Goal: Task Accomplishment & Management: Complete application form

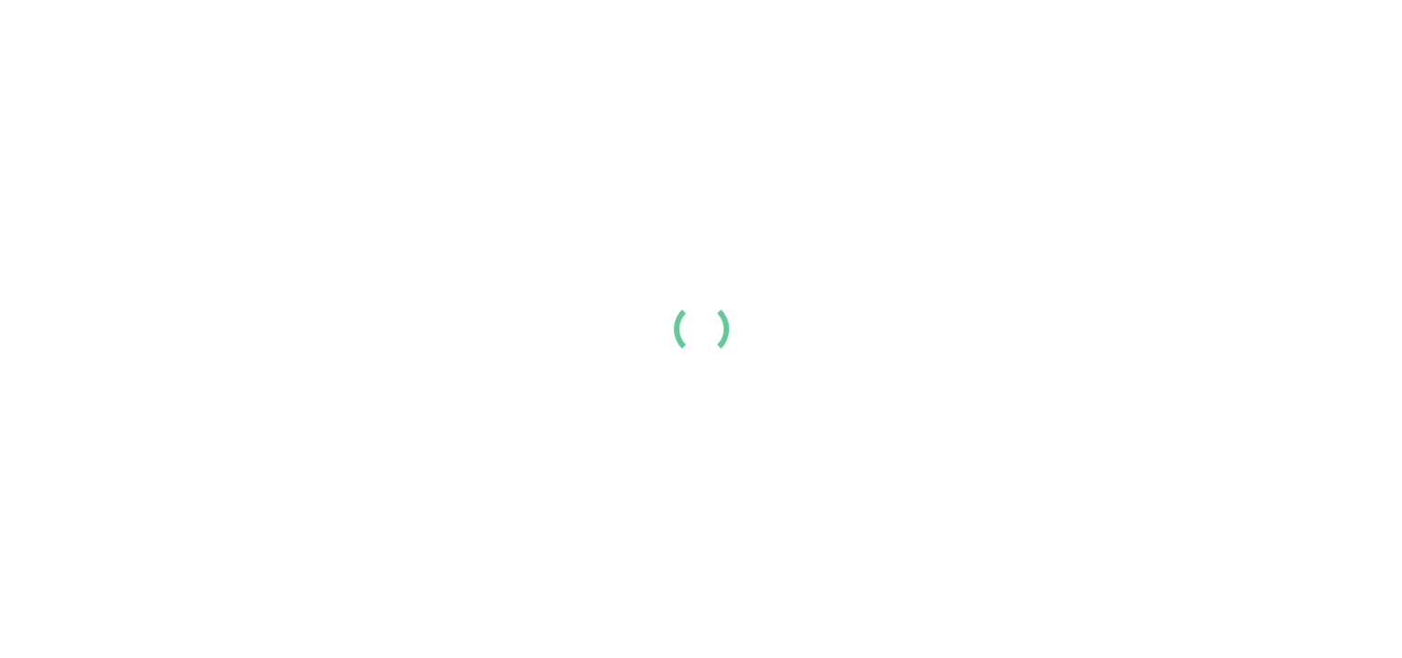
click at [671, 54] on div "Resume Templates Cover Letters About Login Create my resume" at bounding box center [700, 30] width 1319 height 48
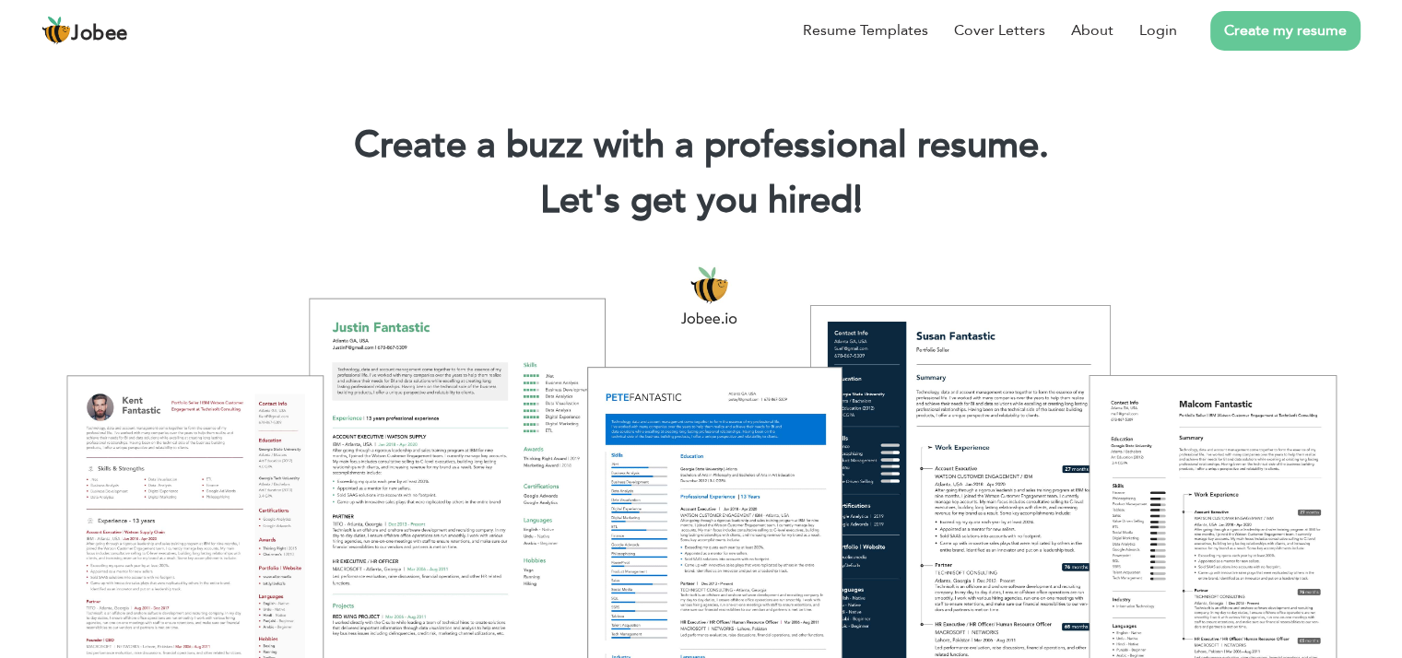
click at [694, 54] on div "Resume Templates Cover Letters About Login Create my resume" at bounding box center [700, 30] width 1319 height 48
click at [692, 54] on div "Resume Templates Cover Letters About Login Create my resume" at bounding box center [700, 30] width 1319 height 48
click at [1177, 41] on link "Login" at bounding box center [1159, 30] width 38 height 22
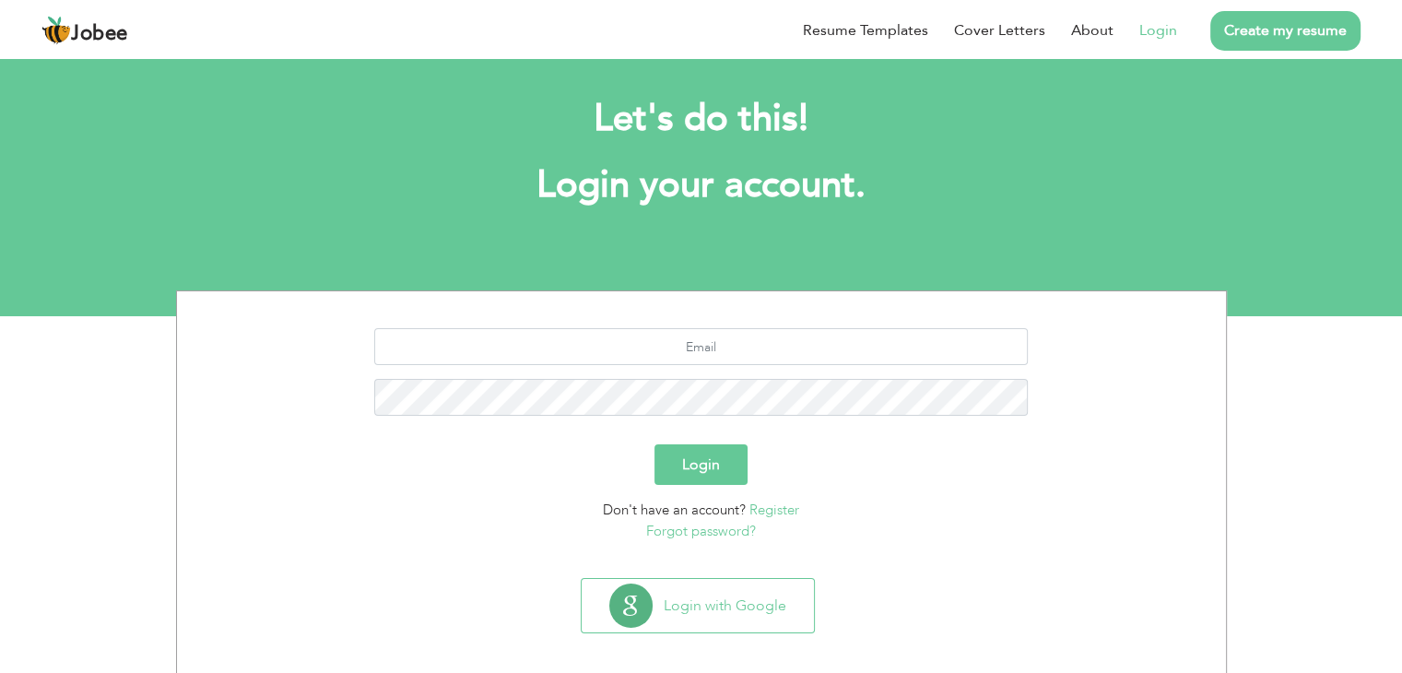
scroll to position [26, 0]
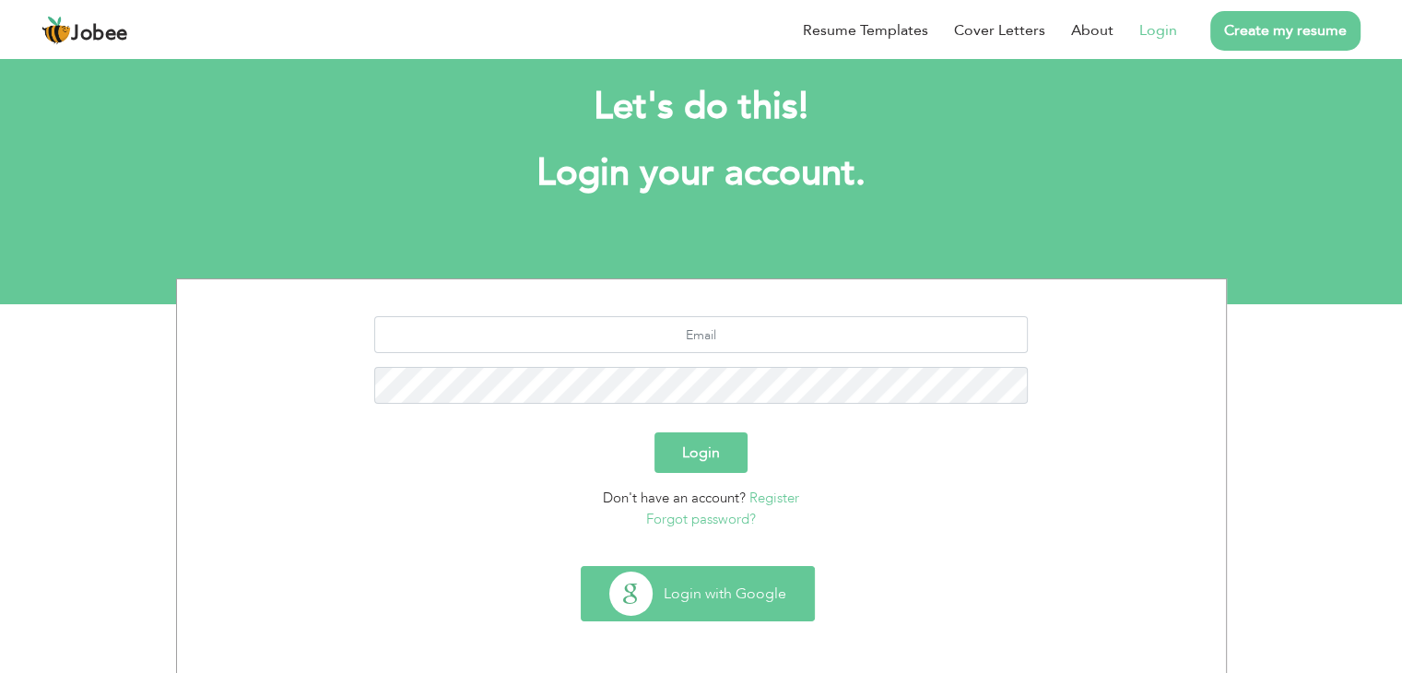
click at [679, 590] on button "Login with Google" at bounding box center [698, 593] width 232 height 53
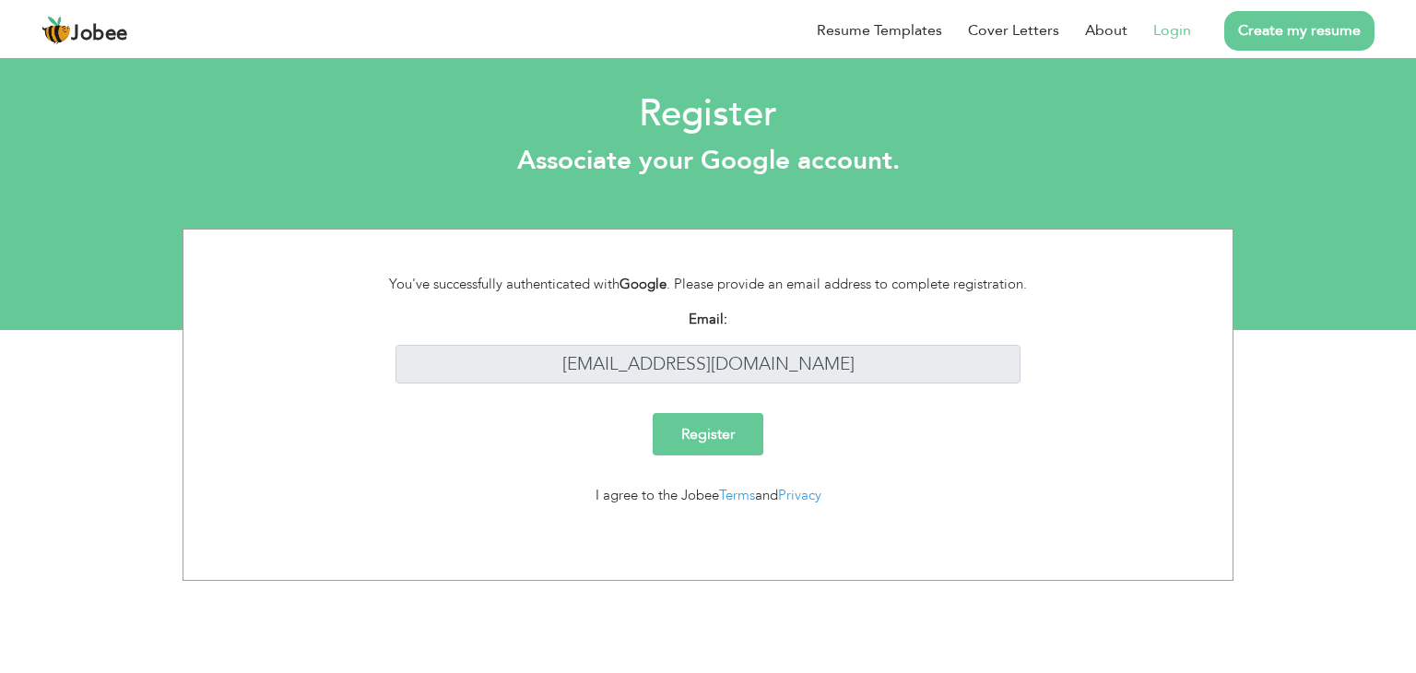
click at [718, 432] on input "Register" at bounding box center [708, 434] width 111 height 42
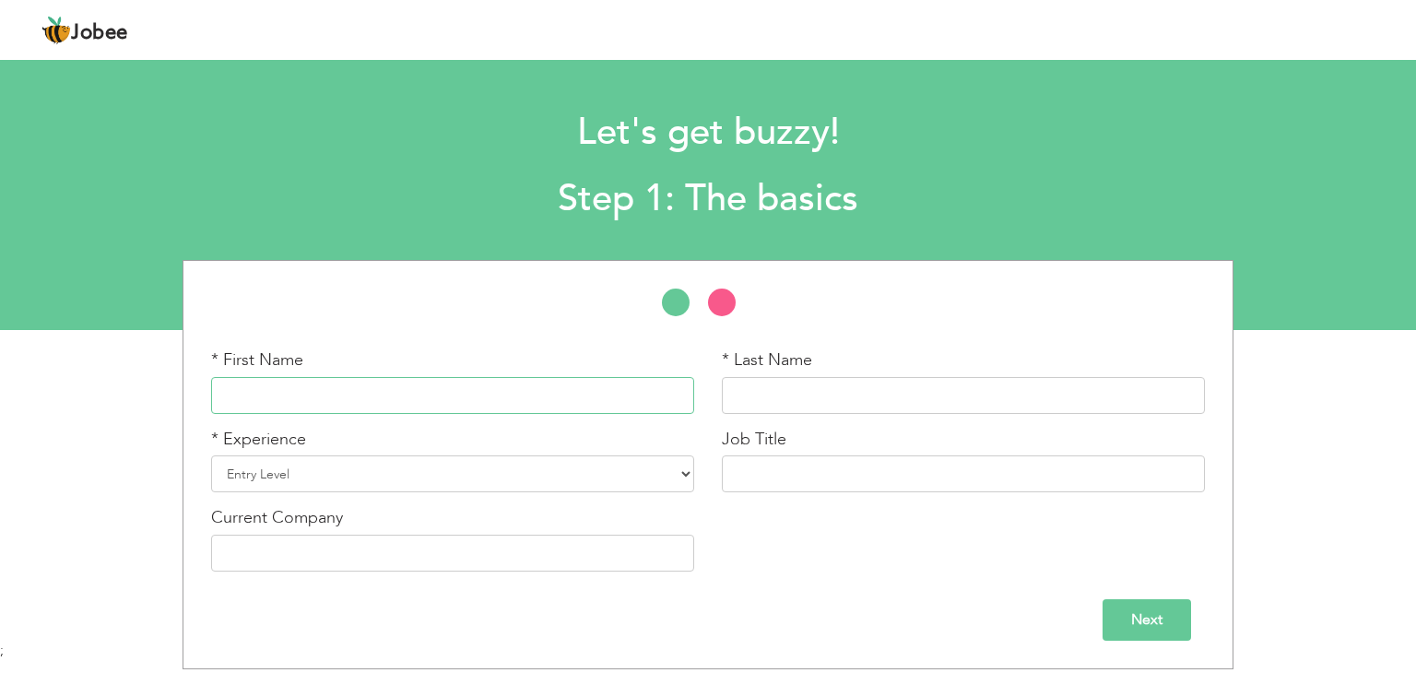
click at [447, 404] on input "text" at bounding box center [452, 395] width 483 height 37
type input "Ghayoor"
type input "Nisar"
click at [561, 477] on select "Entry Level Less than 1 Year 1 Year 2 Years 3 Years 4 Years 5 Years 6 Years 7 Y…" at bounding box center [452, 473] width 483 height 37
select select "5"
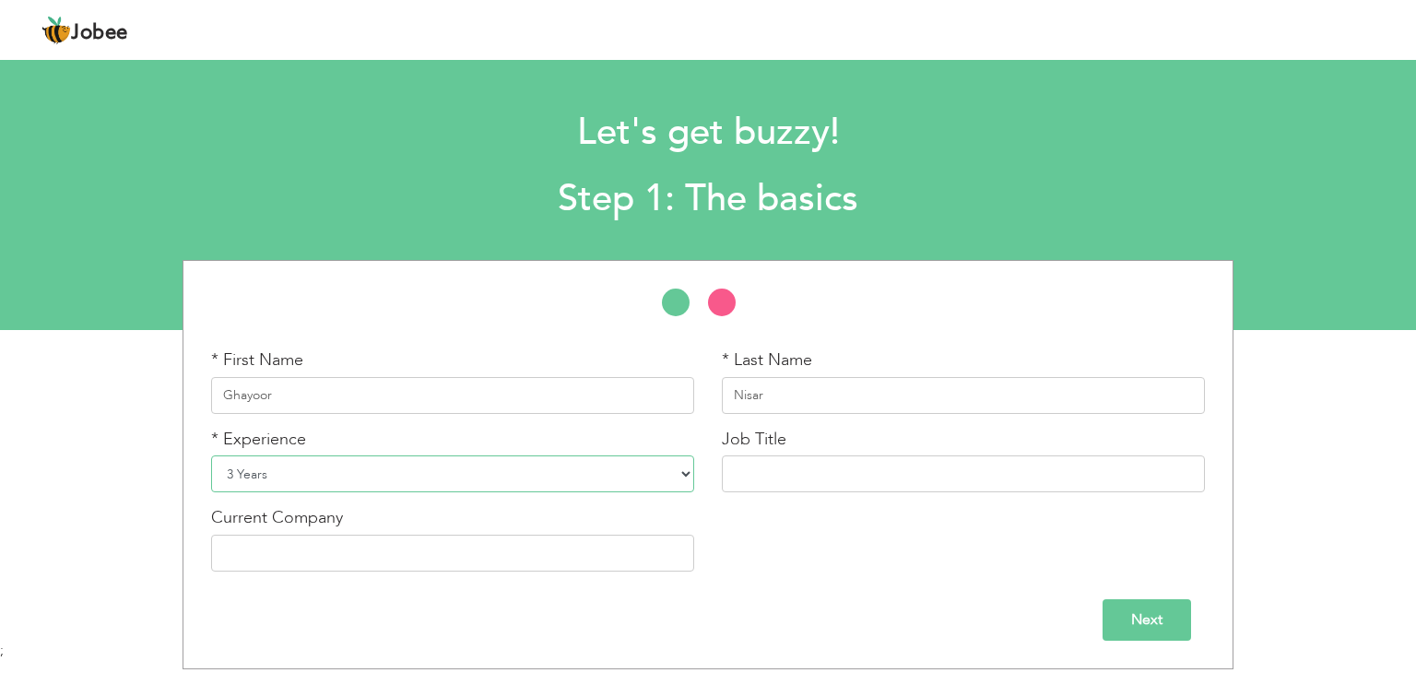
click at [211, 455] on select "Entry Level Less than 1 Year 1 Year 2 Years 3 Years 4 Years 5 Years 6 Years 7 Y…" at bounding box center [452, 473] width 483 height 37
click at [839, 477] on input "text" at bounding box center [963, 473] width 483 height 37
type input "HR Manager"
click at [662, 478] on select "Entry Level Less than 1 Year 1 Year 2 Years 3 Years 4 Years 5 Years 6 Years 7 Y…" at bounding box center [452, 473] width 483 height 37
select select "4"
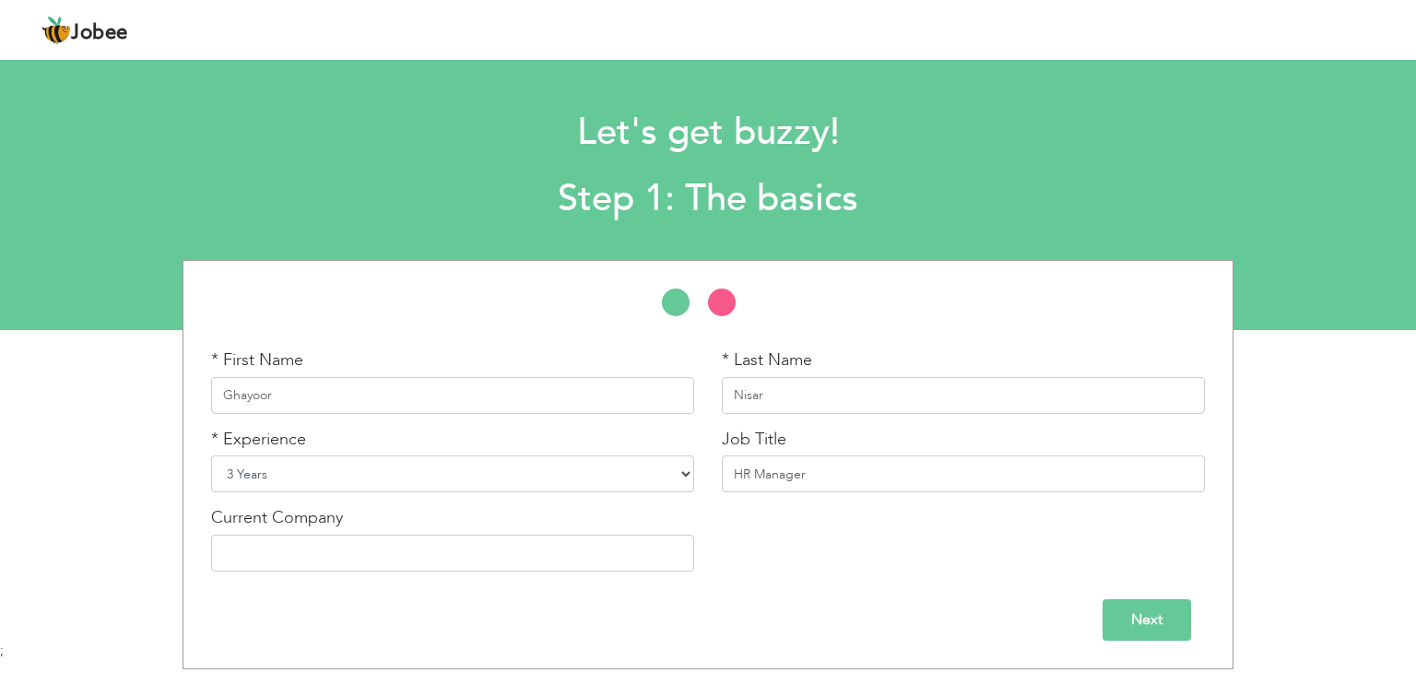
click at [211, 455] on select "Entry Level Less than 1 Year 1 Year 2 Years 3 Years 4 Years 5 Years 6 Years 7 Y…" at bounding box center [452, 473] width 483 height 37
drag, startPoint x: 778, startPoint y: 473, endPoint x: 669, endPoint y: 484, distance: 109.4
click at [669, 484] on div "* First Name Ghayoor * Last Name [GEOGRAPHIC_DATA] * Experience Entry Level Les…" at bounding box center [708, 467] width 1022 height 237
click at [887, 471] on input "Assistant Manager HR" at bounding box center [963, 473] width 483 height 37
type input "Assistant Manager"
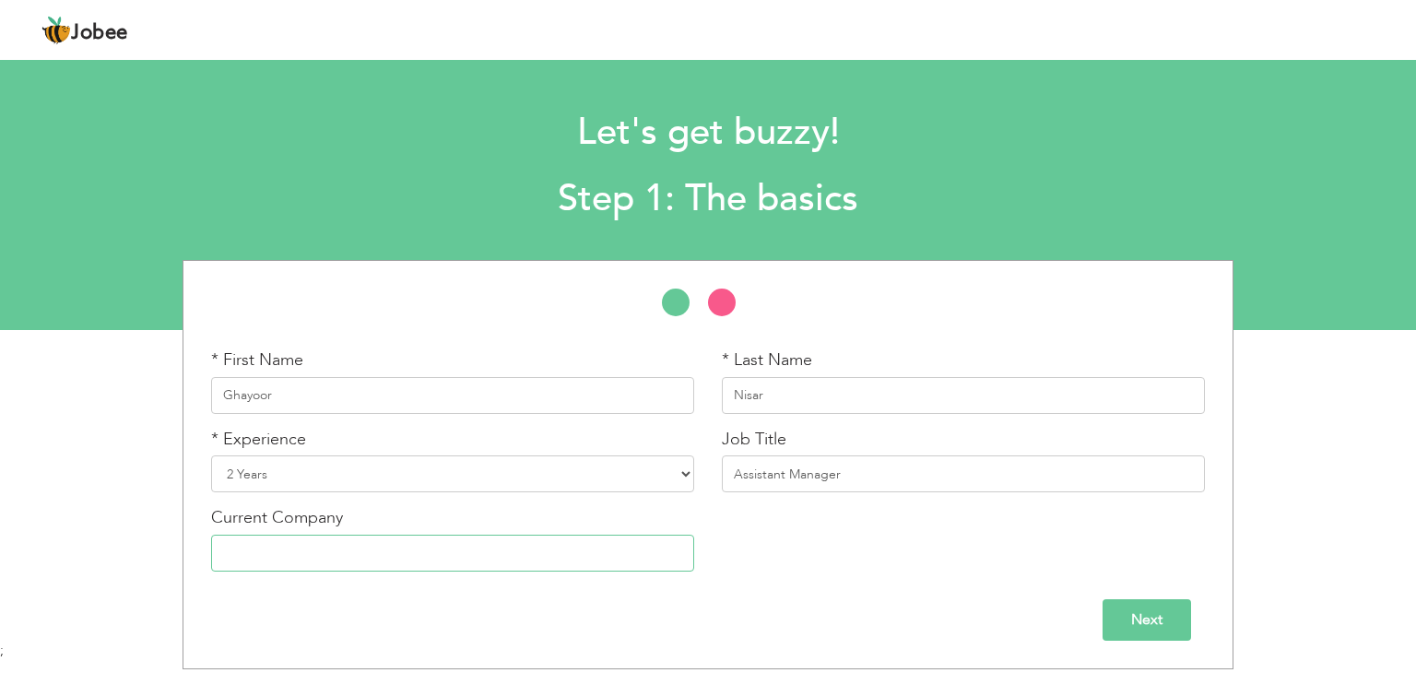
click at [490, 547] on input "text" at bounding box center [452, 553] width 483 height 37
type input "Hafiz Pak Food"
click at [1117, 621] on input "Next" at bounding box center [1147, 619] width 89 height 41
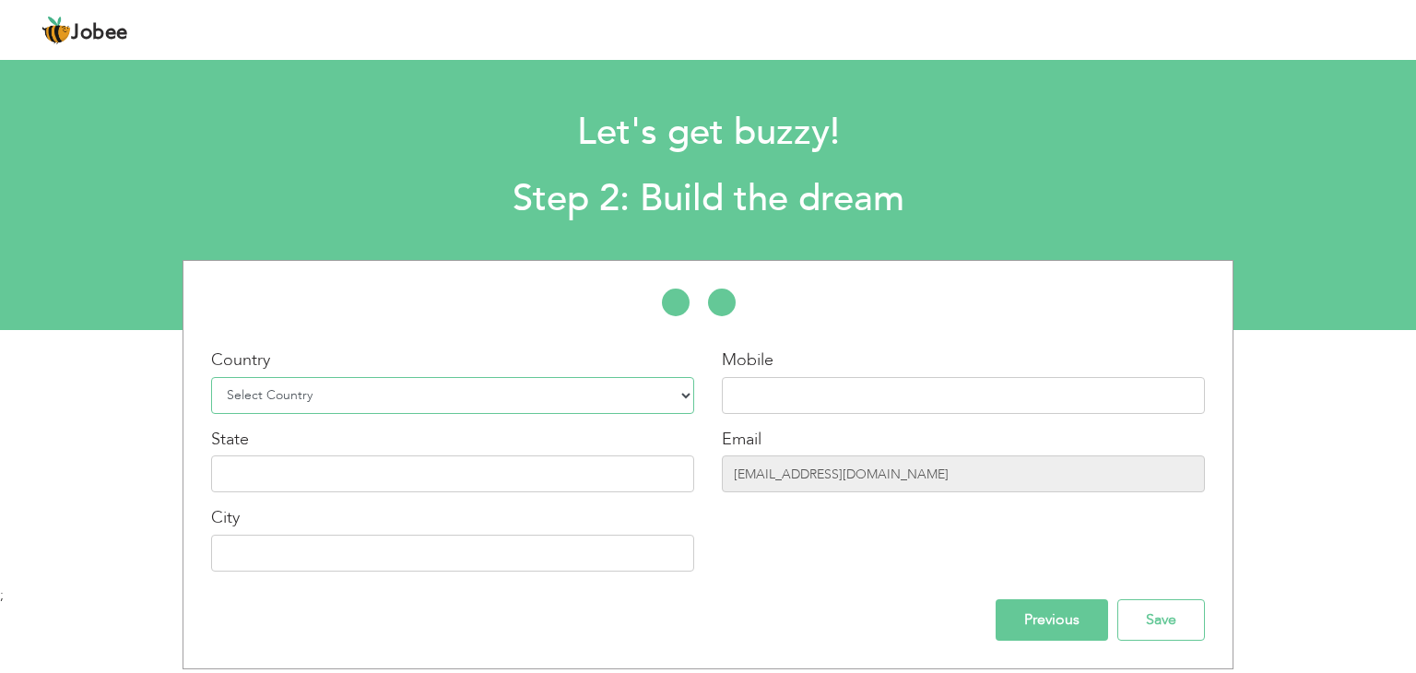
drag, startPoint x: 485, startPoint y: 393, endPoint x: 476, endPoint y: 395, distance: 9.4
click at [485, 393] on select "Select Country Afghanistan Albania Algeria American Samoa Andorra Angola Anguil…" at bounding box center [452, 395] width 483 height 37
select select "178"
click at [211, 377] on select "Select Country Afghanistan Albania Algeria American Samoa Andorra Angola Anguil…" at bounding box center [452, 395] width 483 height 37
click at [778, 409] on input "text" at bounding box center [963, 395] width 483 height 37
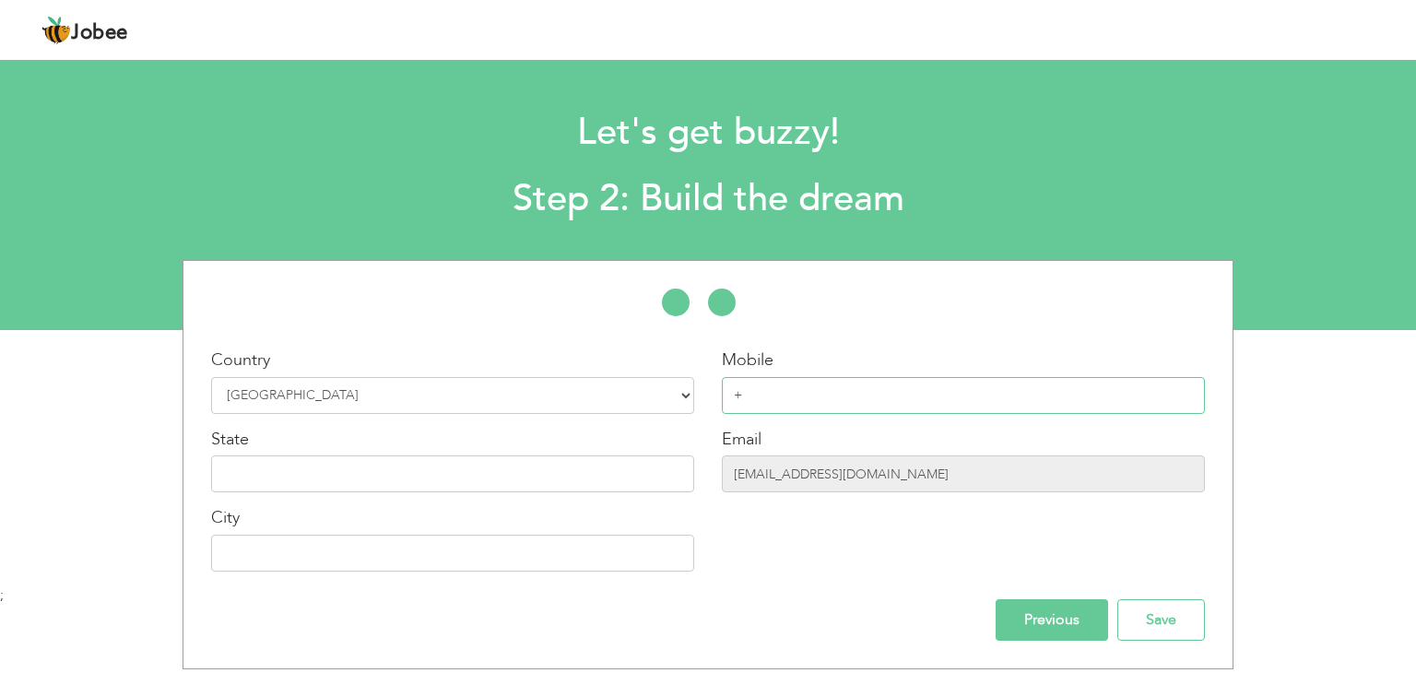
type input "+"
click at [629, 389] on select "Select Country Afghanistan Albania Algeria American Samoa Andorra Angola Anguil…" at bounding box center [452, 395] width 483 height 37
select select "166"
click at [211, 377] on select "Select Country Afghanistan Albania Algeria American Samoa Andorra Angola Anguil…" at bounding box center [452, 395] width 483 height 37
click at [781, 396] on input "+" at bounding box center [963, 395] width 483 height 37
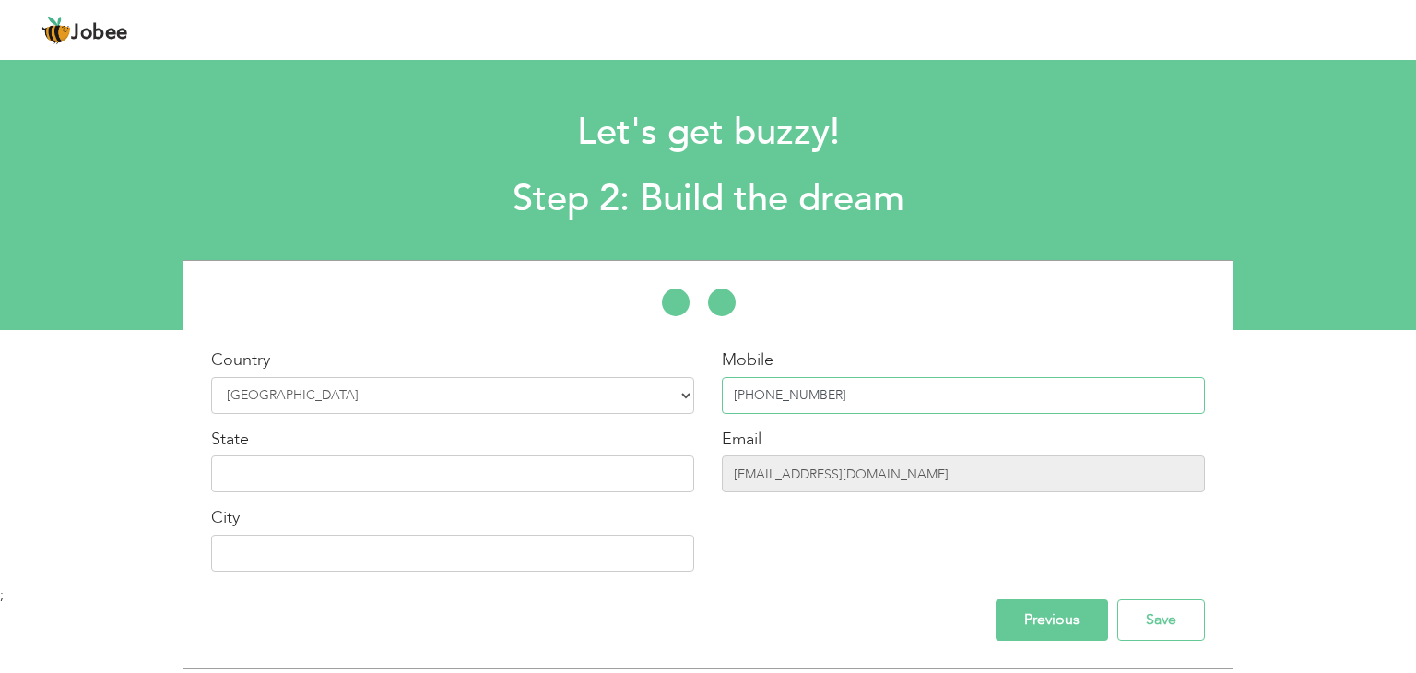
type input "[PHONE_NUMBER]"
click at [486, 464] on input "text" at bounding box center [452, 473] width 483 height 37
type input "P"
type input "[GEOGRAPHIC_DATA]"
type input "A"
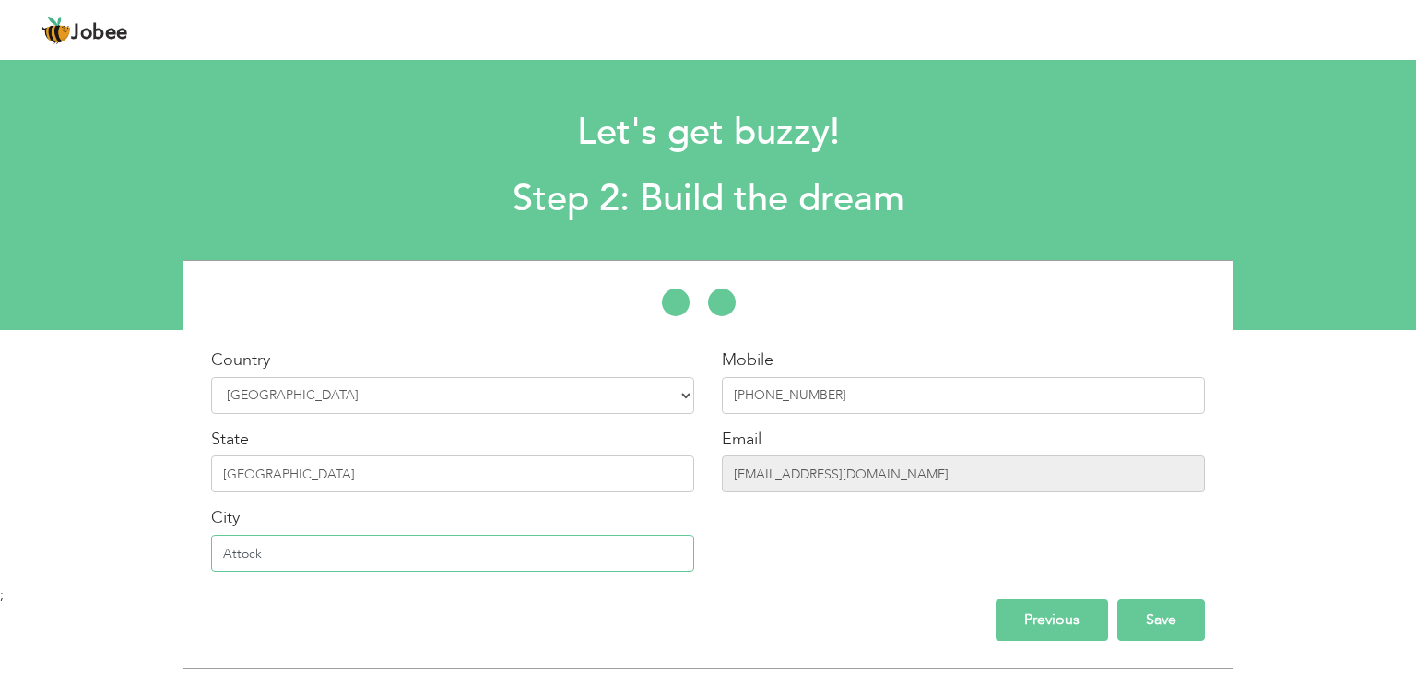
type input "Attock"
click at [1175, 615] on input "Save" at bounding box center [1162, 619] width 88 height 41
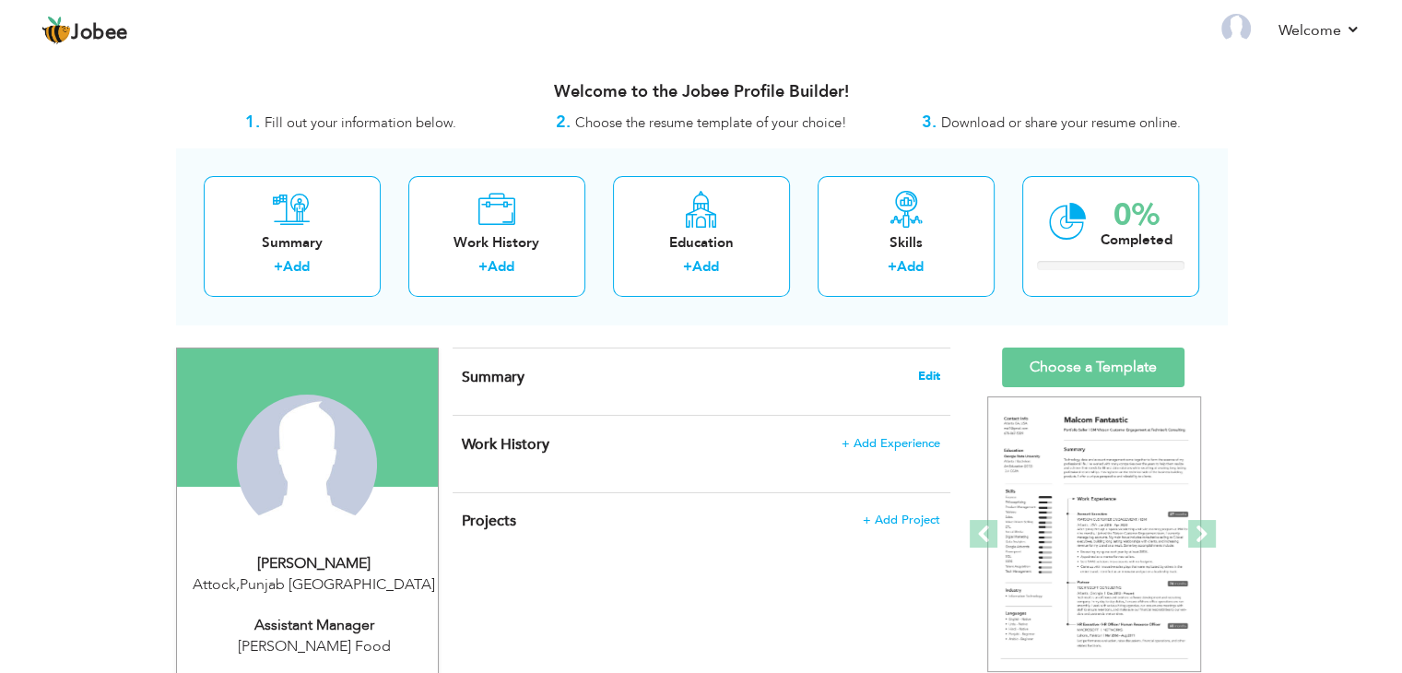
click at [924, 374] on span "Edit" at bounding box center [929, 376] width 22 height 13
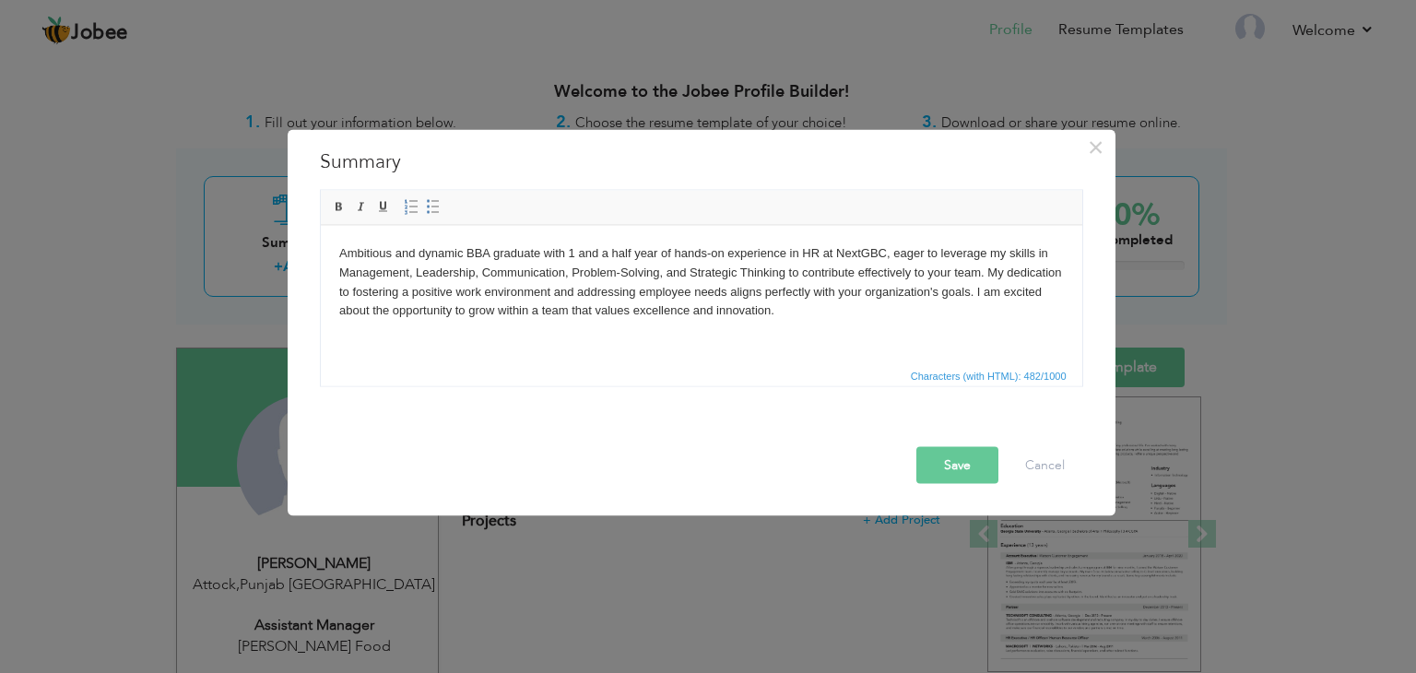
click at [944, 463] on button "Save" at bounding box center [958, 465] width 82 height 37
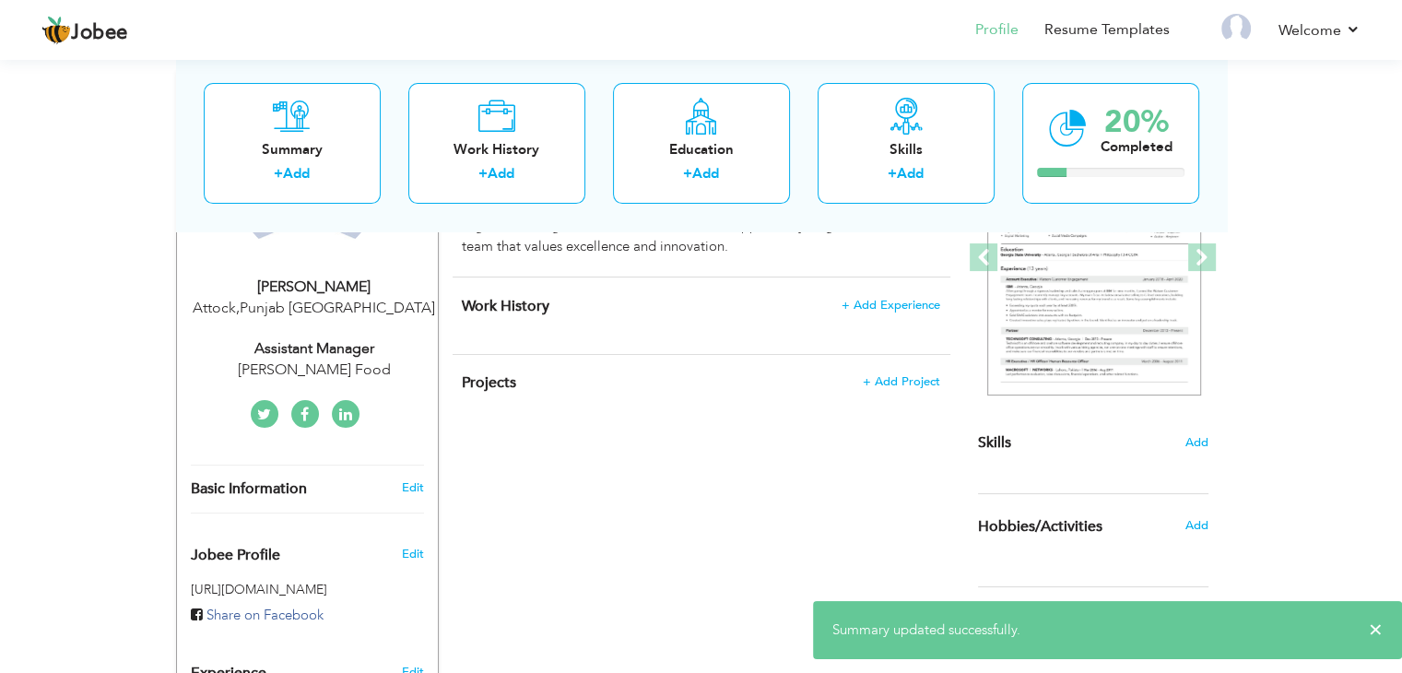
scroll to position [369, 0]
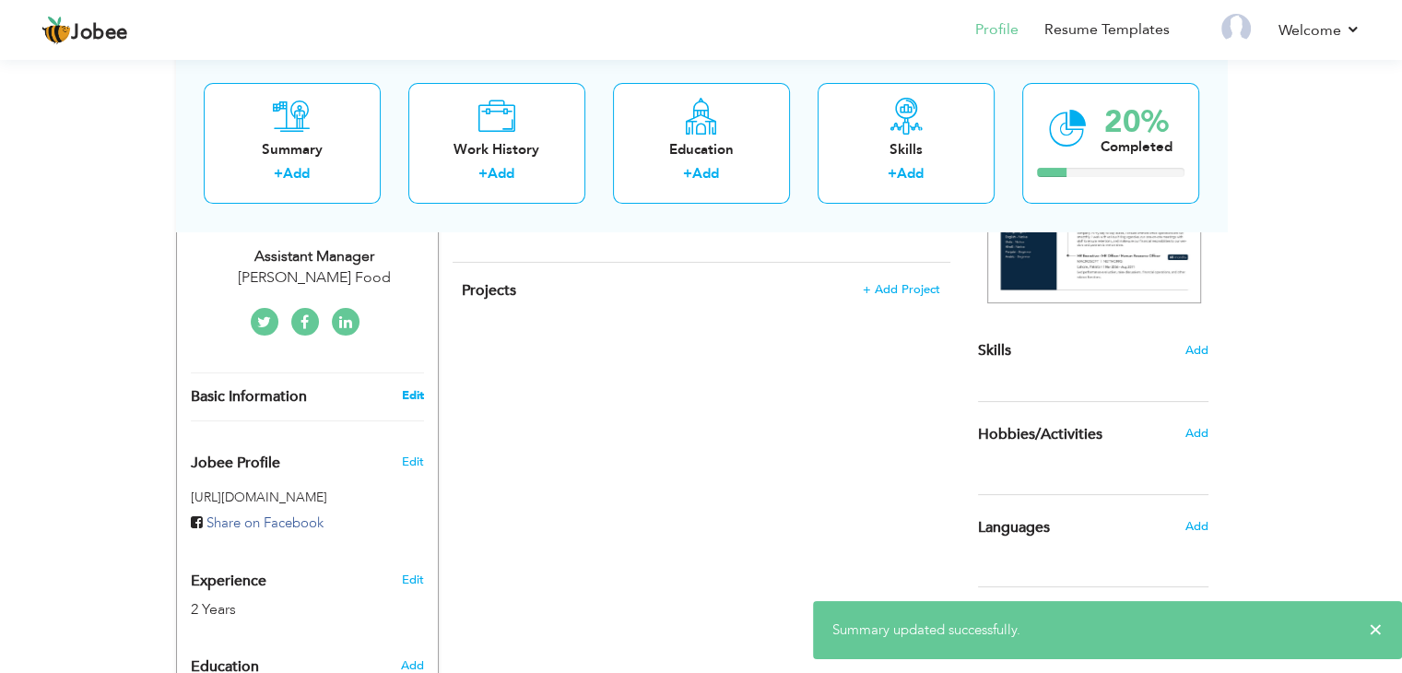
click at [408, 395] on link "Edit" at bounding box center [412, 395] width 22 height 17
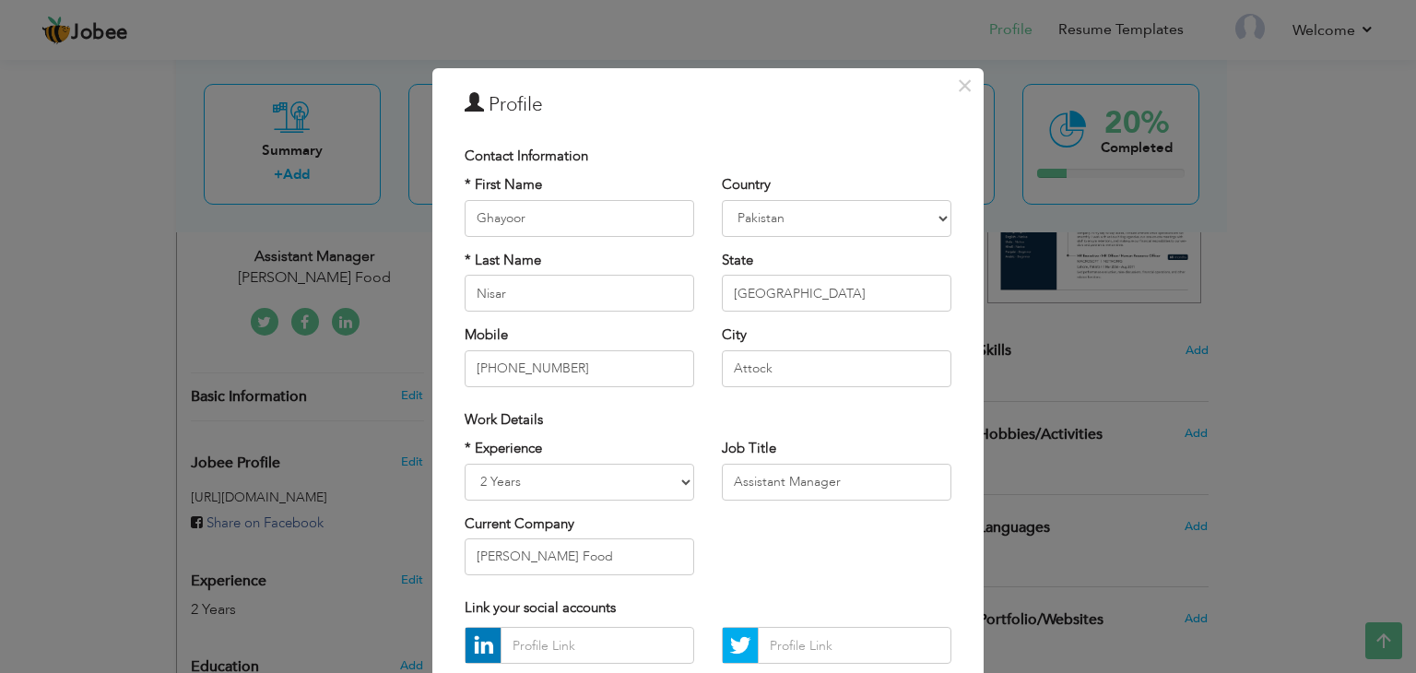
click at [1130, 480] on div "× Profile Contact Information * First Name Ghayoor * Last Name Nisar" at bounding box center [708, 336] width 1416 height 673
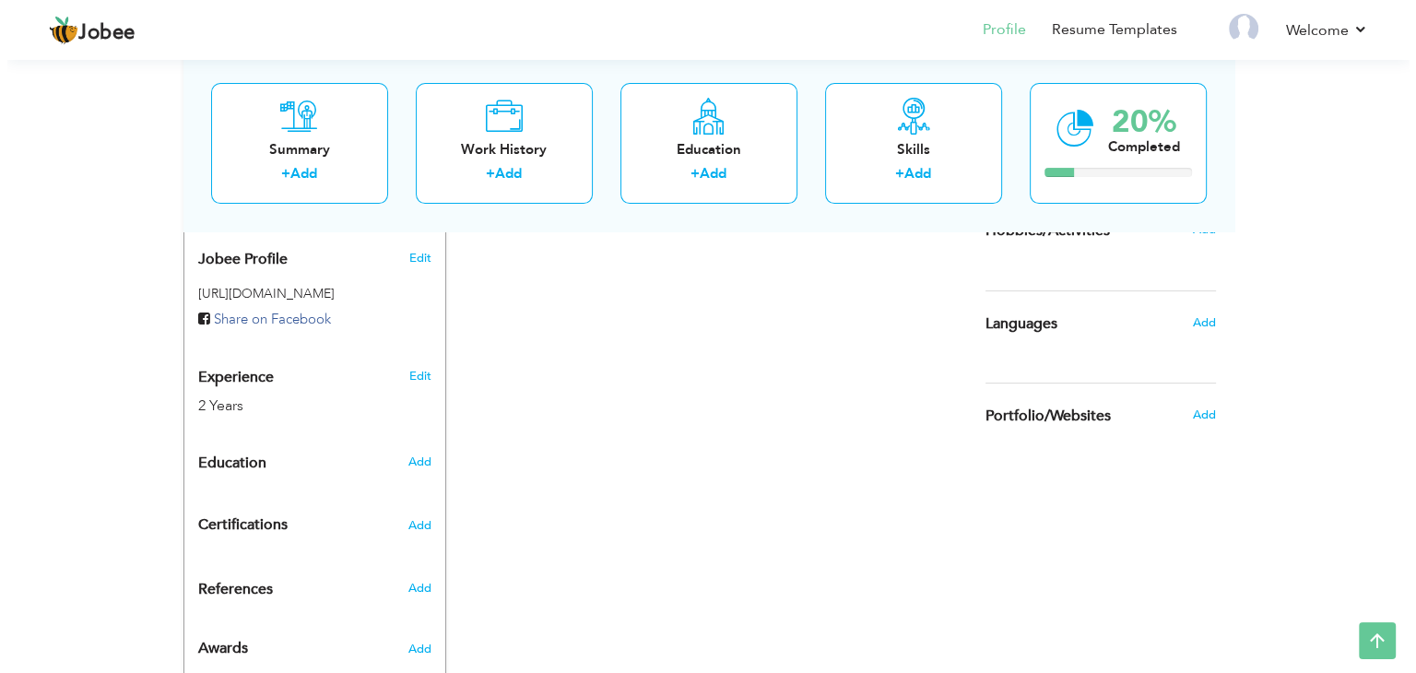
scroll to position [628, 0]
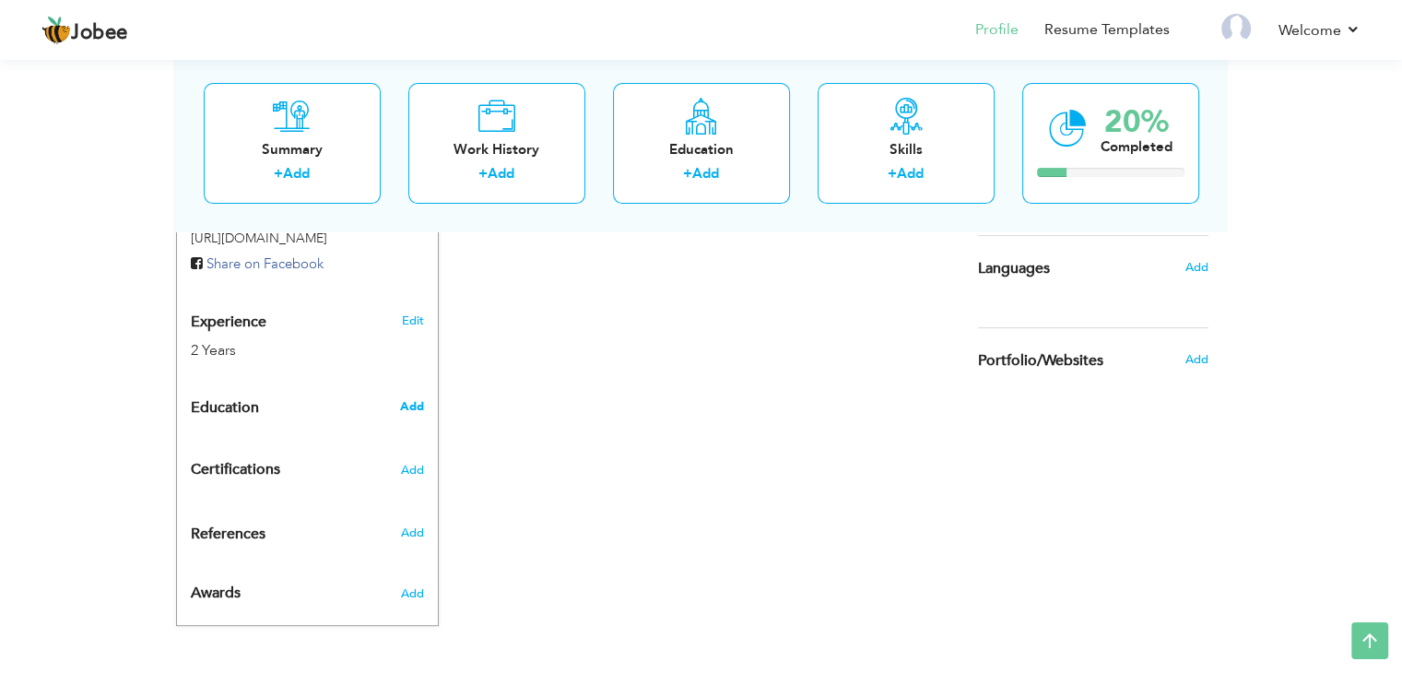
click at [407, 409] on span "Add" at bounding box center [411, 406] width 24 height 17
radio input "true"
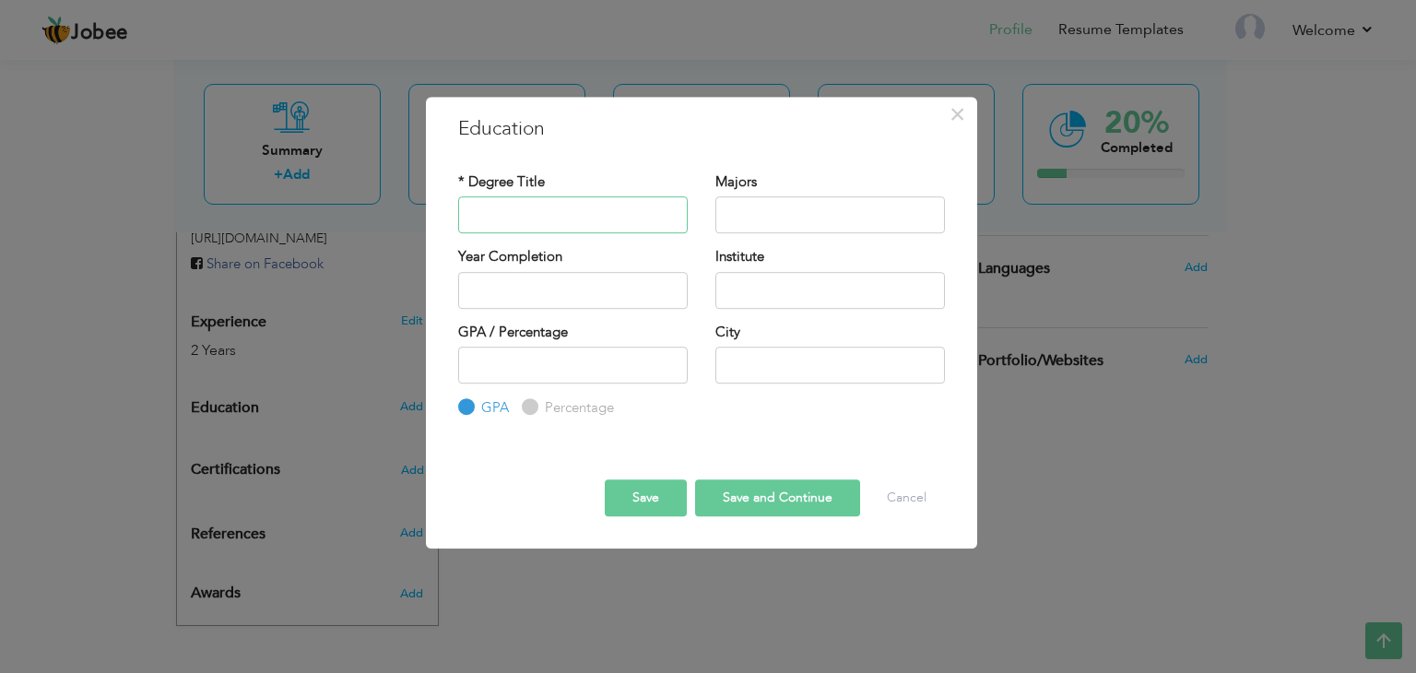
click at [545, 219] on input "text" at bounding box center [573, 214] width 230 height 37
type input "BS(BA)"
type input "HR"
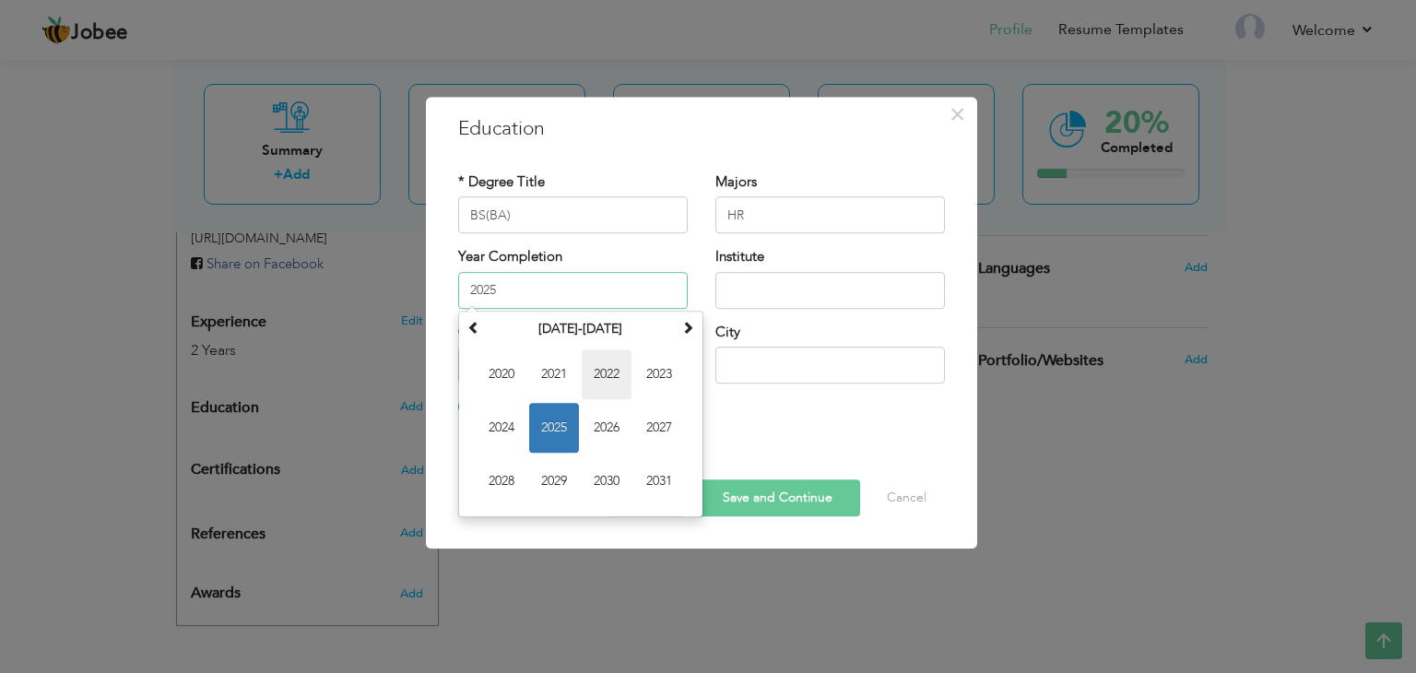
click at [620, 373] on span "2022" at bounding box center [607, 374] width 50 height 50
type input "2022"
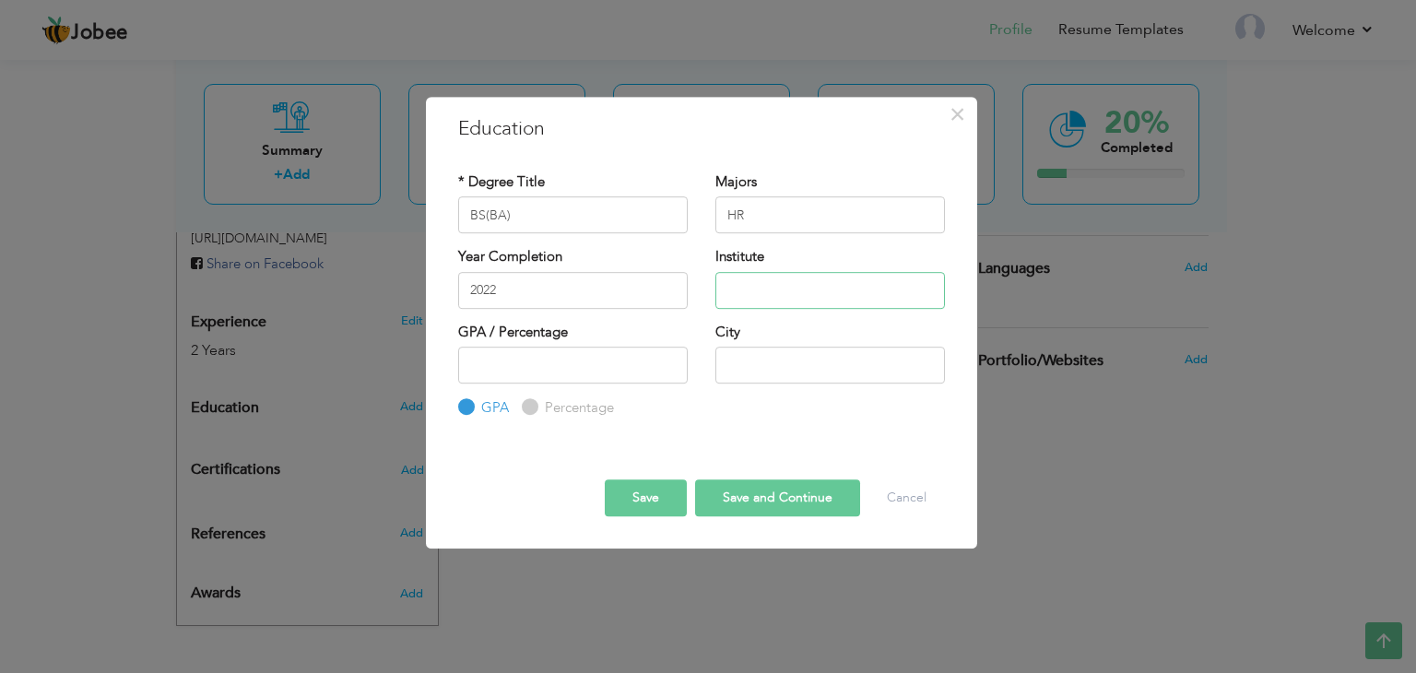
click at [807, 282] on input "text" at bounding box center [831, 290] width 230 height 37
type input "[GEOGRAPHIC_DATA]"
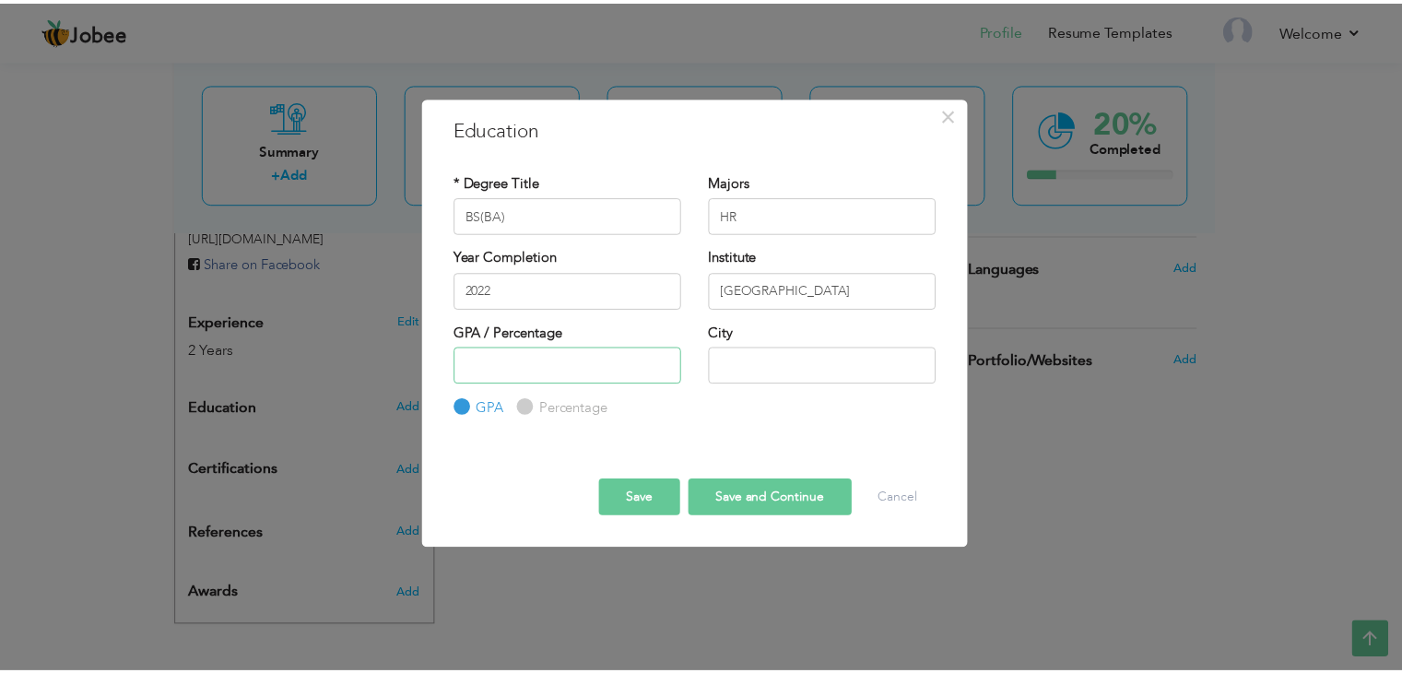
scroll to position [0, 0]
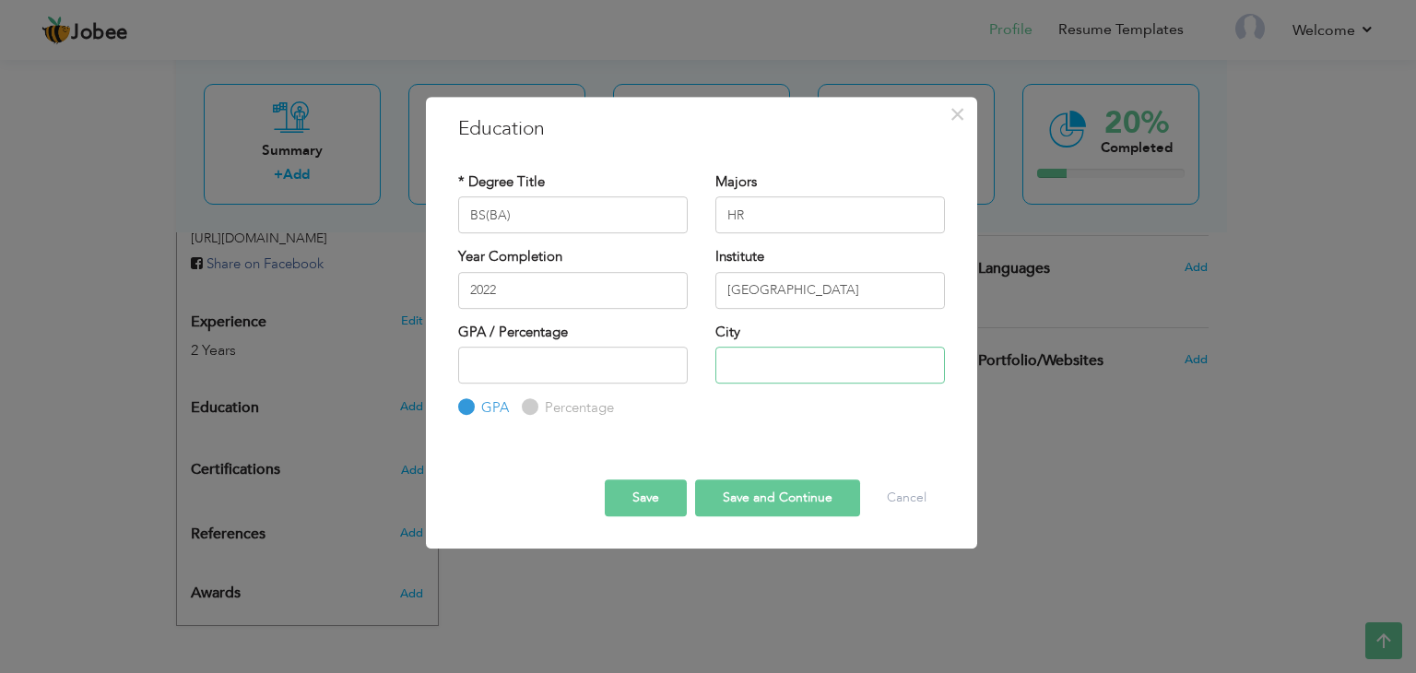
click at [789, 373] on input "text" at bounding box center [831, 365] width 230 height 37
type input "Attock"
click at [653, 491] on button "Save" at bounding box center [646, 497] width 82 height 37
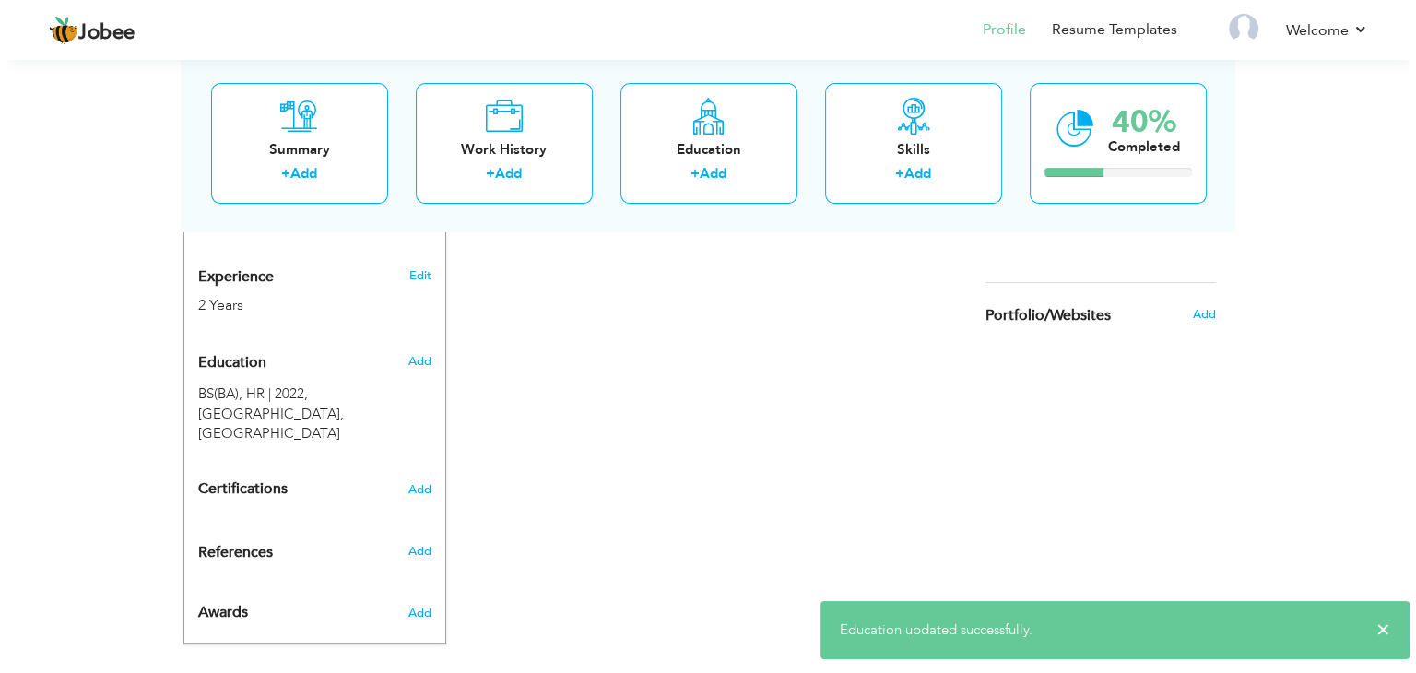
scroll to position [693, 0]
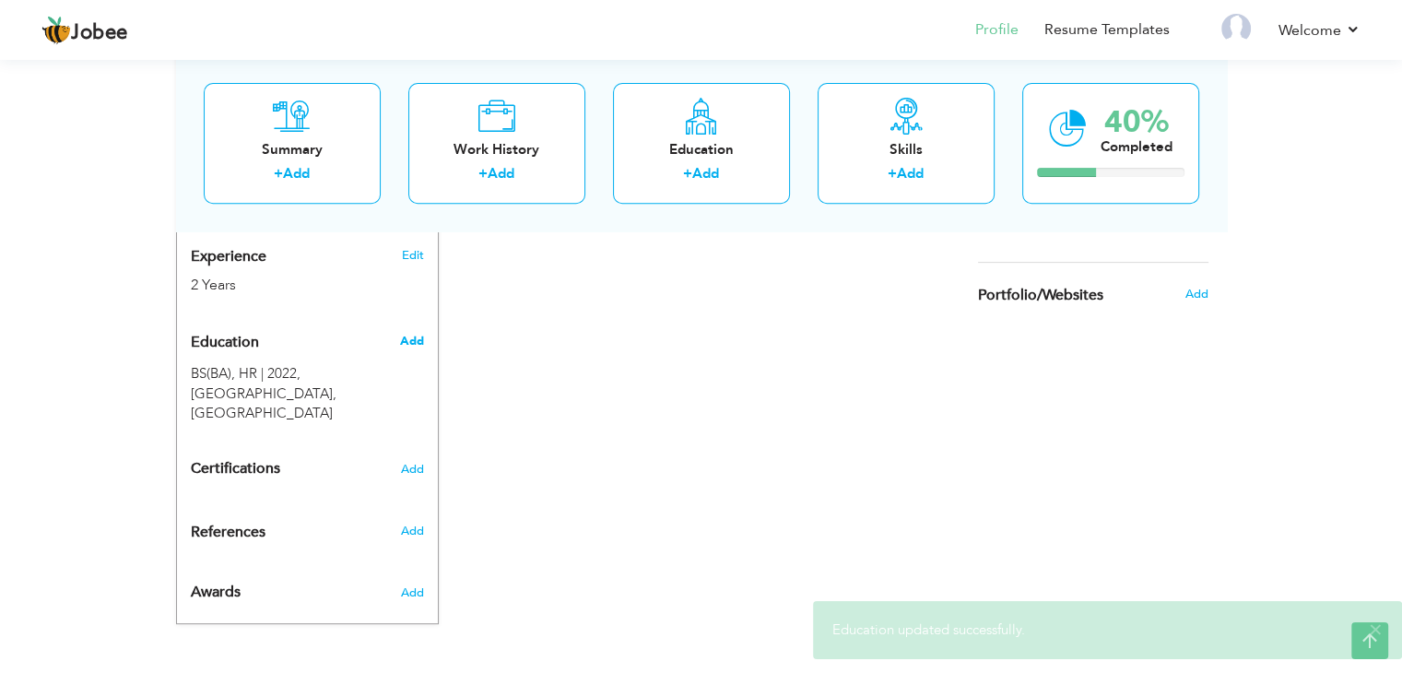
click at [411, 338] on span "Add" at bounding box center [411, 341] width 24 height 17
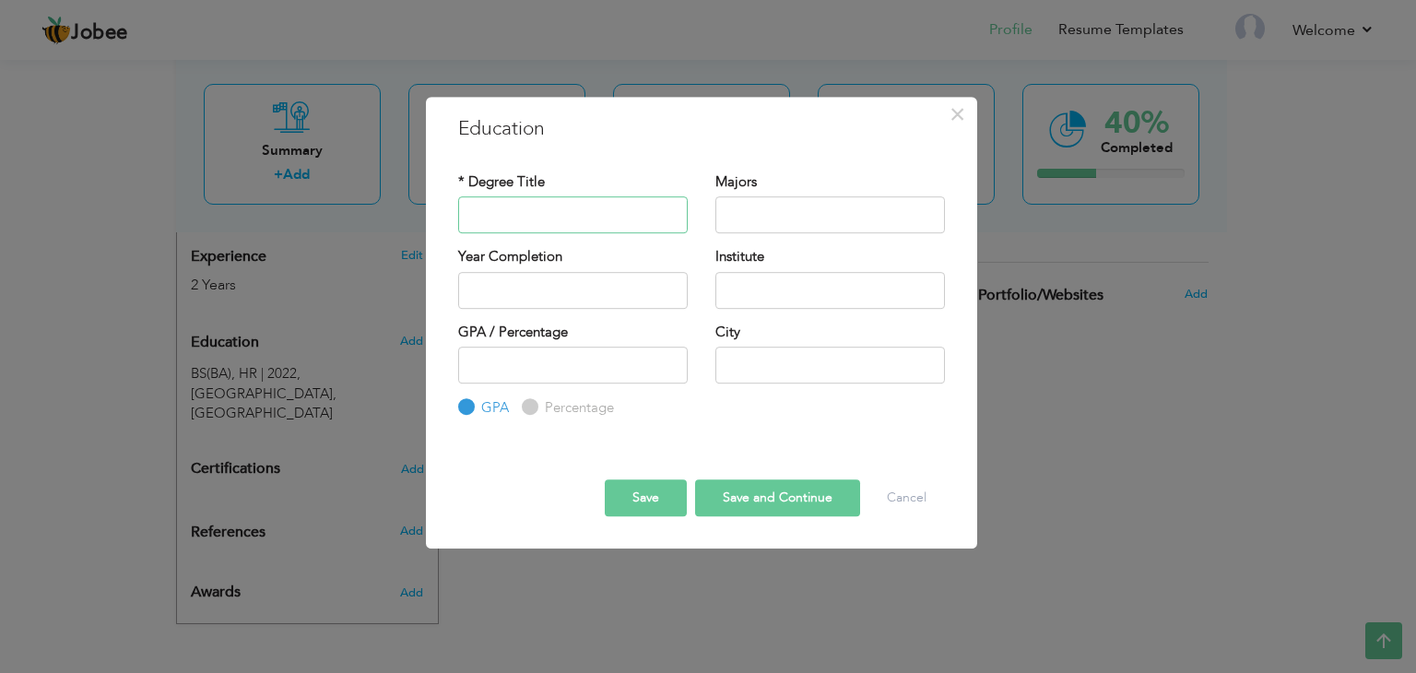
click at [516, 202] on input "text" at bounding box center [573, 214] width 230 height 37
drag, startPoint x: 561, startPoint y: 214, endPoint x: 490, endPoint y: 212, distance: 71.0
click at [490, 212] on input "FSc Pre Engg" at bounding box center [573, 214] width 230 height 37
type input "FSc"
click at [754, 204] on input "text" at bounding box center [831, 214] width 230 height 37
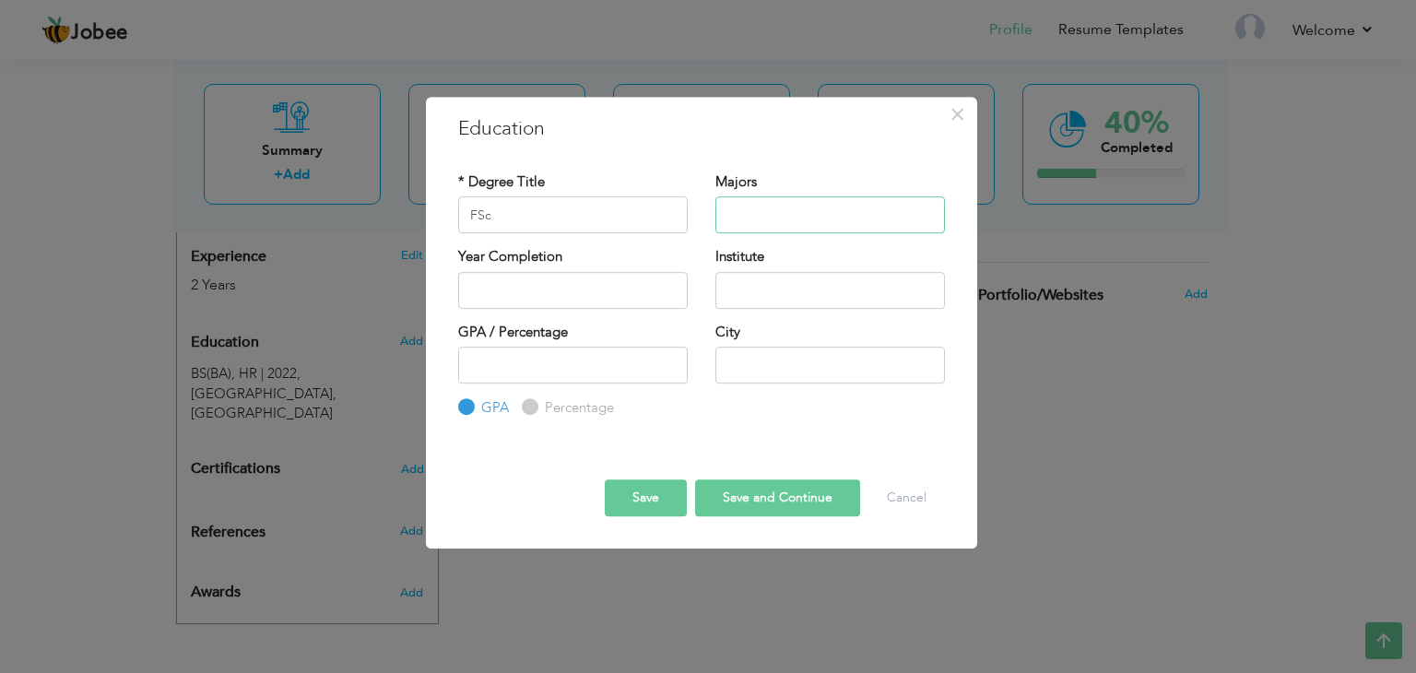
paste input "Pre Engg"
type input "Pre Engg"
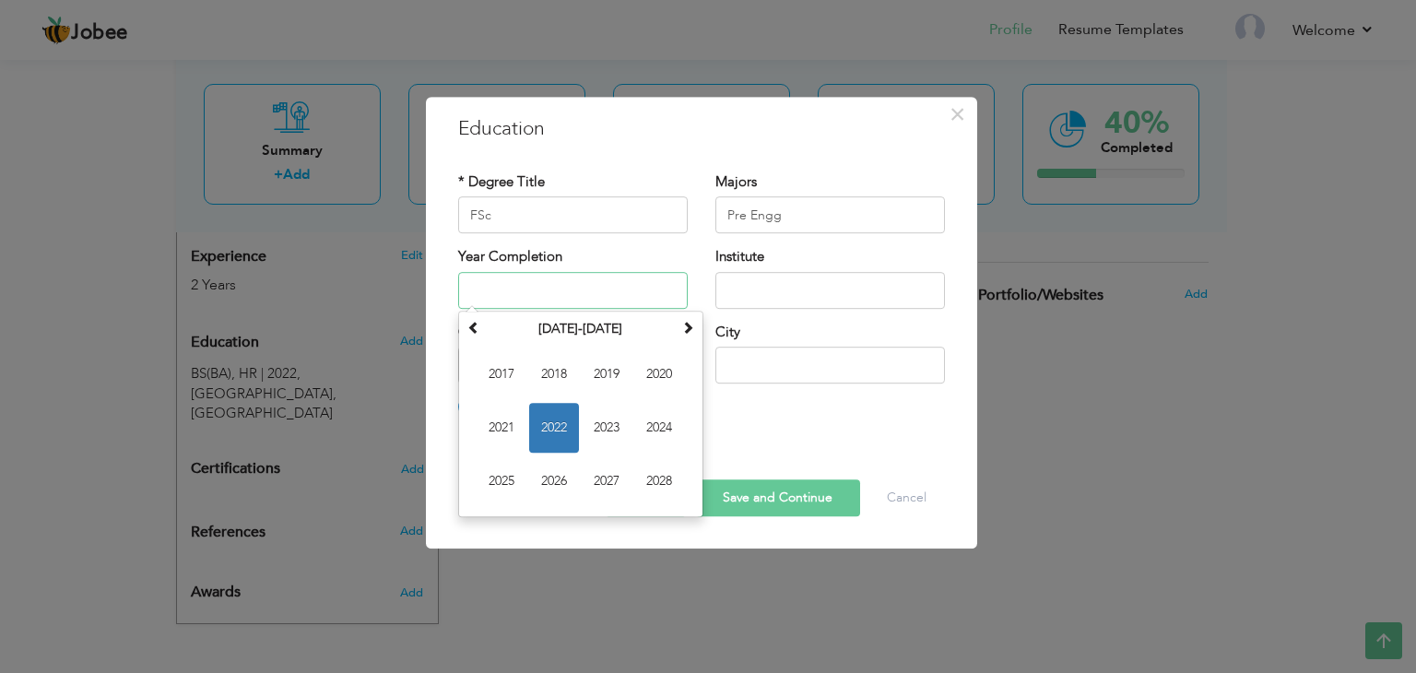
click at [591, 278] on input "text" at bounding box center [573, 290] width 230 height 37
click at [550, 385] on span "2018" at bounding box center [554, 374] width 50 height 50
type input "2018"
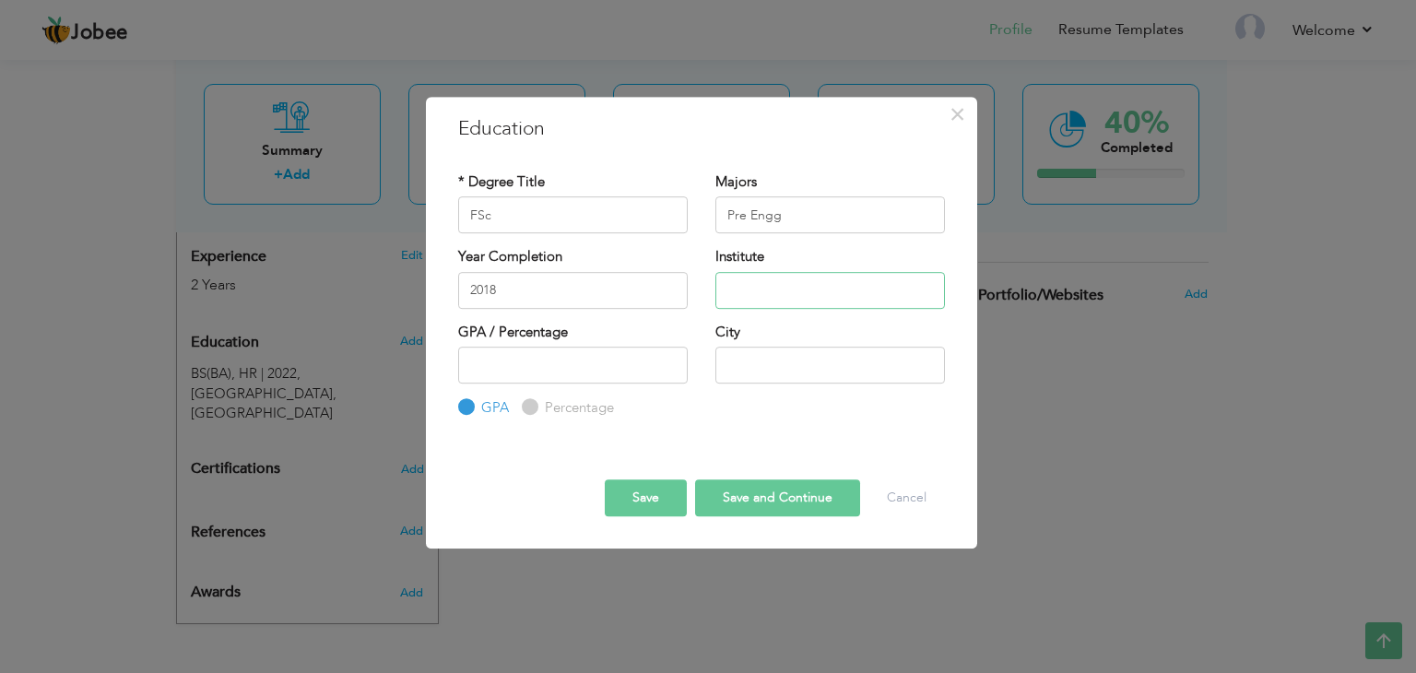
click at [780, 280] on input "text" at bounding box center [831, 290] width 230 height 37
type input "Cadet College Kalar Kahar"
click at [540, 408] on label "Percentage" at bounding box center [577, 407] width 74 height 19
click at [534, 408] on input "Percentage" at bounding box center [528, 408] width 12 height 12
radio input "true"
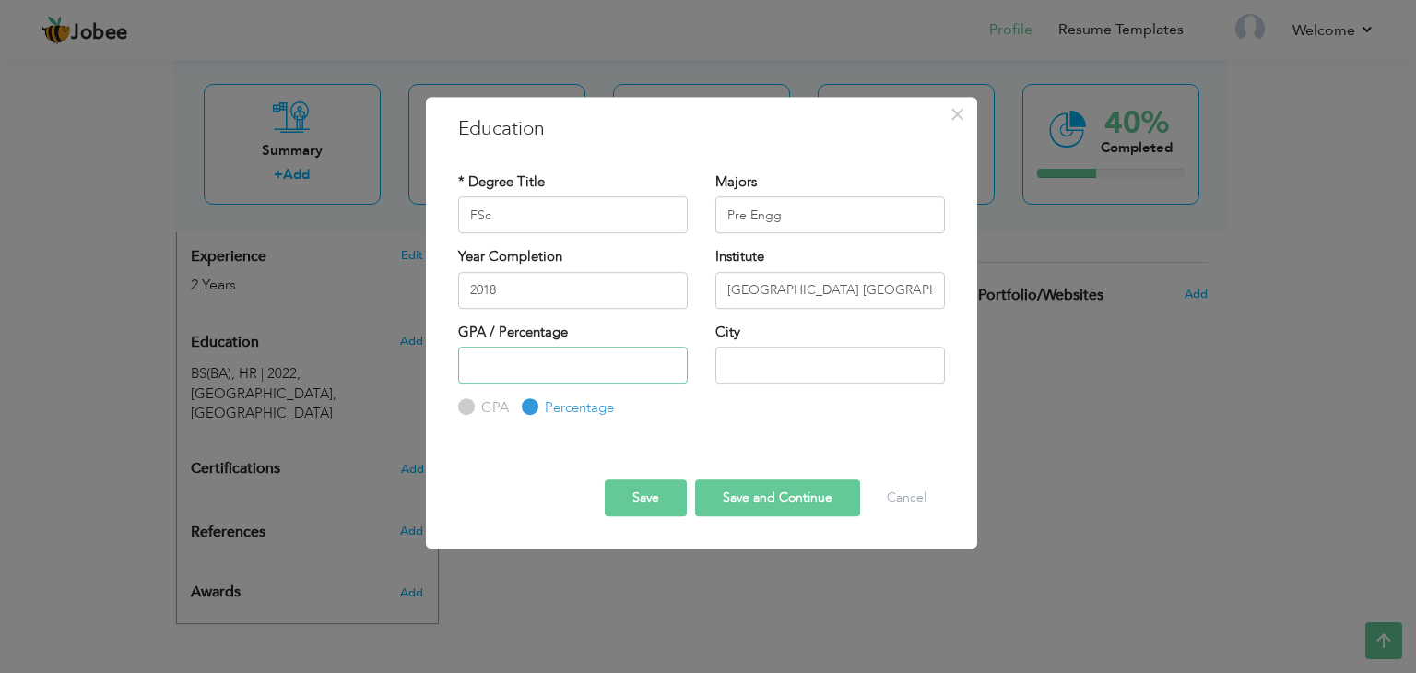
click at [617, 376] on input "number" at bounding box center [573, 365] width 230 height 37
click at [752, 368] on input "text" at bounding box center [831, 365] width 230 height 37
type input "Kalar Kahar"
click at [649, 488] on button "Save" at bounding box center [646, 497] width 82 height 37
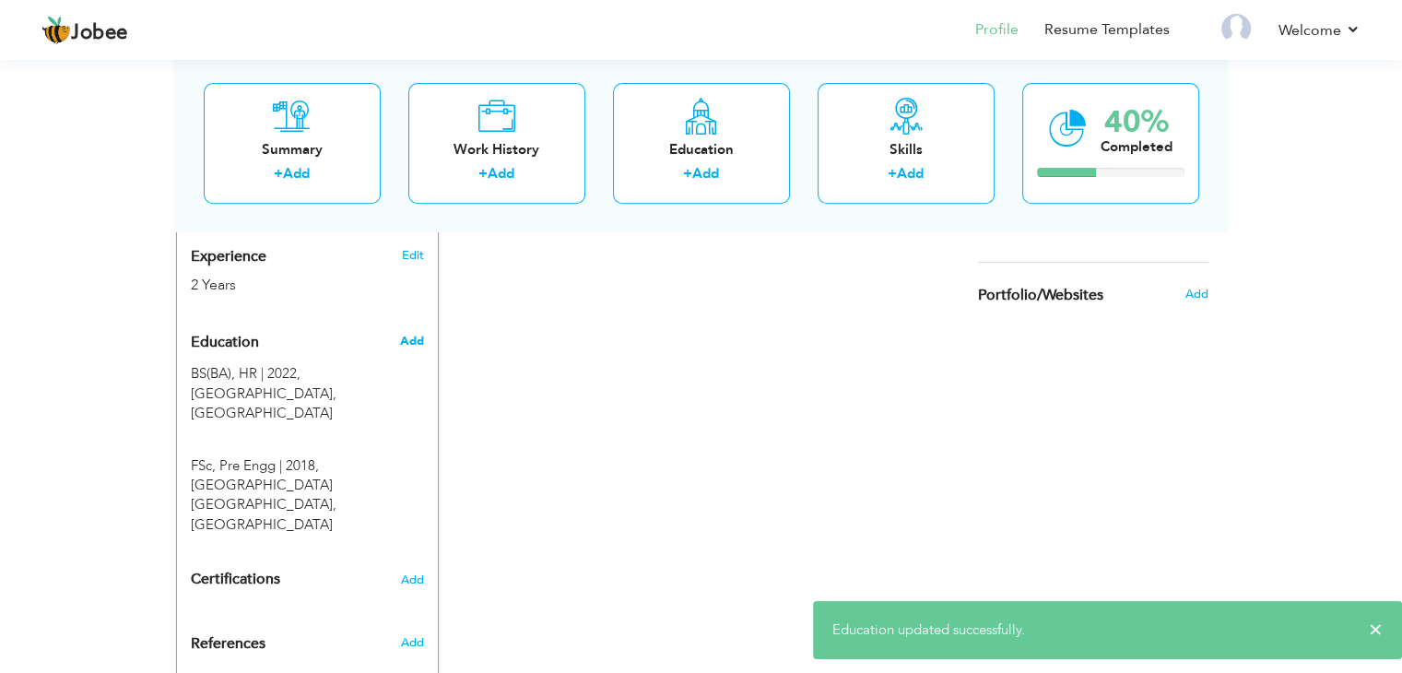
click at [413, 341] on span "Add" at bounding box center [411, 341] width 24 height 17
radio input "true"
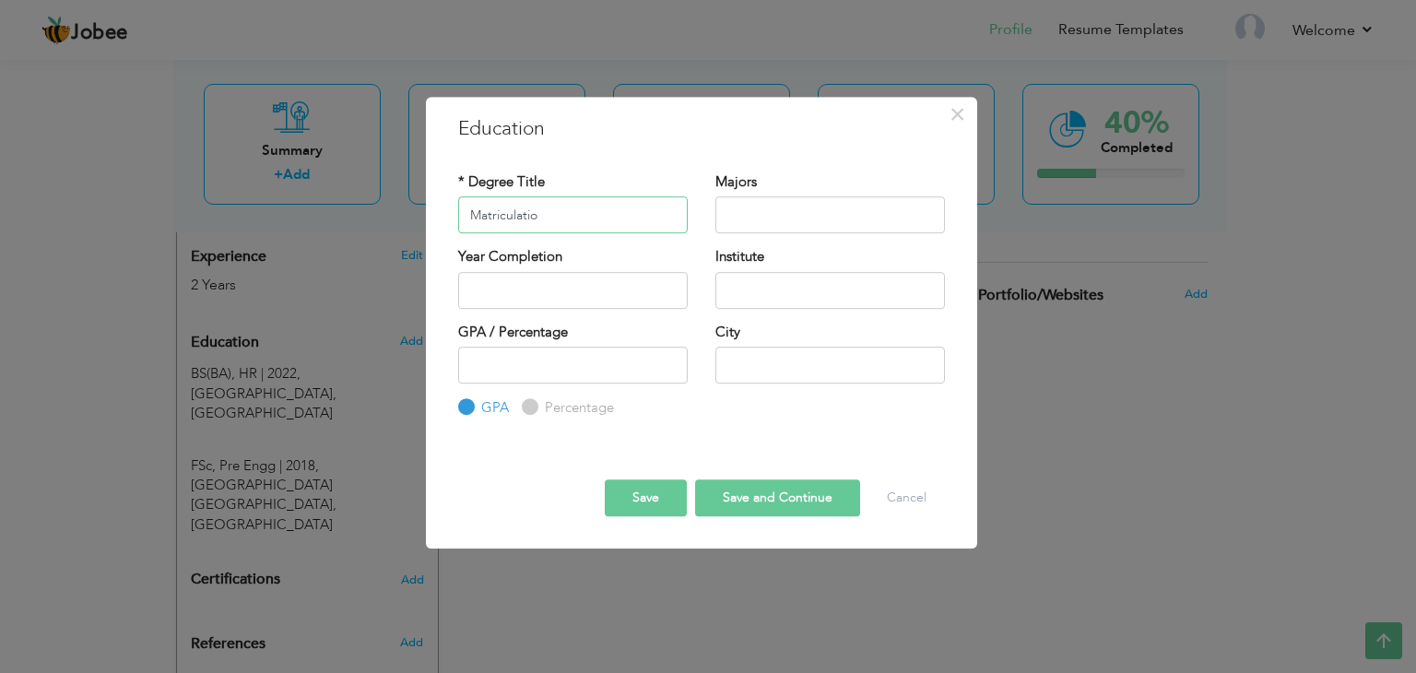
click at [579, 212] on input "Matriculatio" at bounding box center [573, 214] width 230 height 37
type input "Matriculation"
type input "Sciences"
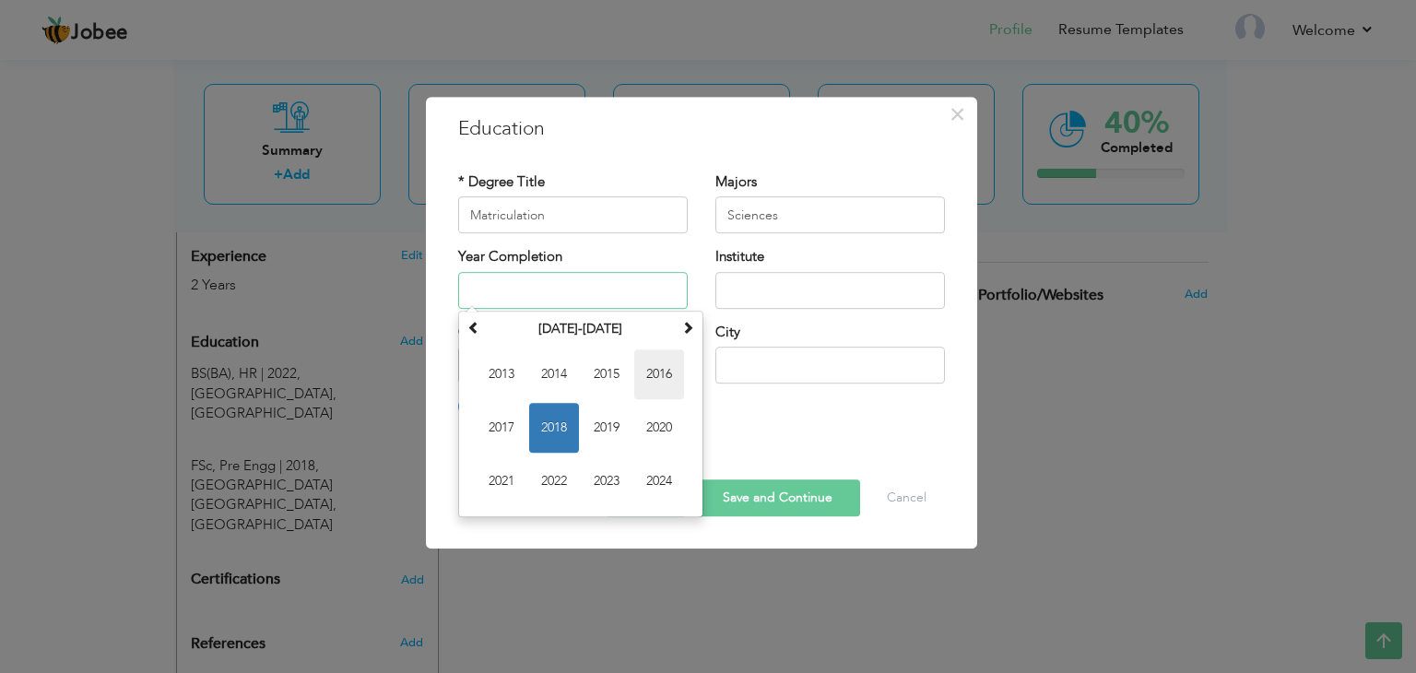
click at [673, 371] on span "2016" at bounding box center [659, 374] width 50 height 50
type input "2016"
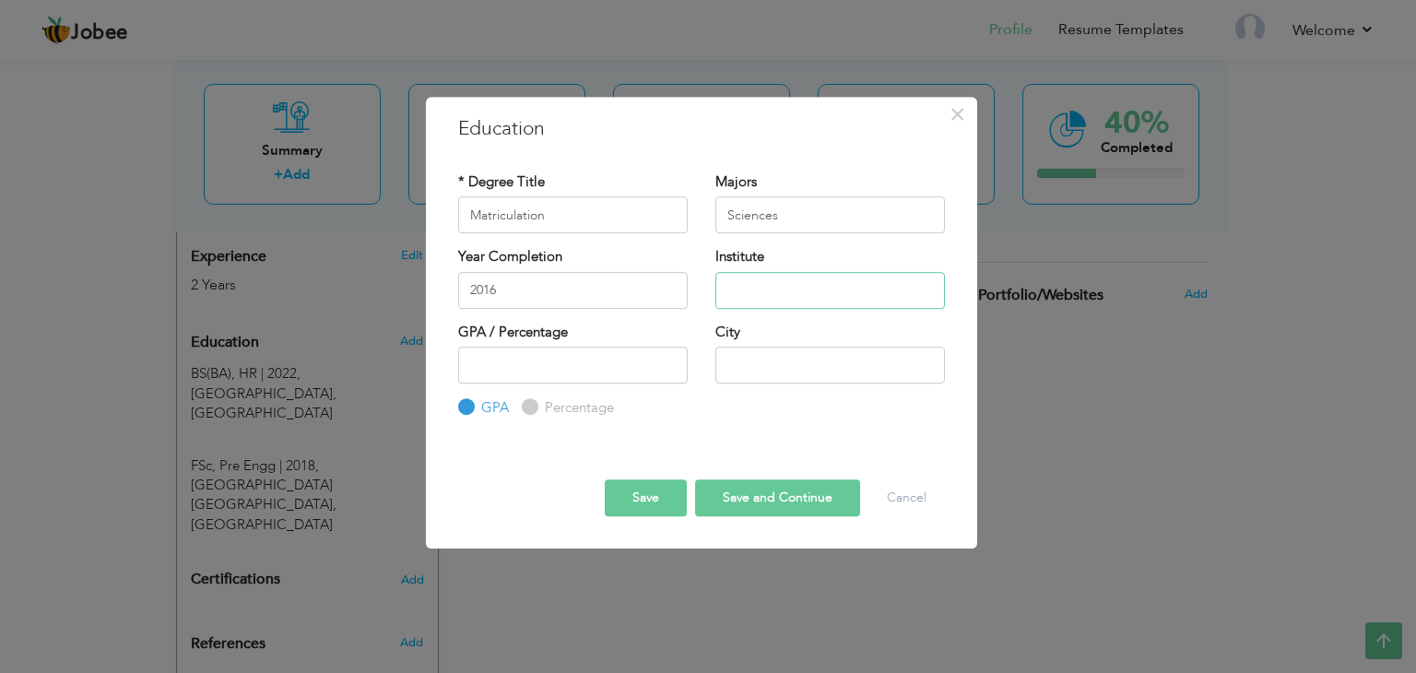
click at [797, 285] on input "text" at bounding box center [831, 290] width 230 height 37
drag, startPoint x: 785, startPoint y: 208, endPoint x: 756, endPoint y: 211, distance: 28.7
click at [756, 211] on input "Sciences" at bounding box center [831, 214] width 230 height 37
drag, startPoint x: 724, startPoint y: 215, endPoint x: 739, endPoint y: 218, distance: 15.9
click at [723, 216] on input "Sciences" at bounding box center [831, 214] width 230 height 37
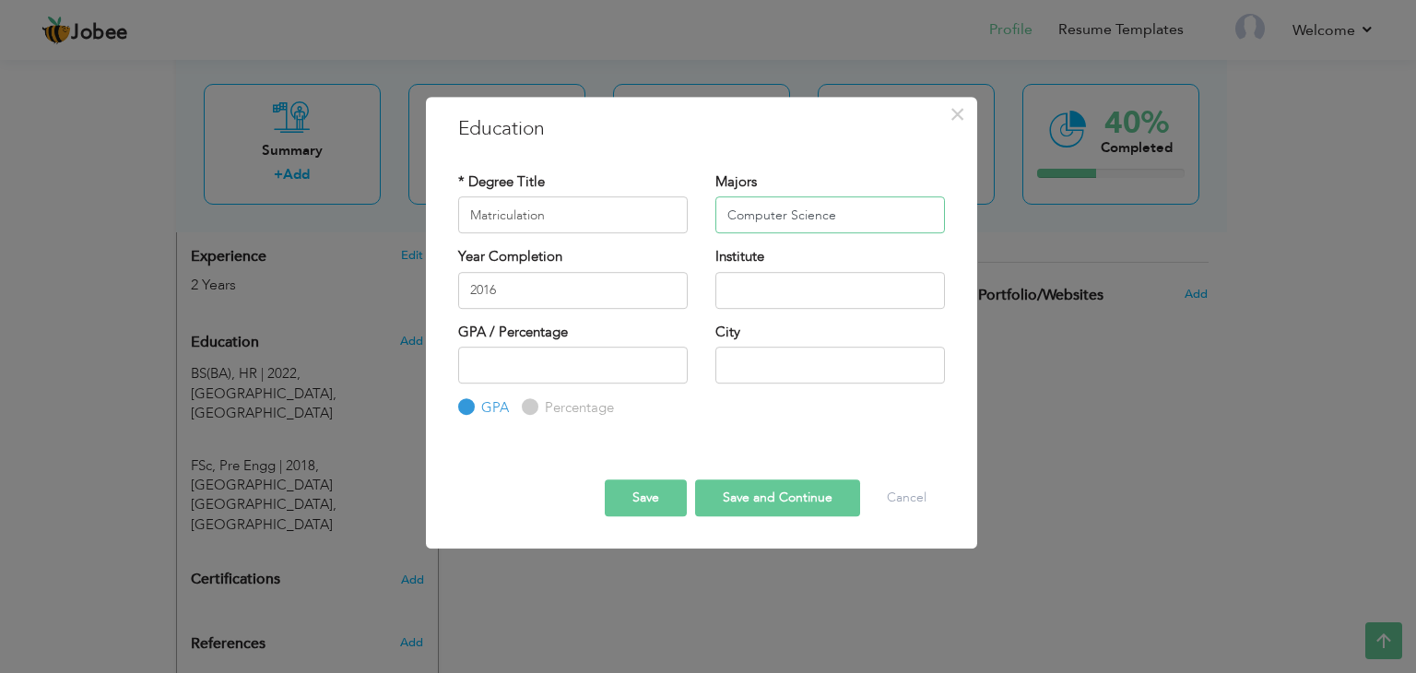
type input "Computer Science"
click at [748, 300] on input "text" at bounding box center [831, 290] width 230 height 37
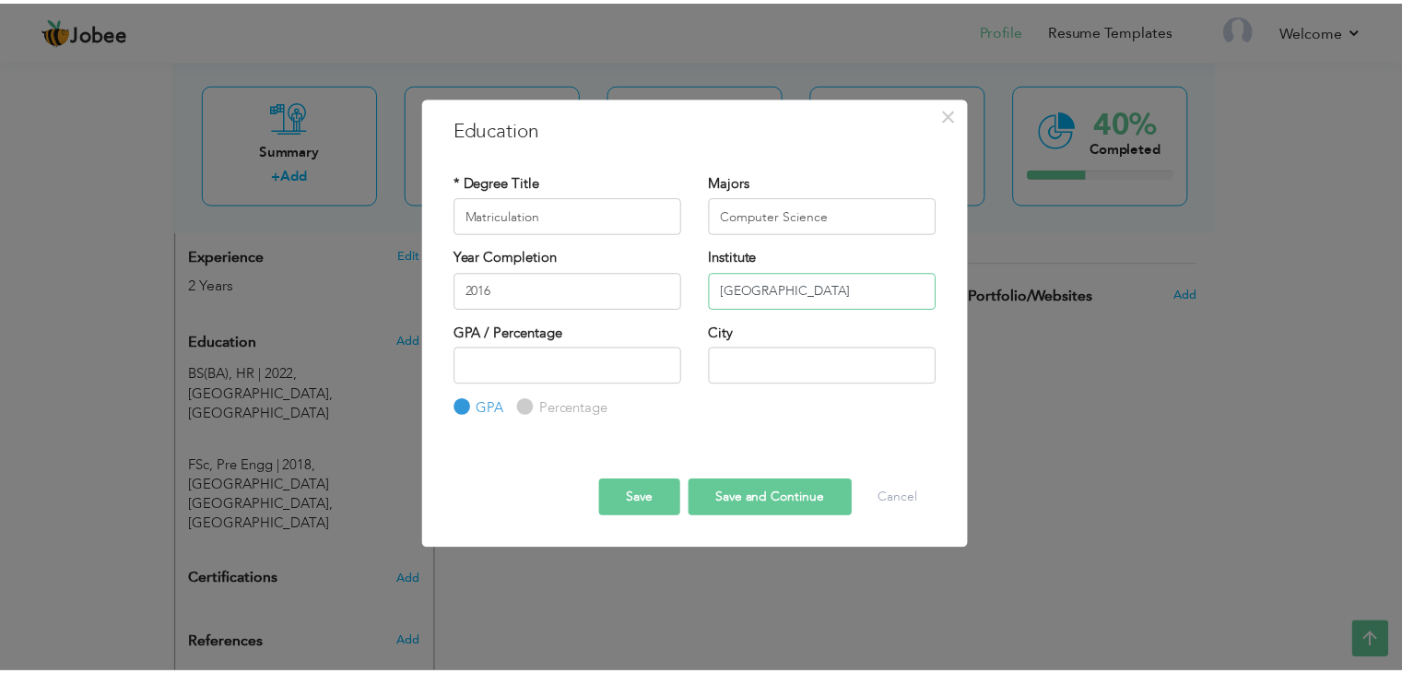
scroll to position [0, 0]
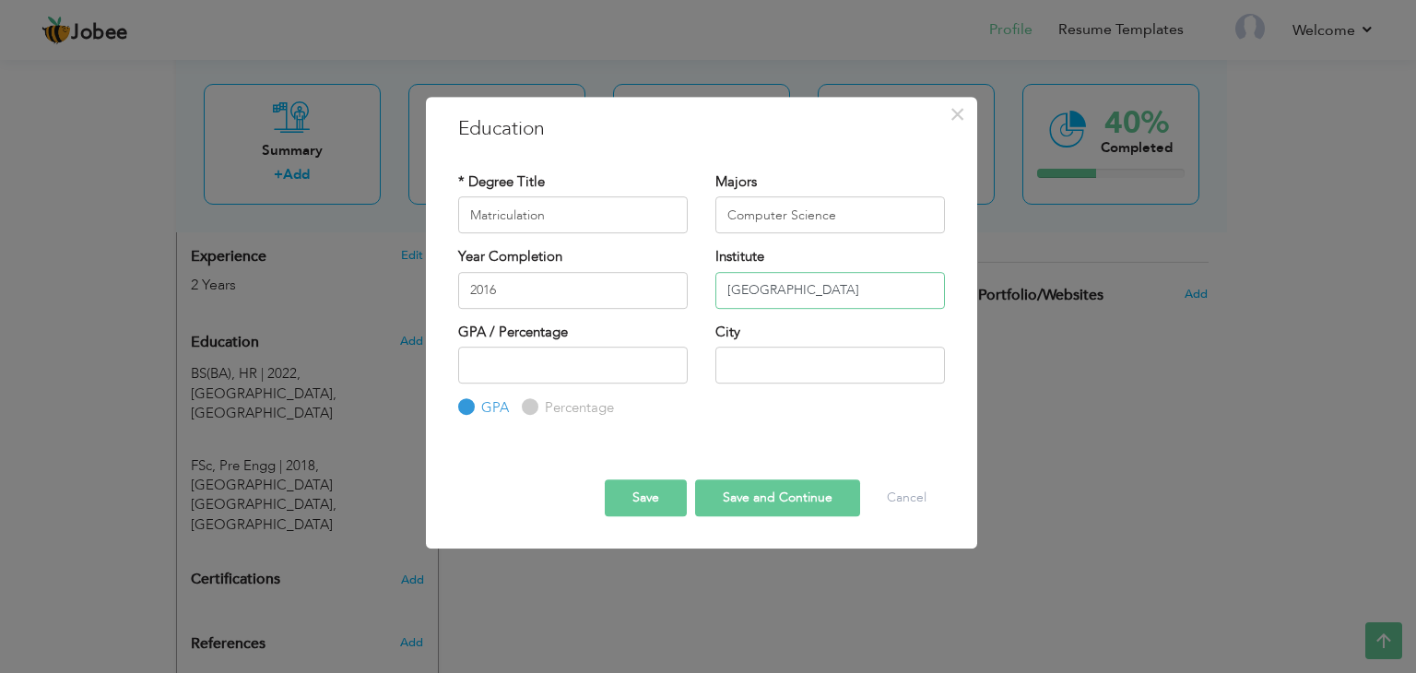
type input "[GEOGRAPHIC_DATA]"
click at [744, 353] on input "text" at bounding box center [831, 365] width 230 height 37
paste input "[PERSON_NAME]"
type input "[PERSON_NAME]"
click at [662, 494] on button "Save" at bounding box center [646, 497] width 82 height 37
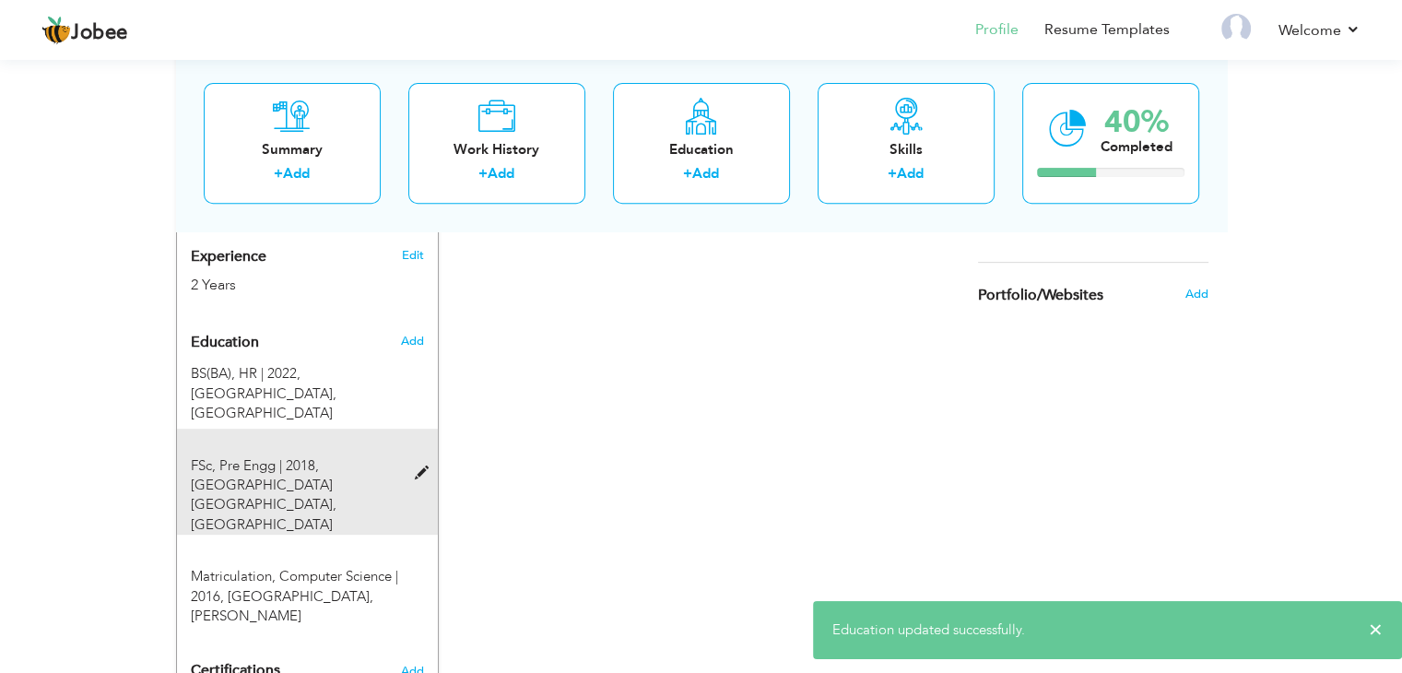
click at [424, 474] on span at bounding box center [425, 474] width 23 height 14
type input "FSc"
type input "Pre Engg"
type input "2018"
type input "Cadet College Kalar Kahar"
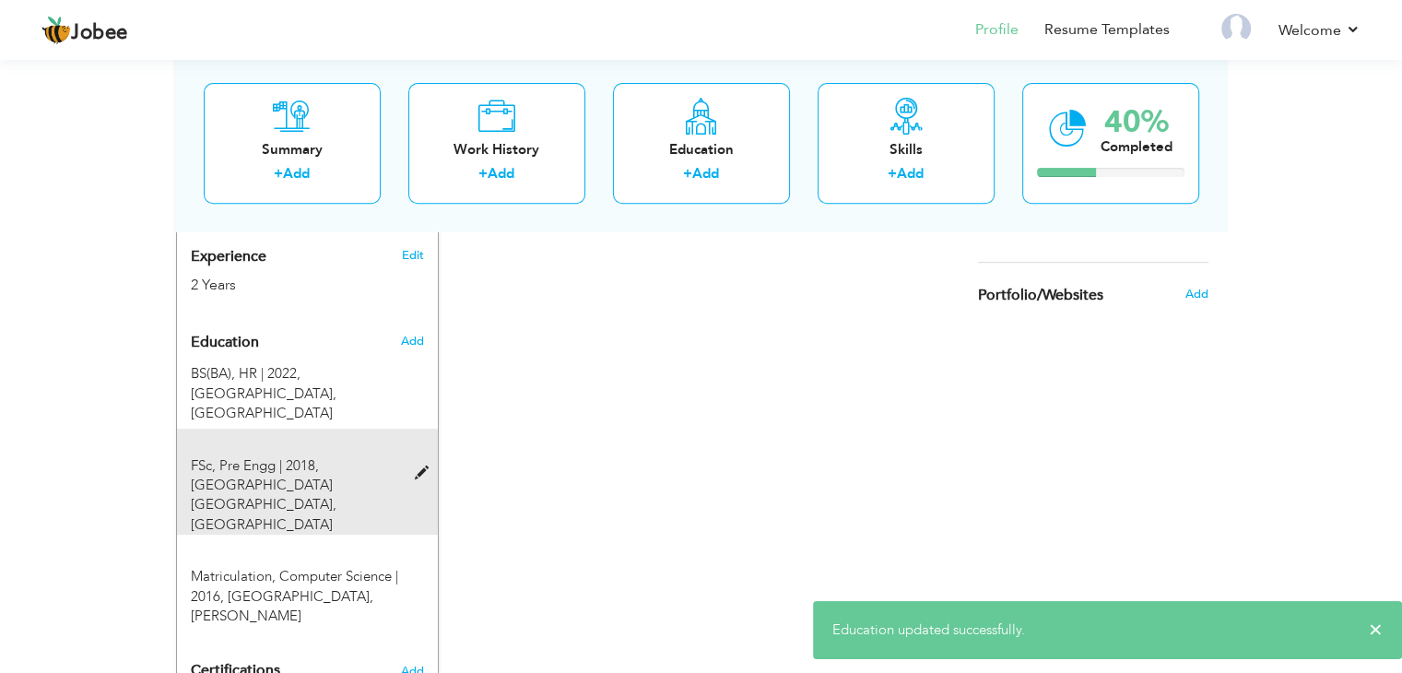
radio input "false"
radio input "true"
type input "Kalar Kahar"
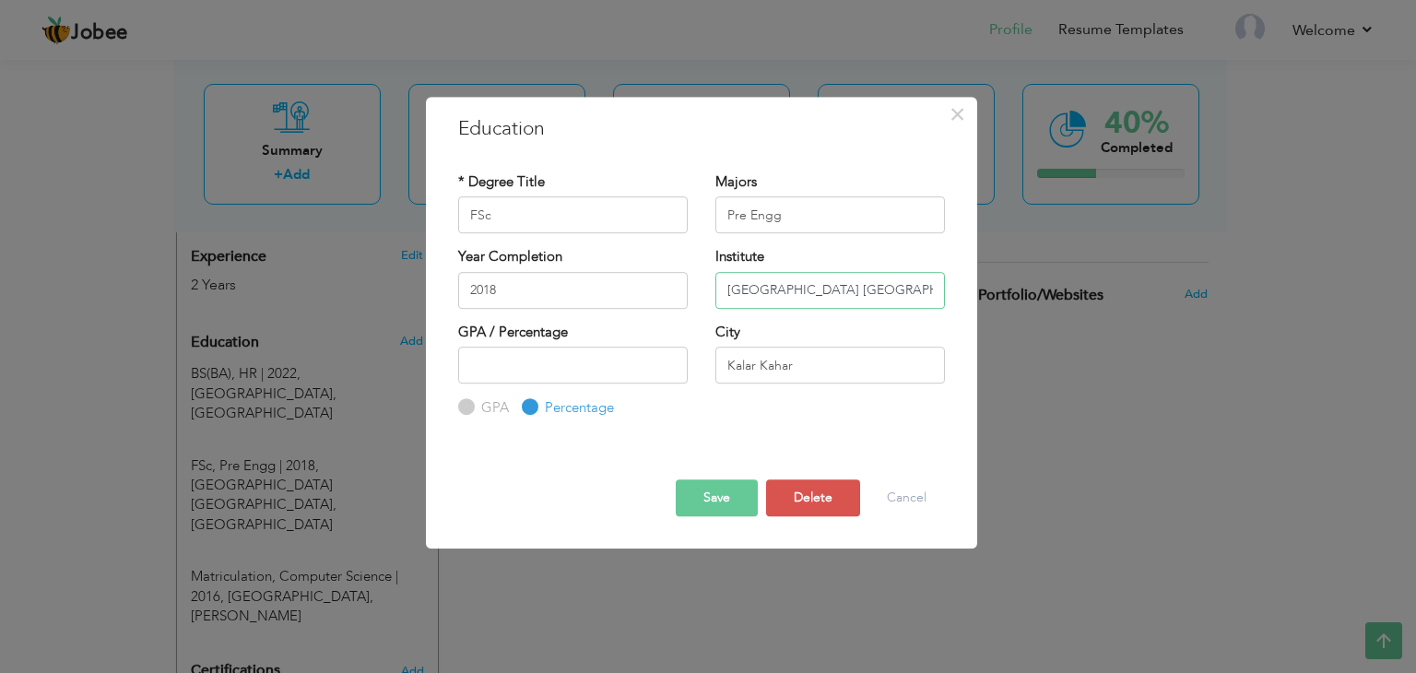
drag, startPoint x: 885, startPoint y: 290, endPoint x: 863, endPoint y: 289, distance: 22.1
click at [863, 289] on input "Cadet College Kalar Kahar" at bounding box center [831, 290] width 230 height 37
click at [1049, 429] on div "× Education * Degree Title FSc Majors Pre Engg Year Completion GPA" at bounding box center [708, 336] width 1416 height 673
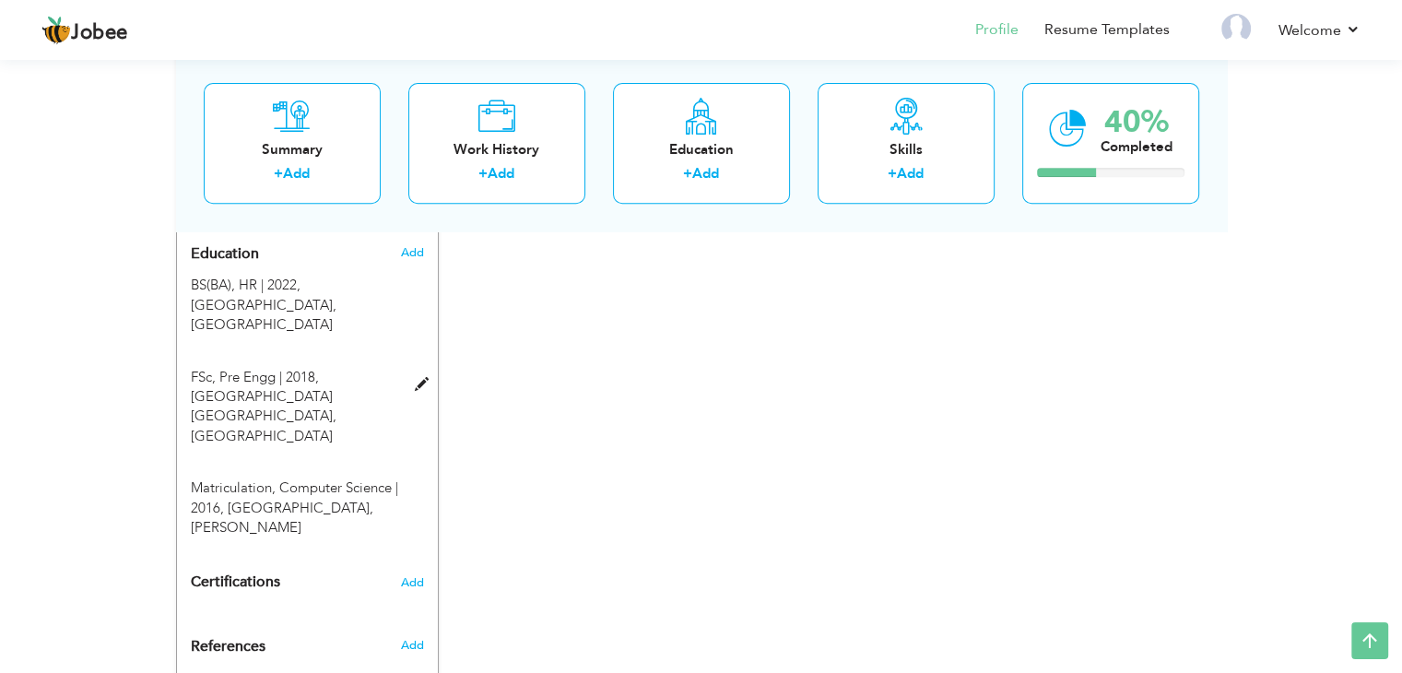
scroll to position [856, 0]
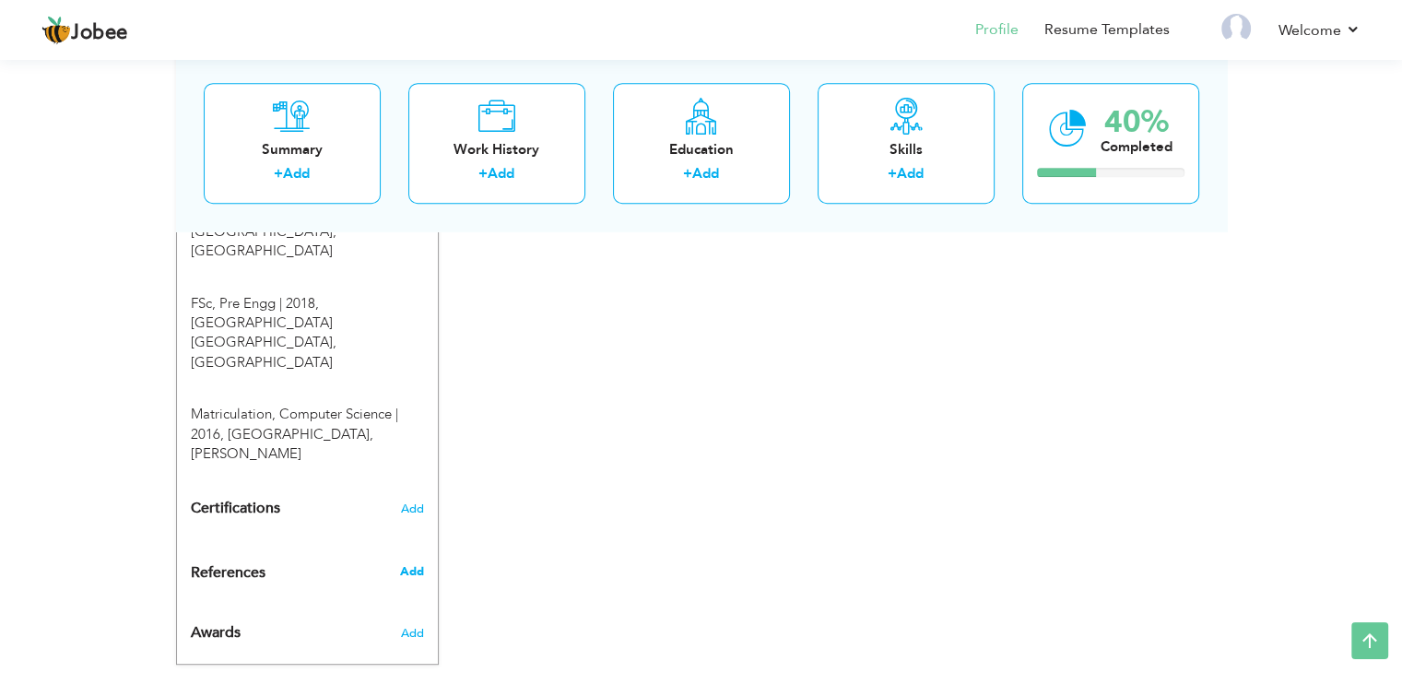
click at [413, 563] on span "Add" at bounding box center [411, 571] width 24 height 17
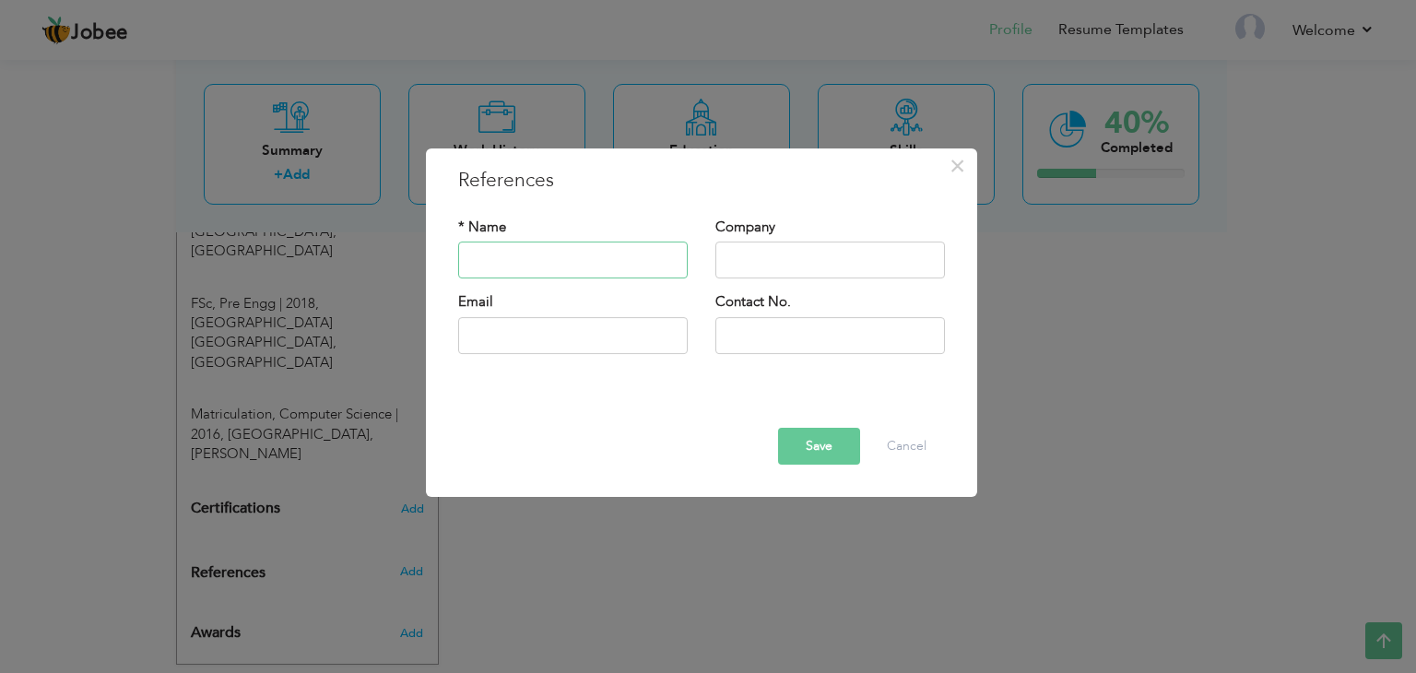
click at [538, 267] on input "text" at bounding box center [573, 261] width 230 height 37
type input "Muhammad Umer Mujahid"
type input "Nayatel Pvt Ltd"
type input "[EMAIL_ADDRESS][DOMAIN_NAME]"
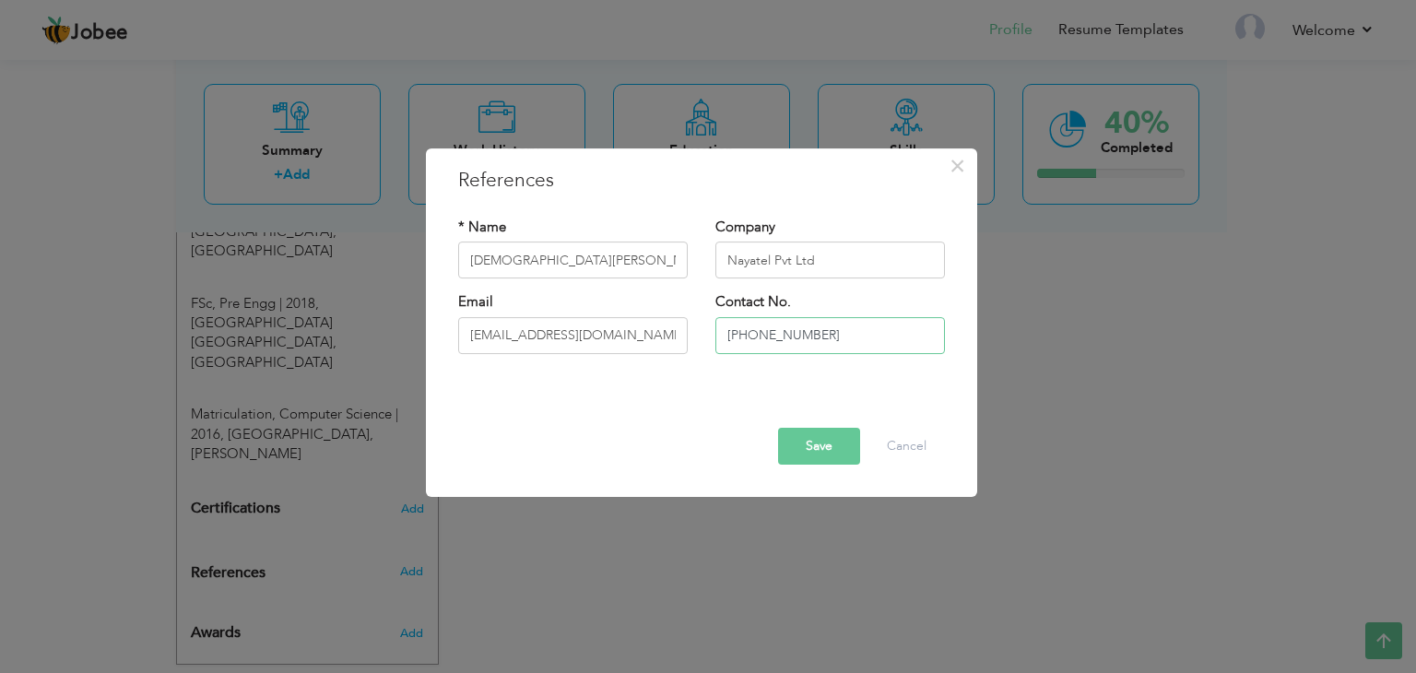
type input "[PHONE_NUMBER]"
click at [809, 443] on button "Save" at bounding box center [819, 446] width 82 height 37
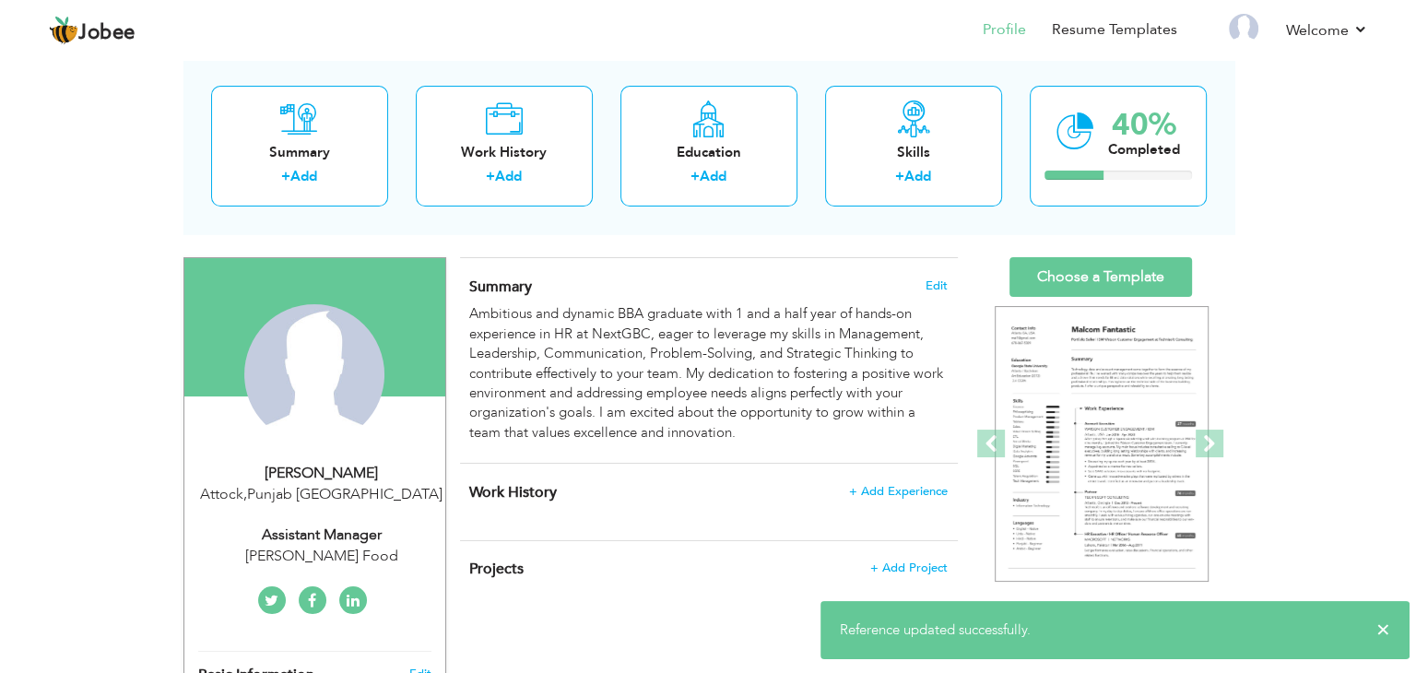
scroll to position [184, 0]
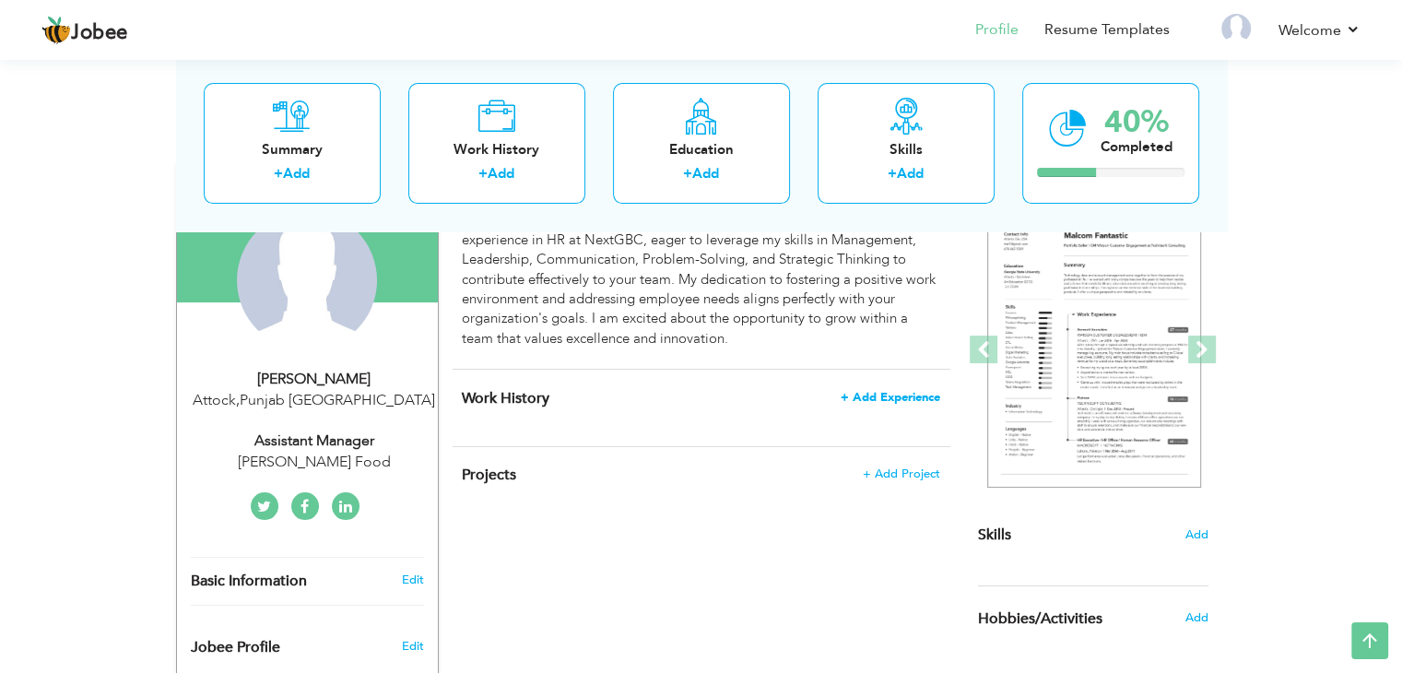
click at [905, 399] on span "+ Add Experience" at bounding box center [891, 397] width 100 height 13
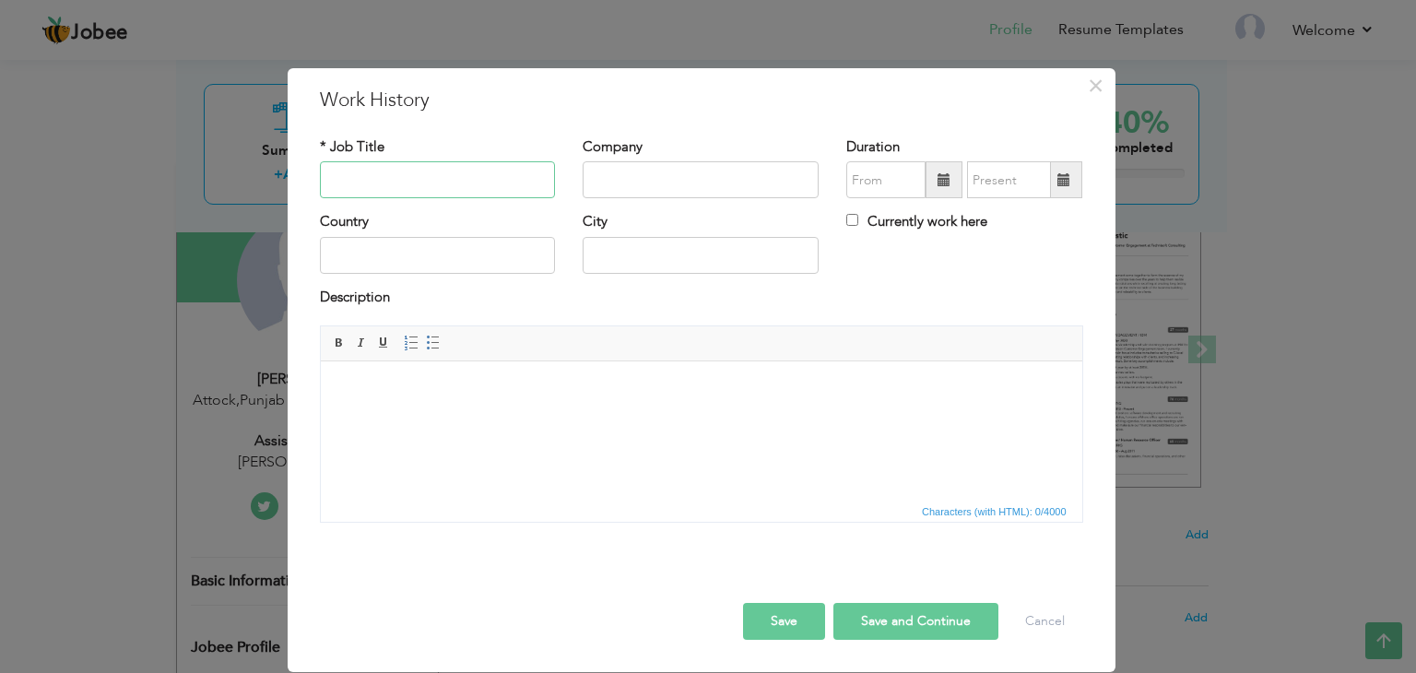
click at [392, 173] on input "text" at bounding box center [438, 179] width 236 height 37
paste input "NextGBC Assistant HR"
type input "NextGBC Assistant HR"
click at [645, 182] on input "text" at bounding box center [701, 179] width 236 height 37
paste input "NextGBC Assistant HR"
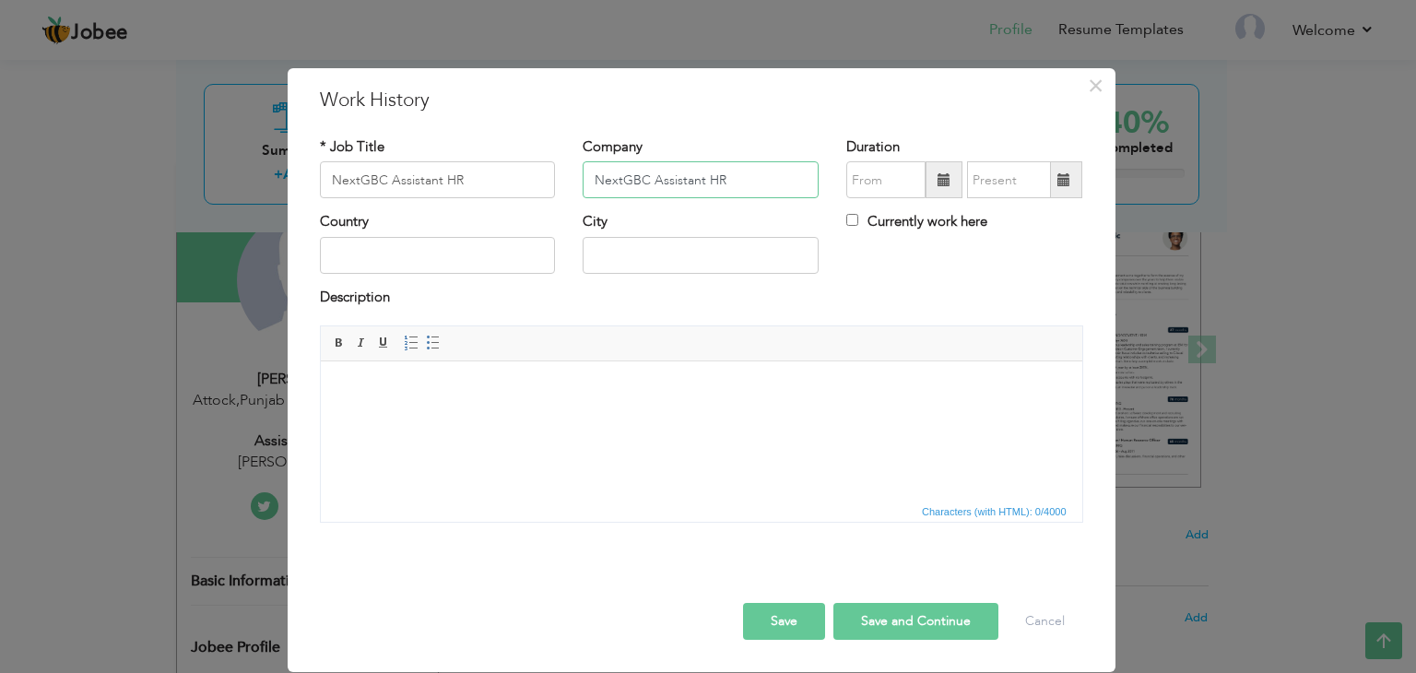
type input "NextGBC Assistant HR"
drag, startPoint x: 391, startPoint y: 179, endPoint x: 222, endPoint y: 186, distance: 168.9
click at [222, 186] on div "× Work History * Job Title NextGBC Assistant HR Company NextGBC Assistant HR Du…" at bounding box center [708, 336] width 1416 height 673
type input "Assistant HR"
drag, startPoint x: 732, startPoint y: 177, endPoint x: 653, endPoint y: 181, distance: 79.4
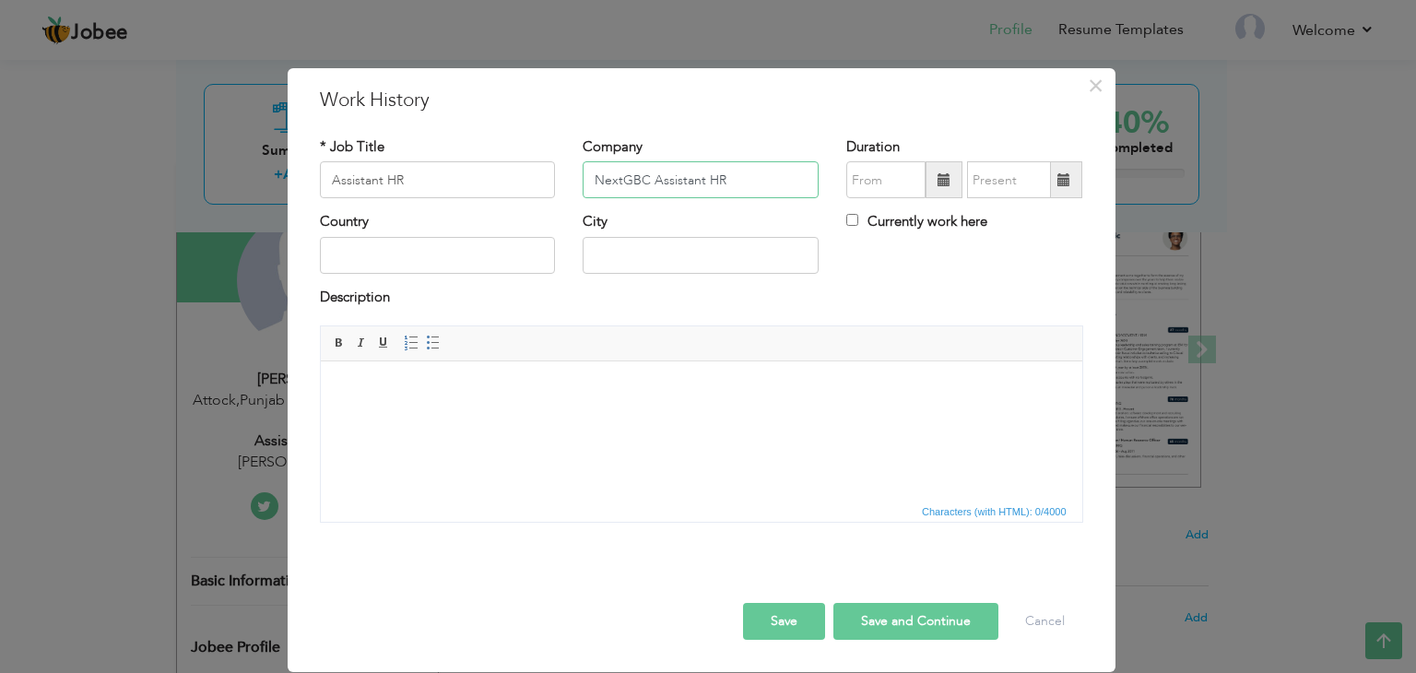
click at [653, 181] on input "NextGBC Assistant HR" at bounding box center [701, 179] width 236 height 37
click at [619, 182] on input "NextGBC" at bounding box center [701, 179] width 236 height 37
type input "Next GBC"
type input "09/2025"
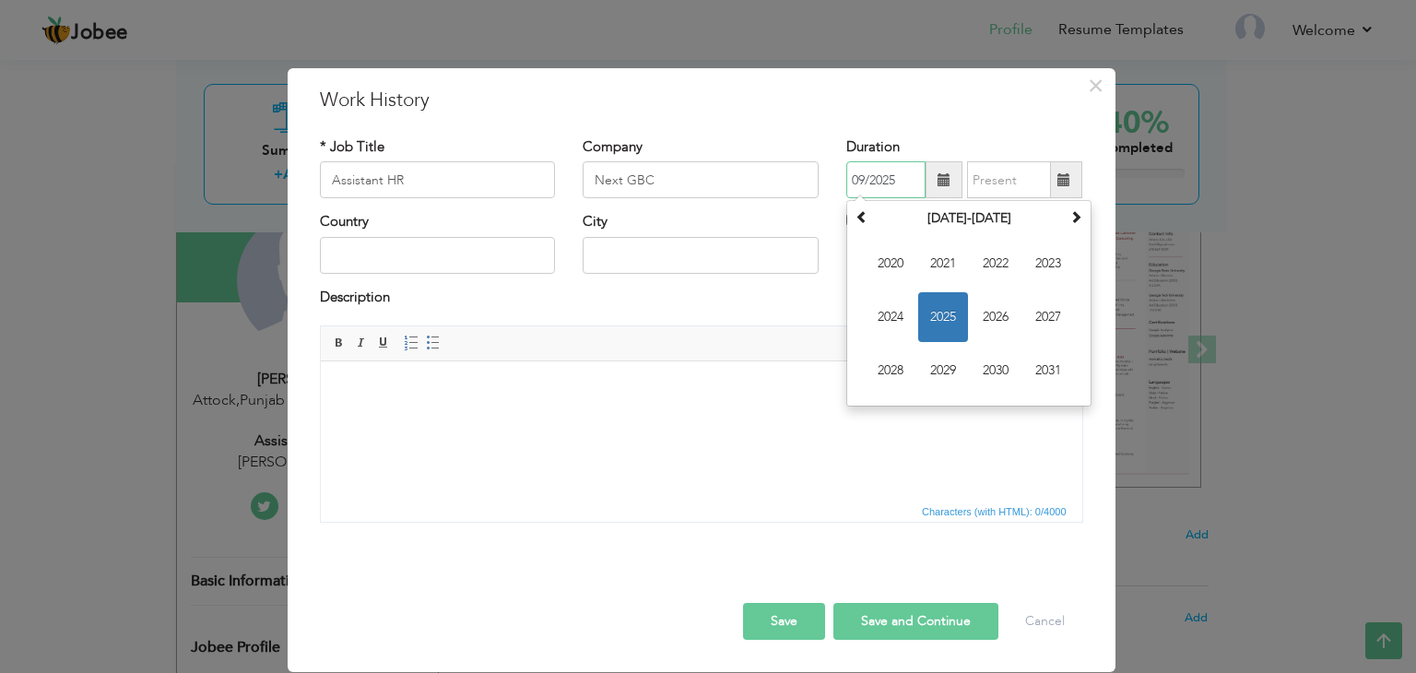
click at [863, 178] on input "09/2025" at bounding box center [885, 179] width 79 height 37
click at [664, 178] on input "Next GBC" at bounding box center [701, 179] width 236 height 37
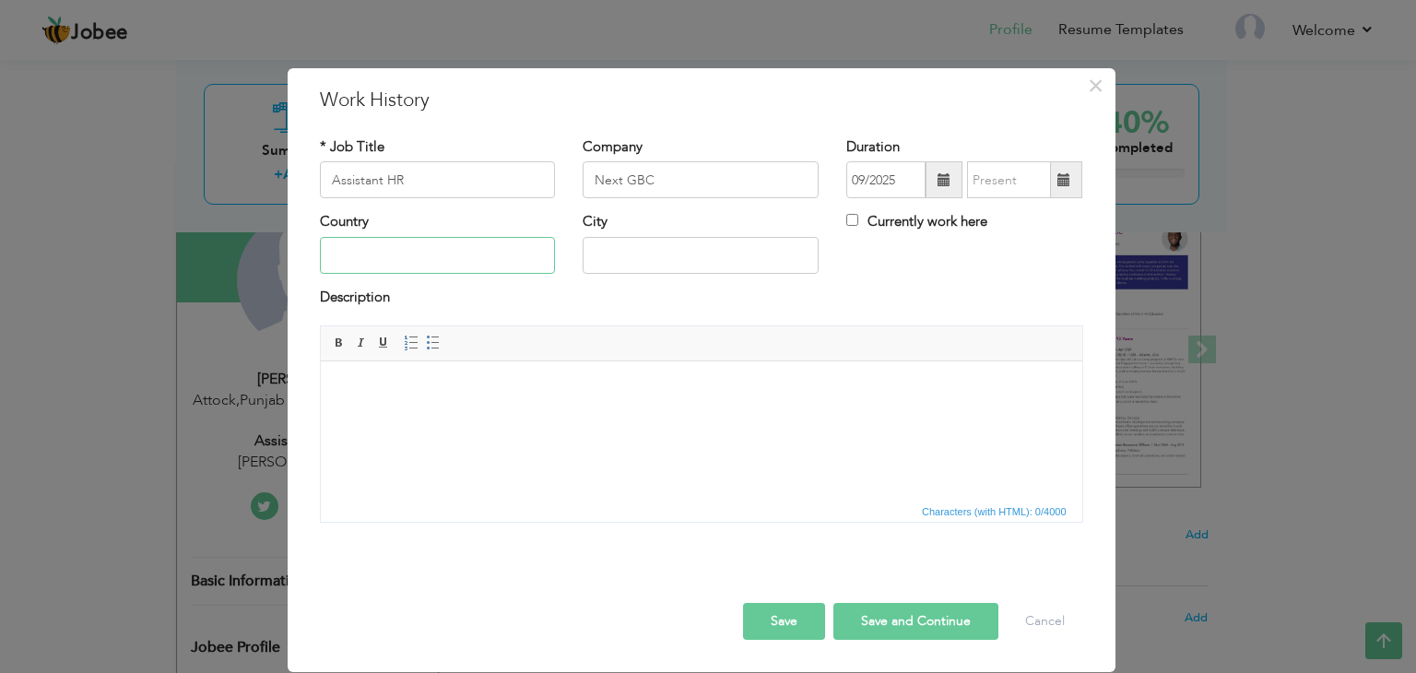
click at [340, 258] on input "text" at bounding box center [438, 255] width 236 height 37
type input "[GEOGRAPHIC_DATA]"
click at [932, 177] on span at bounding box center [944, 179] width 37 height 37
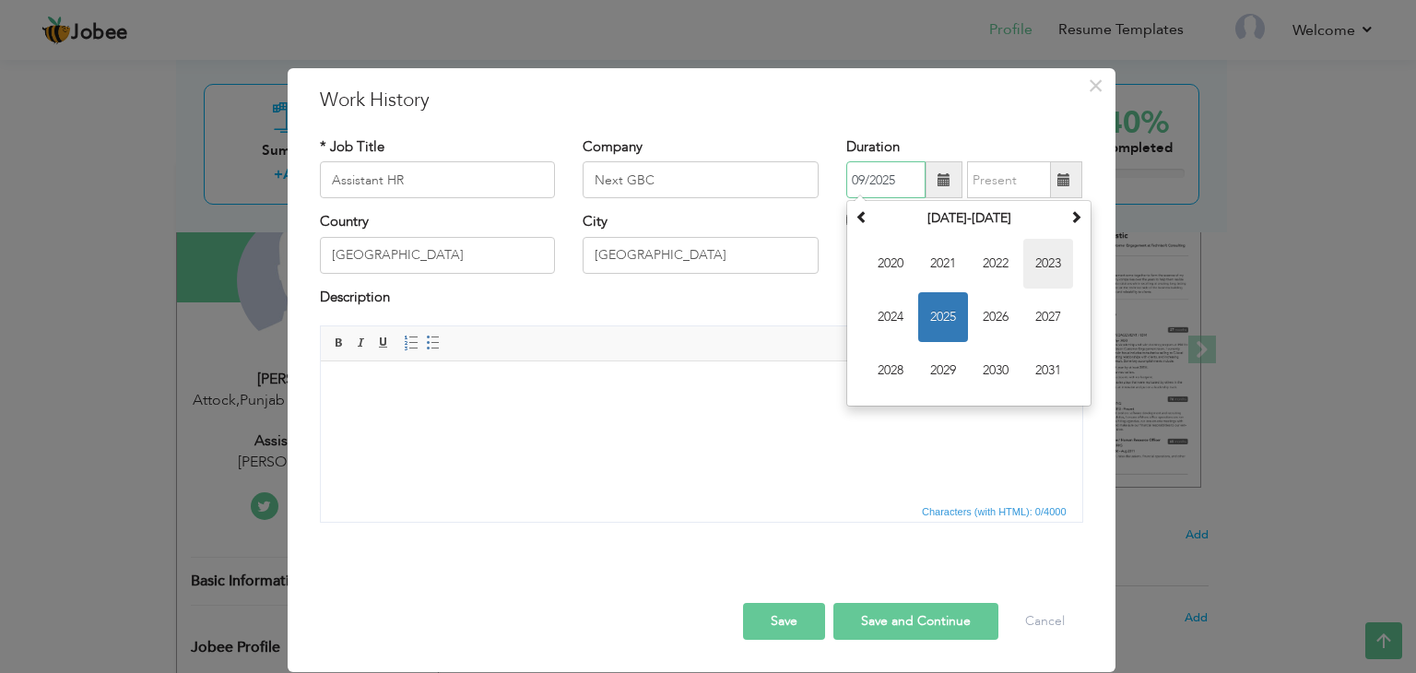
click at [1042, 263] on span "2023" at bounding box center [1048, 264] width 50 height 50
click at [942, 268] on span "Feb" at bounding box center [943, 264] width 50 height 50
type input "02/2023"
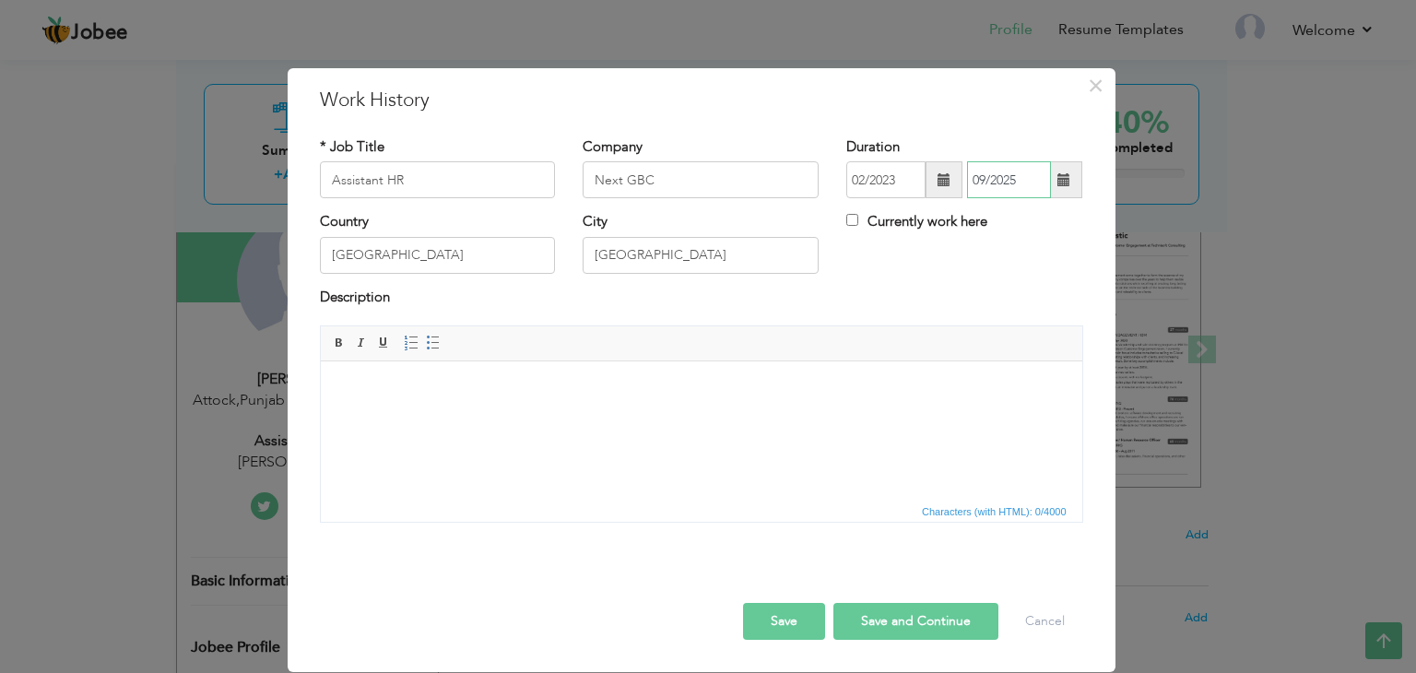
click at [1014, 176] on input "09/2025" at bounding box center [1009, 179] width 84 height 37
click at [1055, 182] on span at bounding box center [1065, 179] width 36 height 37
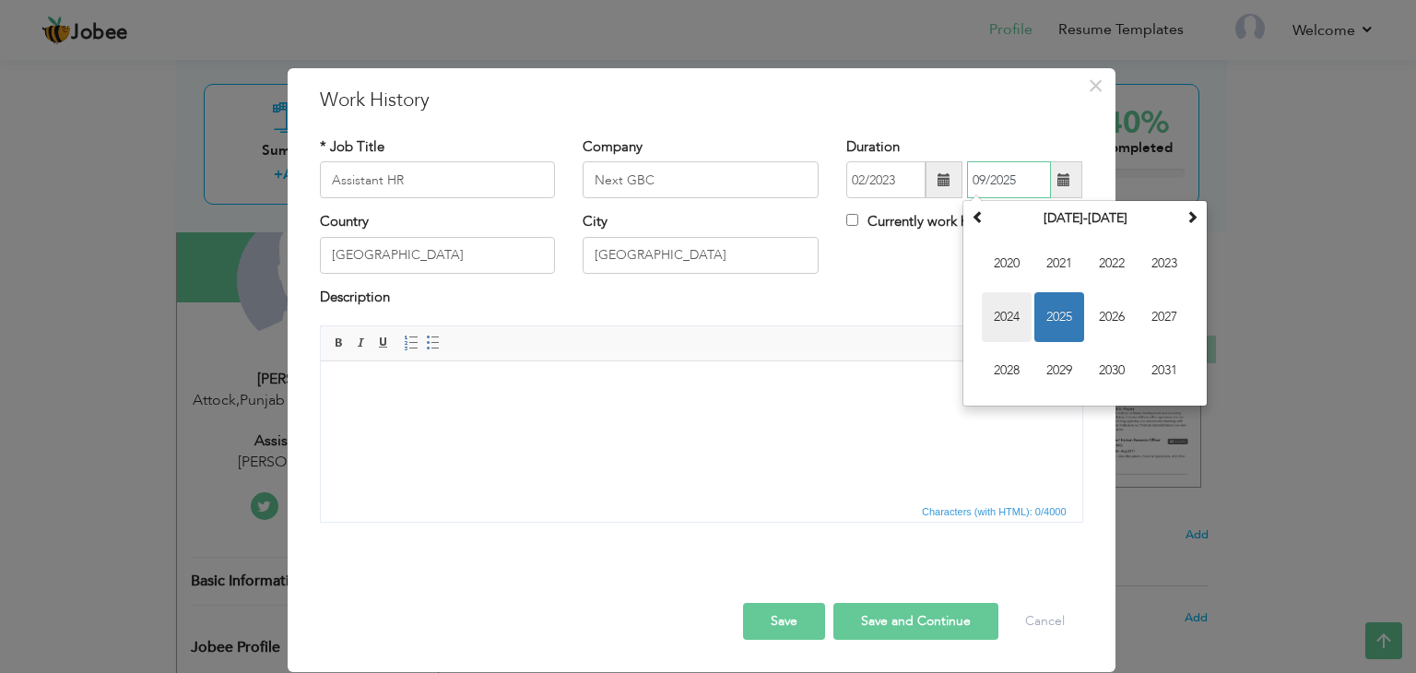
click at [1020, 311] on span "2024" at bounding box center [1007, 317] width 50 height 50
click at [1161, 309] on span "Aug" at bounding box center [1165, 317] width 50 height 50
type input "08/2024"
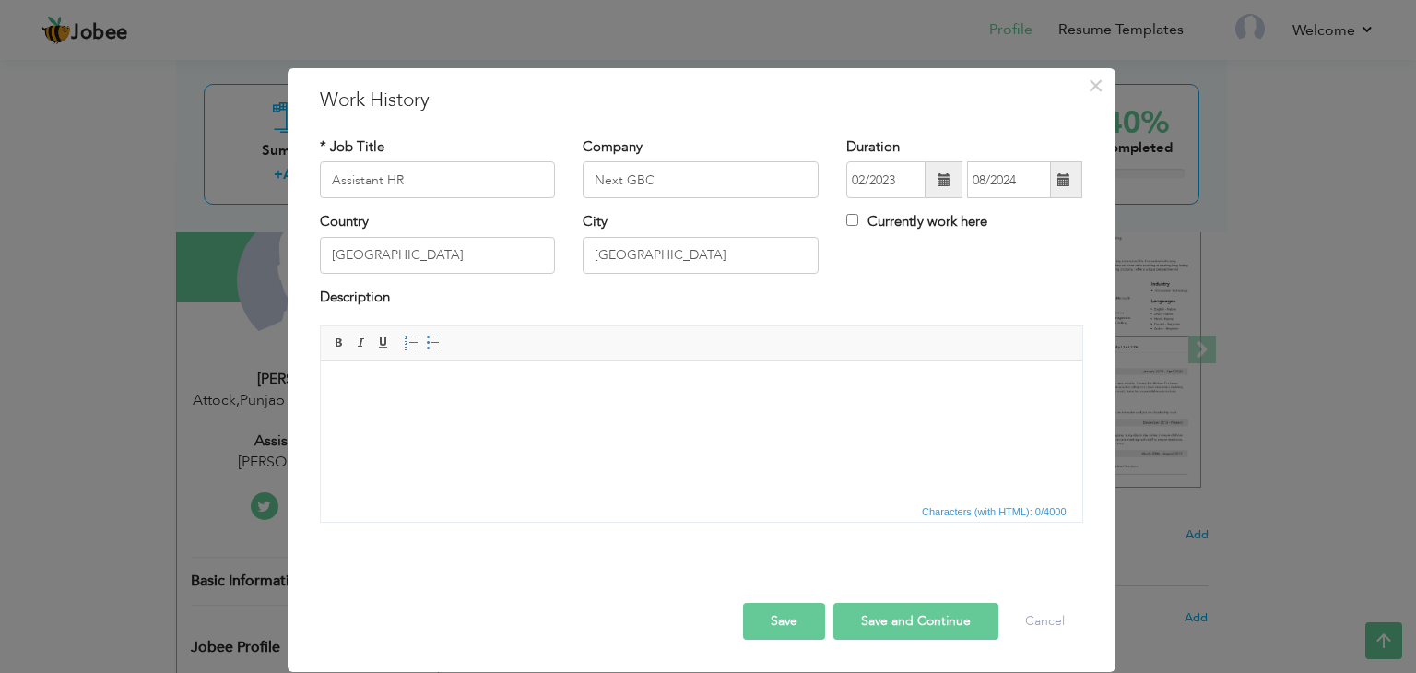
click at [480, 418] on html at bounding box center [701, 389] width 762 height 56
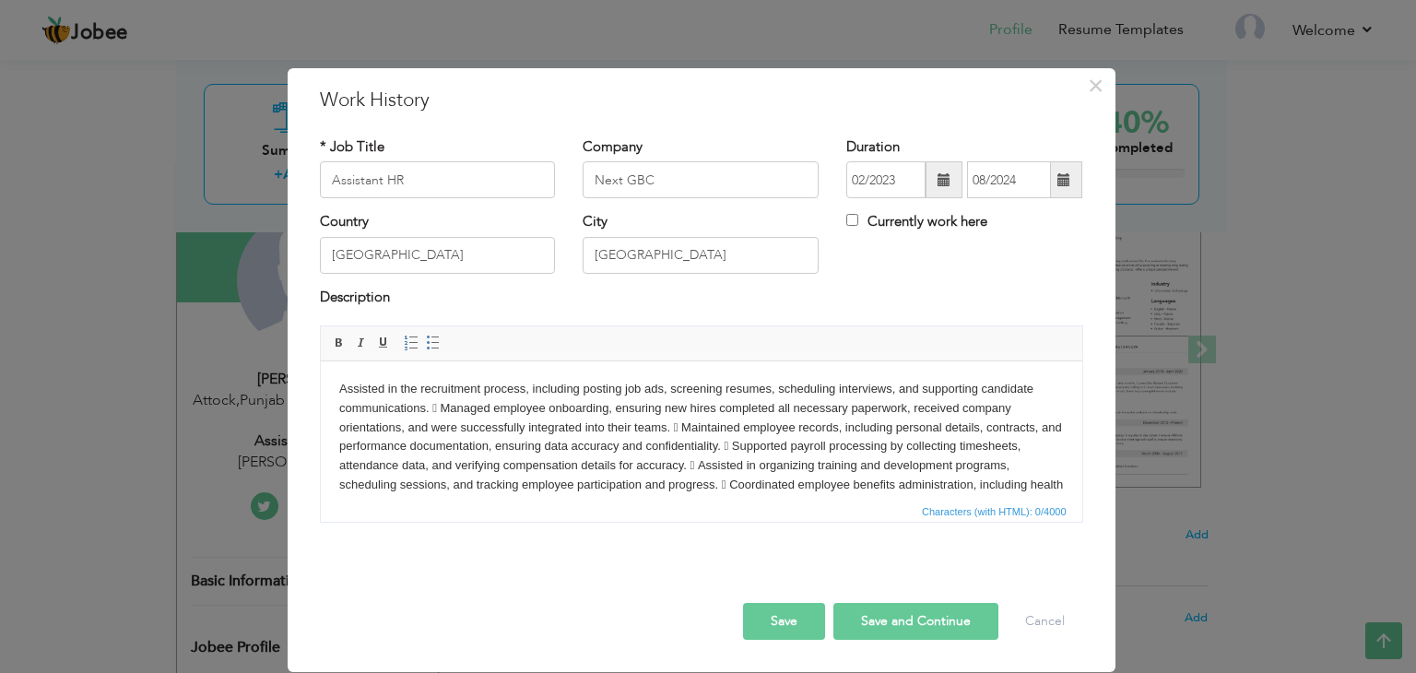
scroll to position [11, 0]
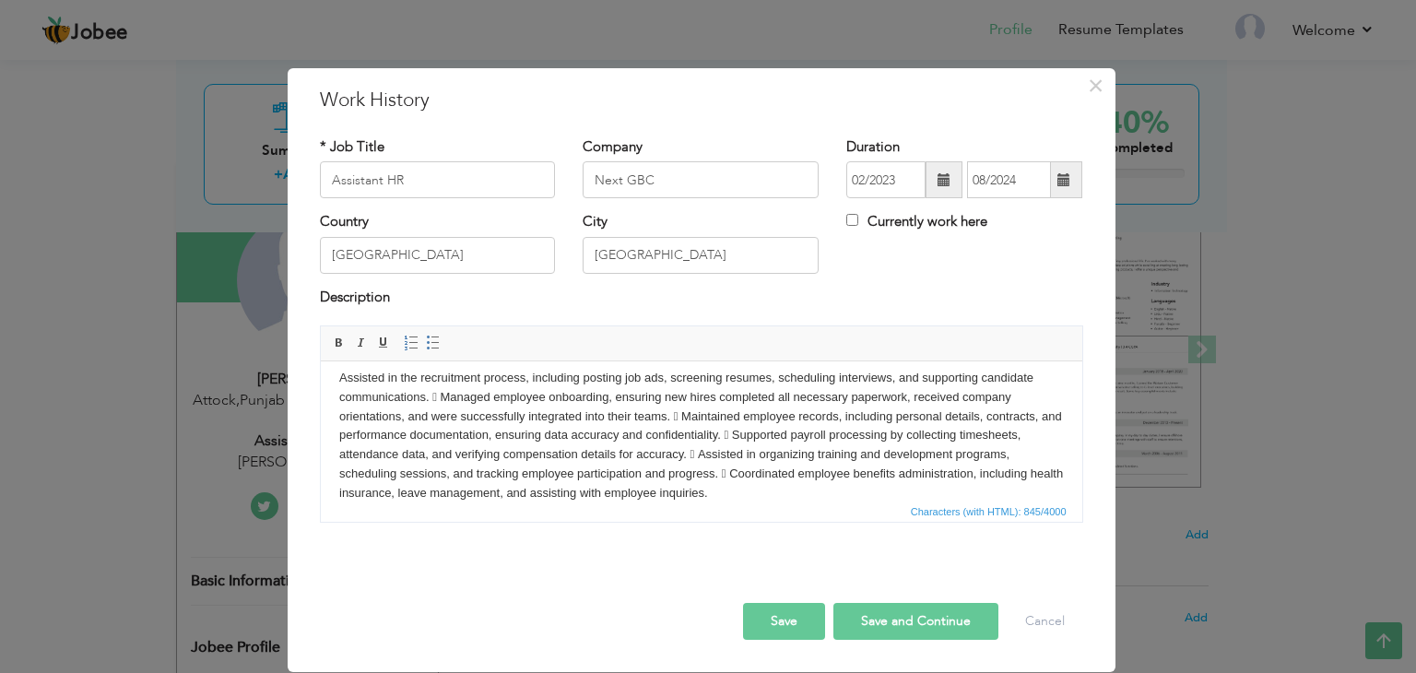
click at [660, 451] on body "Assisted in the recruitment process, including posting job ads, screening resum…" at bounding box center [700, 436] width 725 height 135
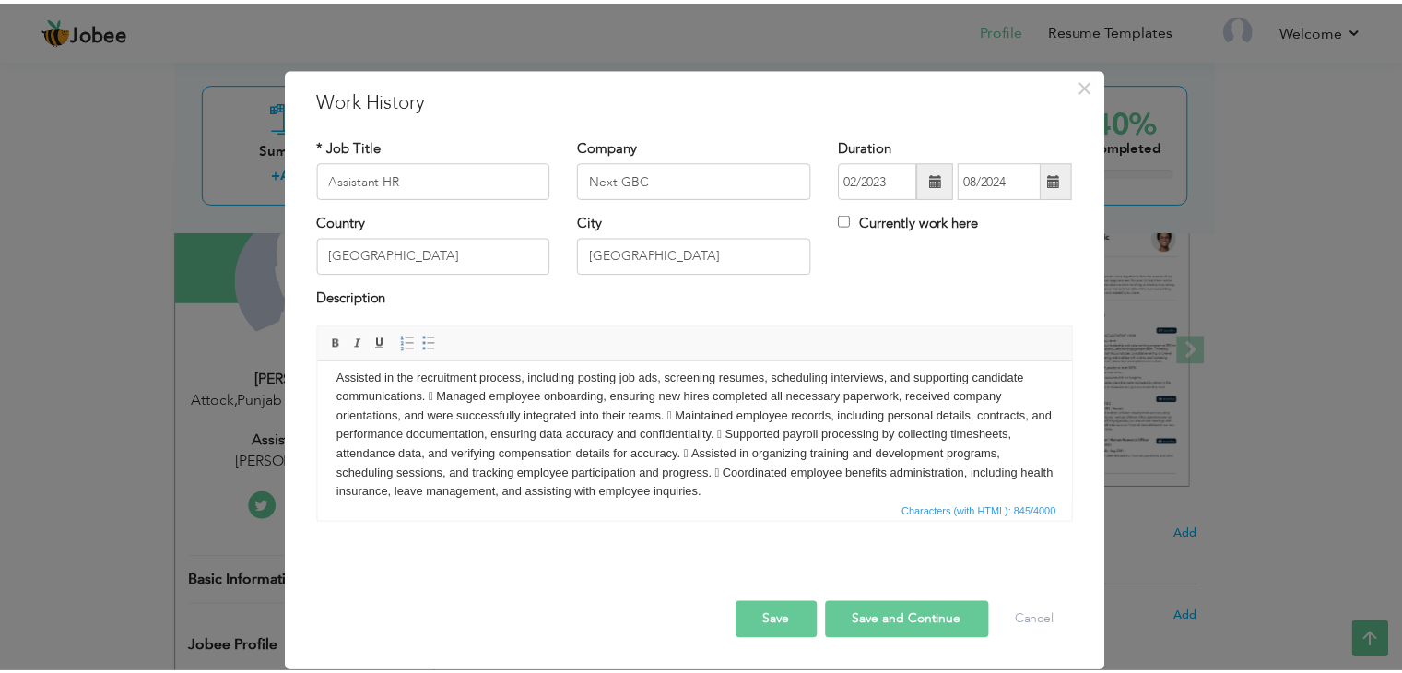
scroll to position [0, 0]
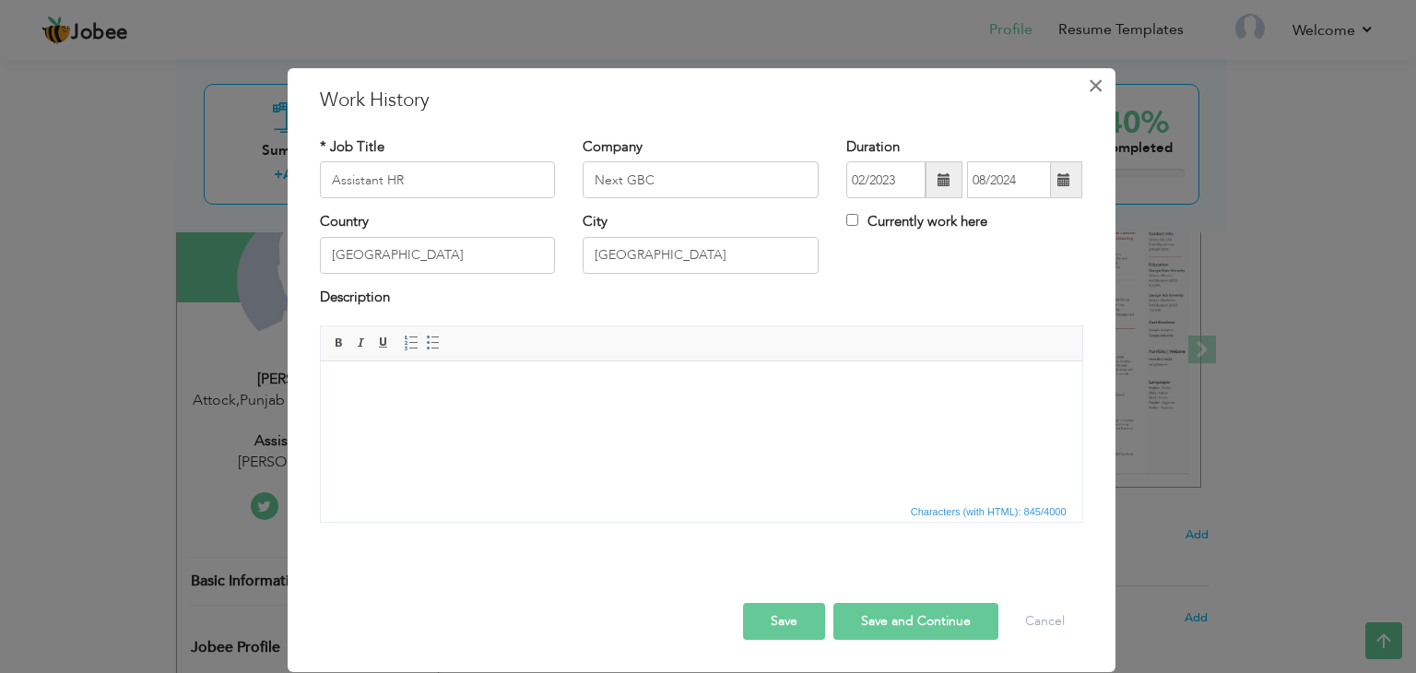
click at [1096, 78] on span "×" at bounding box center [1096, 85] width 16 height 33
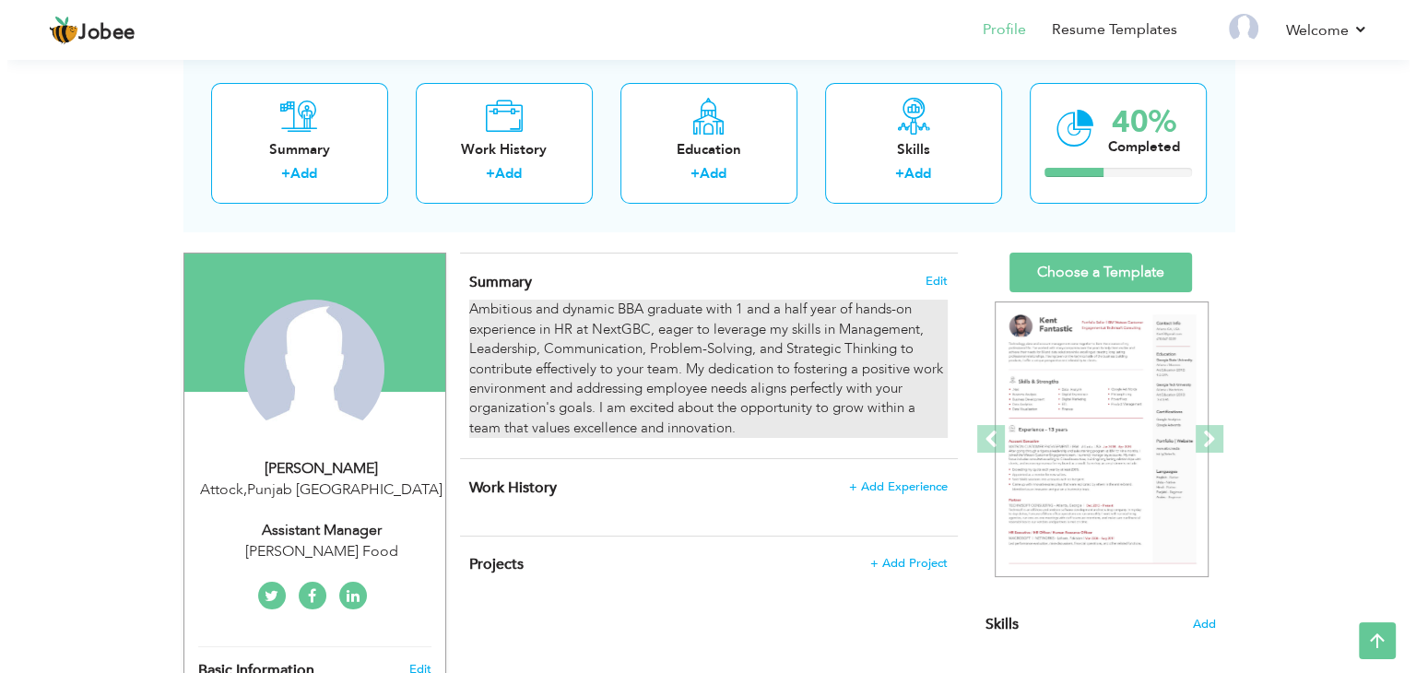
scroll to position [92, 0]
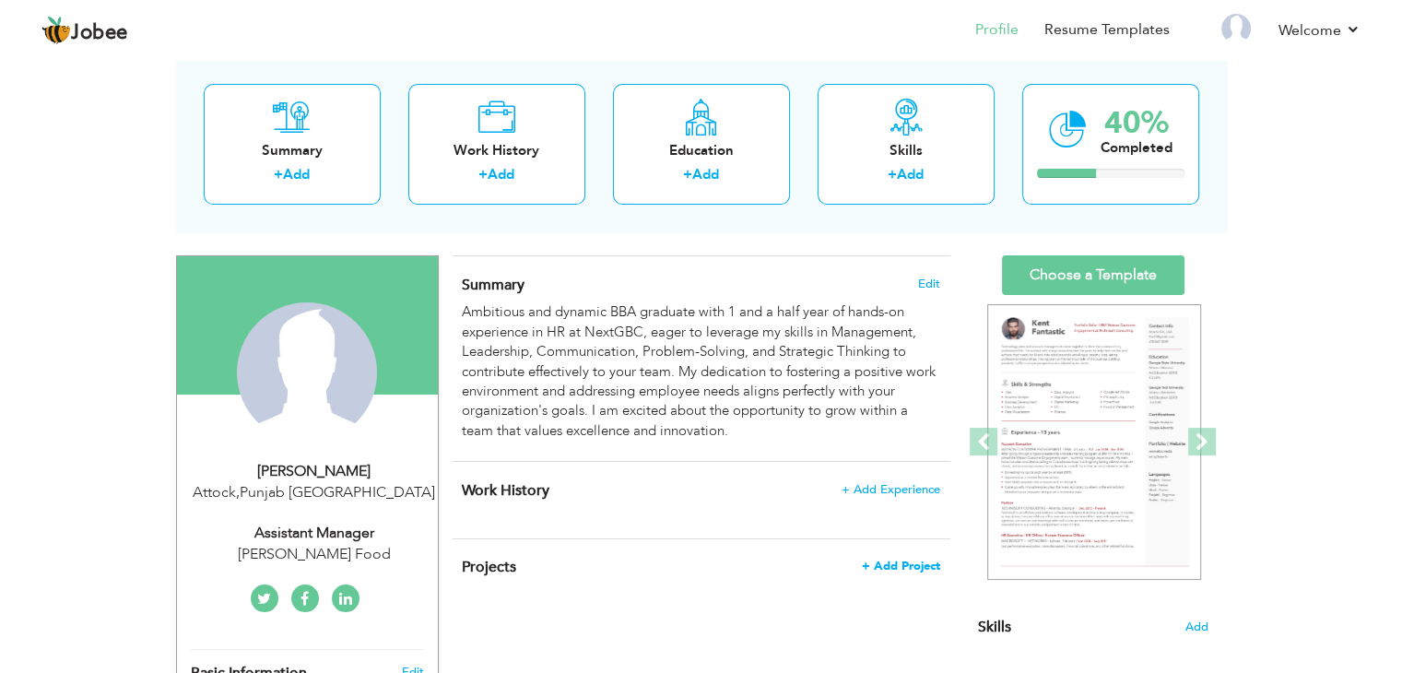
click at [905, 562] on span "+ Add Project" at bounding box center [901, 566] width 78 height 13
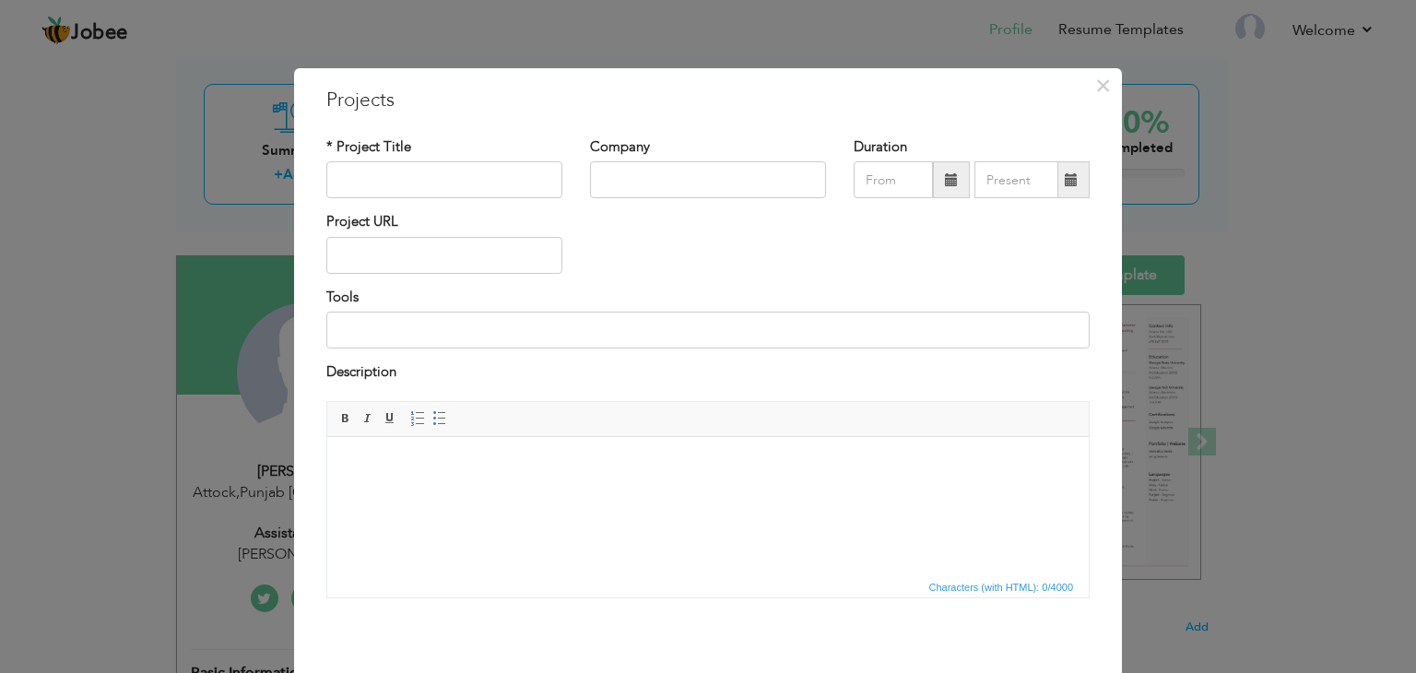
click at [519, 492] on html at bounding box center [708, 464] width 762 height 56
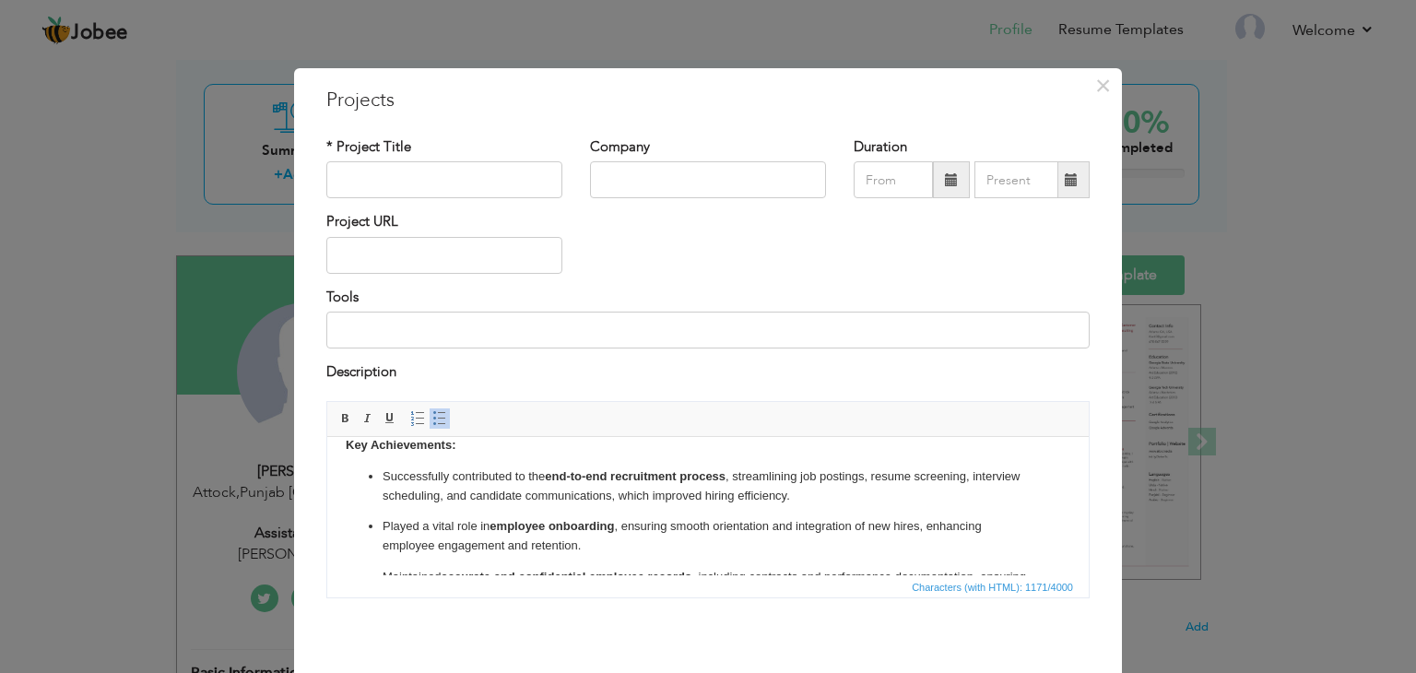
scroll to position [0, 0]
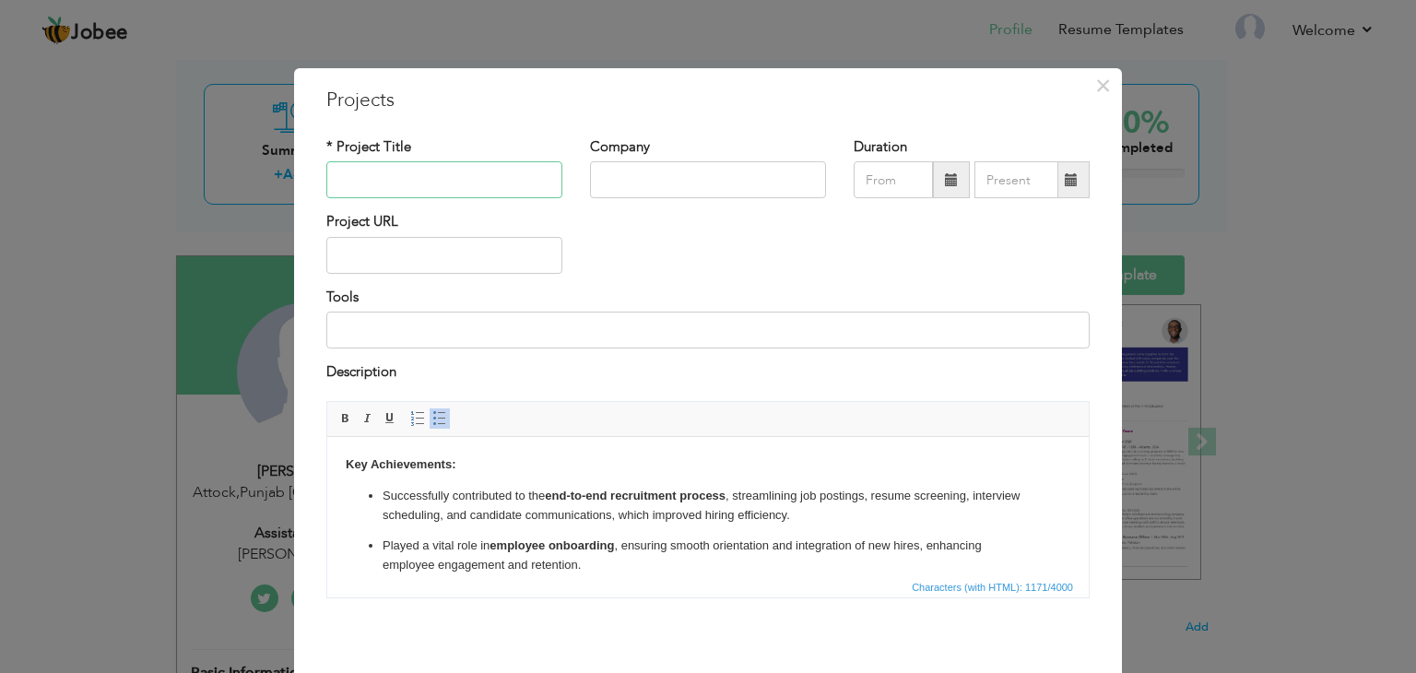
click at [412, 181] on input "text" at bounding box center [444, 179] width 236 height 37
click at [440, 176] on input "text" at bounding box center [444, 179] width 236 height 37
paste input "Assistant HR"
type input "Assistant HR"
click at [617, 176] on input "text" at bounding box center [708, 179] width 236 height 37
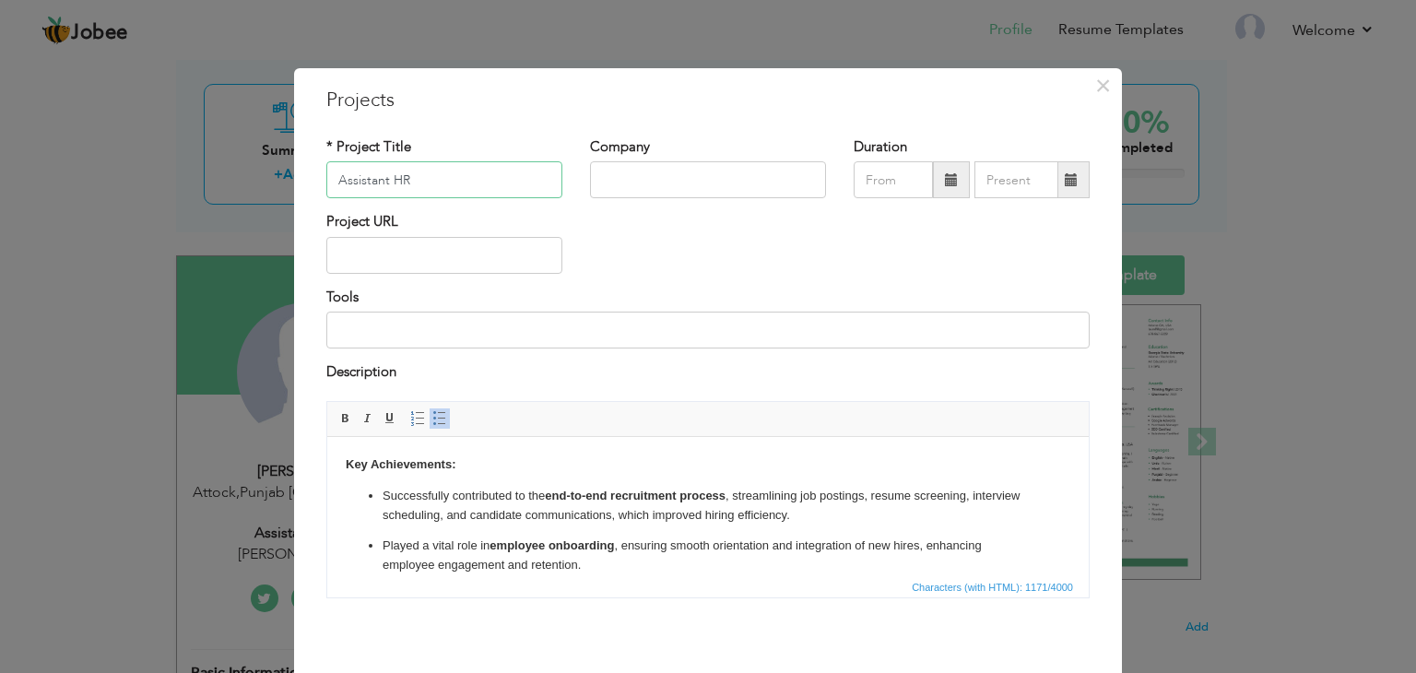
click at [509, 185] on input "Assistant HR" at bounding box center [444, 179] width 236 height 37
click at [612, 184] on input "text" at bounding box center [708, 179] width 236 height 37
paste input "NextGBC"
click at [623, 182] on input "NextGBC" at bounding box center [708, 179] width 236 height 37
type input "Next GBC"
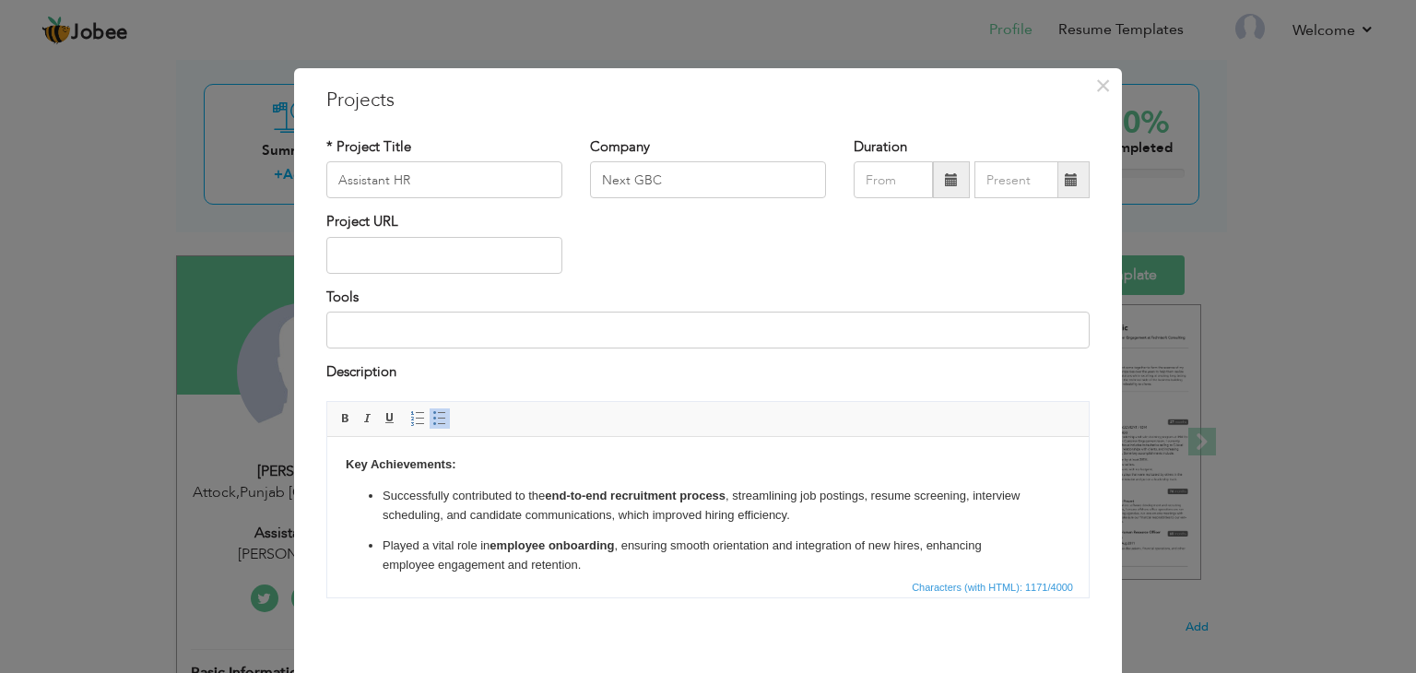
click at [945, 180] on span at bounding box center [951, 179] width 13 height 13
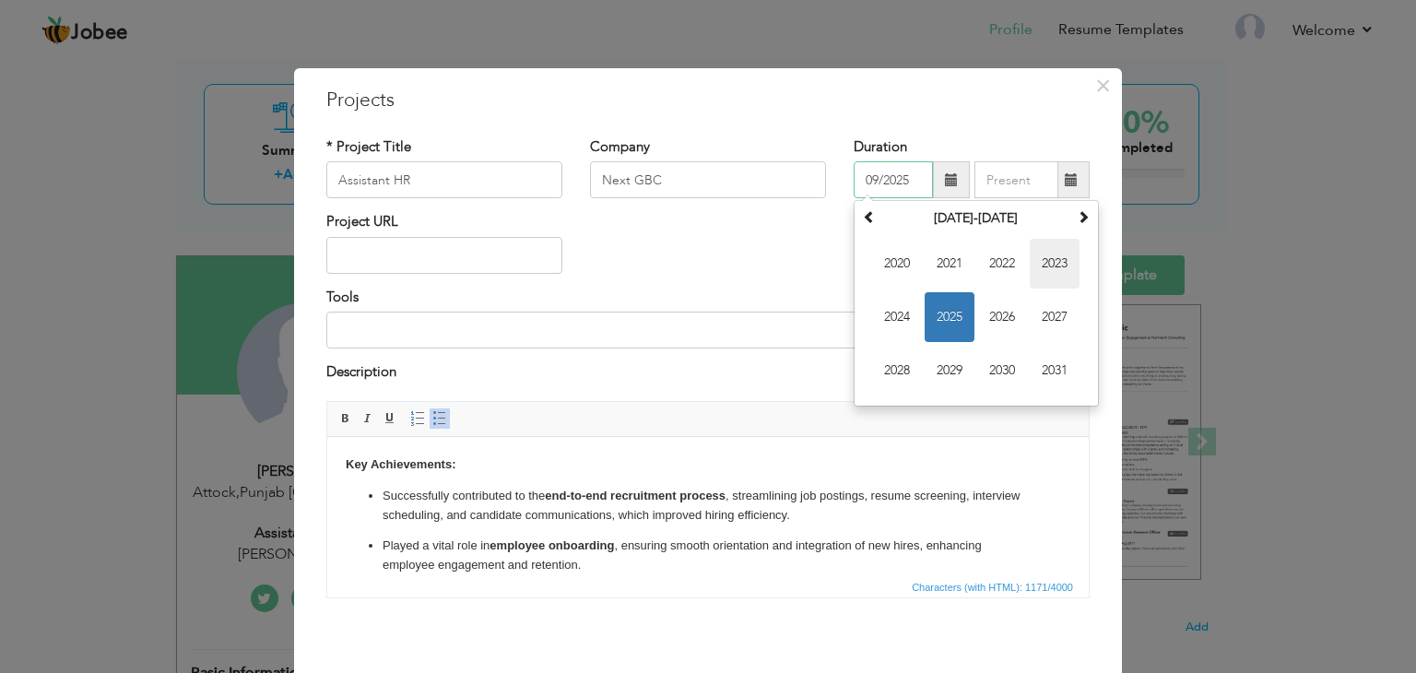
click at [1043, 264] on span "2023" at bounding box center [1055, 264] width 50 height 50
click at [940, 262] on span "Feb" at bounding box center [950, 264] width 50 height 50
type input "02/2023"
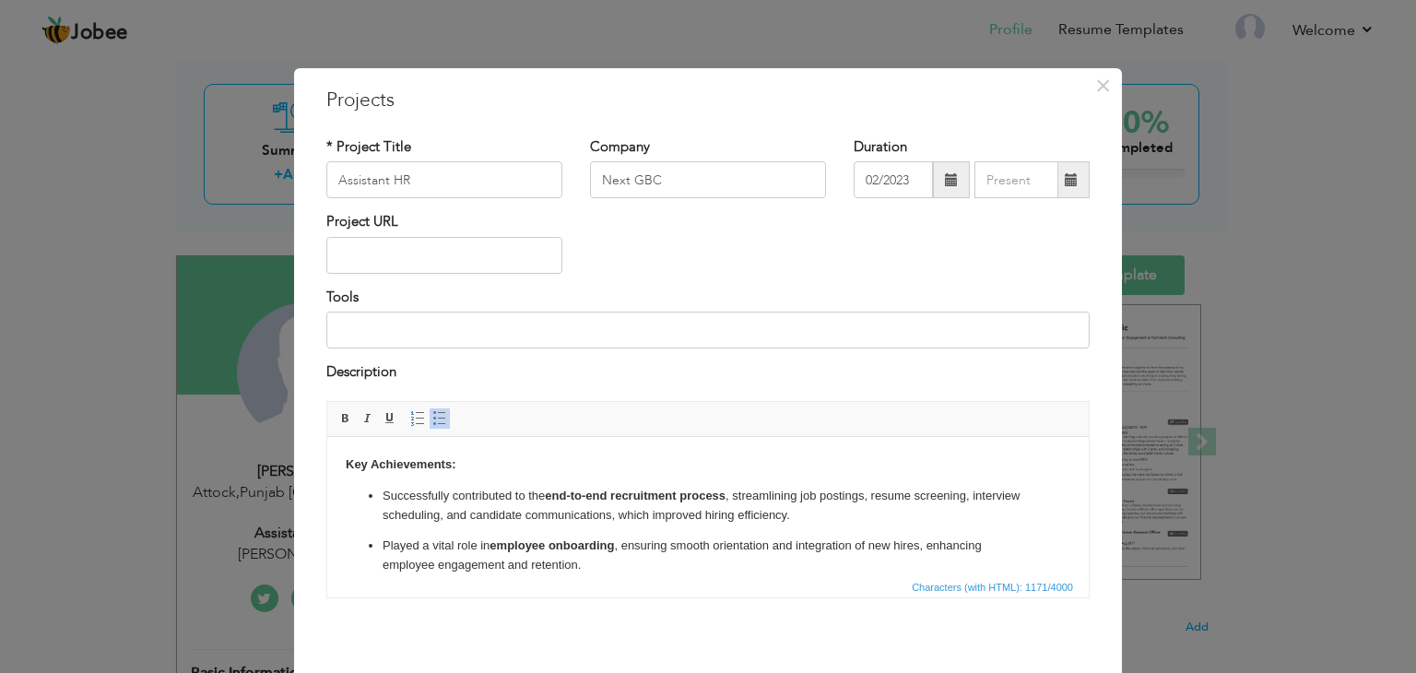
drag, startPoint x: 1077, startPoint y: 174, endPoint x: 1068, endPoint y: 183, distance: 13.0
click at [1074, 179] on span at bounding box center [1072, 179] width 36 height 37
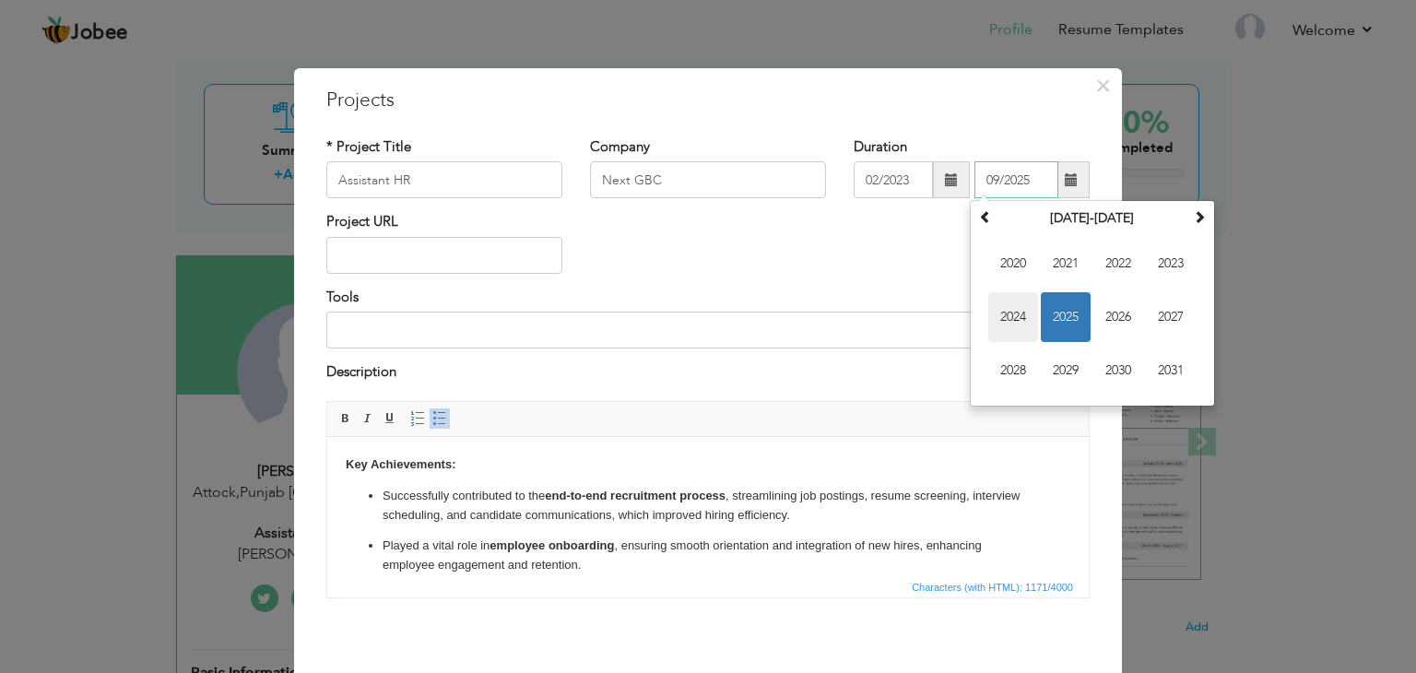
click at [1024, 298] on span "2024" at bounding box center [1013, 317] width 50 height 50
click at [1169, 312] on span "Aug" at bounding box center [1171, 317] width 50 height 50
type input "08/2024"
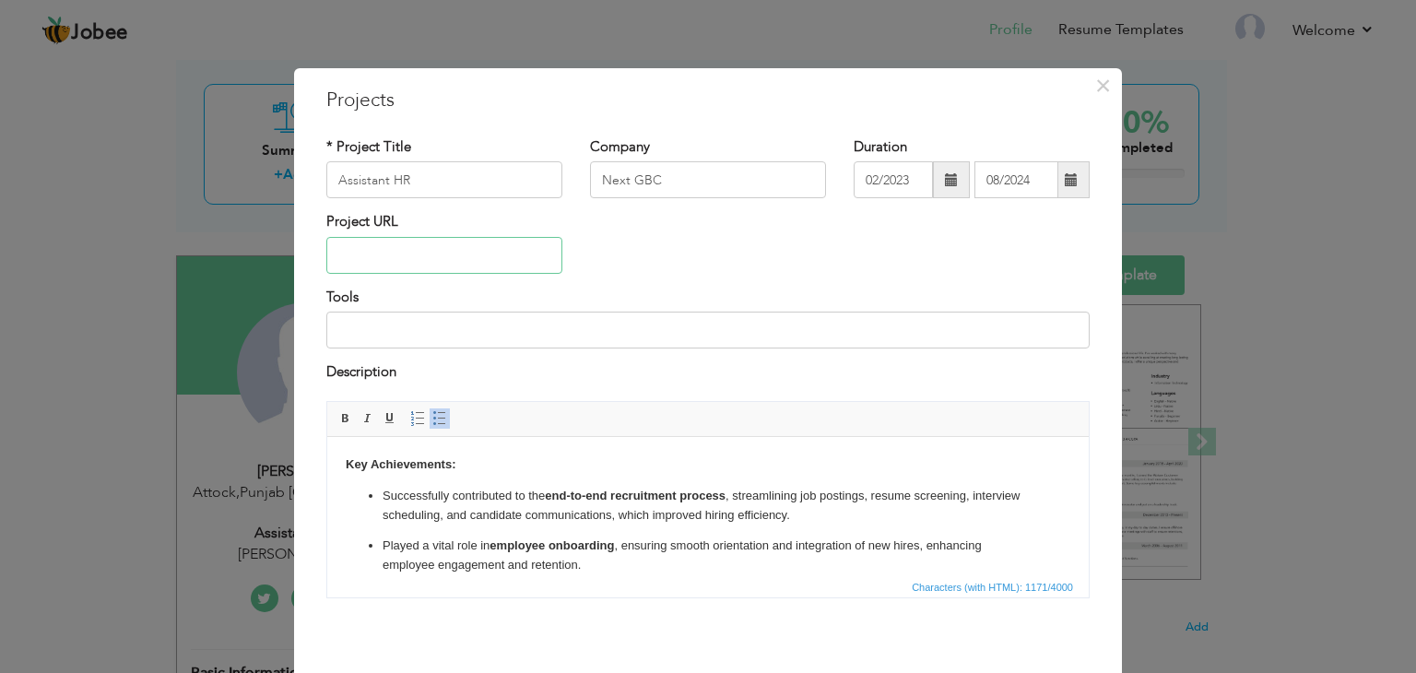
click at [455, 266] on input "text" at bounding box center [444, 255] width 236 height 37
click at [419, 336] on input at bounding box center [707, 330] width 763 height 37
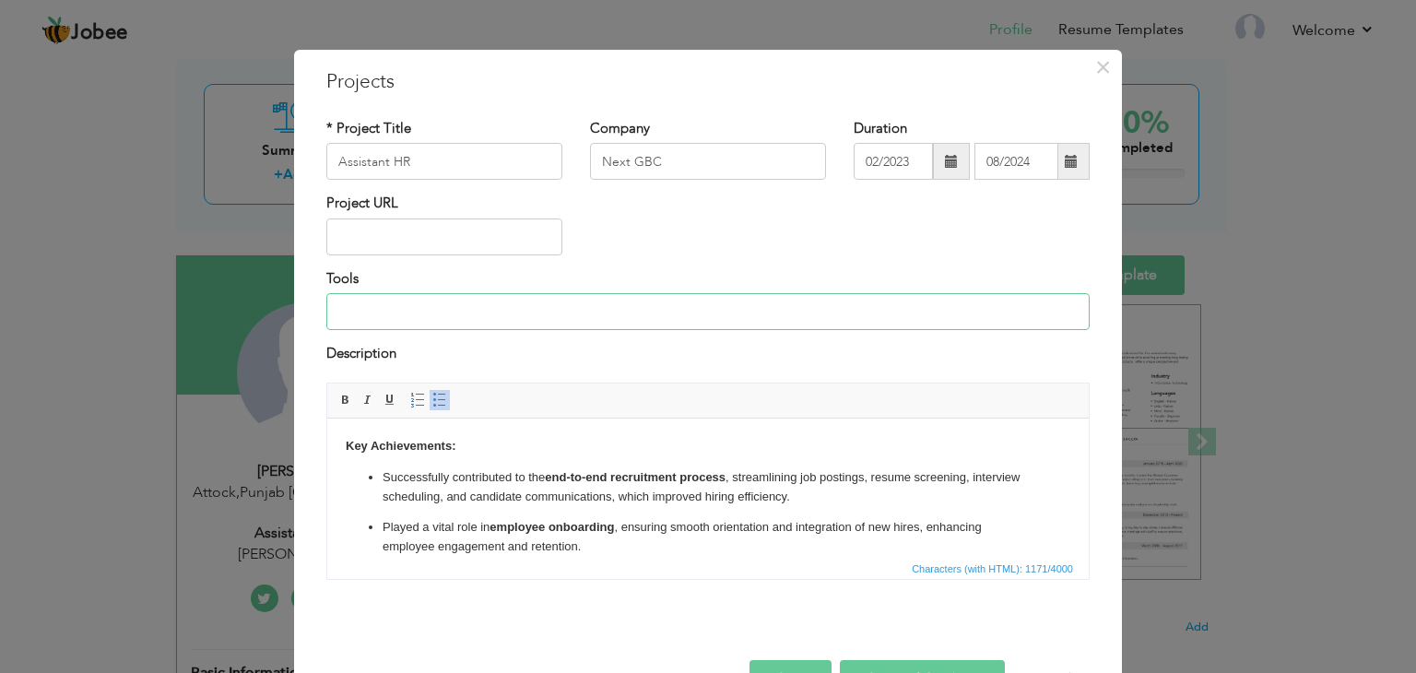
scroll to position [74, 0]
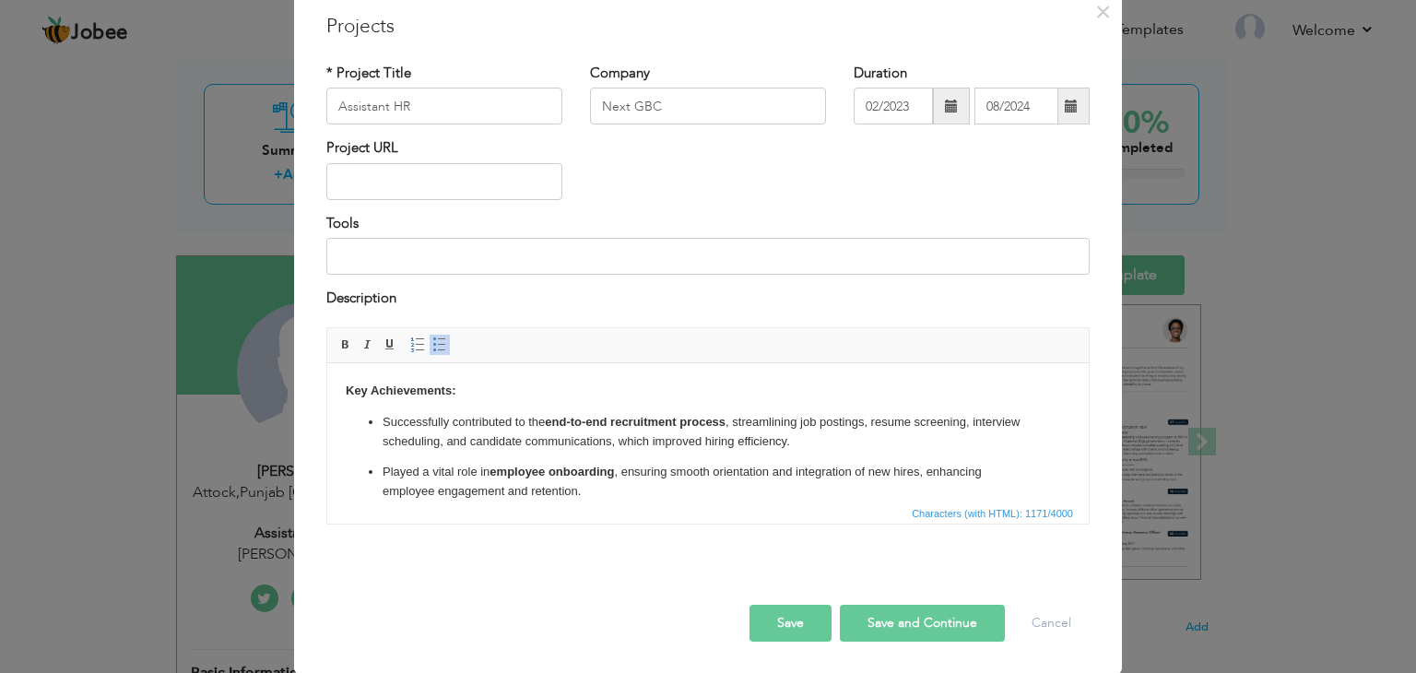
click at [863, 621] on button "Save and Continue" at bounding box center [922, 623] width 165 height 37
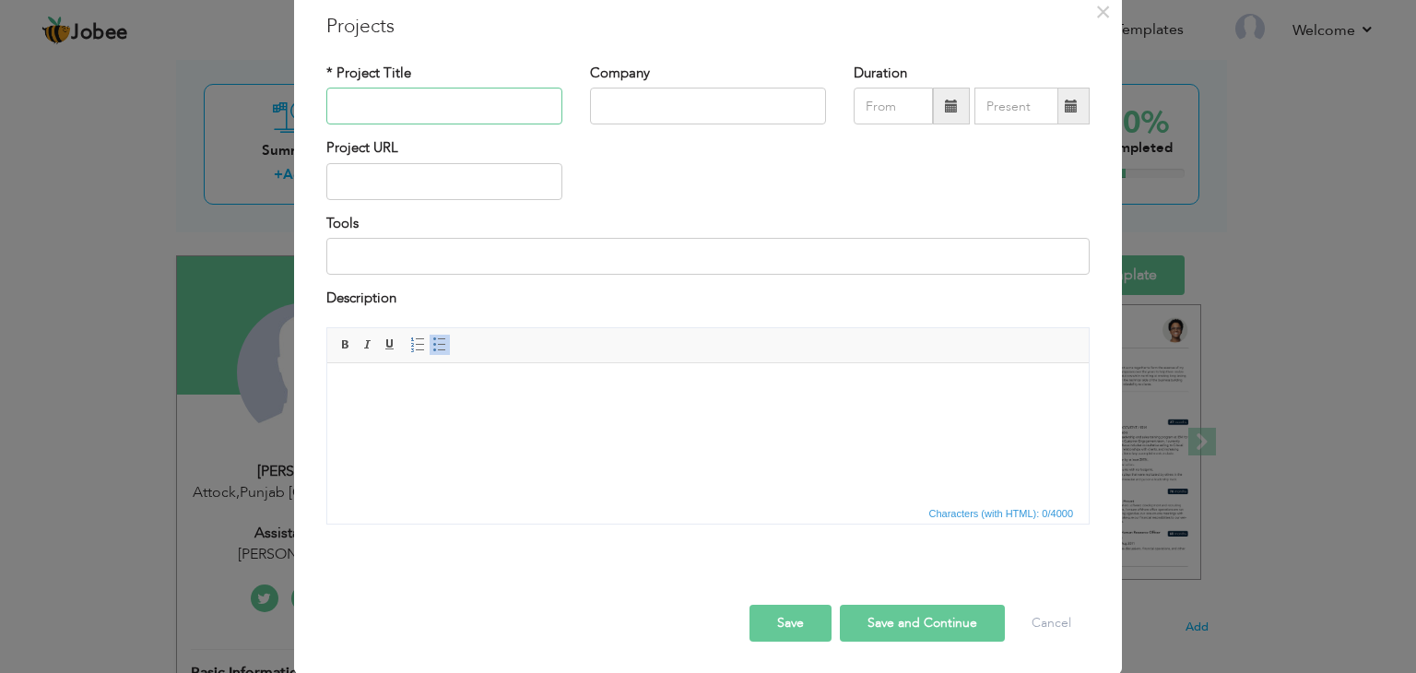
click at [408, 112] on input "text" at bounding box center [444, 106] width 236 height 37
paste input "HAFIZ PAKFOOD CAFETERIA([GEOGRAPHIC_DATA])"
type input "HAFIZ PAKFOOD CAFETERIA([GEOGRAPHIC_DATA])"
click at [610, 105] on input "text" at bounding box center [708, 106] width 236 height 37
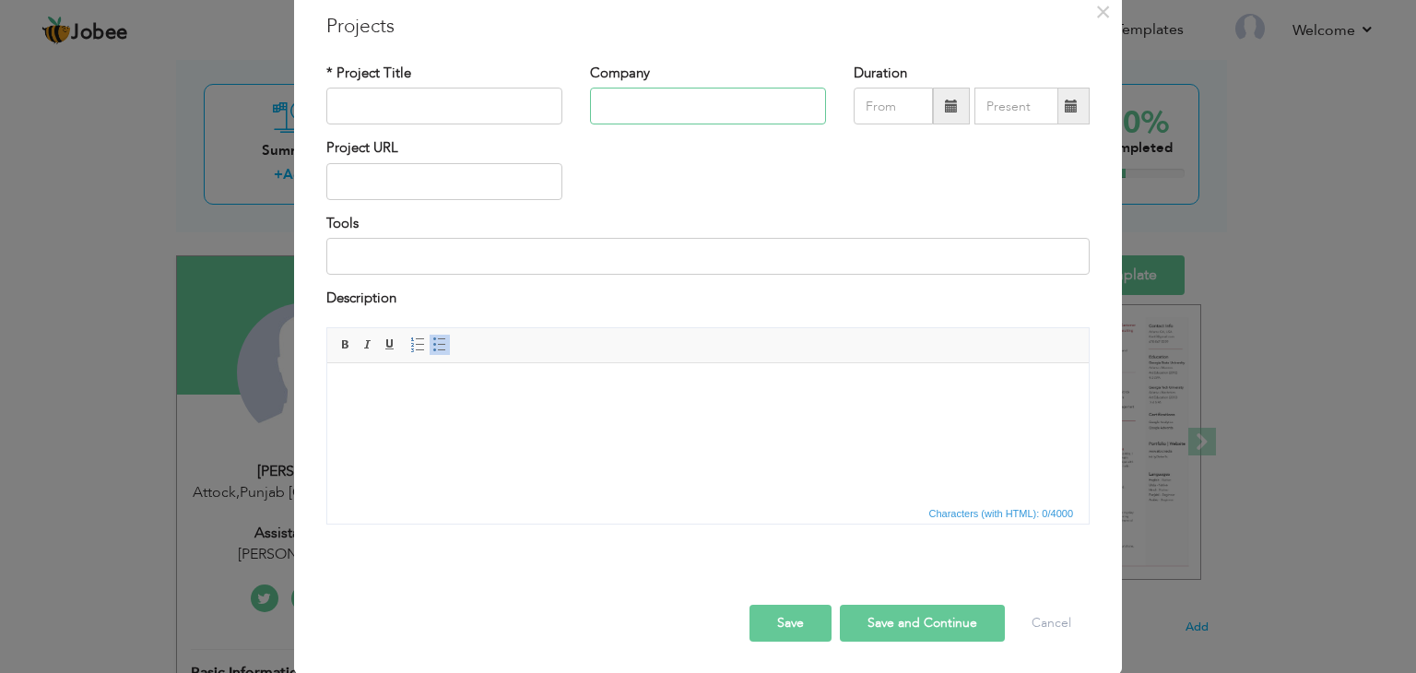
paste input "HAFIZ PAKFOOD CAFETERIA([GEOGRAPHIC_DATA])"
type input "HAFIZ PAKFOOD CAFETERIA([GEOGRAPHIC_DATA])"
click at [420, 109] on input "text" at bounding box center [444, 106] width 236 height 37
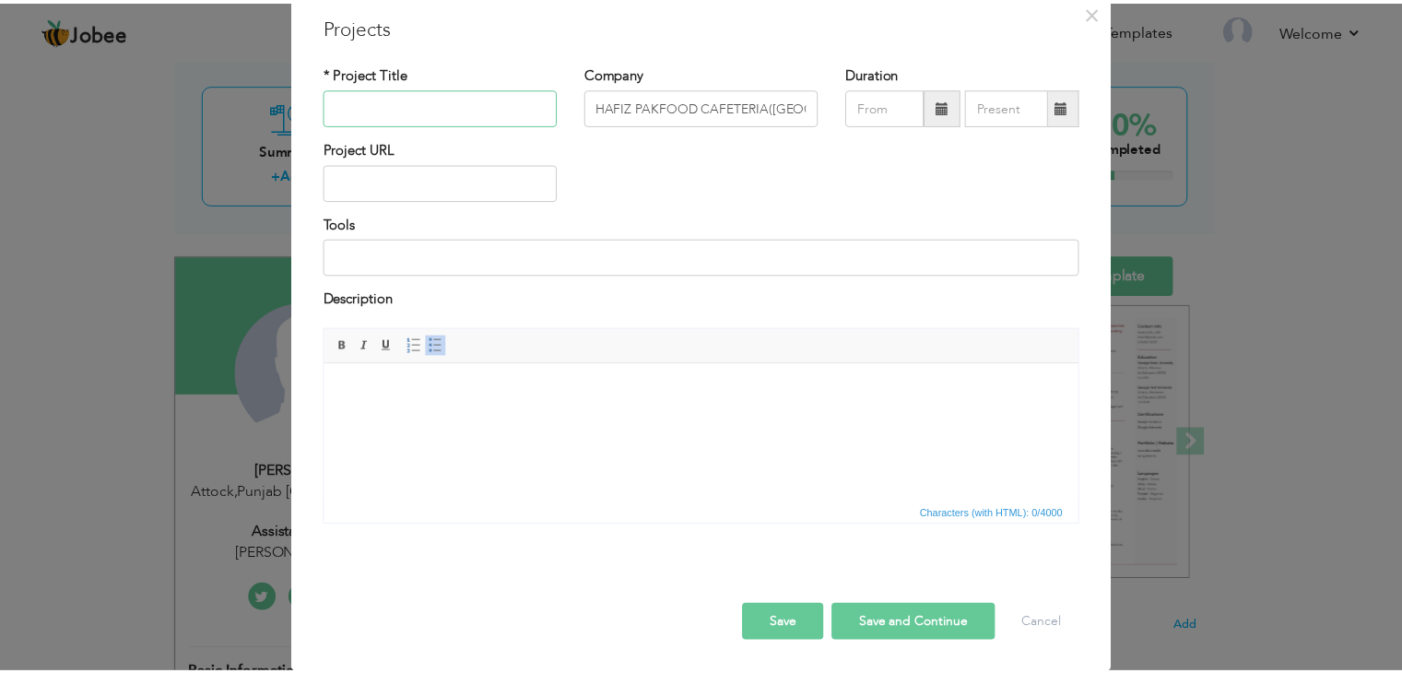
scroll to position [0, 0]
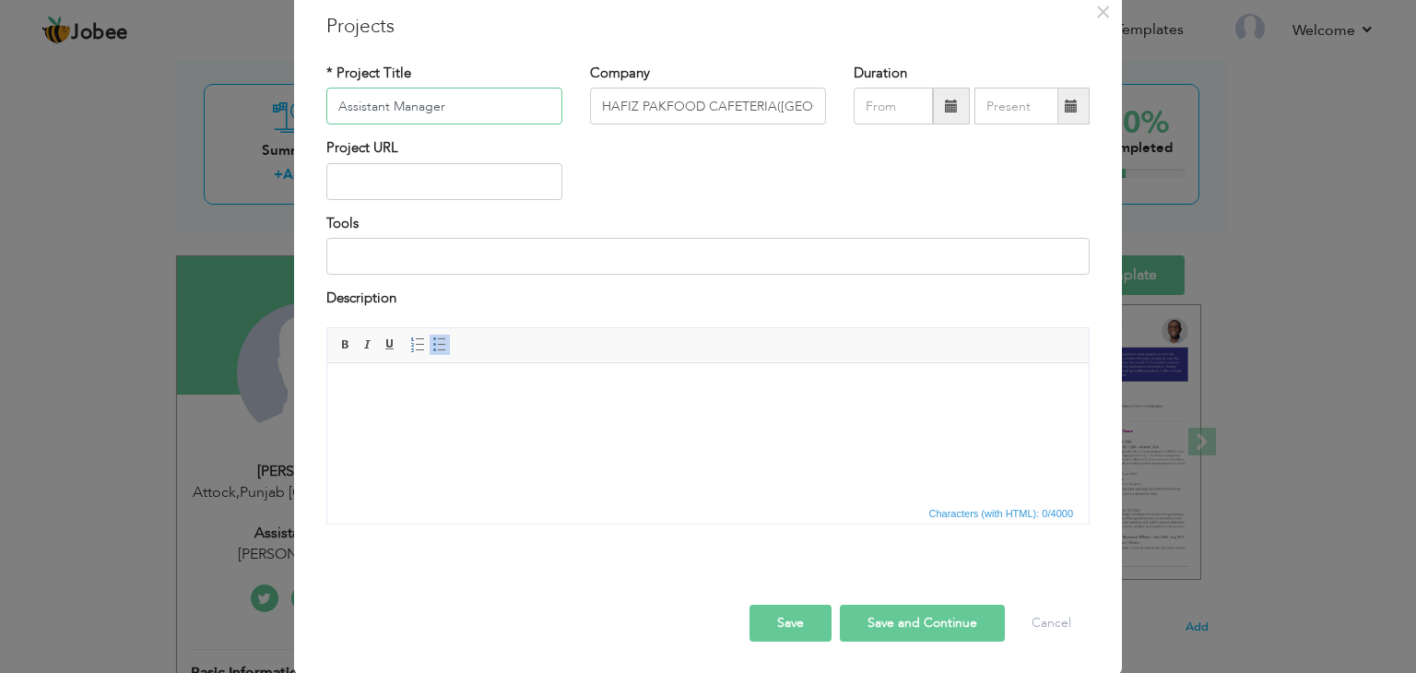
type input "Assistant Manager"
click at [945, 106] on span at bounding box center [951, 106] width 13 height 13
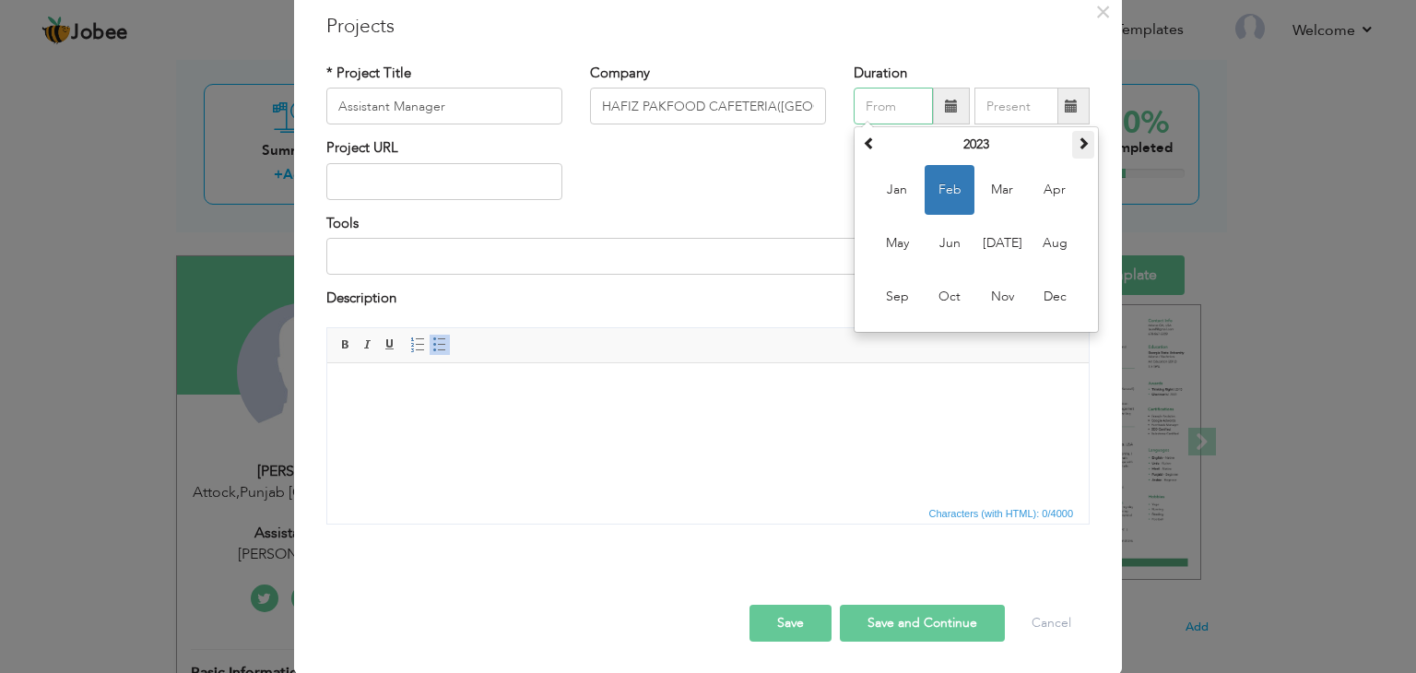
click at [1072, 152] on th at bounding box center [1083, 145] width 22 height 28
click at [890, 290] on span "Sep" at bounding box center [897, 297] width 50 height 50
type input "09/2024"
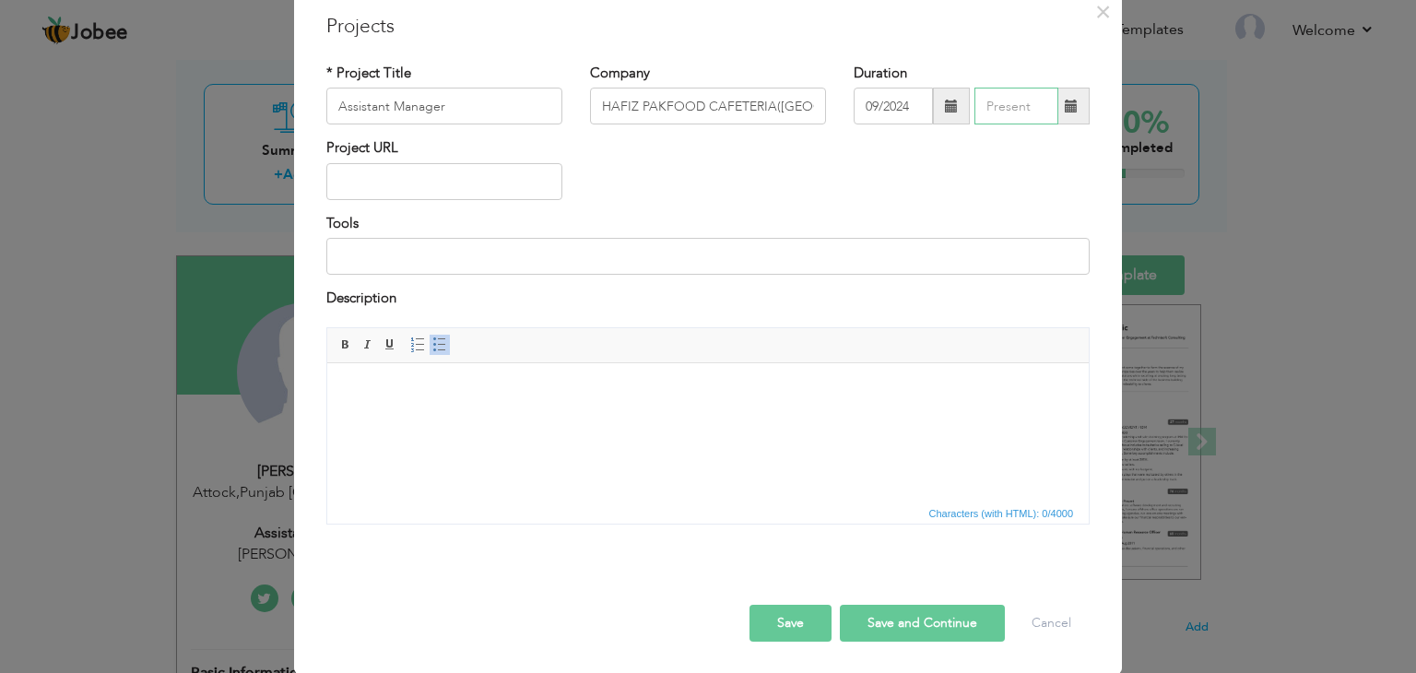
click at [1016, 116] on input "text" at bounding box center [1017, 106] width 84 height 37
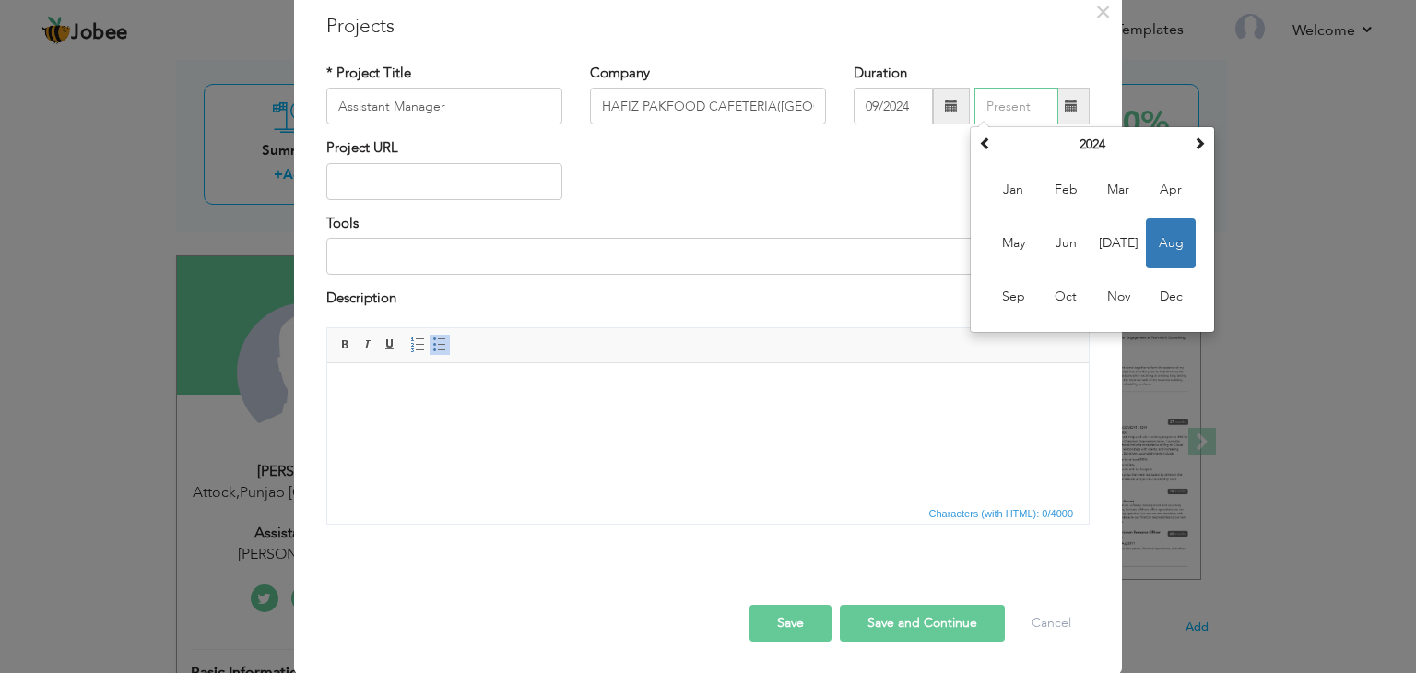
click at [1023, 110] on input "text" at bounding box center [1017, 106] width 84 height 37
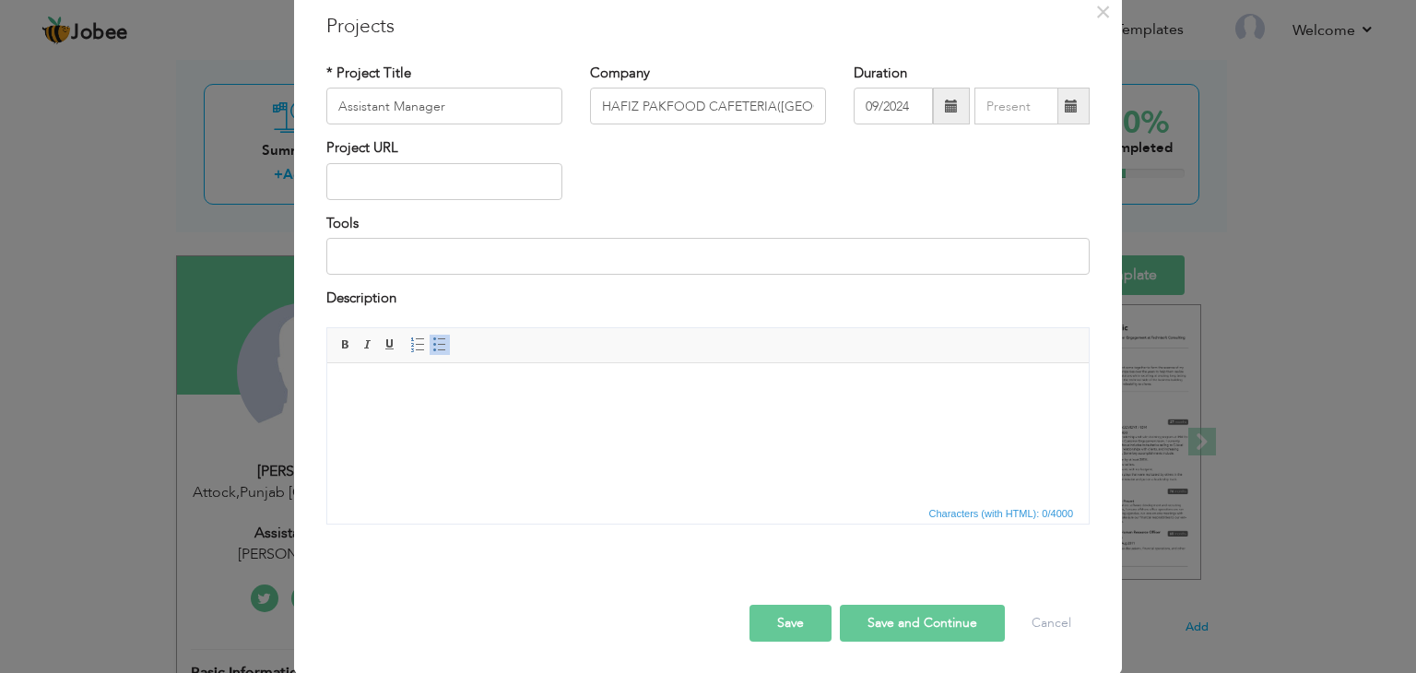
click at [879, 183] on div "Project URL" at bounding box center [708, 175] width 791 height 75
click at [478, 419] on html at bounding box center [708, 390] width 762 height 56
click at [565, 419] on html at bounding box center [708, 390] width 762 height 56
click at [797, 619] on button "Save" at bounding box center [791, 623] width 82 height 37
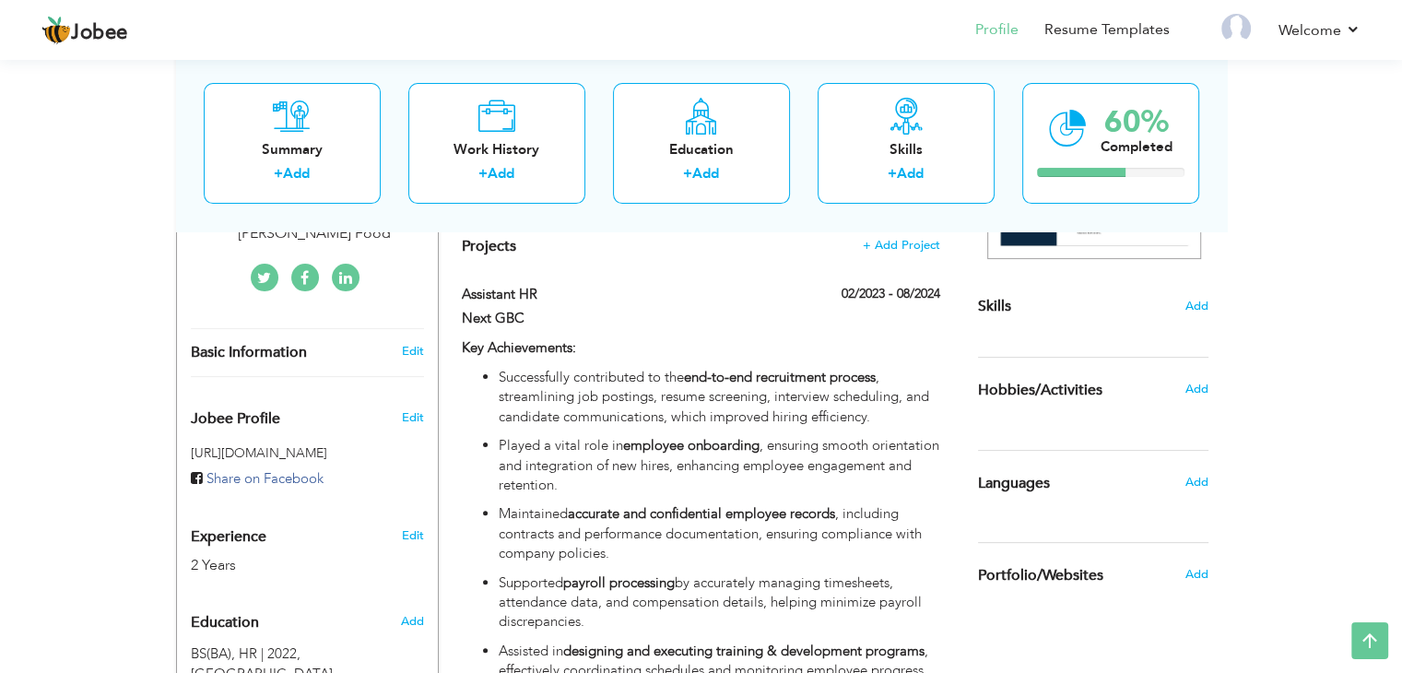
scroll to position [369, 0]
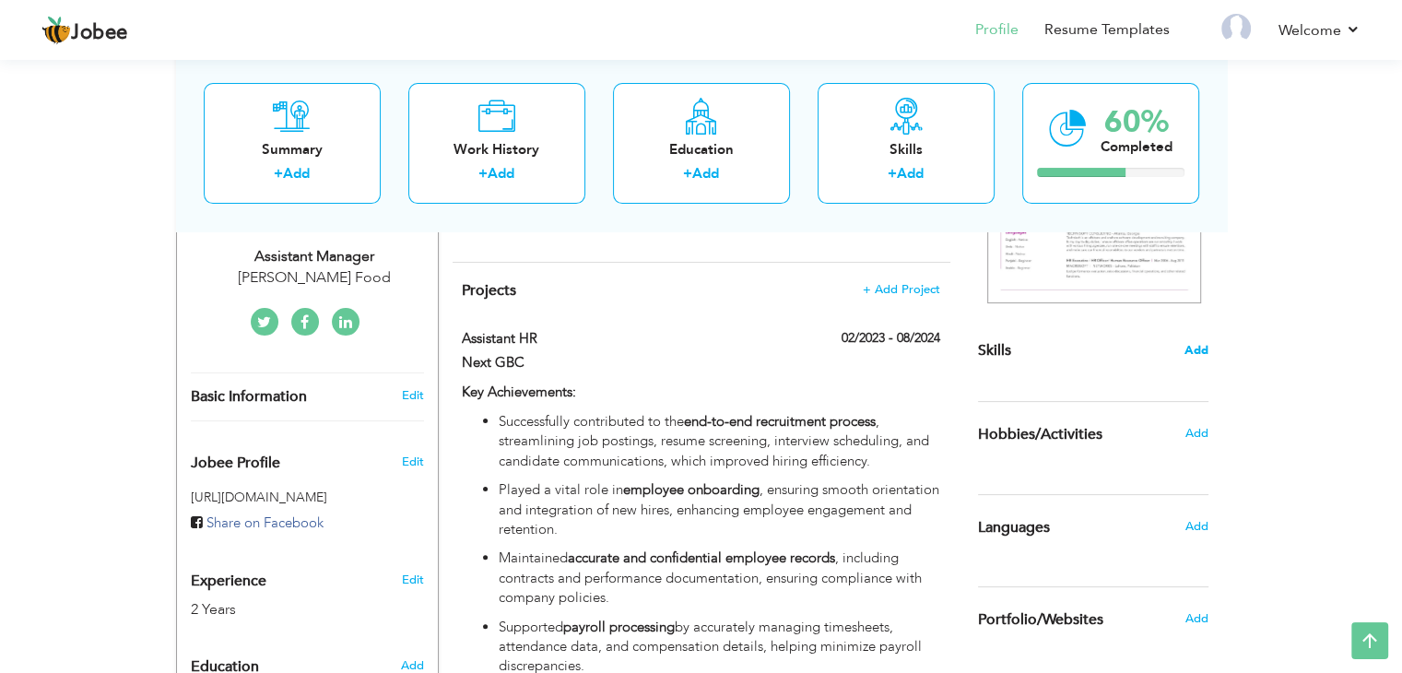
click at [1207, 351] on span "Add" at bounding box center [1197, 351] width 24 height 18
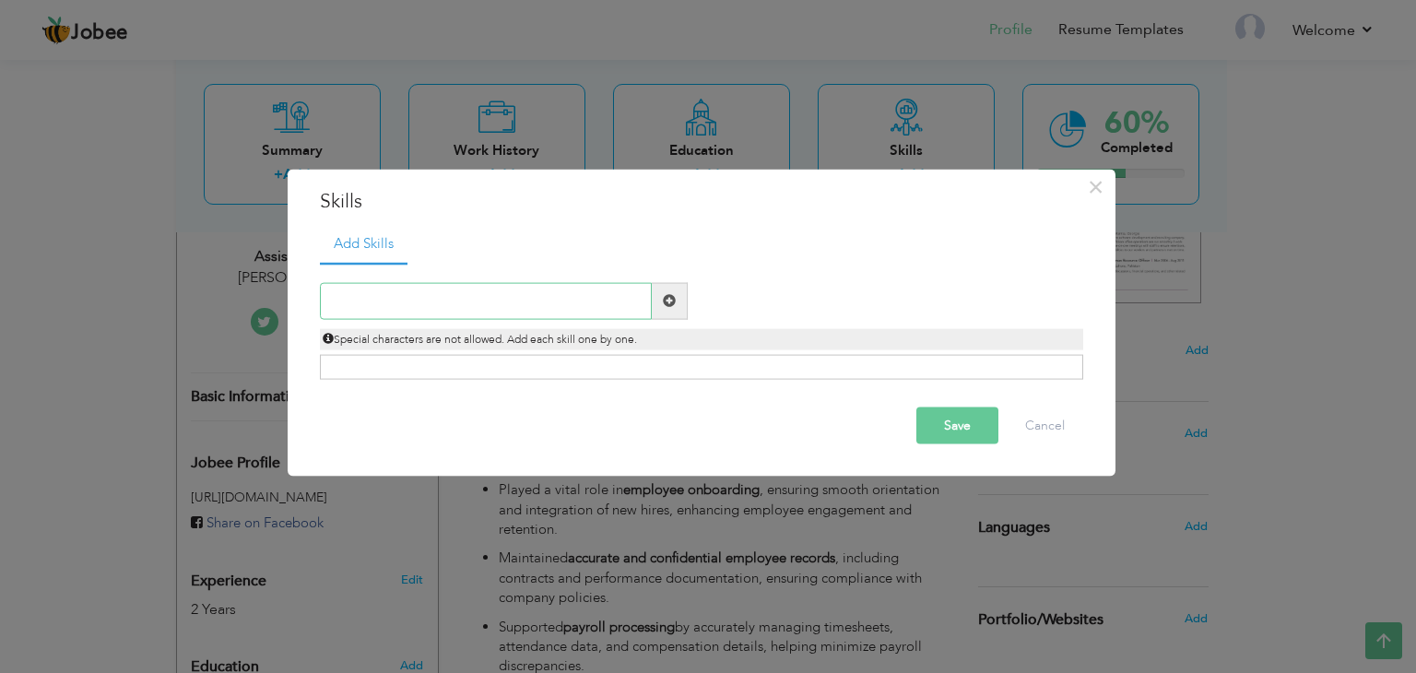
click at [479, 289] on input "text" at bounding box center [486, 300] width 332 height 37
paste input "DATA INTERPRETATION"
type input "DATA INTERPRETATION"
click at [657, 297] on span at bounding box center [670, 300] width 36 height 37
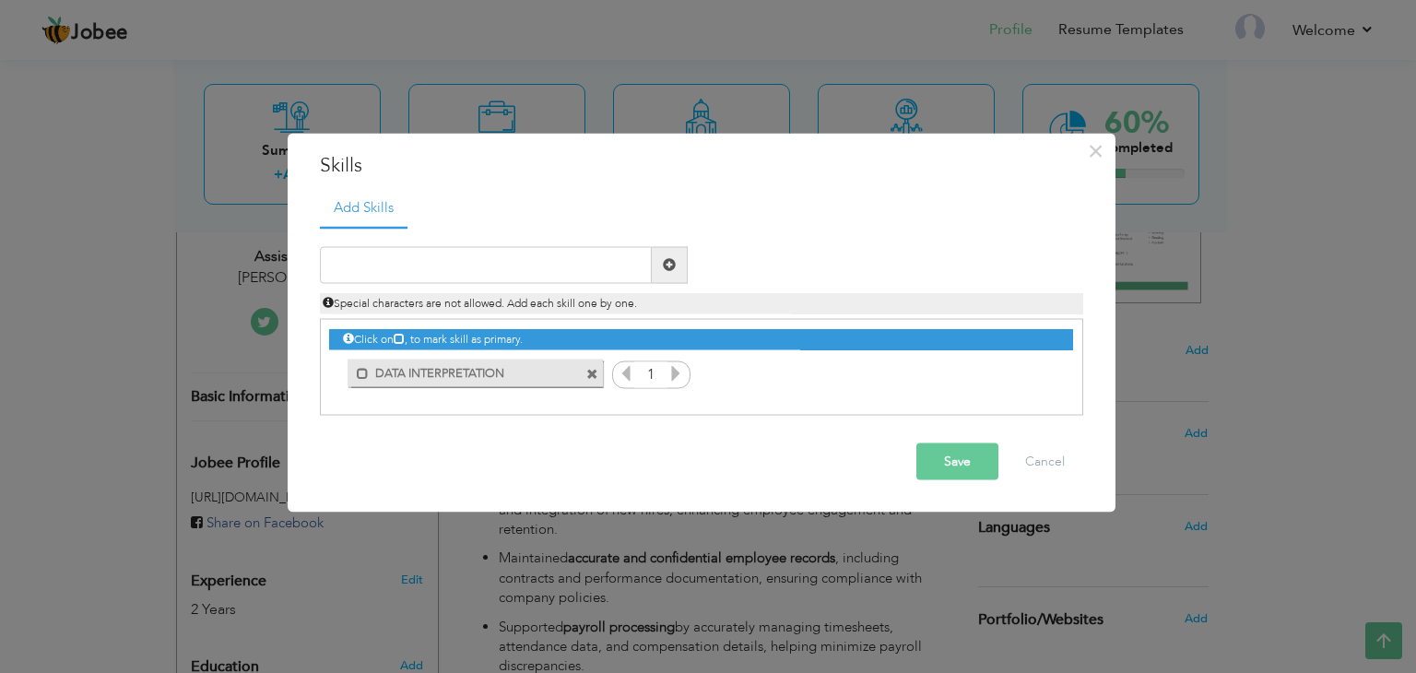
click at [677, 375] on icon at bounding box center [676, 372] width 17 height 17
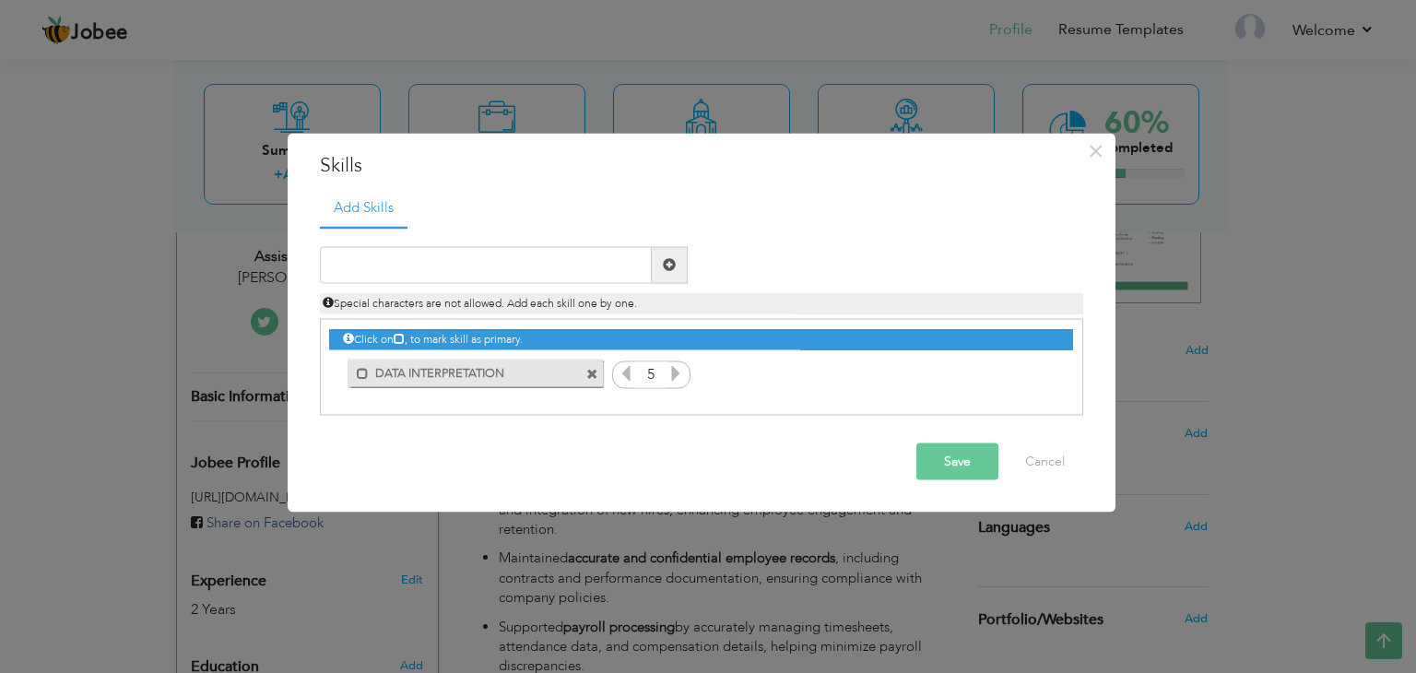
click at [677, 375] on icon at bounding box center [676, 372] width 17 height 17
click at [625, 370] on icon at bounding box center [626, 372] width 17 height 17
click at [659, 273] on span at bounding box center [670, 264] width 36 height 37
click at [597, 275] on input "text" at bounding box center [486, 264] width 332 height 37
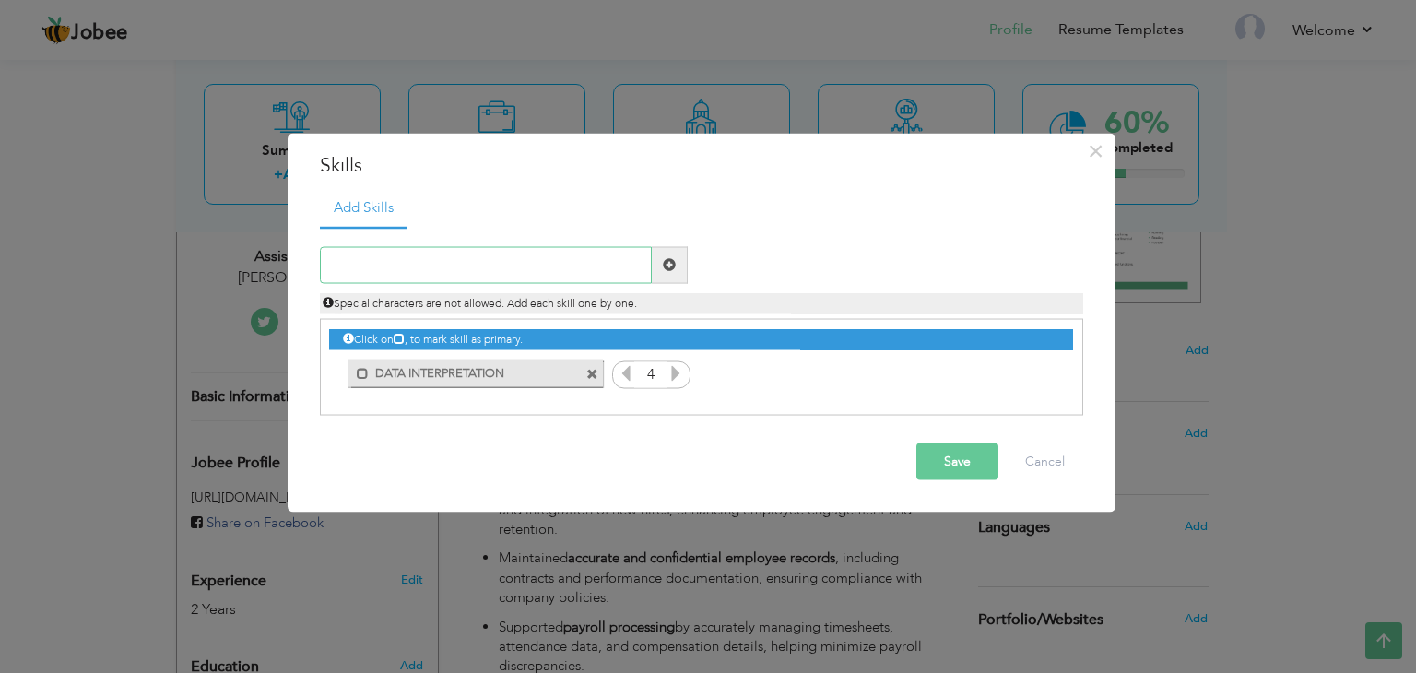
paste input "STRATEGIC PLANING"
type input "STRATEGIC PLANING"
click at [662, 273] on span at bounding box center [670, 264] width 36 height 37
click at [1044, 368] on icon at bounding box center [1037, 372] width 17 height 17
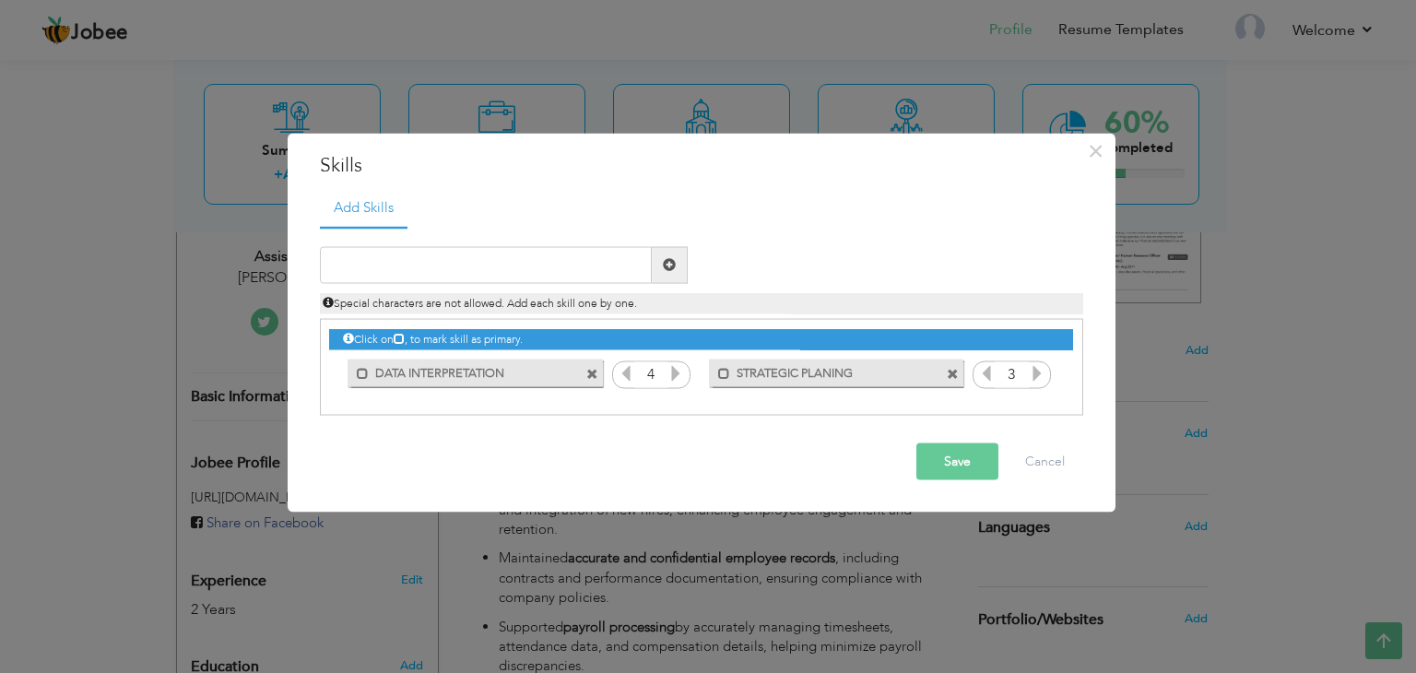
click at [1044, 368] on icon at bounding box center [1037, 372] width 17 height 17
click at [405, 267] on input "text" at bounding box center [486, 264] width 332 height 37
paste input "LEADERSHIP QUALITIES"
type input "LEADERSHIP QUALITIES"
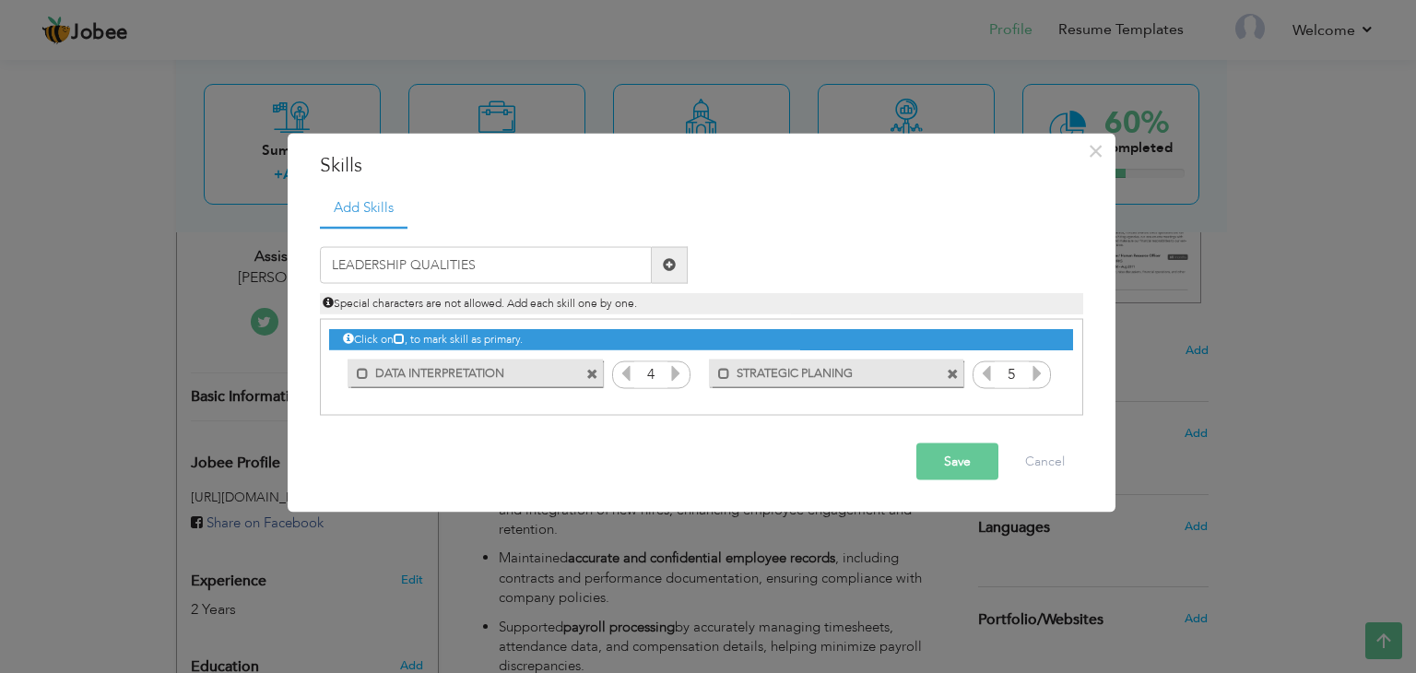
click at [674, 261] on span at bounding box center [669, 264] width 13 height 13
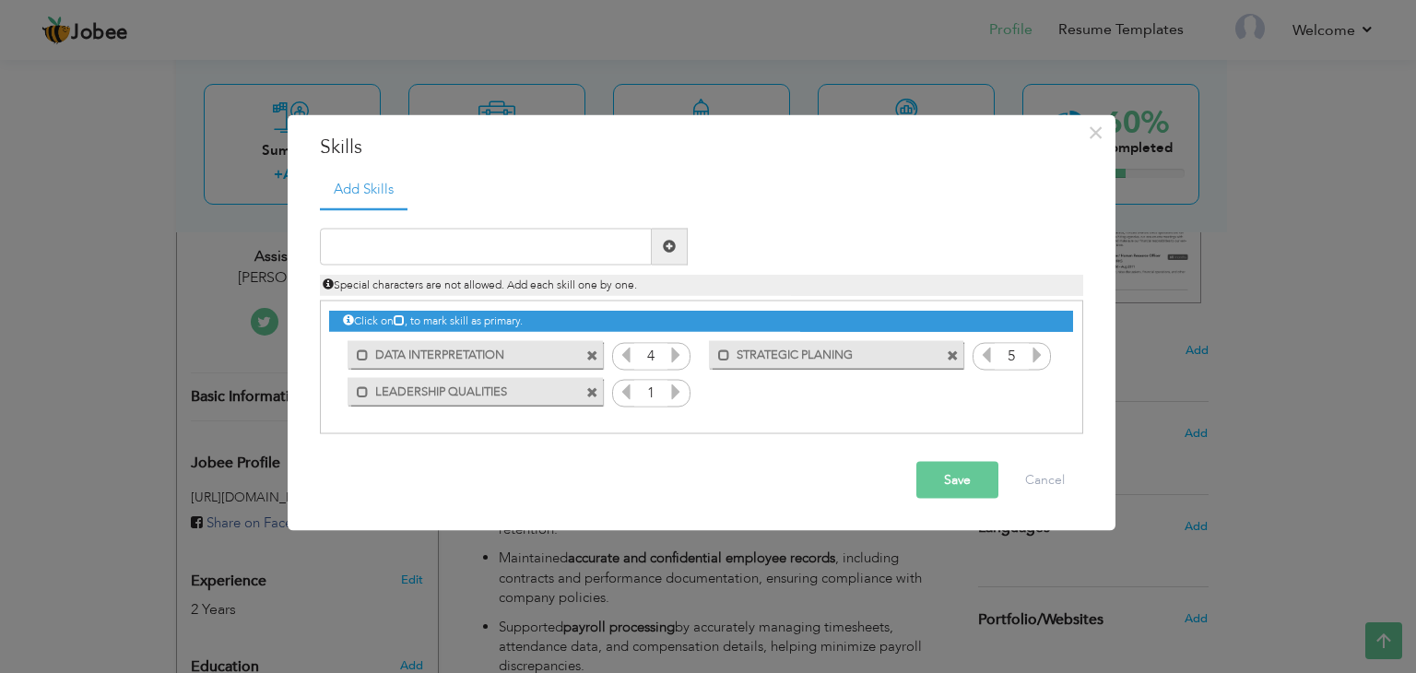
click at [681, 393] on icon at bounding box center [676, 391] width 17 height 17
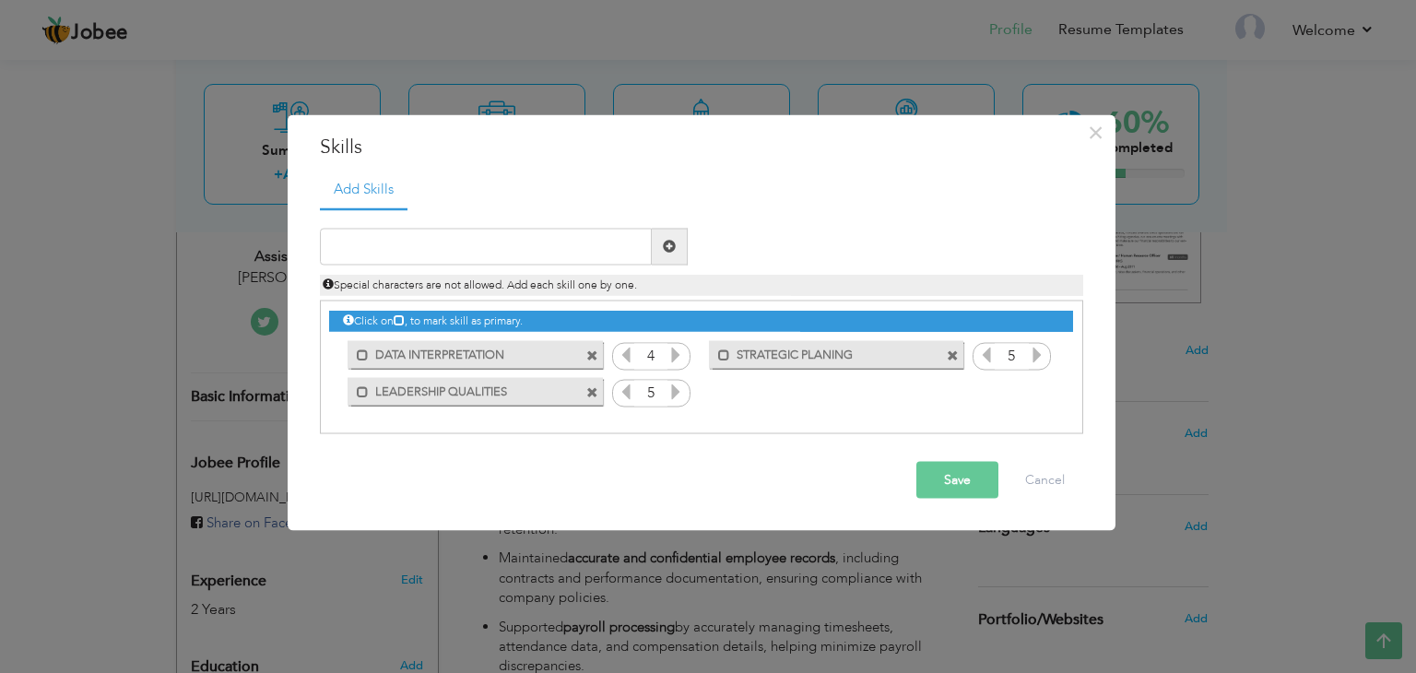
click at [681, 393] on icon at bounding box center [676, 391] width 17 height 17
click at [394, 241] on input "text" at bounding box center [486, 246] width 332 height 37
paste input "CREATIVITY & INNOVATION"
type input "CREATIVITY & INNOVATION"
click at [666, 245] on span at bounding box center [669, 246] width 13 height 13
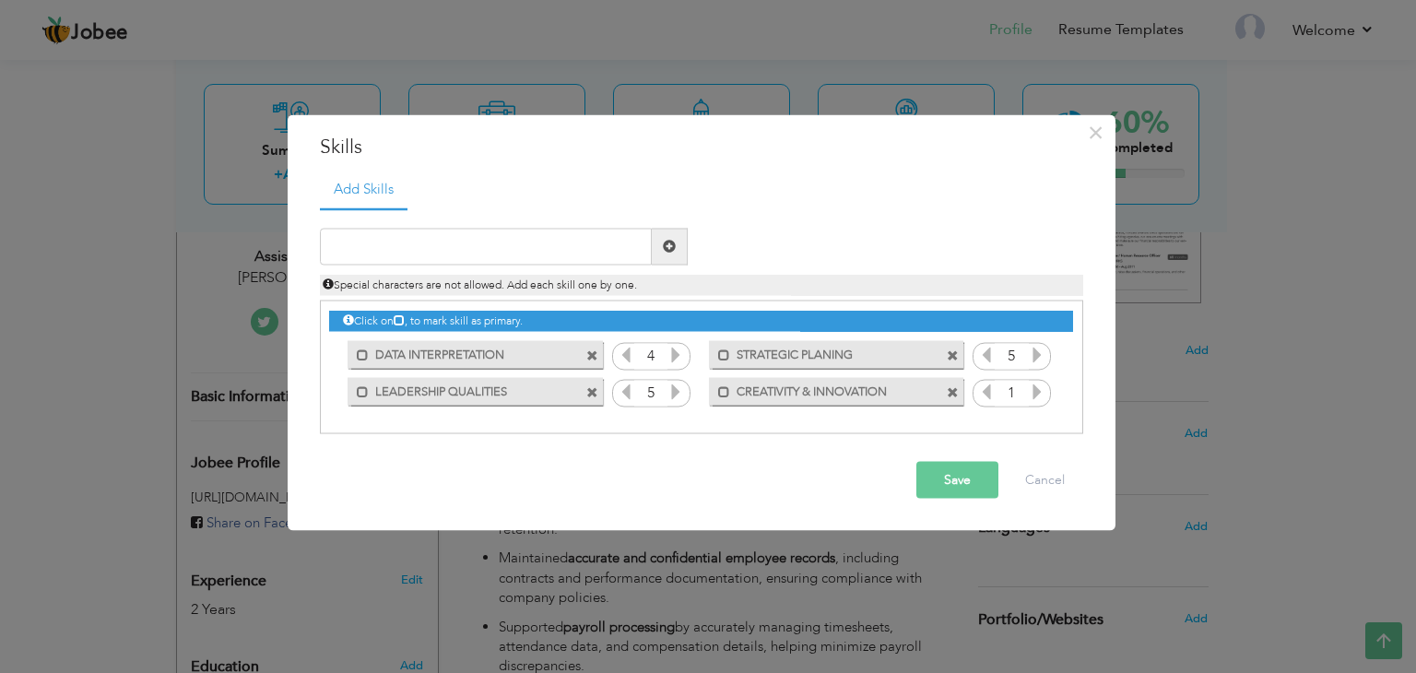
click at [1035, 385] on icon at bounding box center [1037, 391] width 17 height 17
click at [369, 253] on input "text" at bounding box center [486, 246] width 332 height 37
paste input "RISK MANAGEMENT"
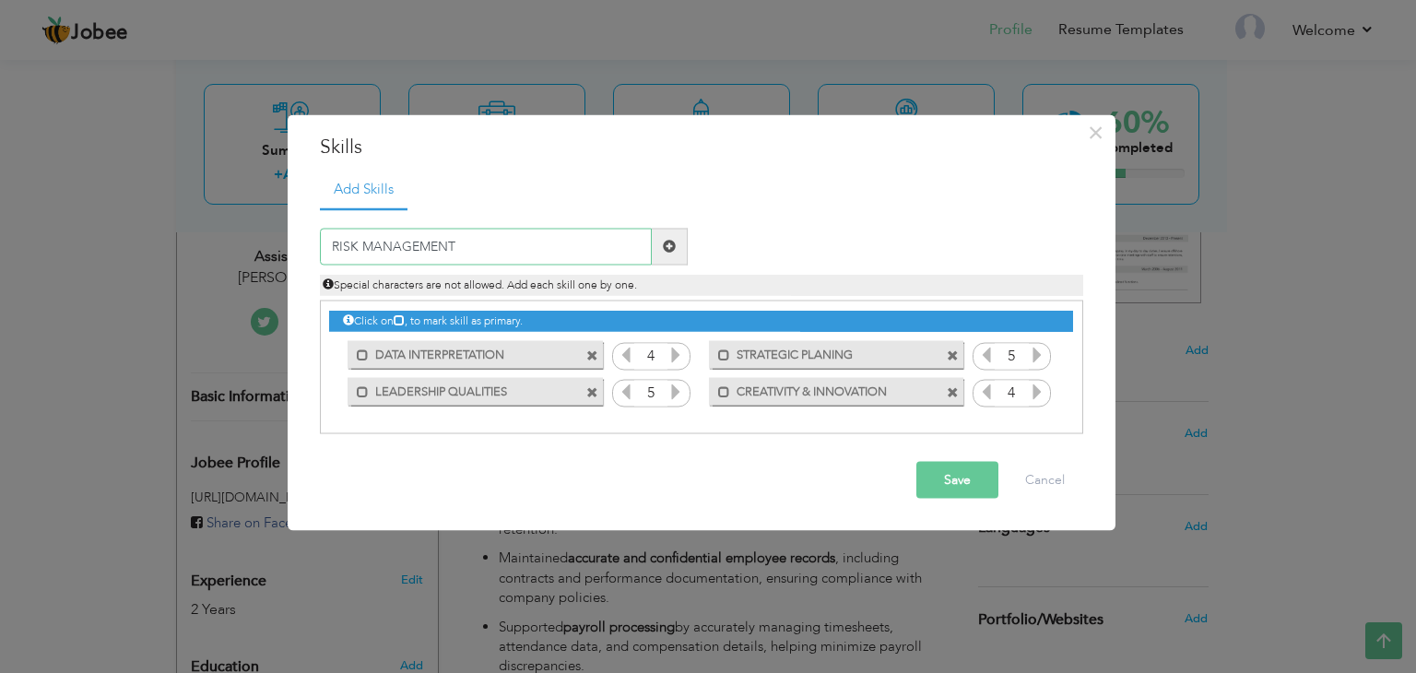
type input "RISK MANAGEMENT"
drag, startPoint x: 671, startPoint y: 245, endPoint x: 744, endPoint y: 335, distance: 115.4
click at [673, 245] on span at bounding box center [669, 246] width 13 height 13
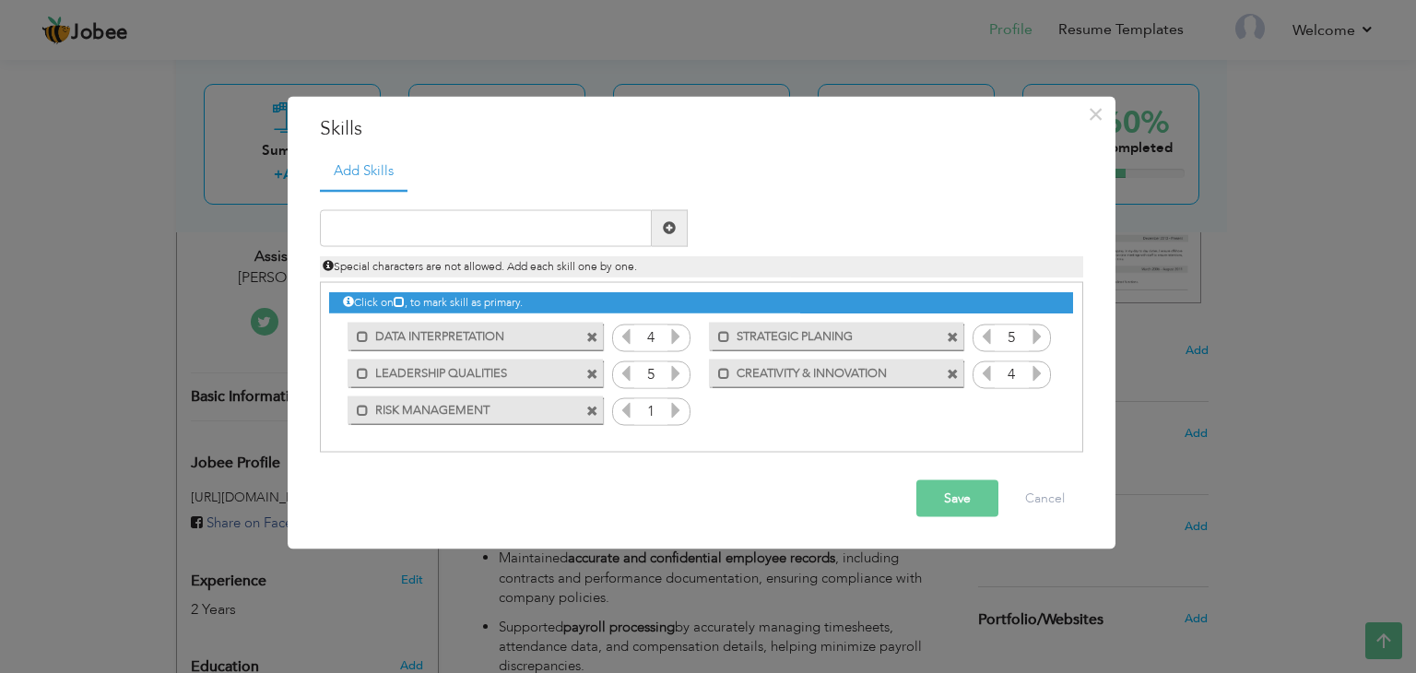
click at [674, 408] on icon at bounding box center [676, 409] width 17 height 17
click at [402, 230] on input "text" at bounding box center [486, 227] width 332 height 37
paste input "BUILDING RELATIONSHIP"
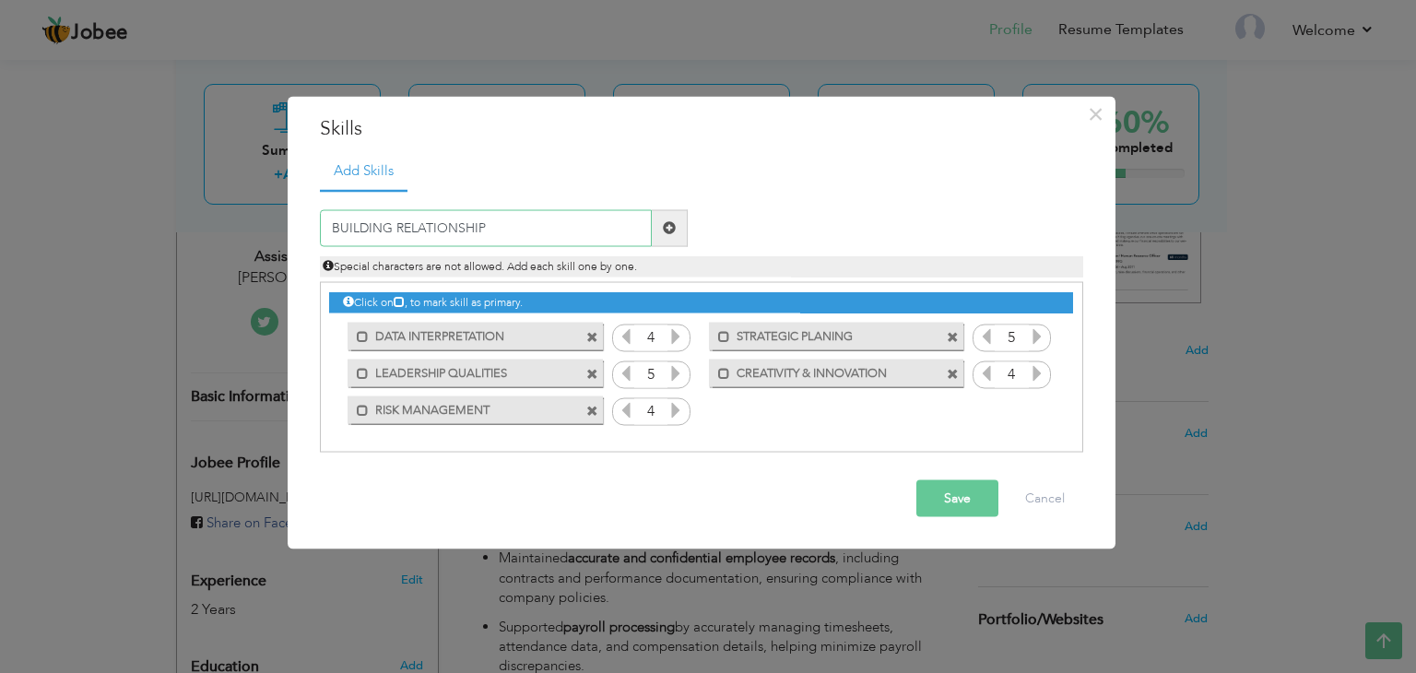
type input "BUILDING RELATIONSHIP"
click at [671, 229] on span at bounding box center [669, 227] width 13 height 13
click at [1044, 409] on icon at bounding box center [1037, 409] width 17 height 17
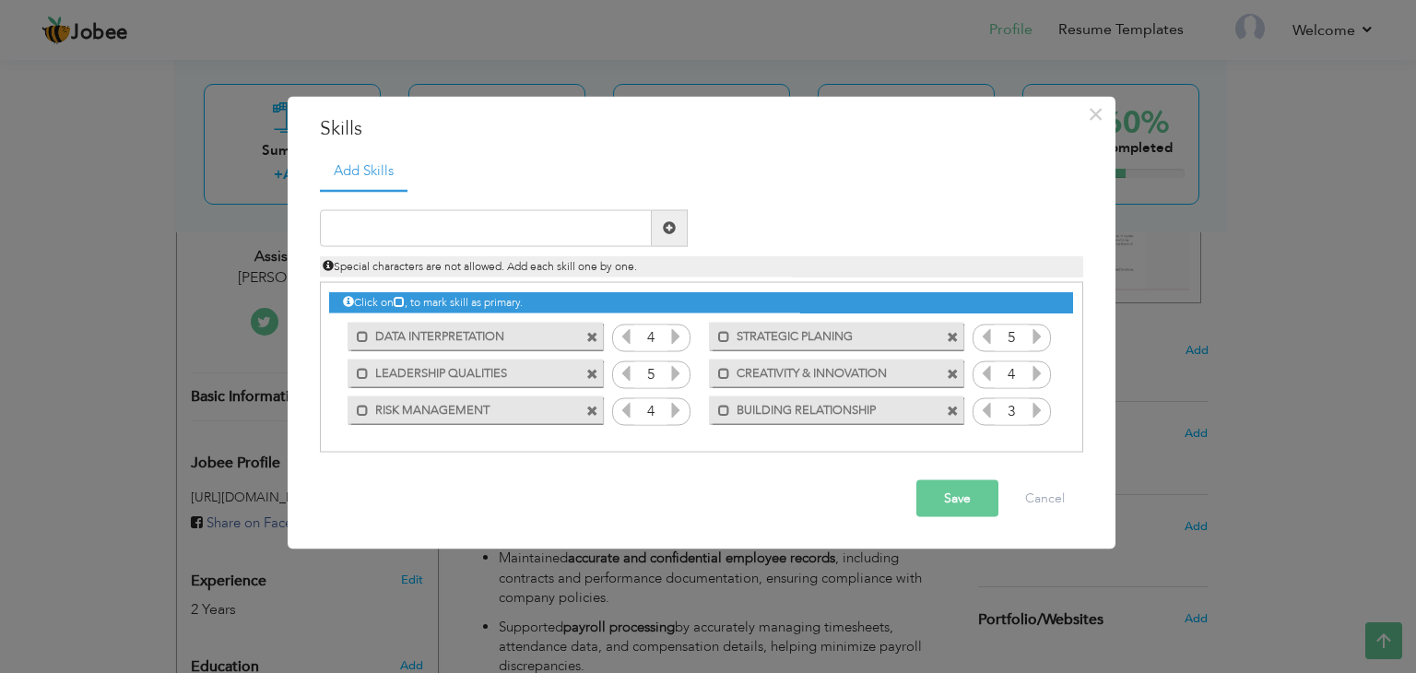
click at [1044, 409] on icon at bounding box center [1037, 409] width 17 height 17
click at [378, 223] on input "text" at bounding box center [486, 227] width 332 height 37
paste input "TEAMWORK"
type input "TEAMWORK"
click at [671, 230] on span at bounding box center [669, 227] width 13 height 13
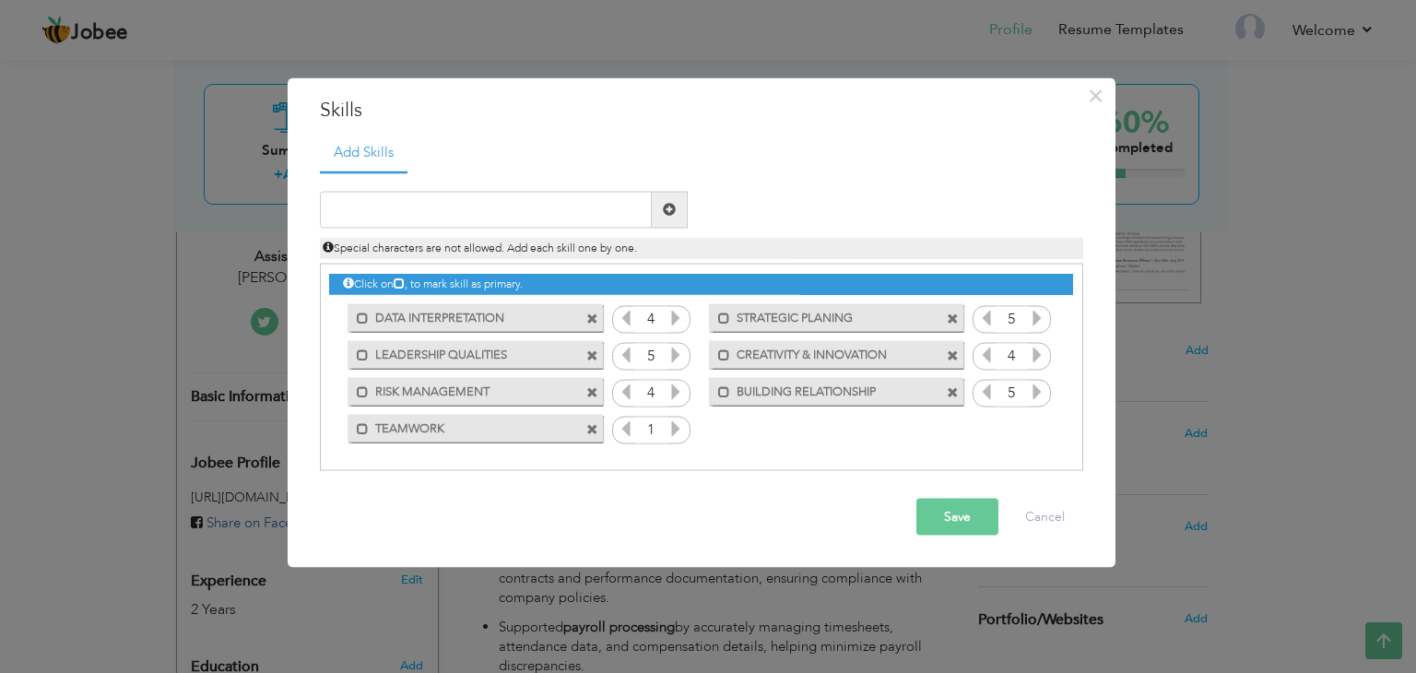
click at [679, 432] on icon at bounding box center [676, 428] width 17 height 17
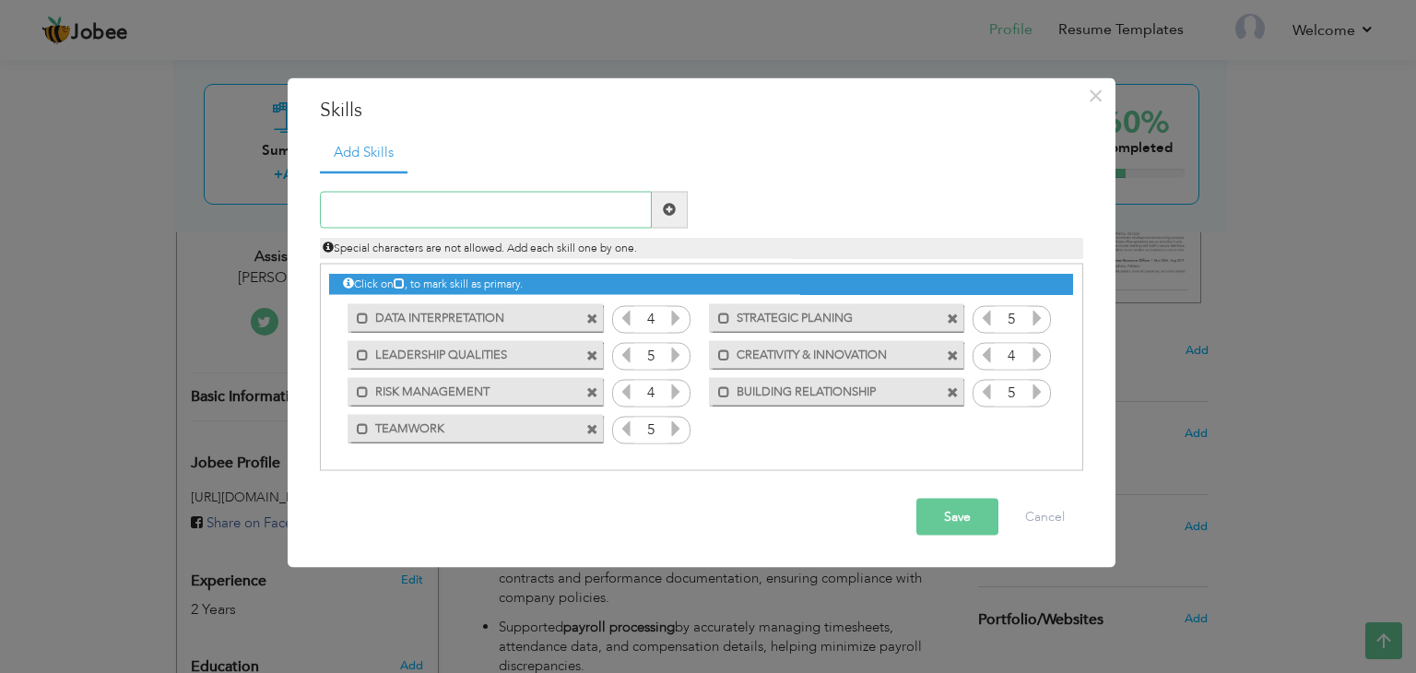
click at [449, 213] on input "text" at bounding box center [486, 209] width 332 height 37
paste input "FLEXIBILITY"
type input "FLEXIBILITY"
click at [664, 197] on span at bounding box center [670, 209] width 36 height 37
click at [1035, 430] on icon at bounding box center [1037, 428] width 17 height 17
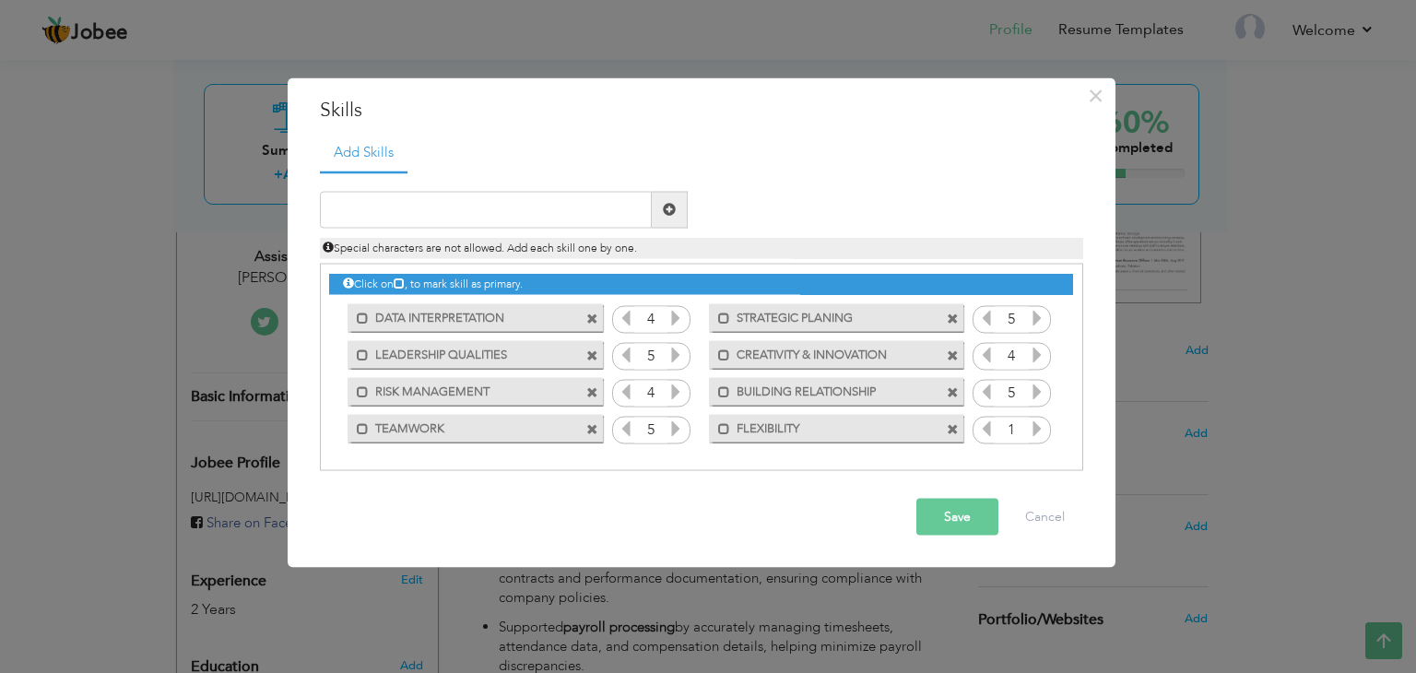
click at [1035, 430] on icon at bounding box center [1037, 428] width 17 height 17
click at [967, 522] on button "Save" at bounding box center [958, 516] width 82 height 37
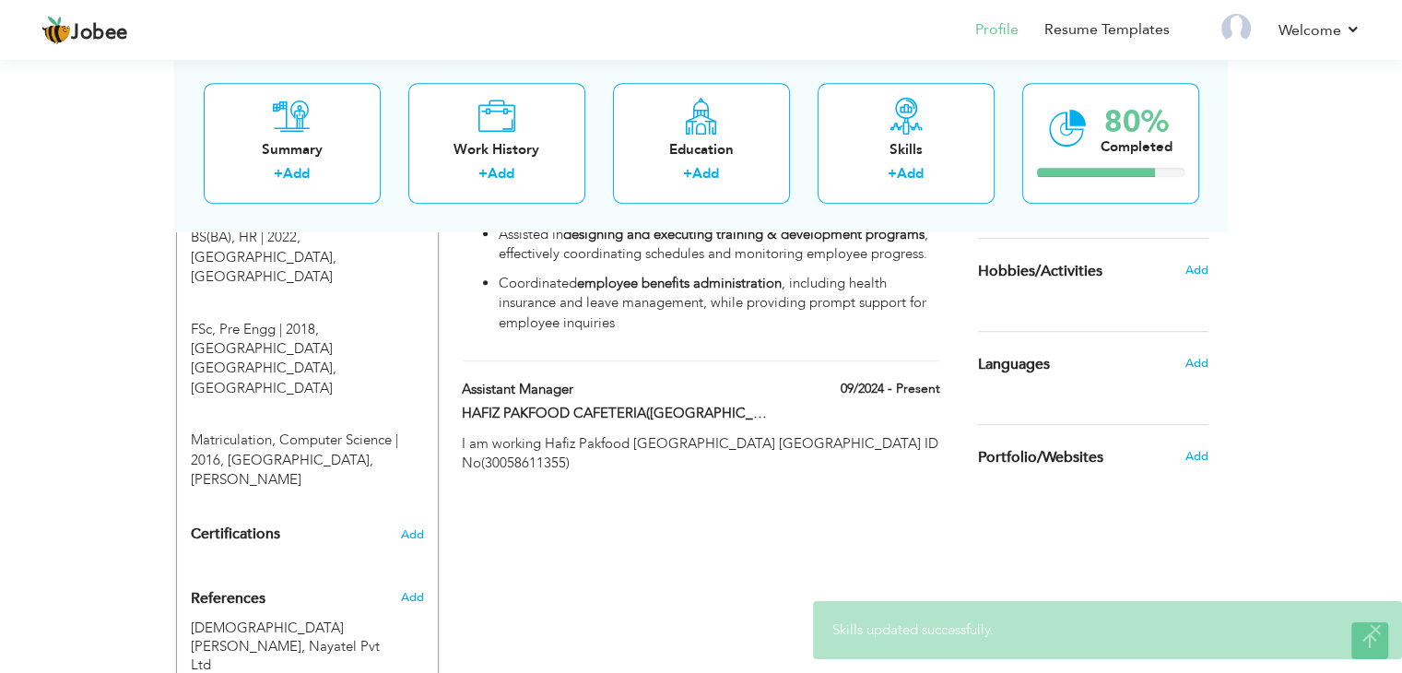
scroll to position [738, 0]
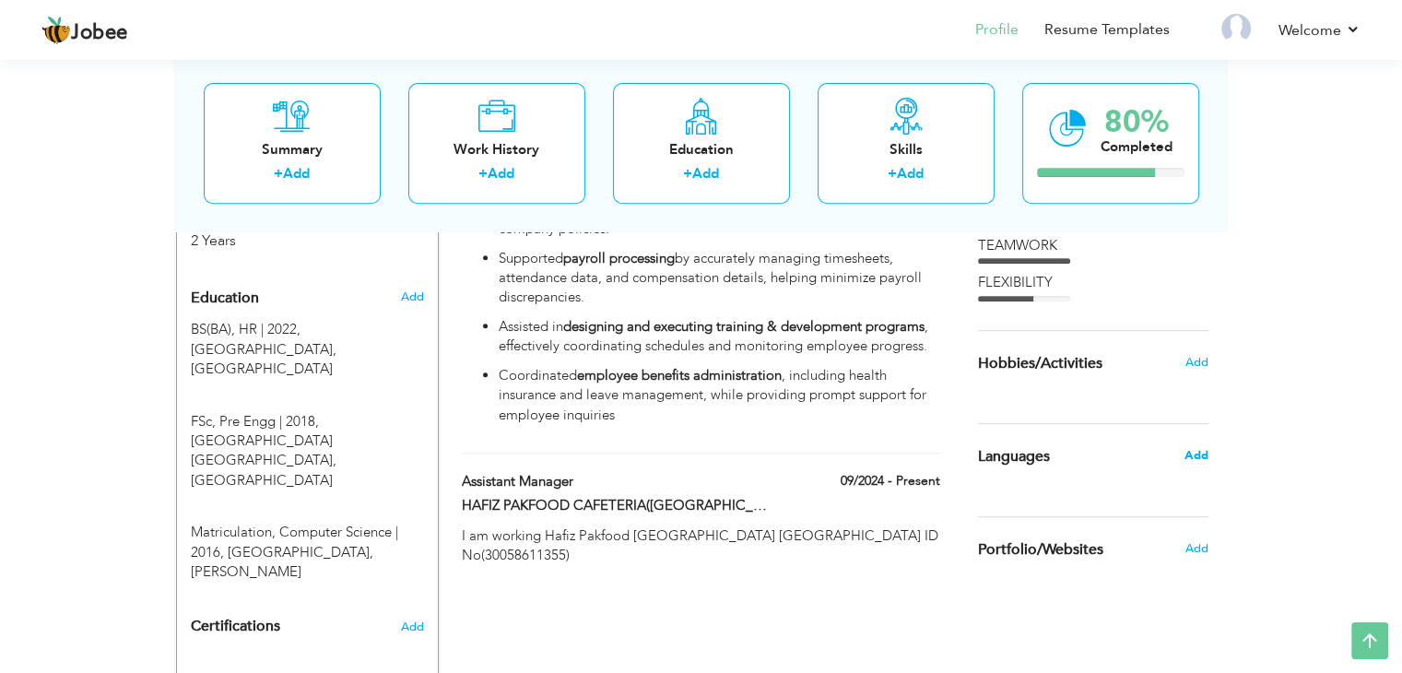
click at [1199, 455] on span "Add" at bounding box center [1196, 455] width 24 height 17
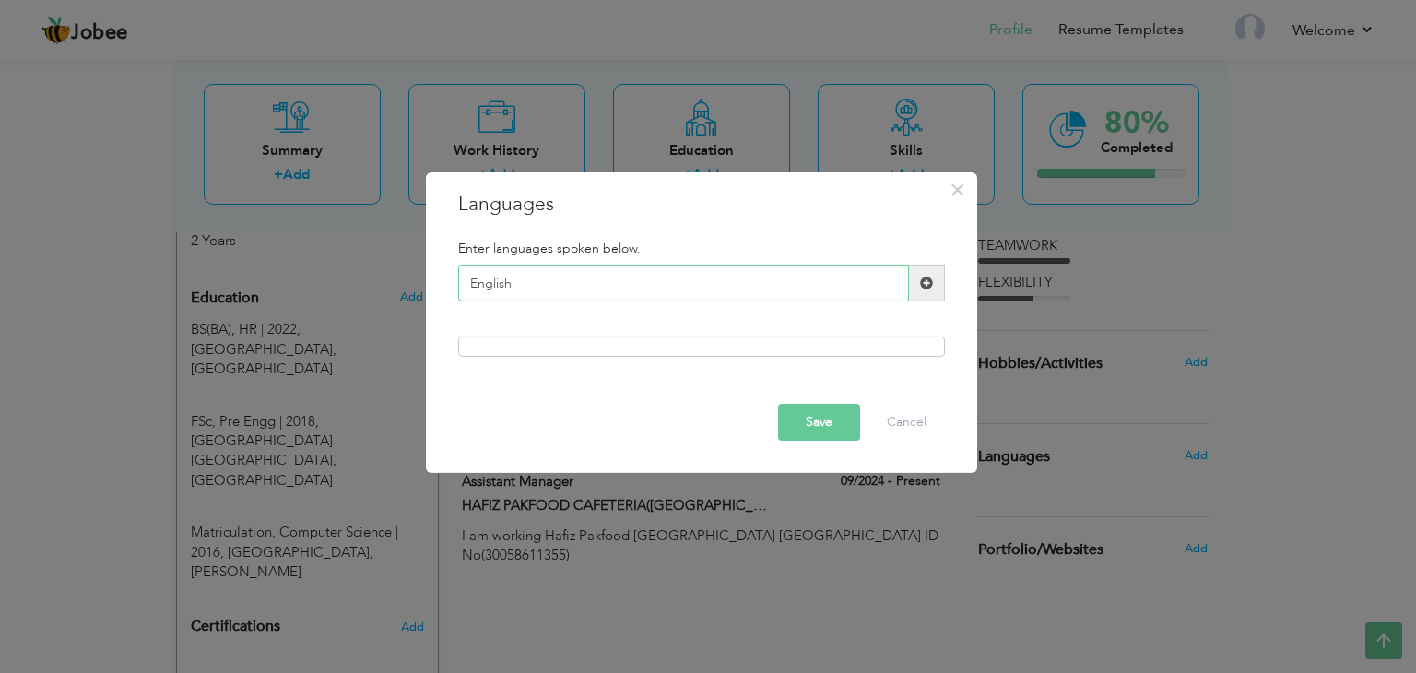
type input "English"
click at [933, 278] on span at bounding box center [927, 283] width 36 height 37
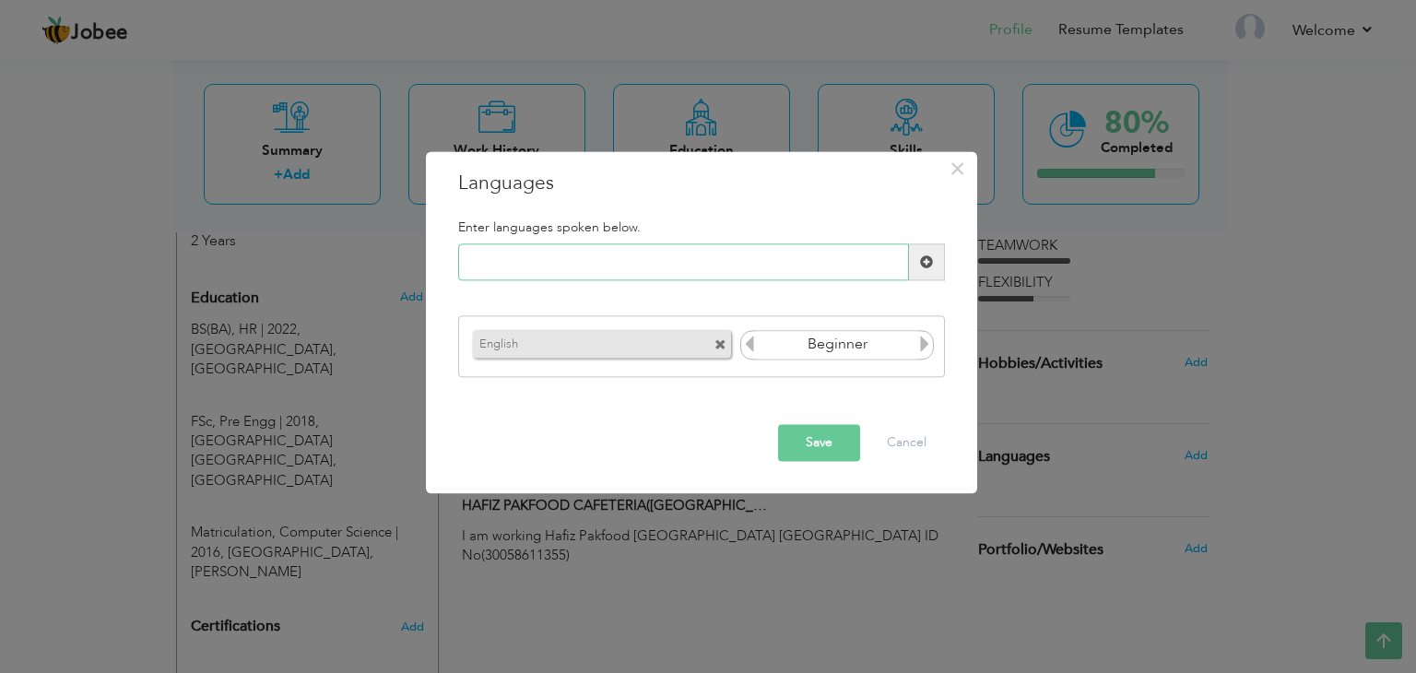
click at [727, 273] on input "text" at bounding box center [683, 262] width 451 height 37
click at [922, 348] on icon at bounding box center [925, 344] width 17 height 17
click at [929, 343] on icon at bounding box center [925, 344] width 17 height 17
click at [756, 345] on icon at bounding box center [749, 344] width 17 height 17
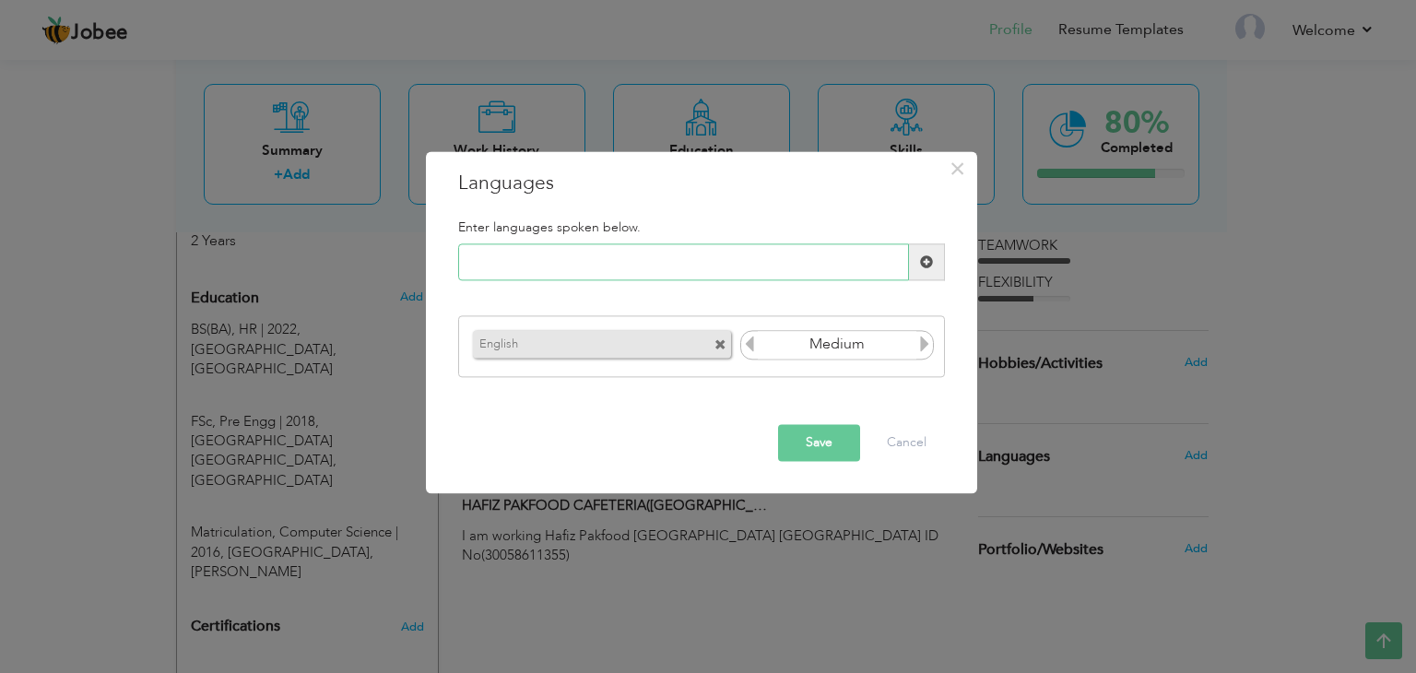
click at [692, 269] on input "text" at bounding box center [683, 262] width 451 height 37
type input "Urdu"
click at [922, 267] on span at bounding box center [926, 261] width 13 height 13
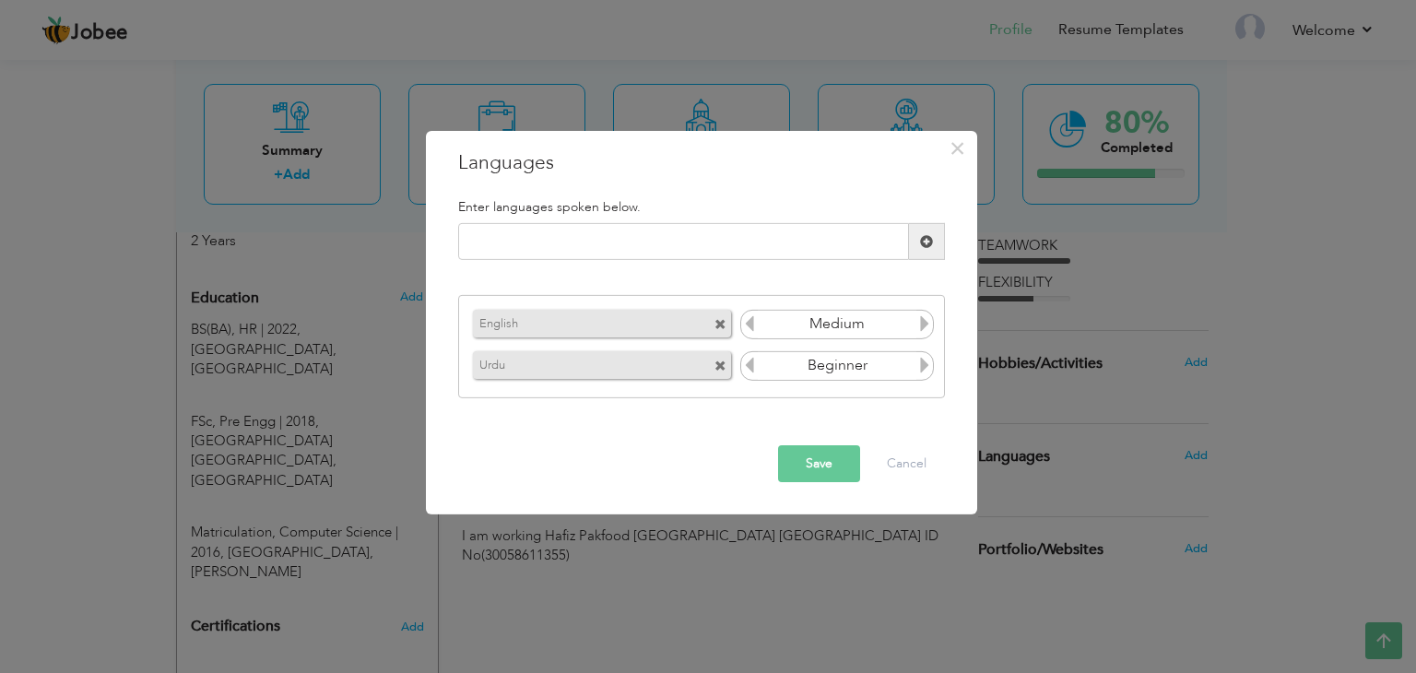
click at [925, 365] on icon at bounding box center [925, 365] width 17 height 17
click at [662, 243] on input "text" at bounding box center [683, 241] width 451 height 37
type input "Punjabi"
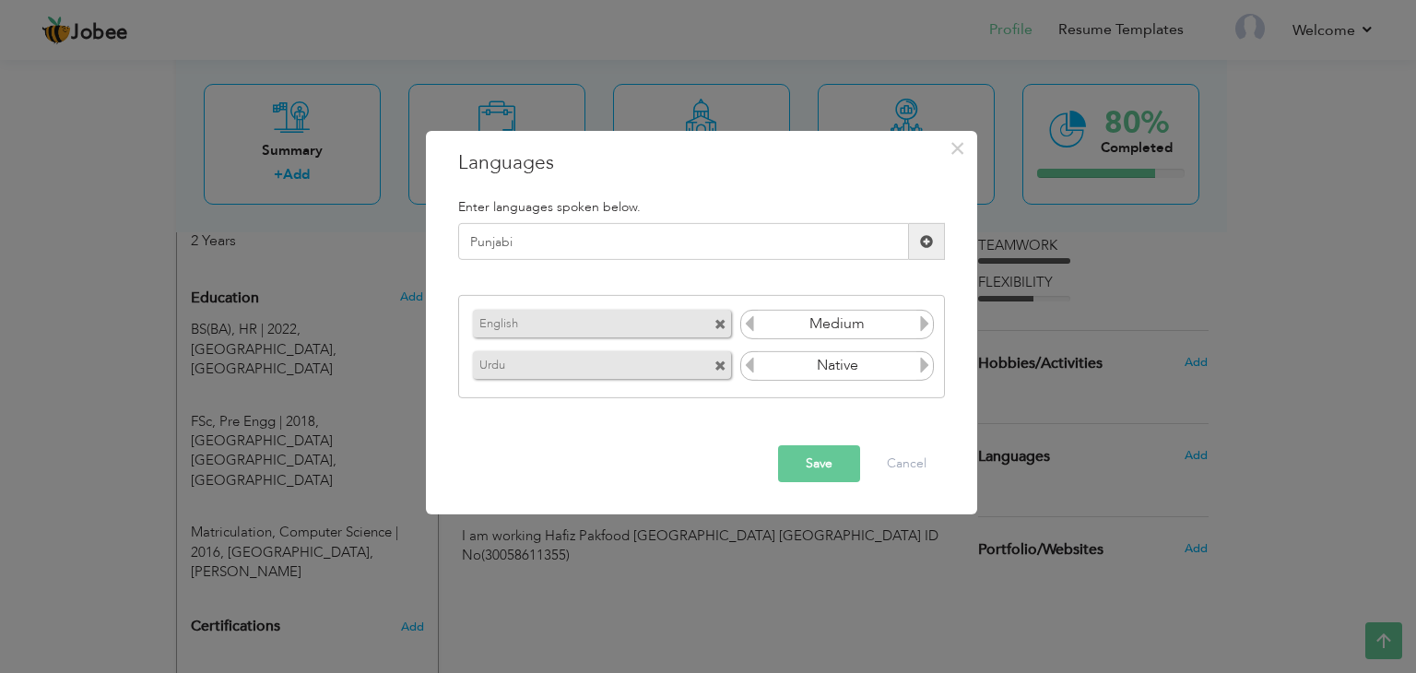
click at [911, 247] on span at bounding box center [927, 241] width 36 height 37
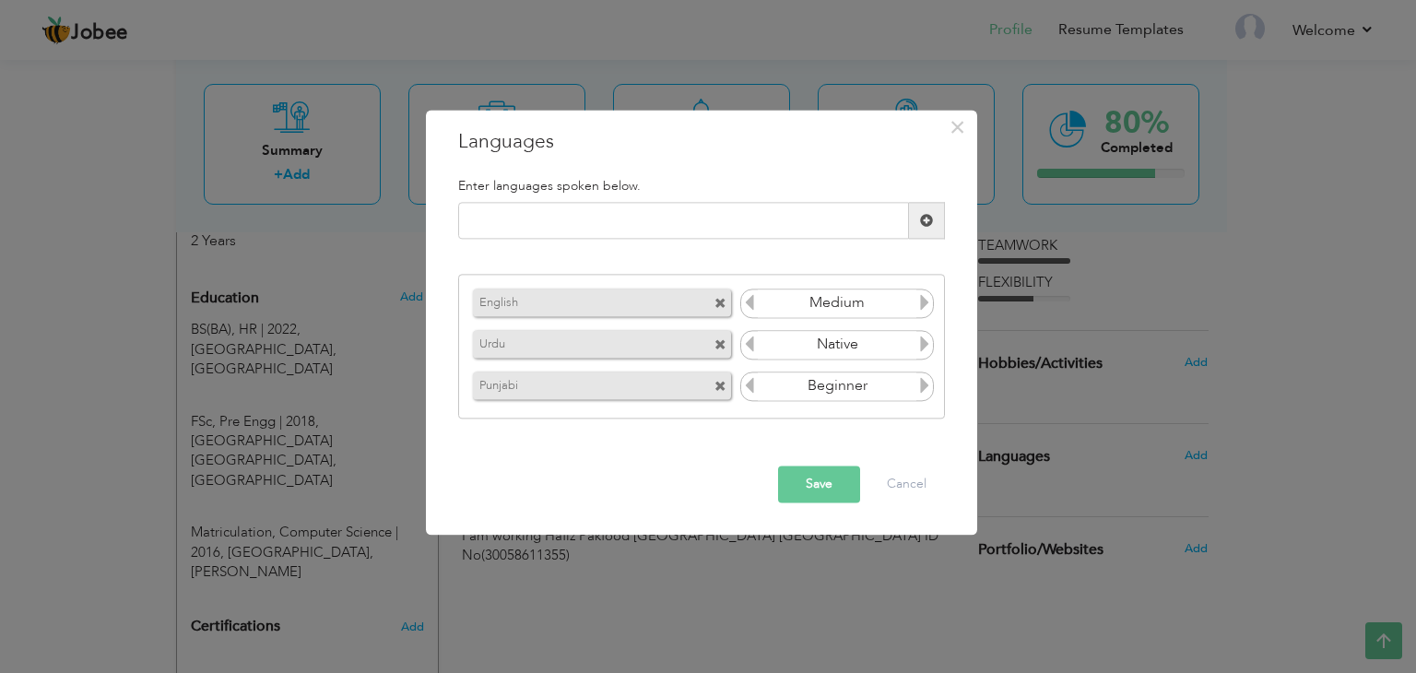
click at [922, 388] on icon at bounding box center [925, 385] width 17 height 17
click at [814, 481] on button "Save" at bounding box center [819, 485] width 82 height 37
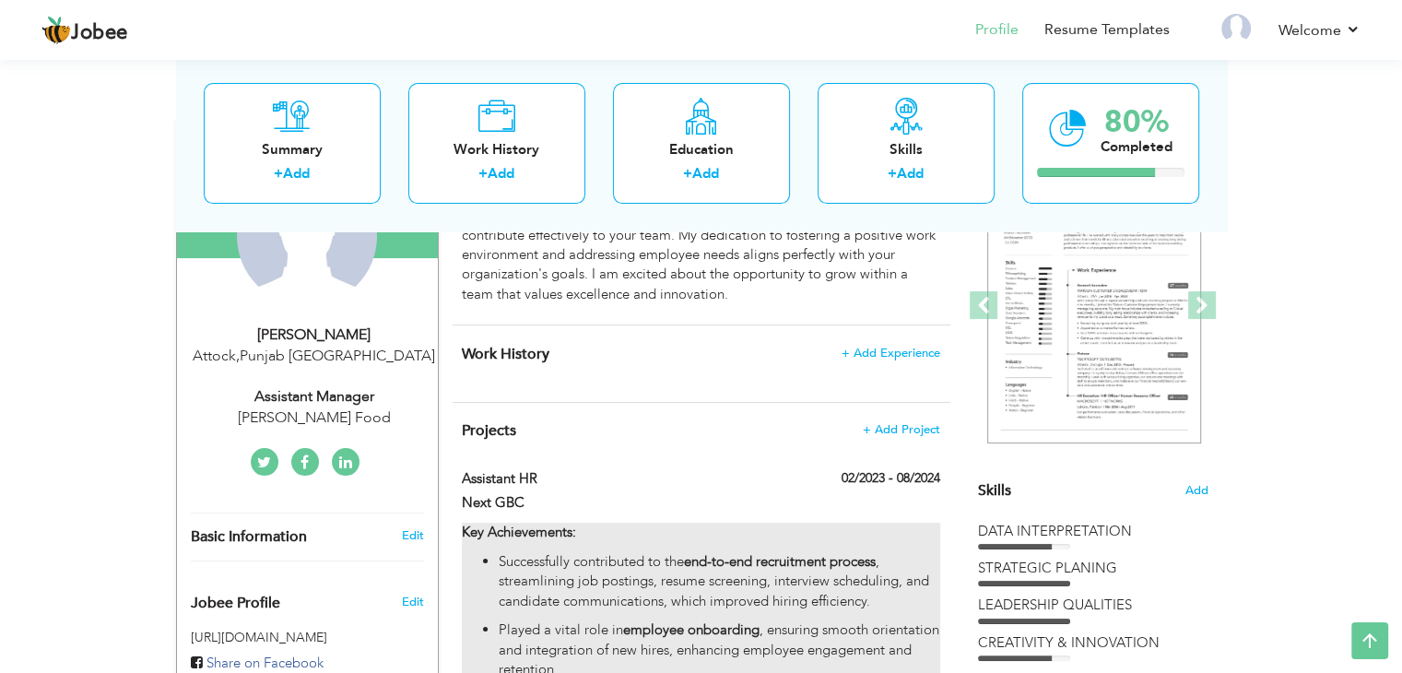
scroll to position [222, 0]
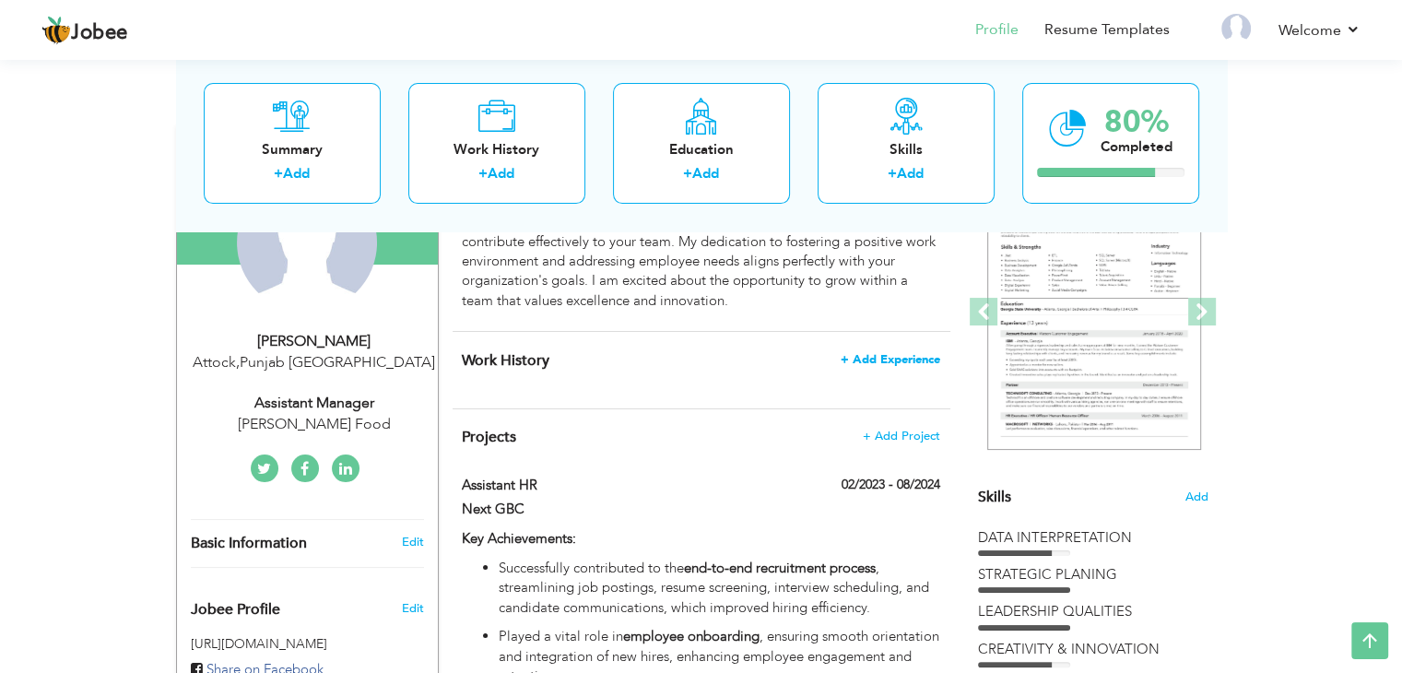
click at [893, 359] on span "+ Add Experience" at bounding box center [891, 359] width 100 height 13
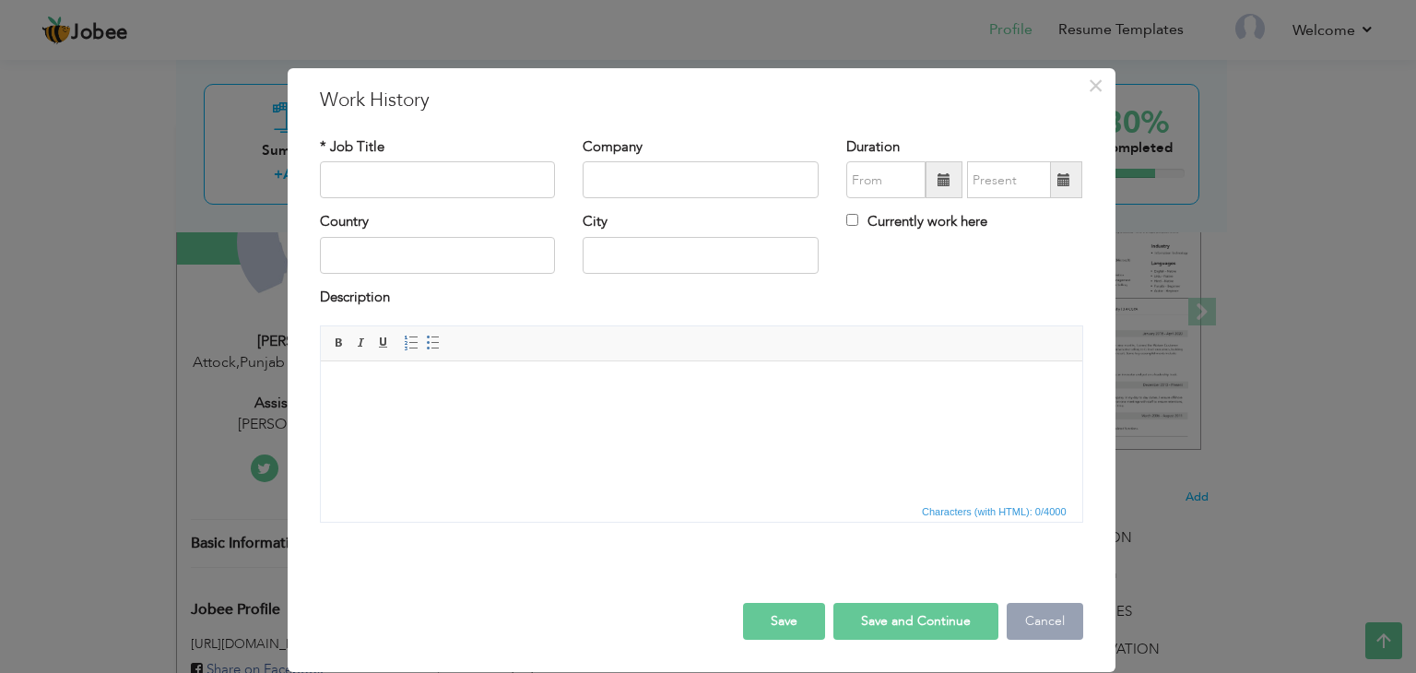
click at [1043, 609] on button "Cancel" at bounding box center [1045, 621] width 77 height 37
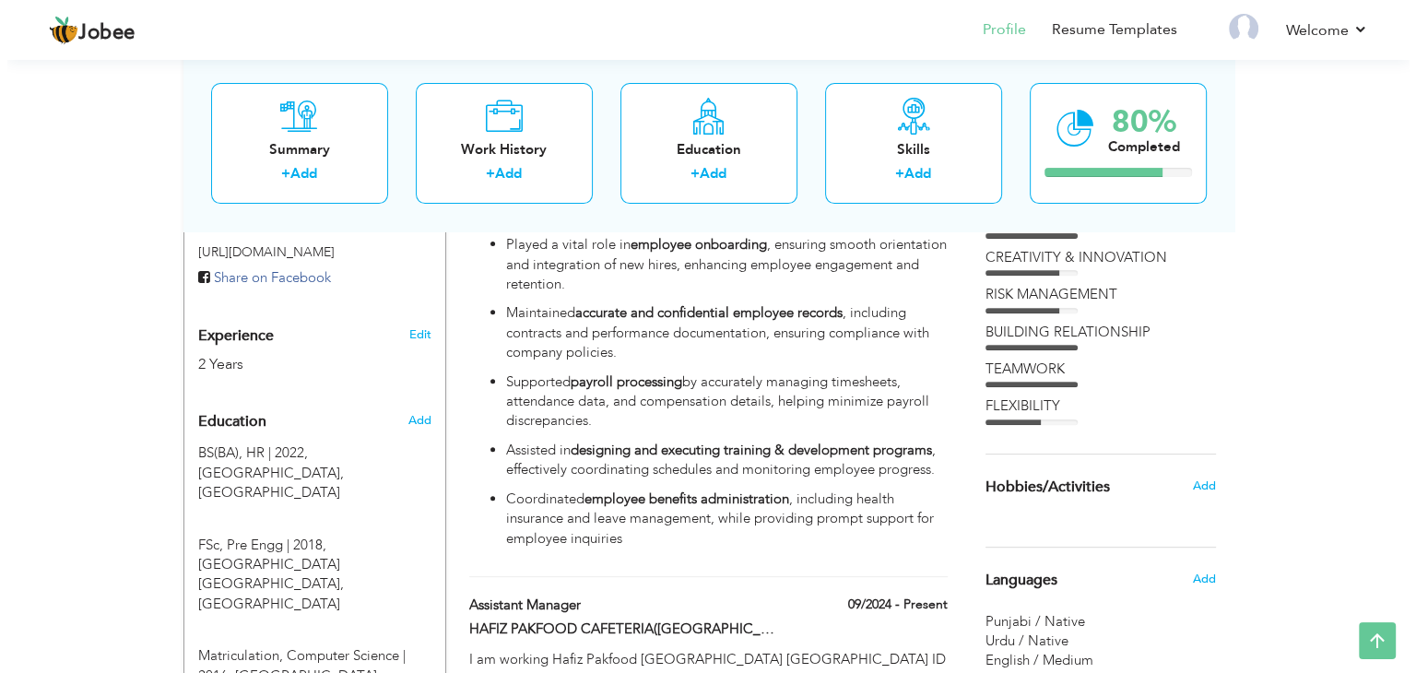
scroll to position [683, 0]
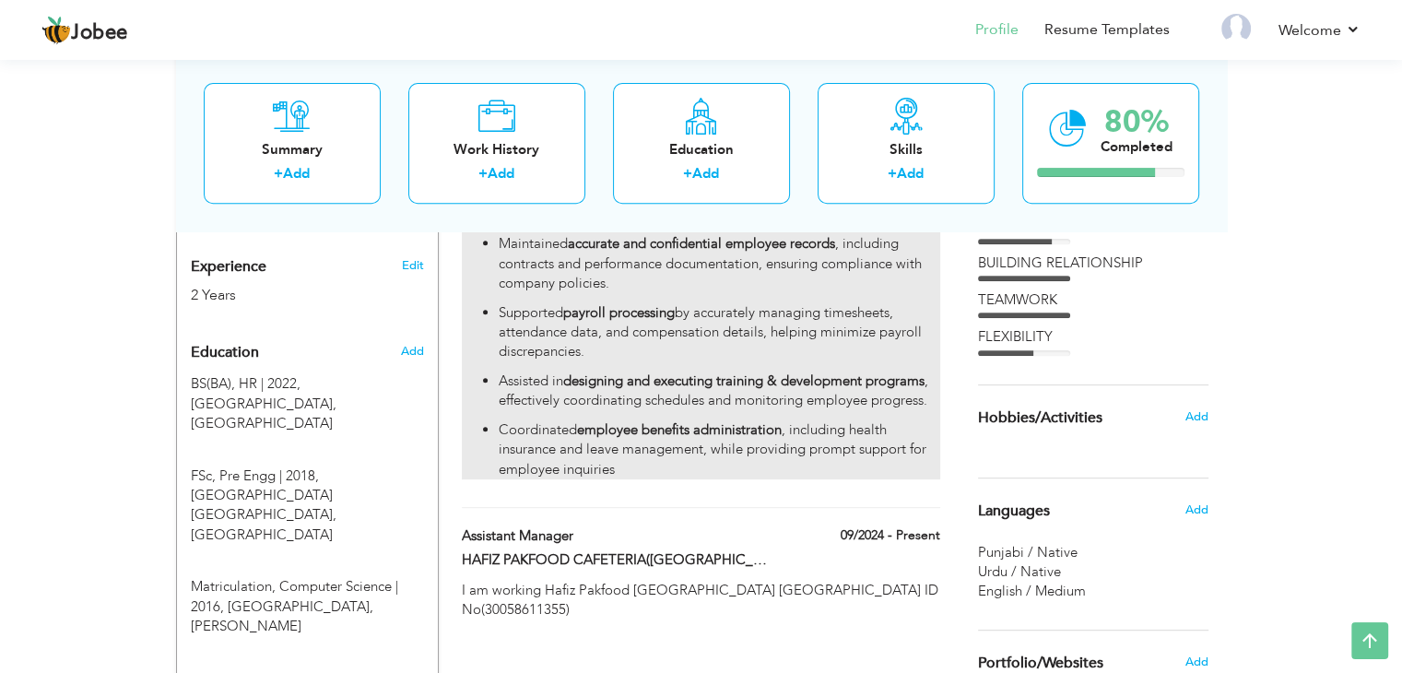
click at [788, 406] on p "Assisted in designing and executing training & development programs , effective…" at bounding box center [719, 392] width 441 height 40
type input "Assistant HR"
type input "Next GBC"
type input "02/2023"
type input "08/2024"
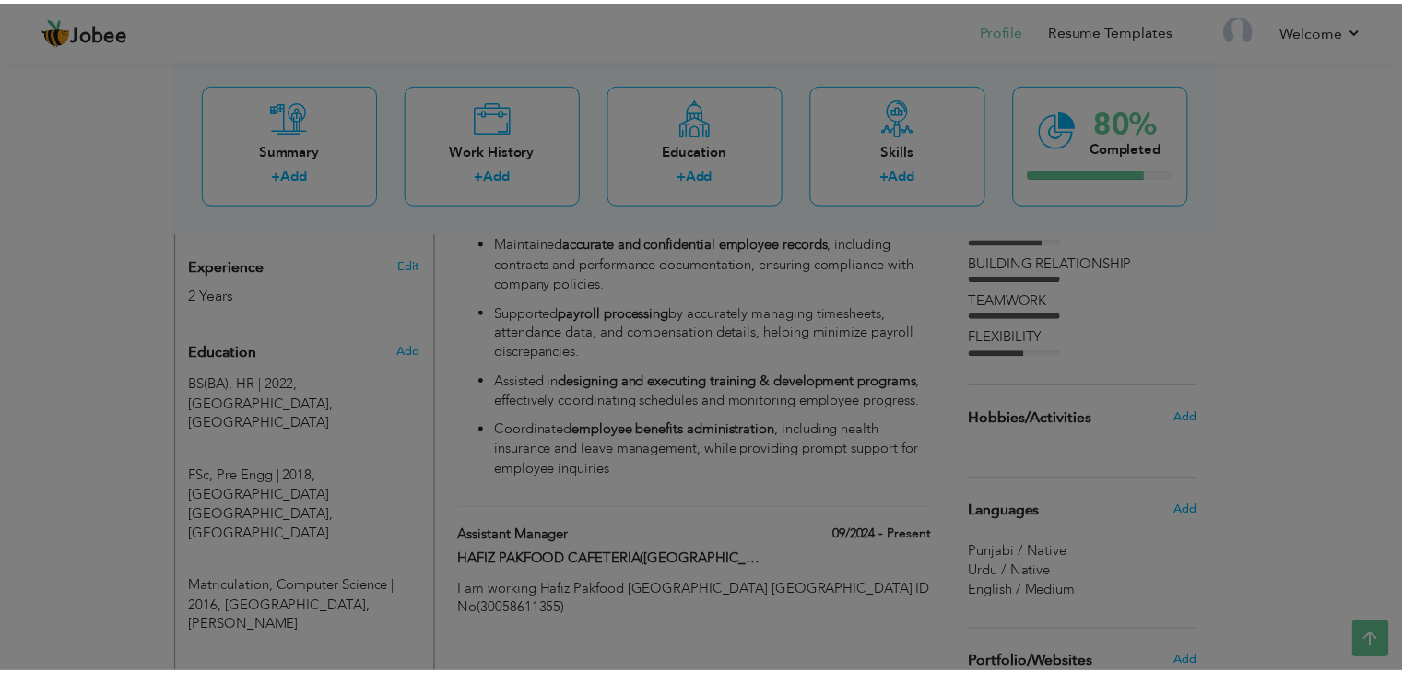
scroll to position [0, 0]
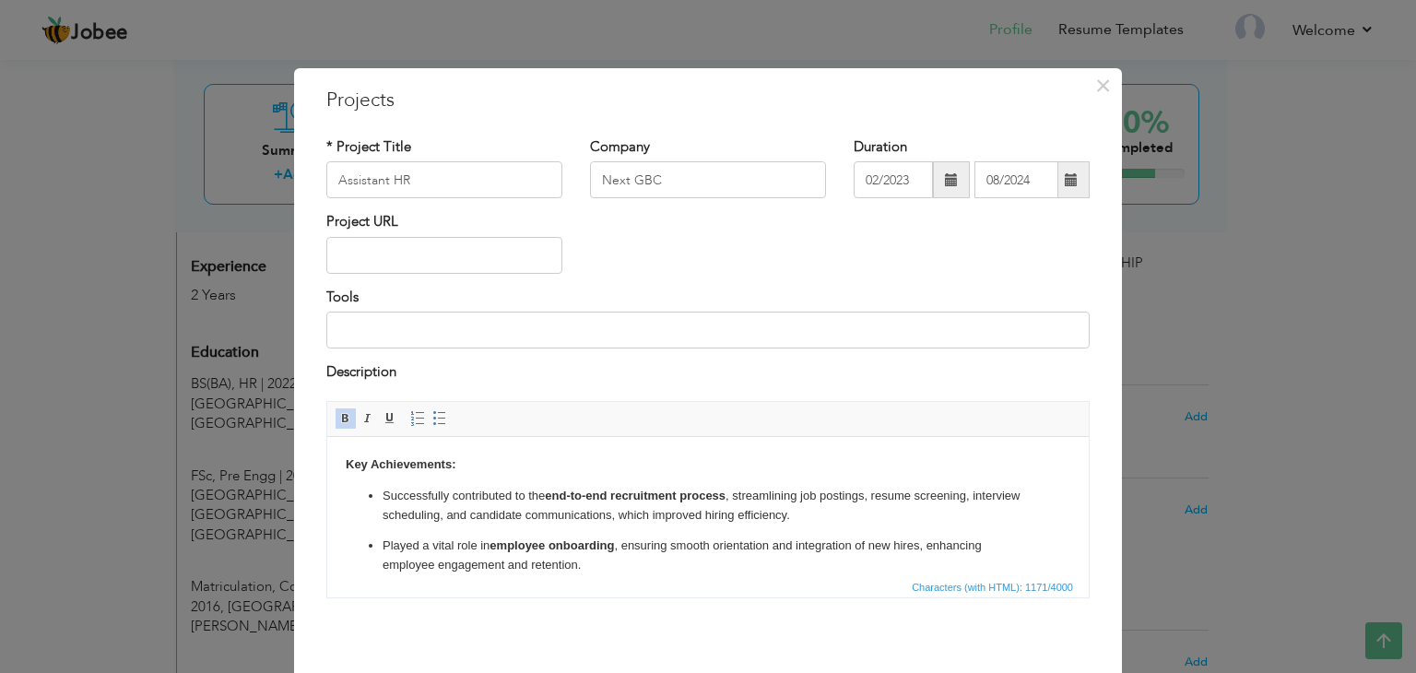
click at [722, 521] on p "Successfully contributed to the end-to-end recruitment process , streamlining j…" at bounding box center [708, 505] width 651 height 39
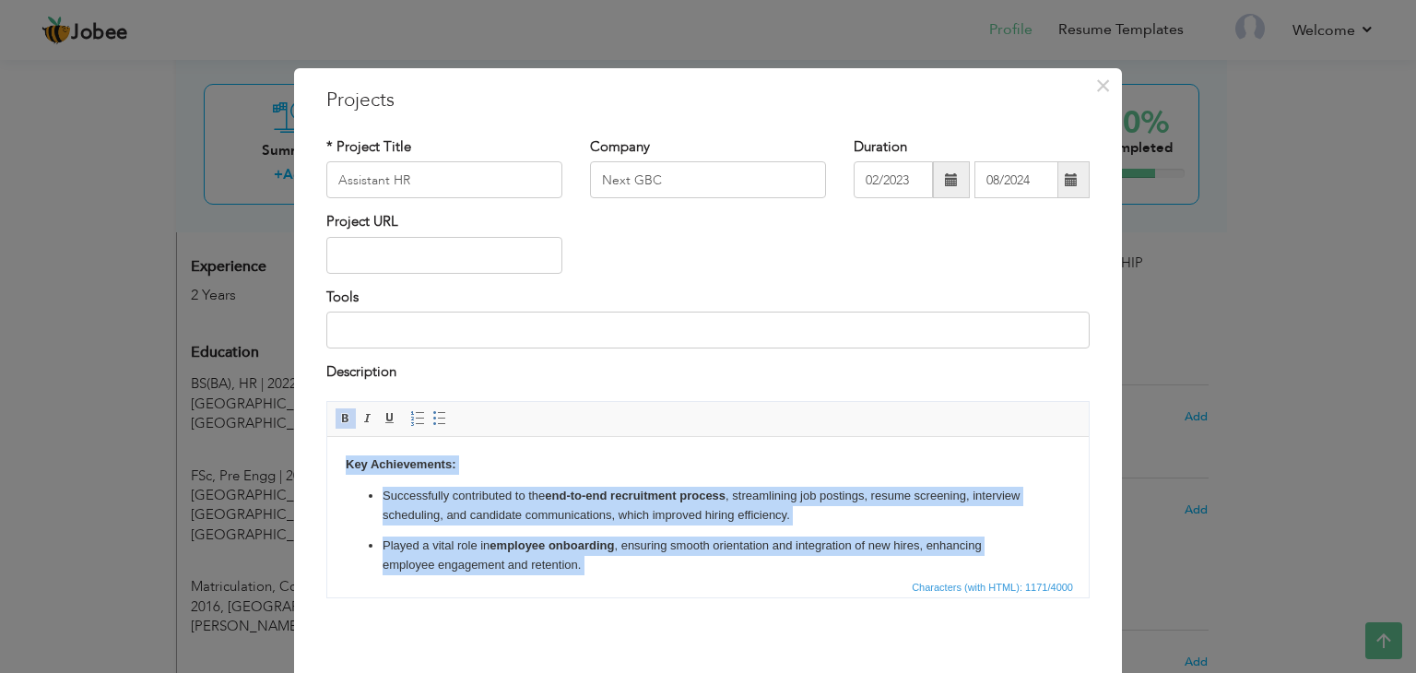
copy body "Key Achievements: Successfully contributed to the end-to-end recruitment proces…"
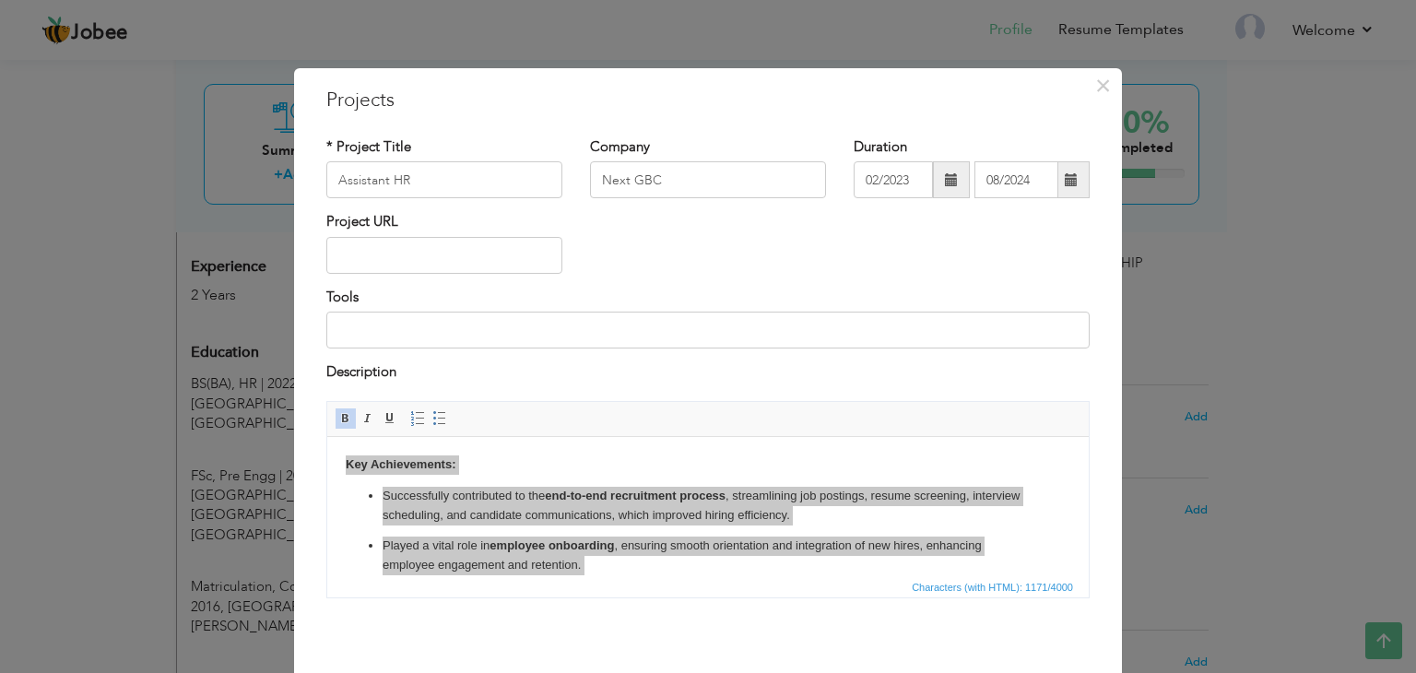
click at [1228, 269] on div "× Projects * Project Title Assistant HR Company Next GBC Duration 02/2023" at bounding box center [708, 336] width 1416 height 673
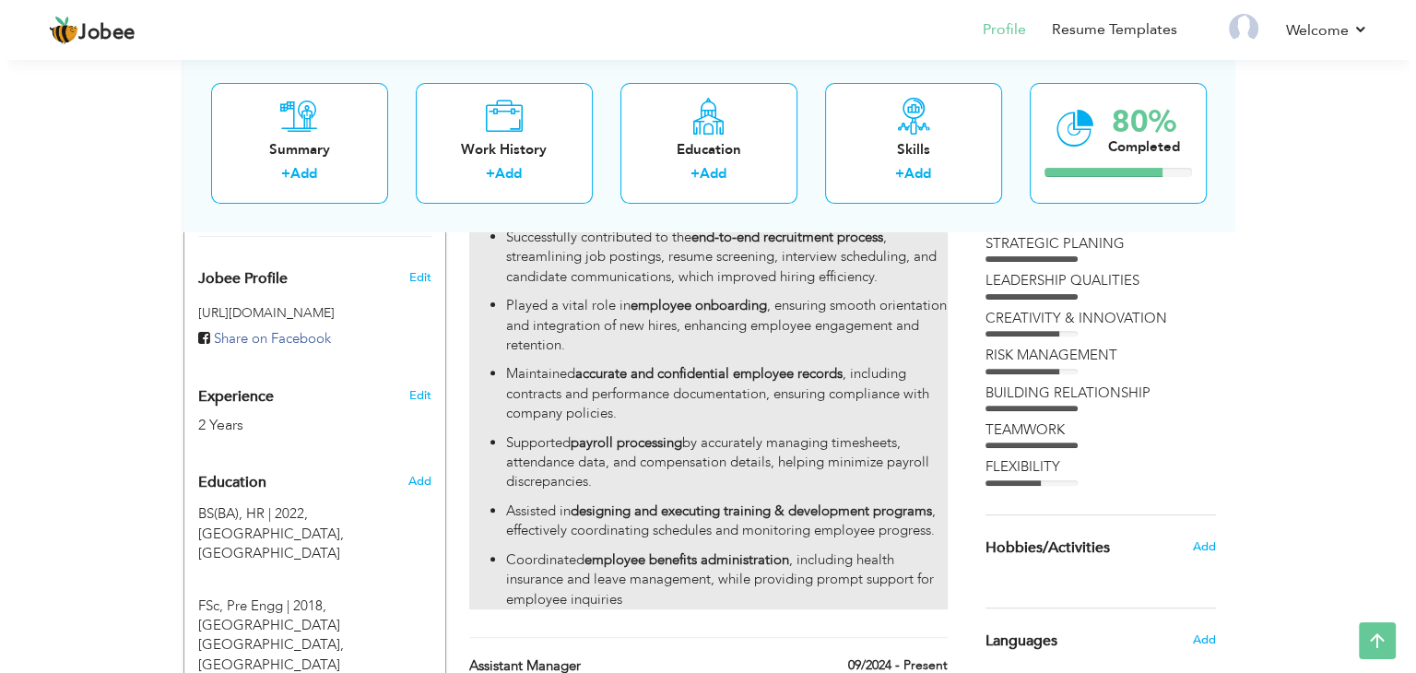
scroll to position [314, 0]
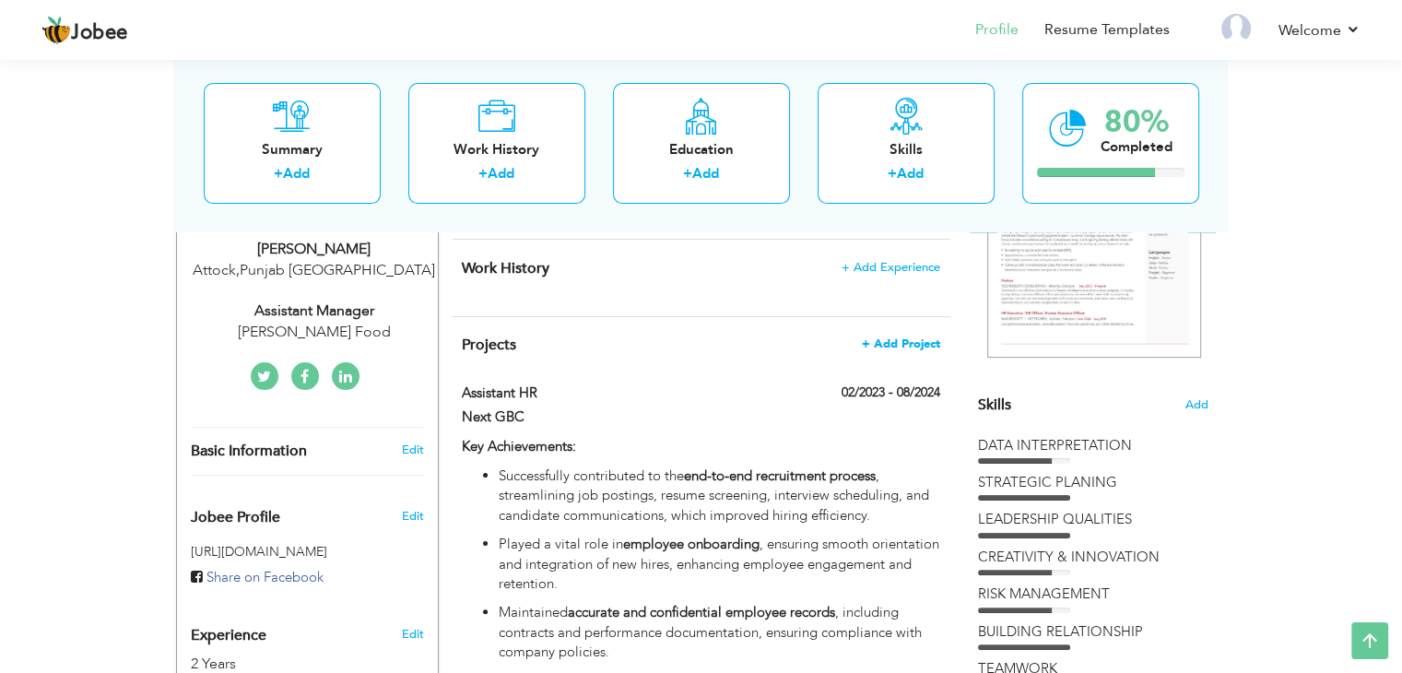
click at [894, 344] on span "+ Add Project" at bounding box center [901, 343] width 78 height 13
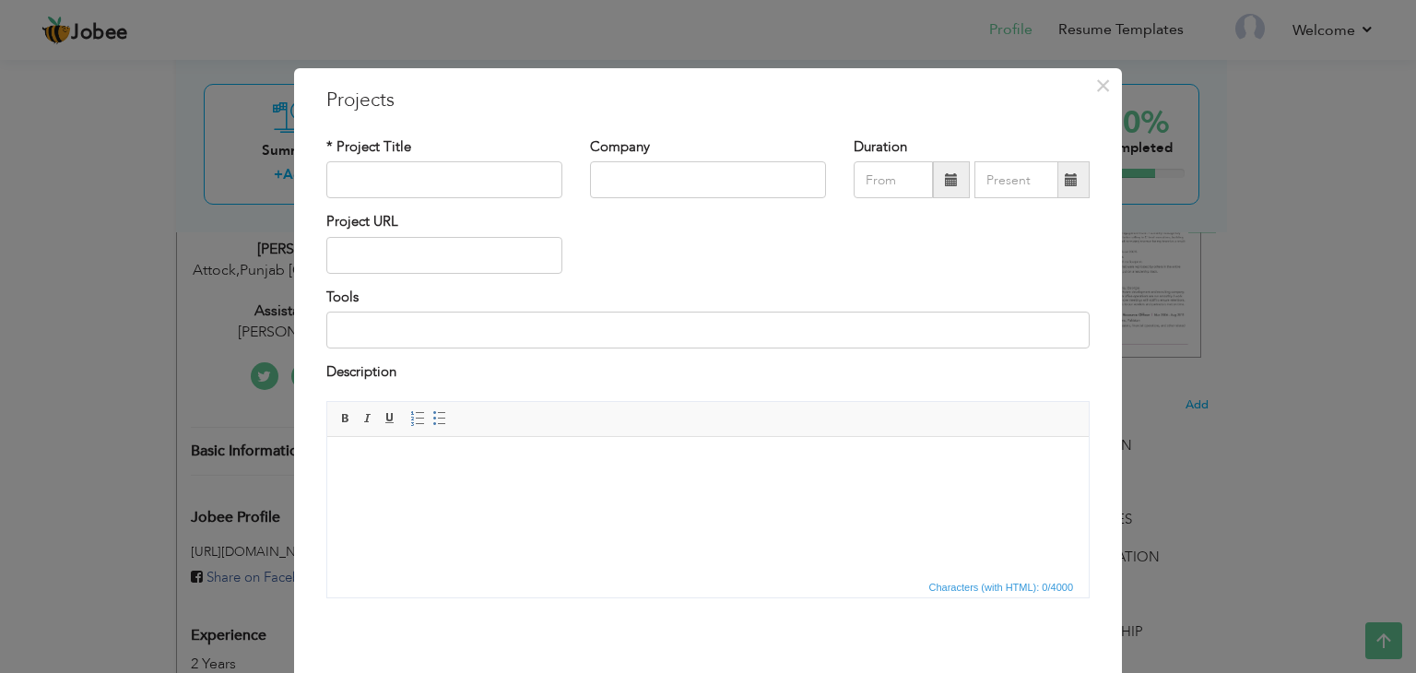
click at [588, 492] on html at bounding box center [708, 464] width 762 height 56
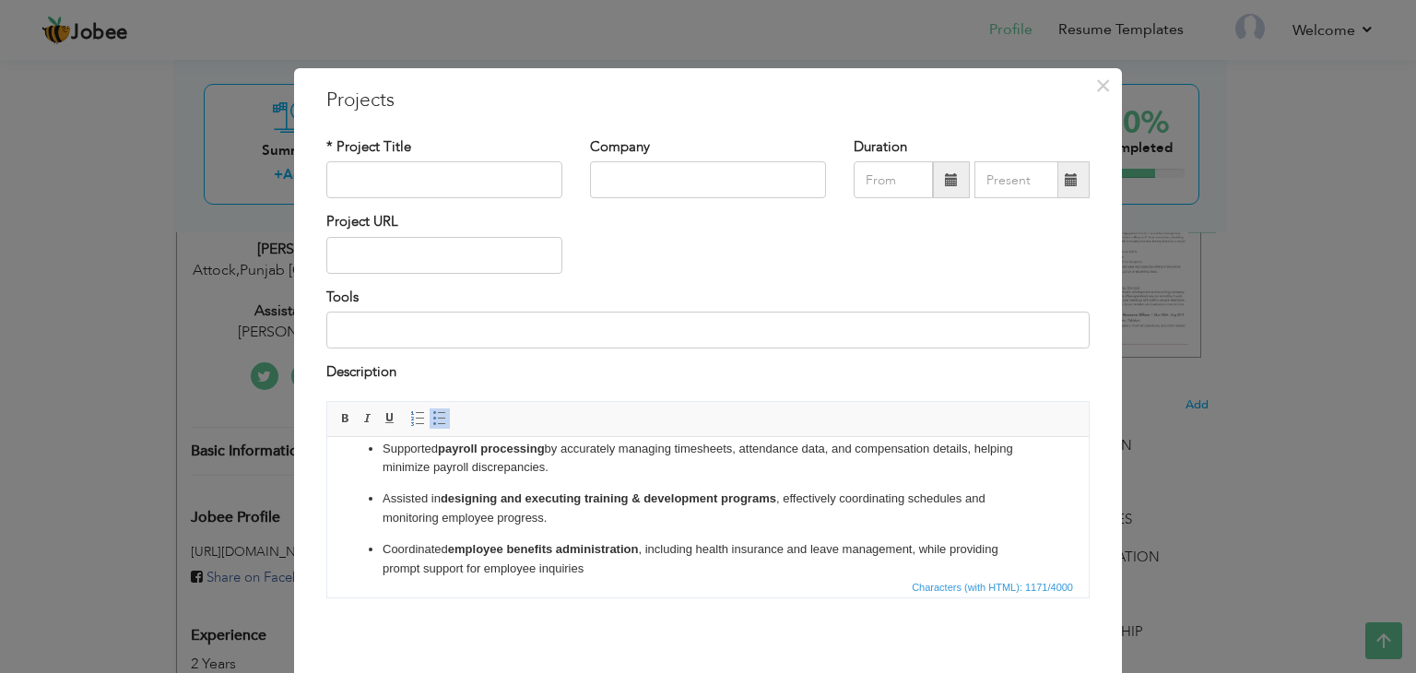
scroll to position [0, 0]
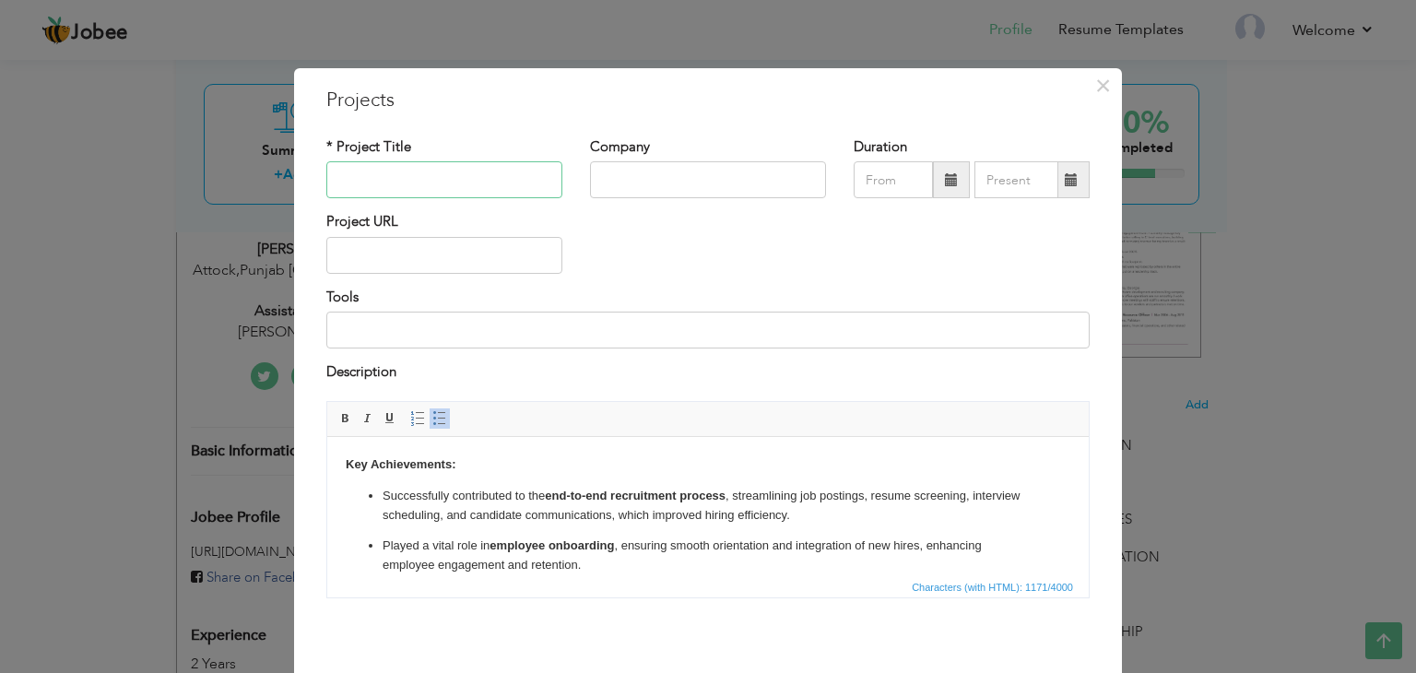
click at [365, 172] on input "text" at bounding box center [444, 179] width 236 height 37
type input "Assistant Manager"
click at [627, 174] on input "text" at bounding box center [708, 179] width 236 height 37
type input "Next GBC"
click at [945, 182] on span at bounding box center [951, 179] width 13 height 13
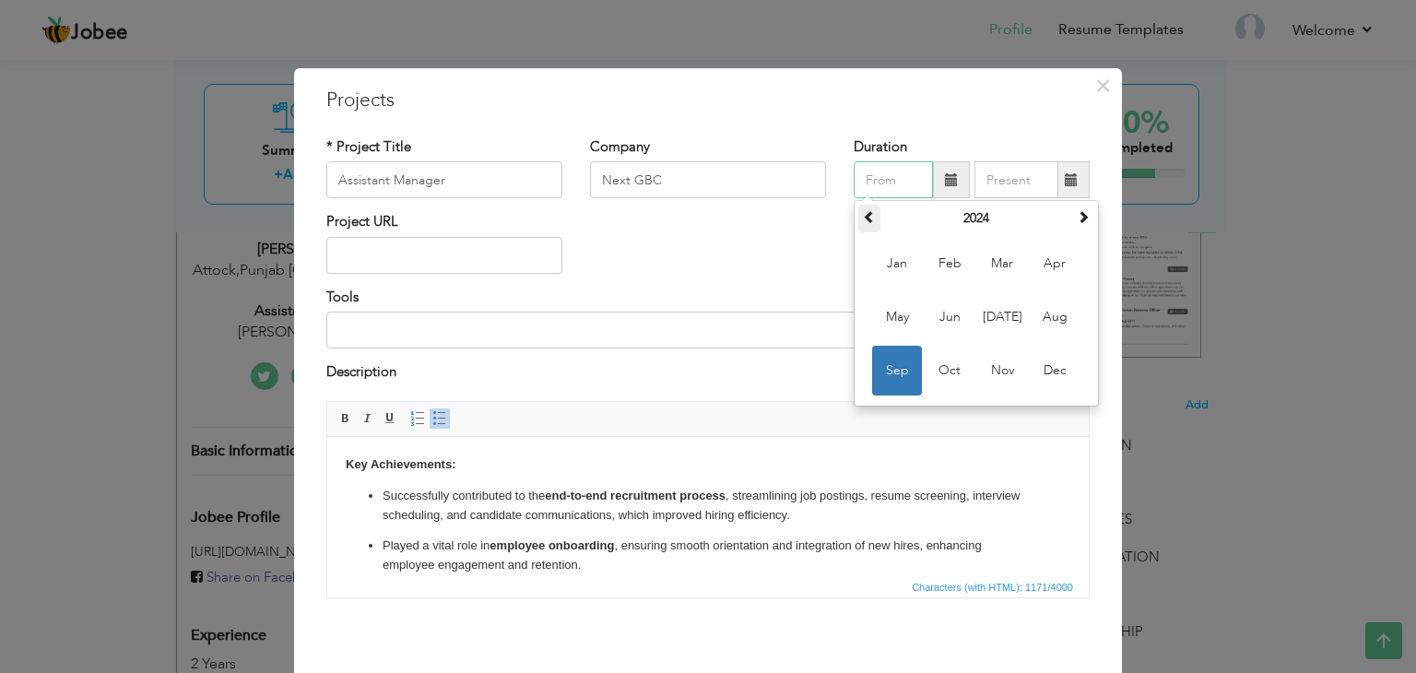
click at [867, 219] on span at bounding box center [869, 216] width 13 height 13
click at [943, 273] on span "Feb" at bounding box center [950, 264] width 50 height 50
type input "02/2023"
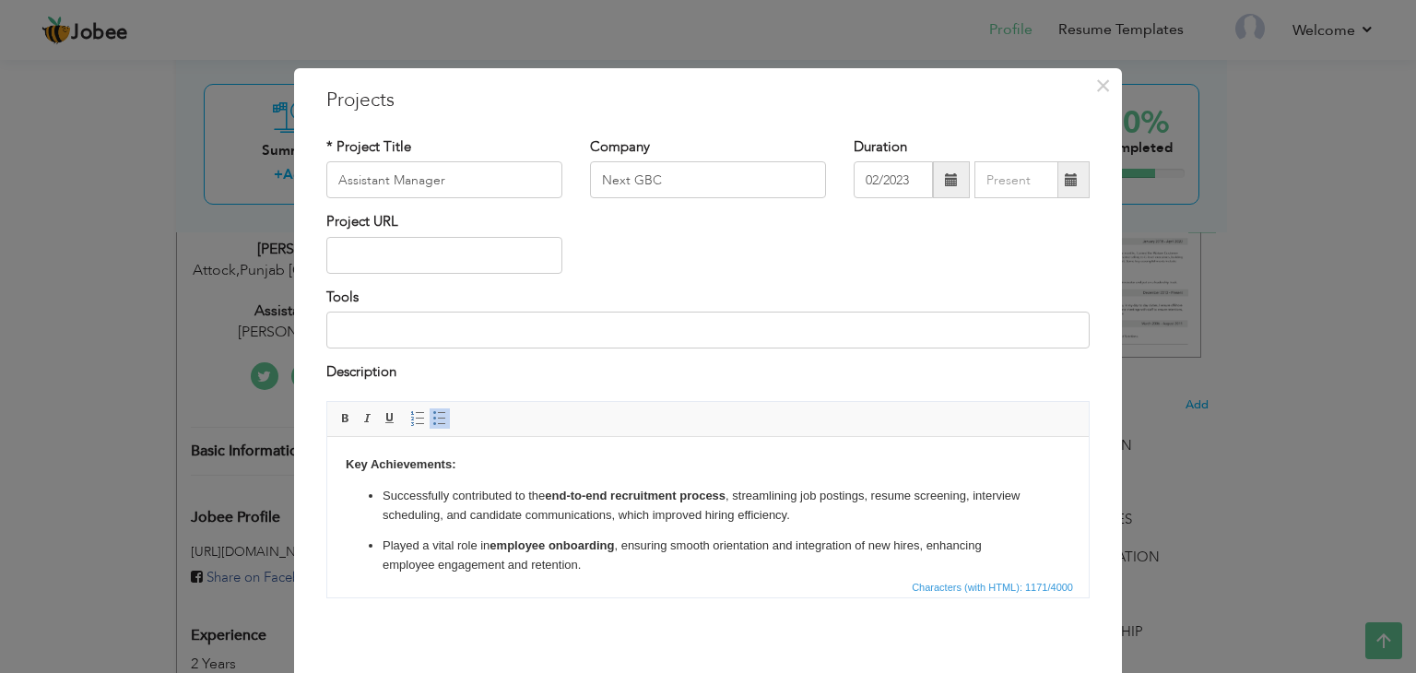
click at [1065, 173] on span at bounding box center [1071, 179] width 13 height 13
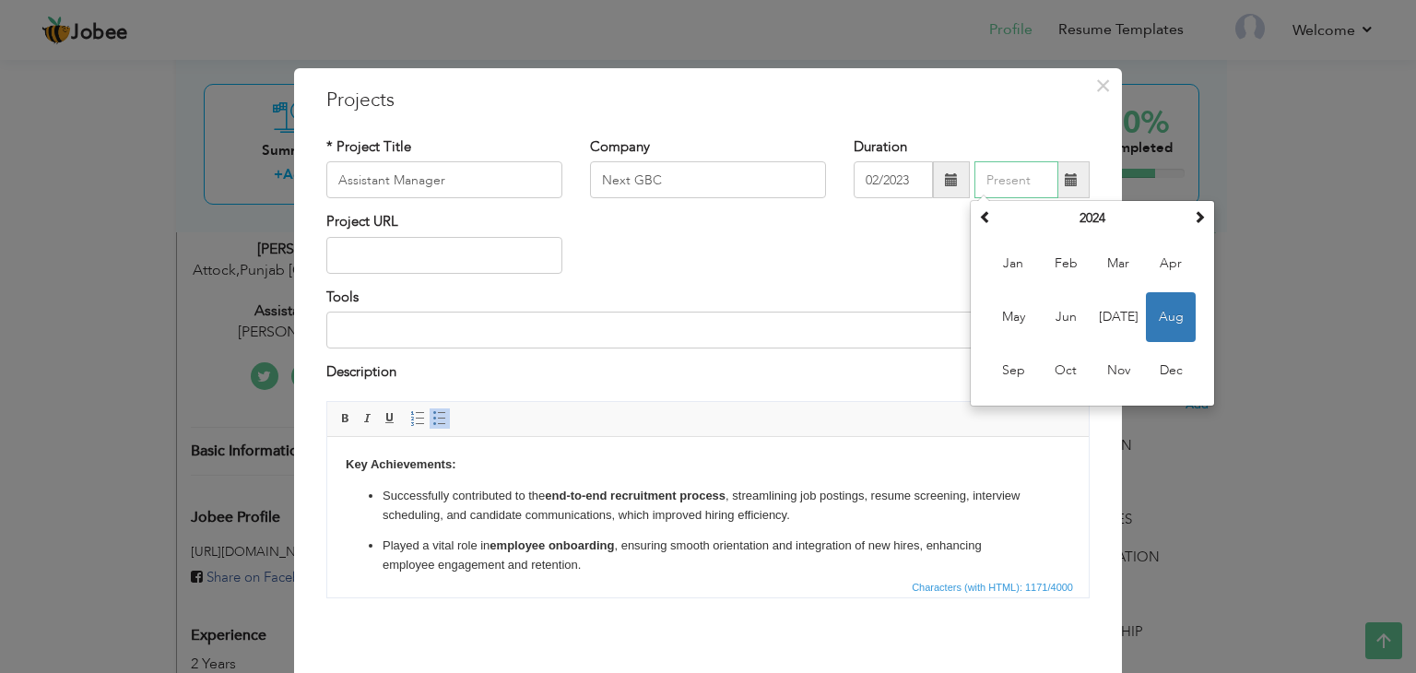
click at [1156, 319] on span "Aug" at bounding box center [1171, 317] width 50 height 50
type input "08/2024"
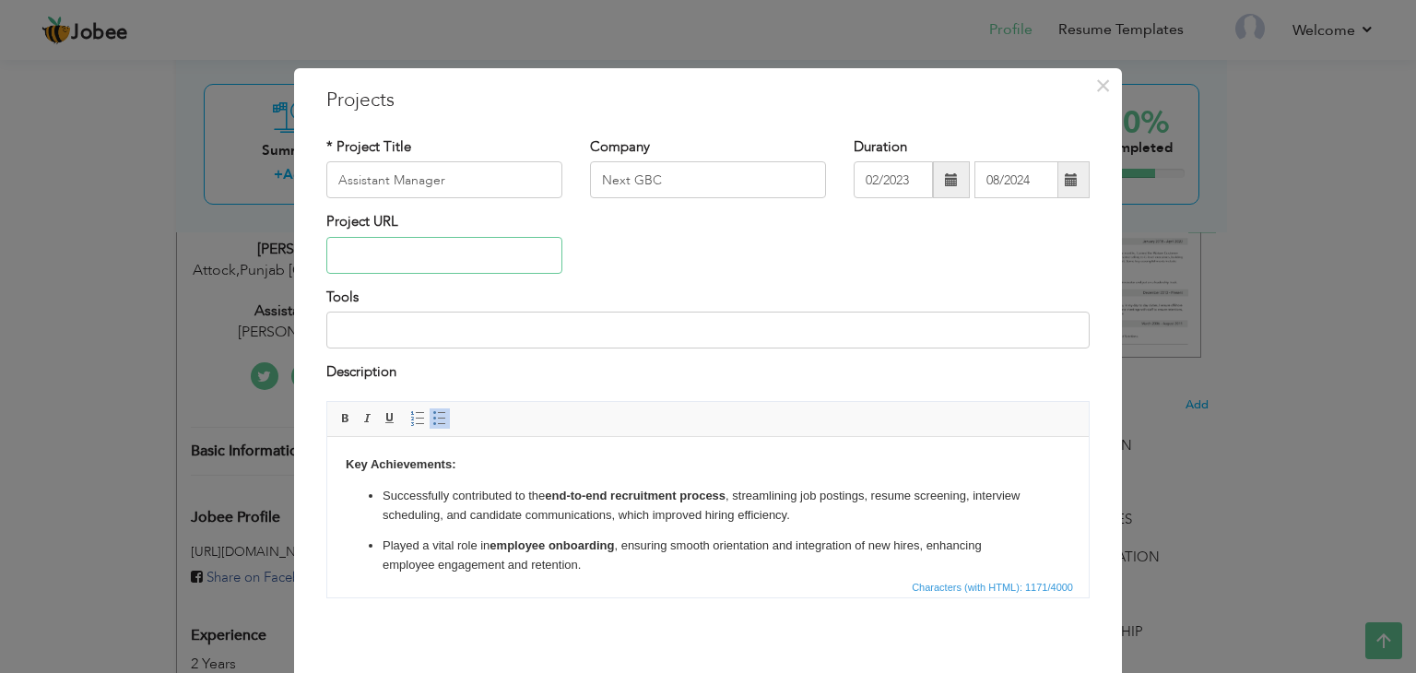
click at [442, 257] on input "text" at bounding box center [444, 255] width 236 height 37
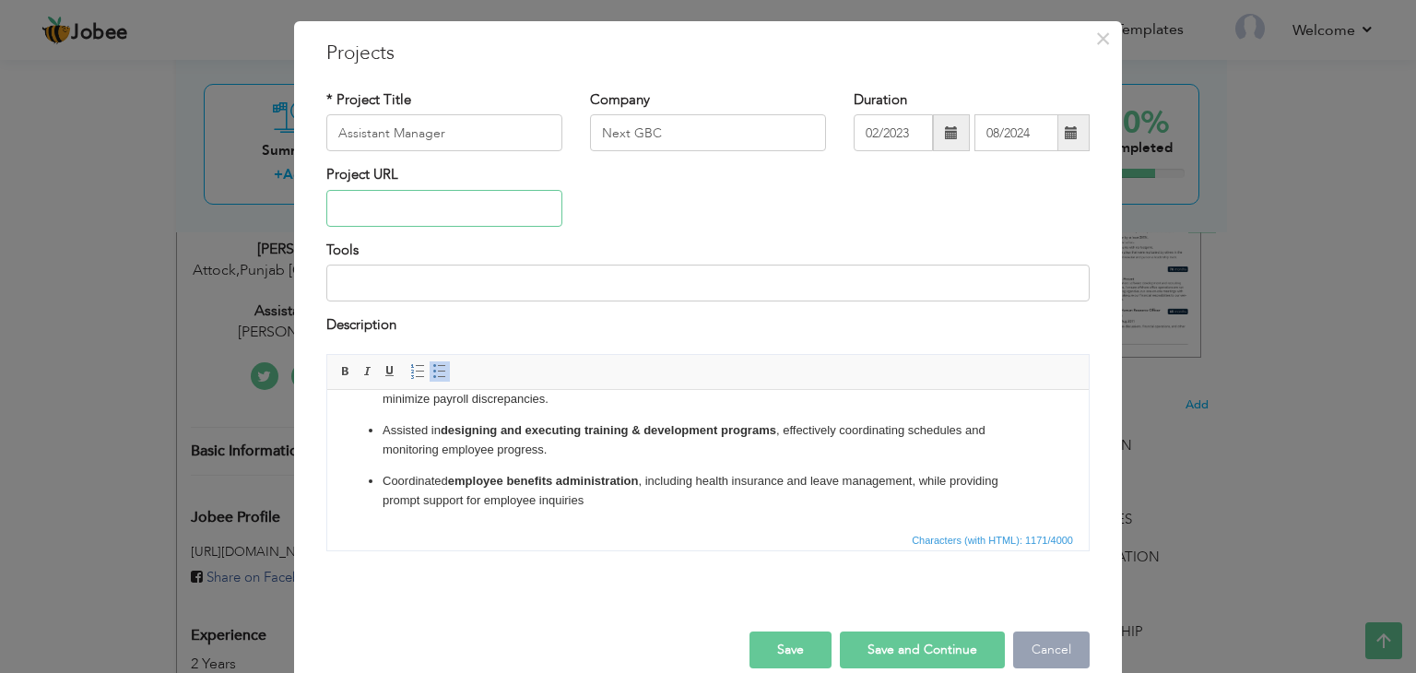
scroll to position [74, 0]
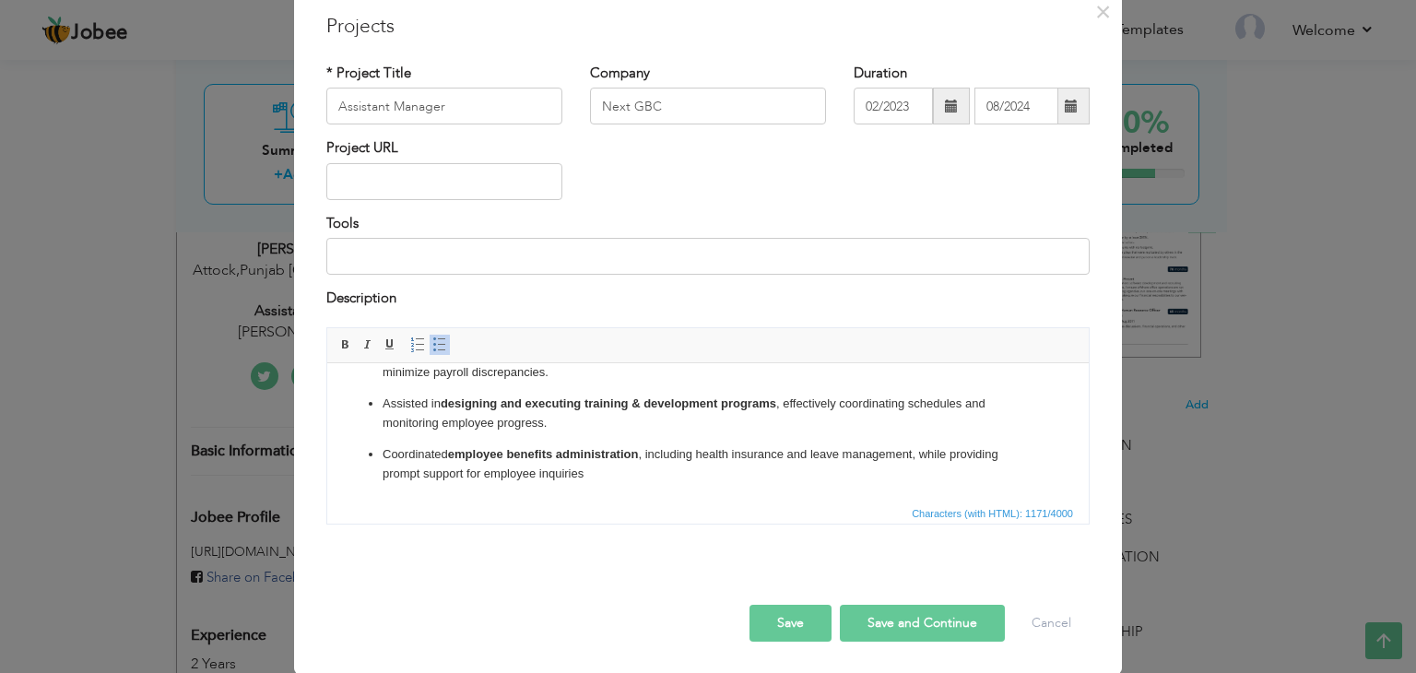
click at [768, 620] on button "Save" at bounding box center [791, 623] width 82 height 37
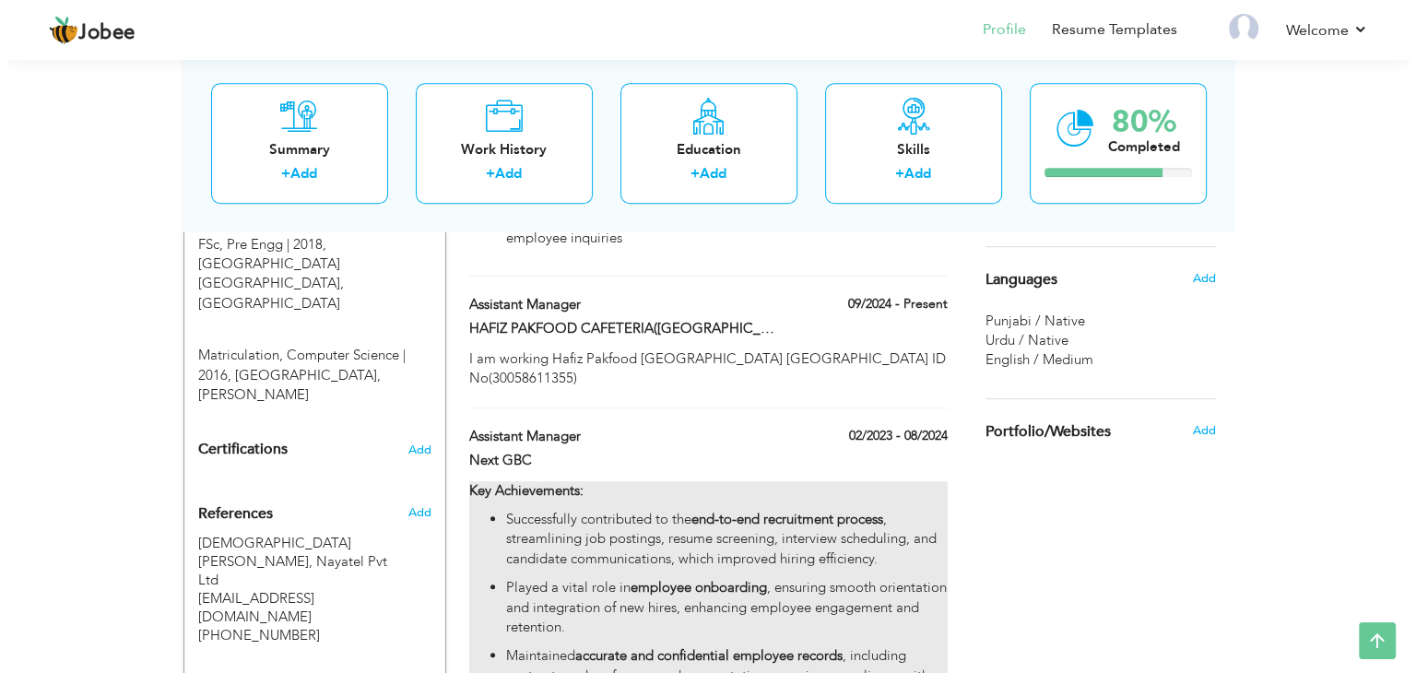
scroll to position [927, 0]
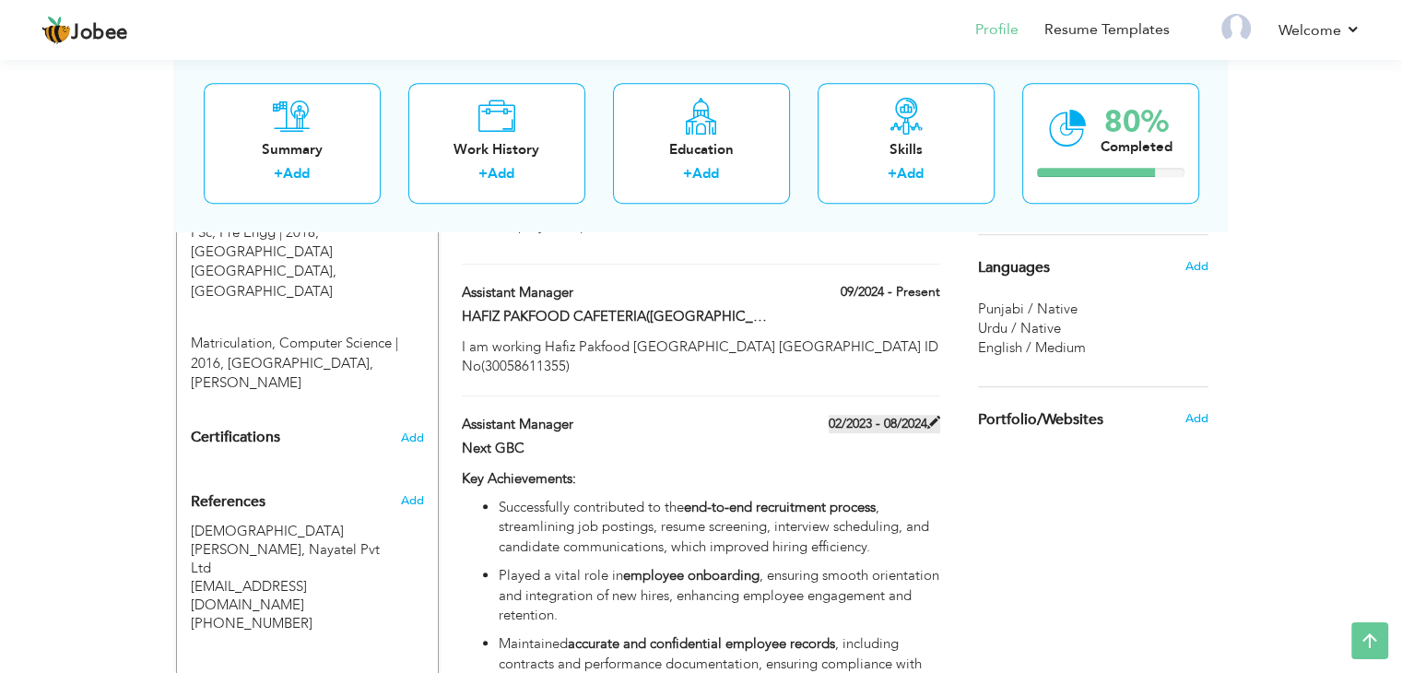
click at [930, 416] on span at bounding box center [934, 422] width 13 height 13
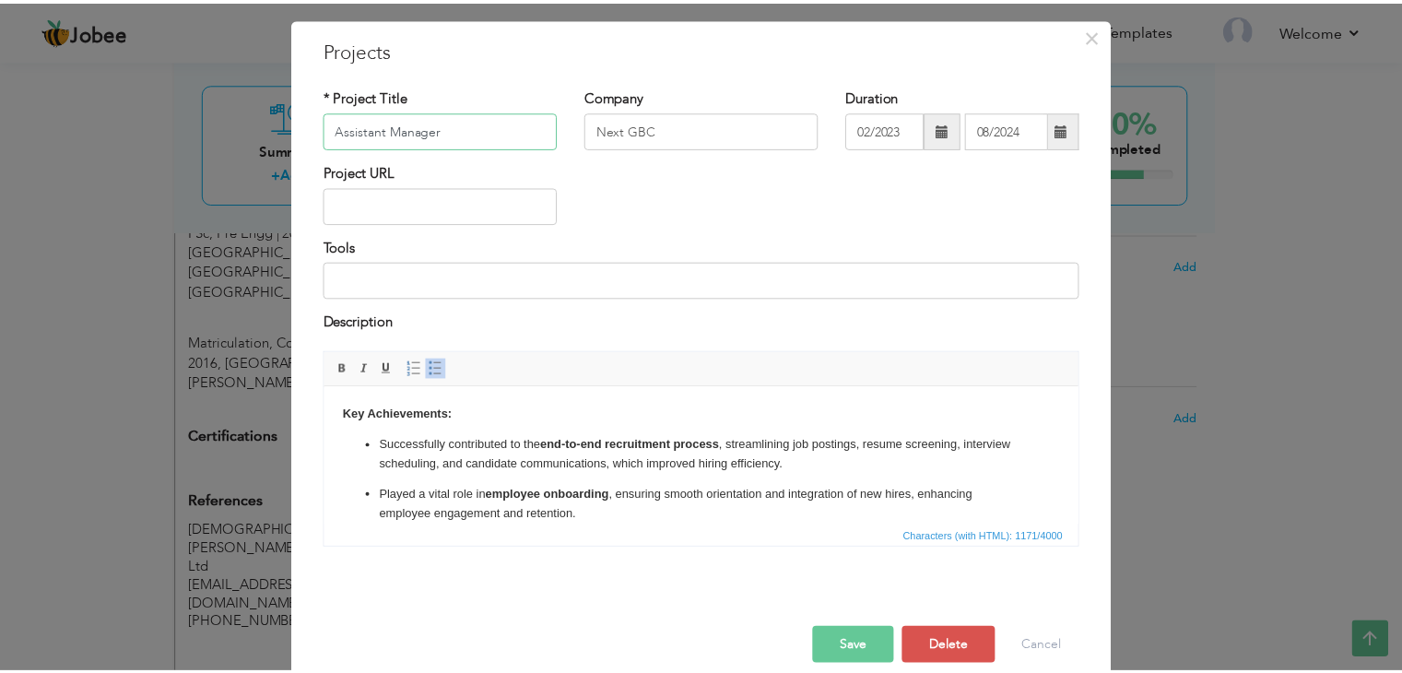
scroll to position [74, 0]
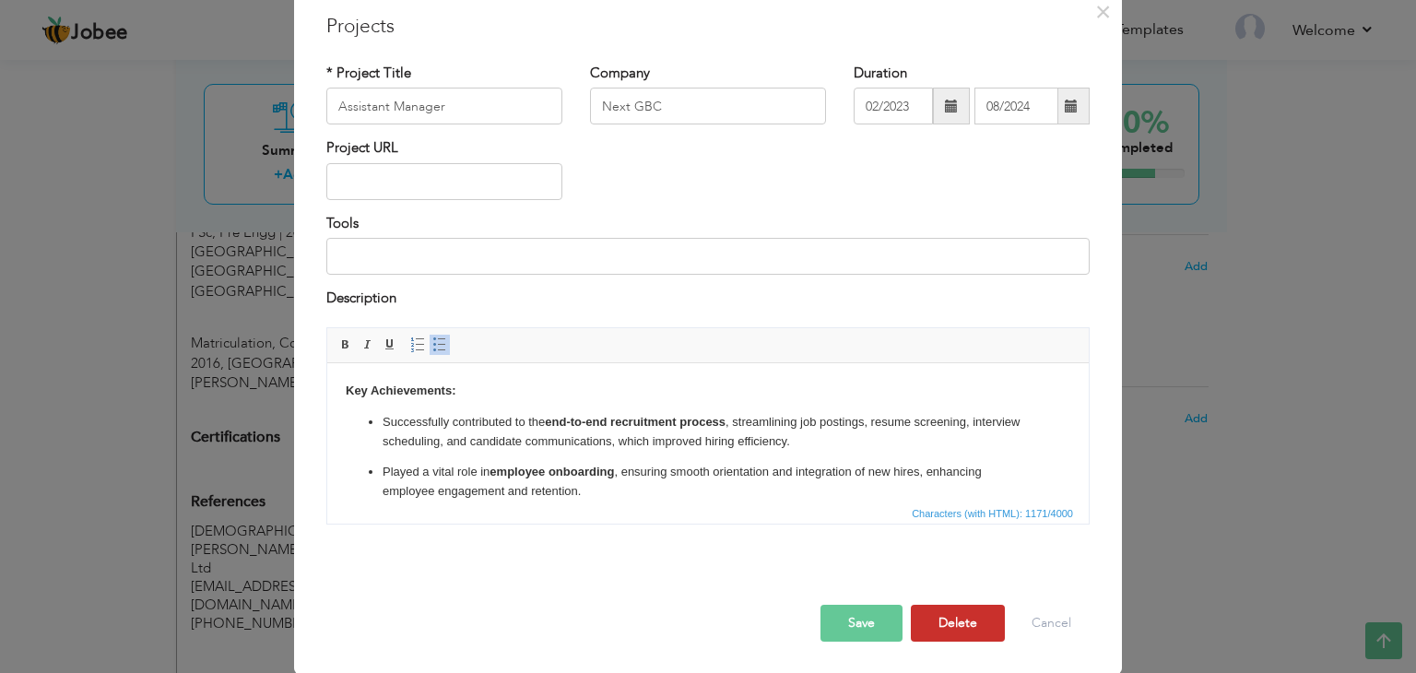
click at [955, 615] on button "Delete" at bounding box center [958, 623] width 94 height 37
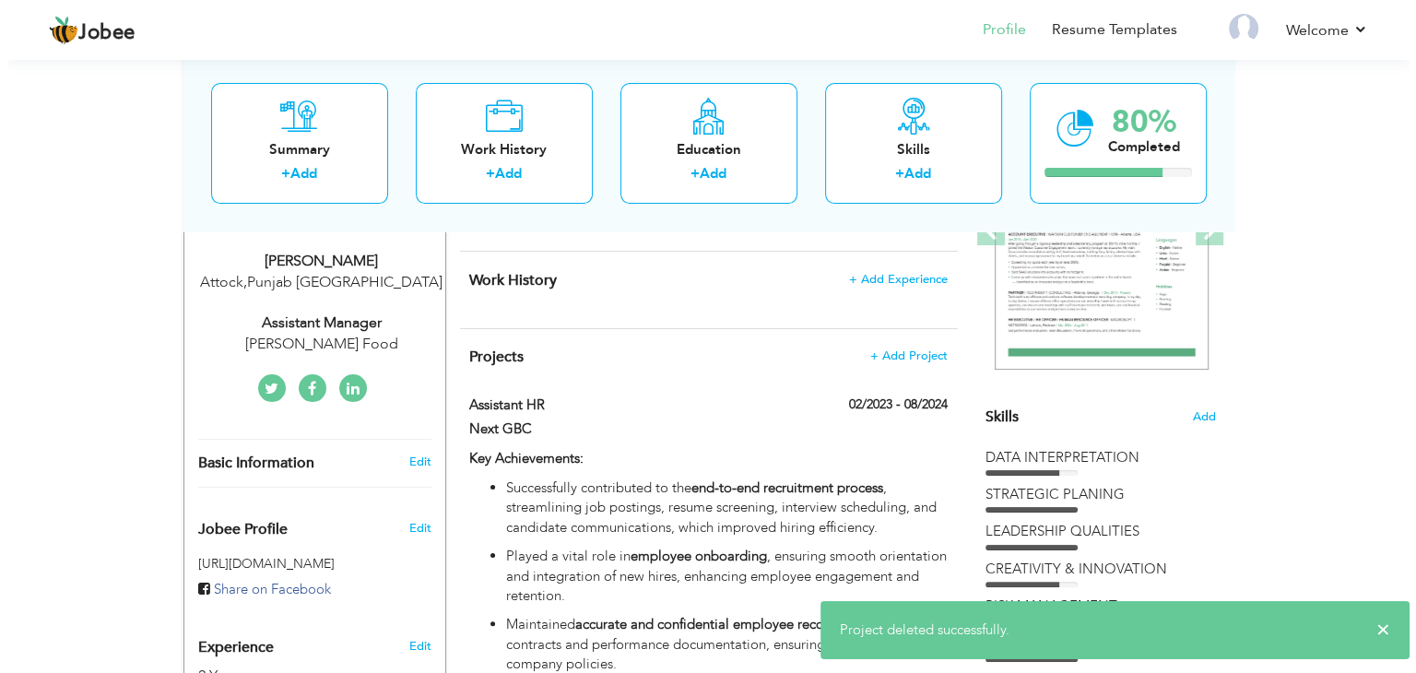
scroll to position [97, 0]
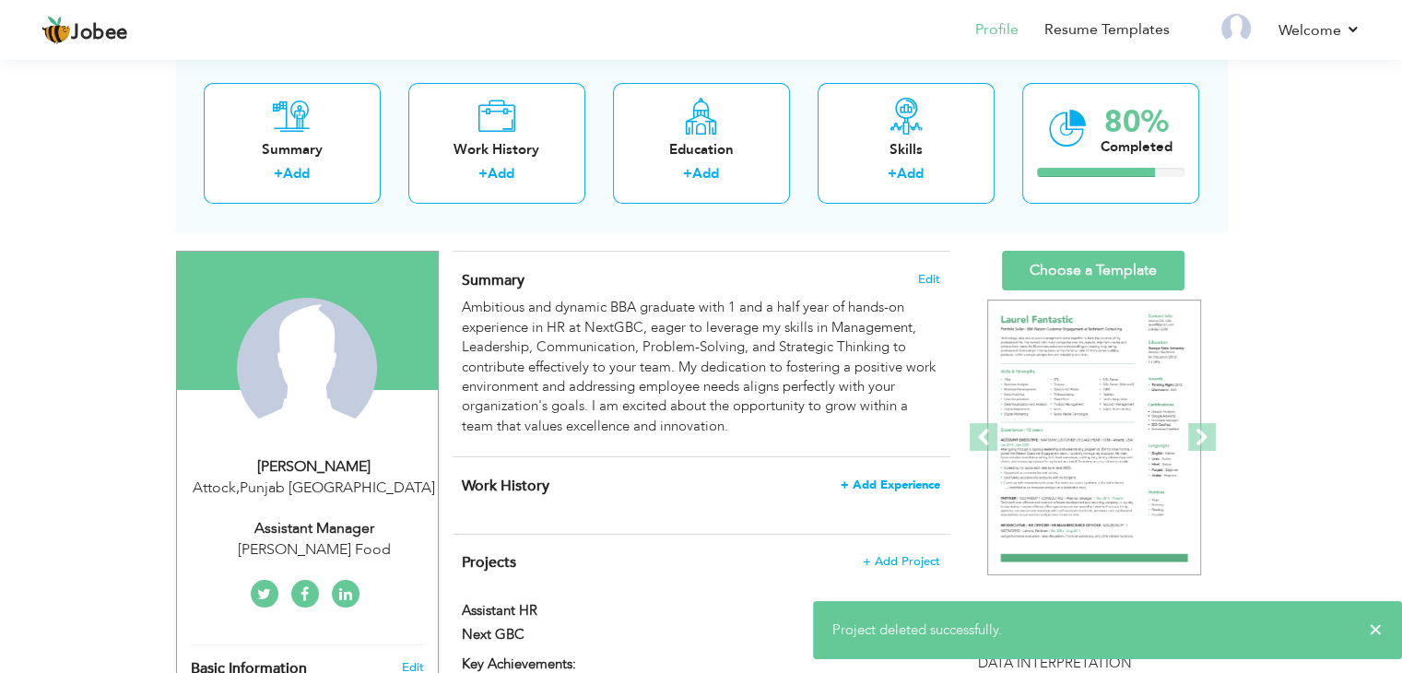
click at [881, 482] on span "+ Add Experience" at bounding box center [891, 485] width 100 height 13
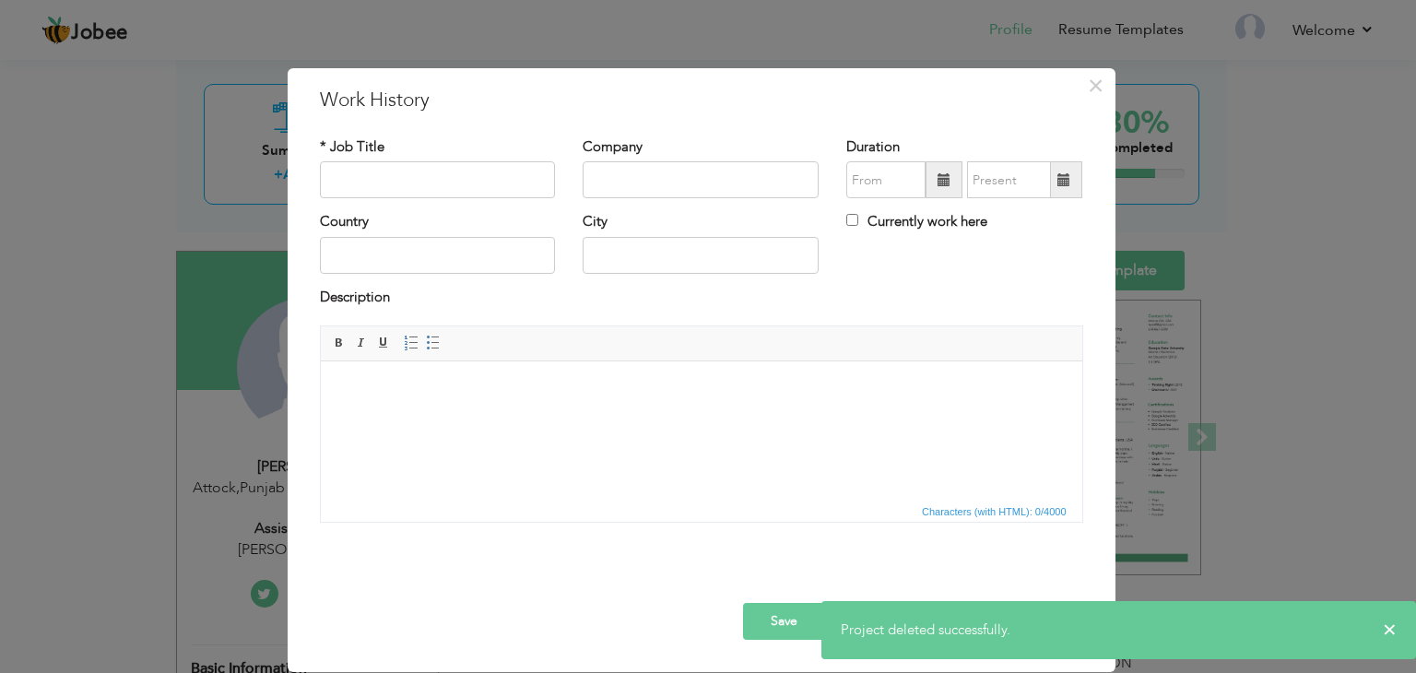
click at [474, 418] on html at bounding box center [701, 389] width 762 height 56
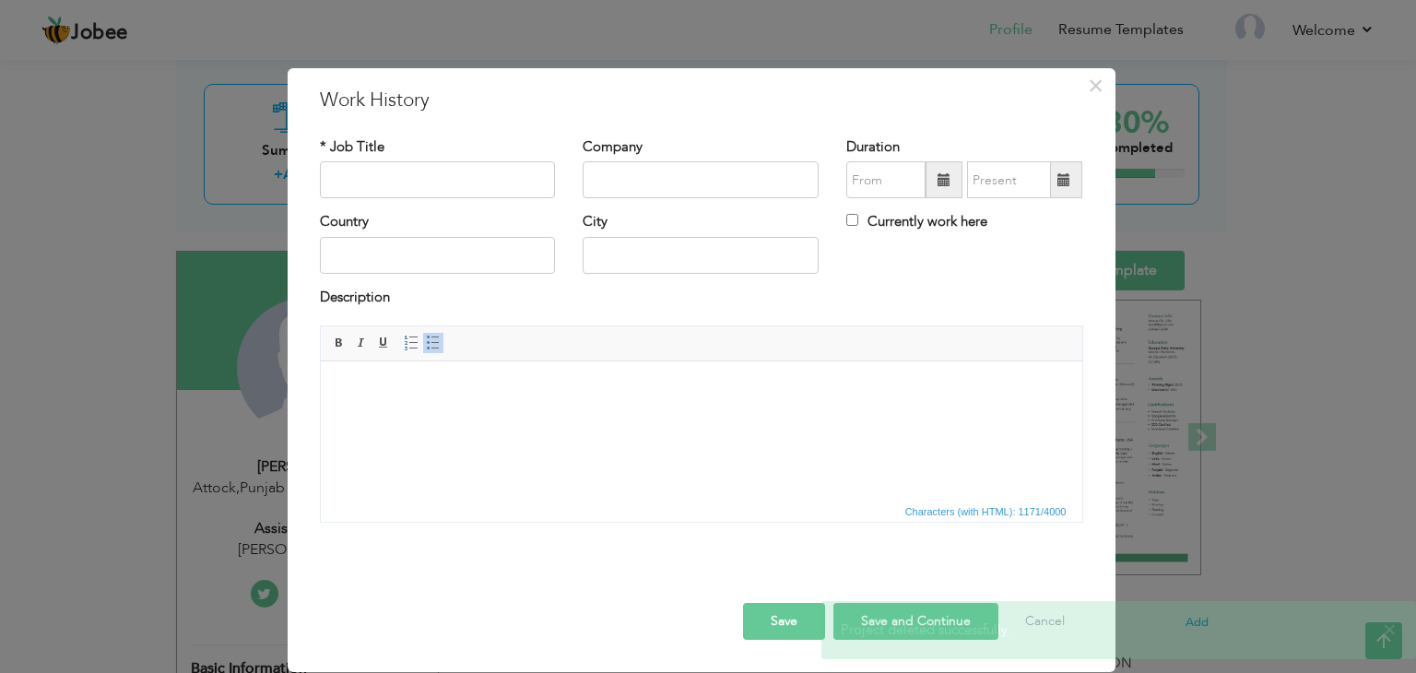
scroll to position [198, 0]
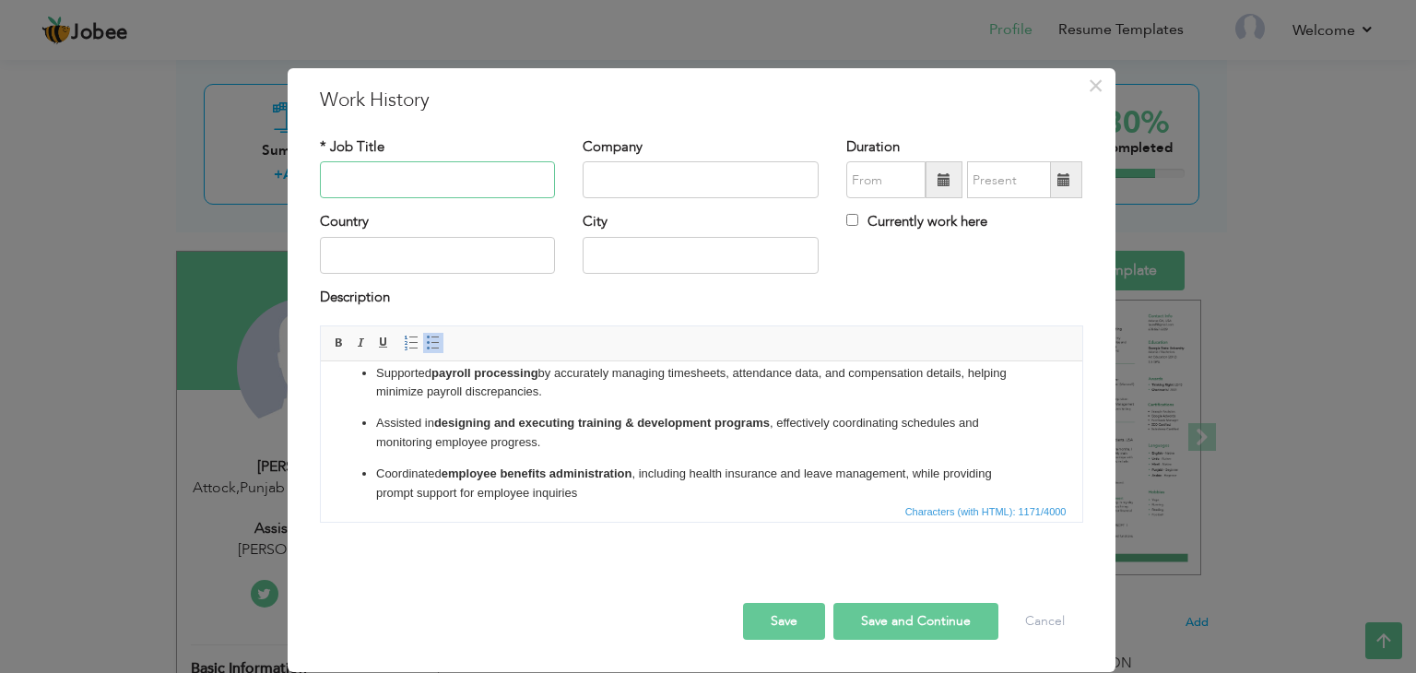
click at [409, 184] on input "text" at bounding box center [438, 179] width 236 height 37
type input "Assistant HR"
drag, startPoint x: 638, startPoint y: 186, endPoint x: 649, endPoint y: 179, distance: 13.3
click at [646, 181] on input "text" at bounding box center [701, 179] width 236 height 37
type input "Next GBC"
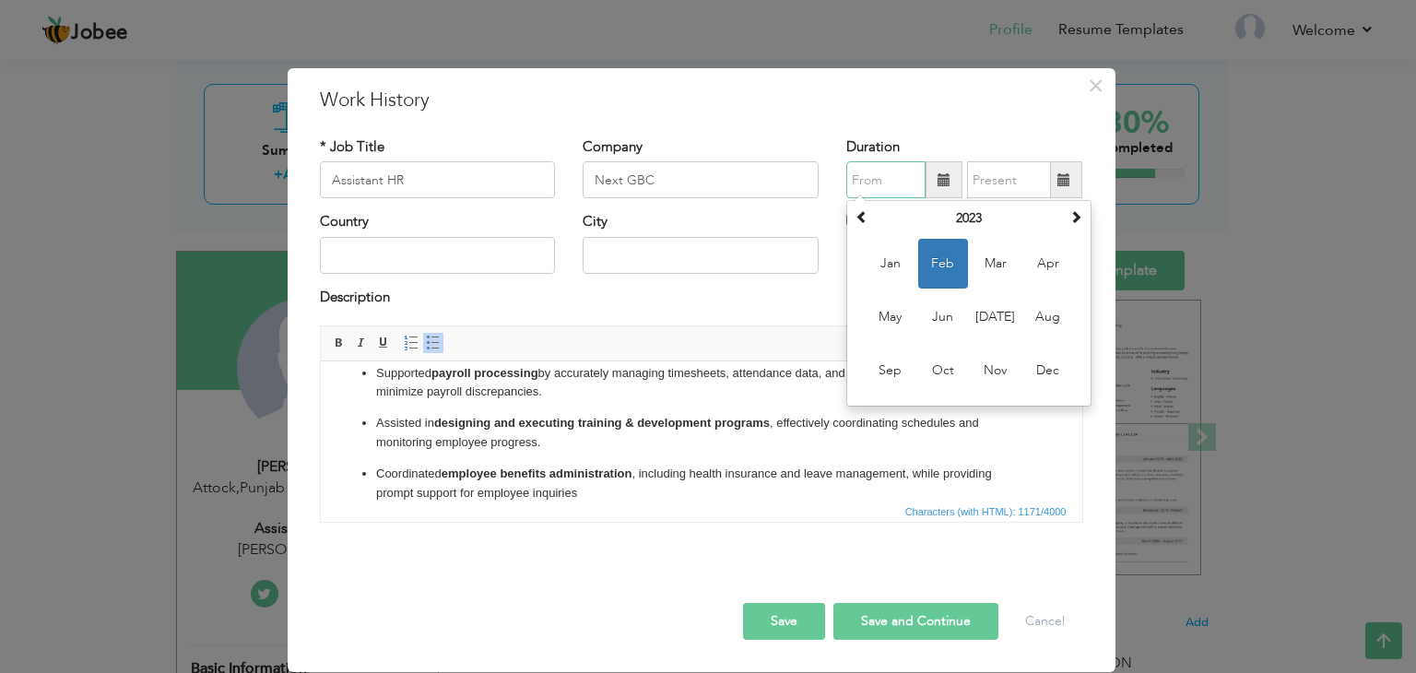
drag, startPoint x: 867, startPoint y: 175, endPoint x: 941, endPoint y: 179, distance: 74.8
click at [871, 177] on input "text" at bounding box center [885, 179] width 79 height 37
click at [955, 271] on span "Feb" at bounding box center [943, 264] width 50 height 50
type input "02/2023"
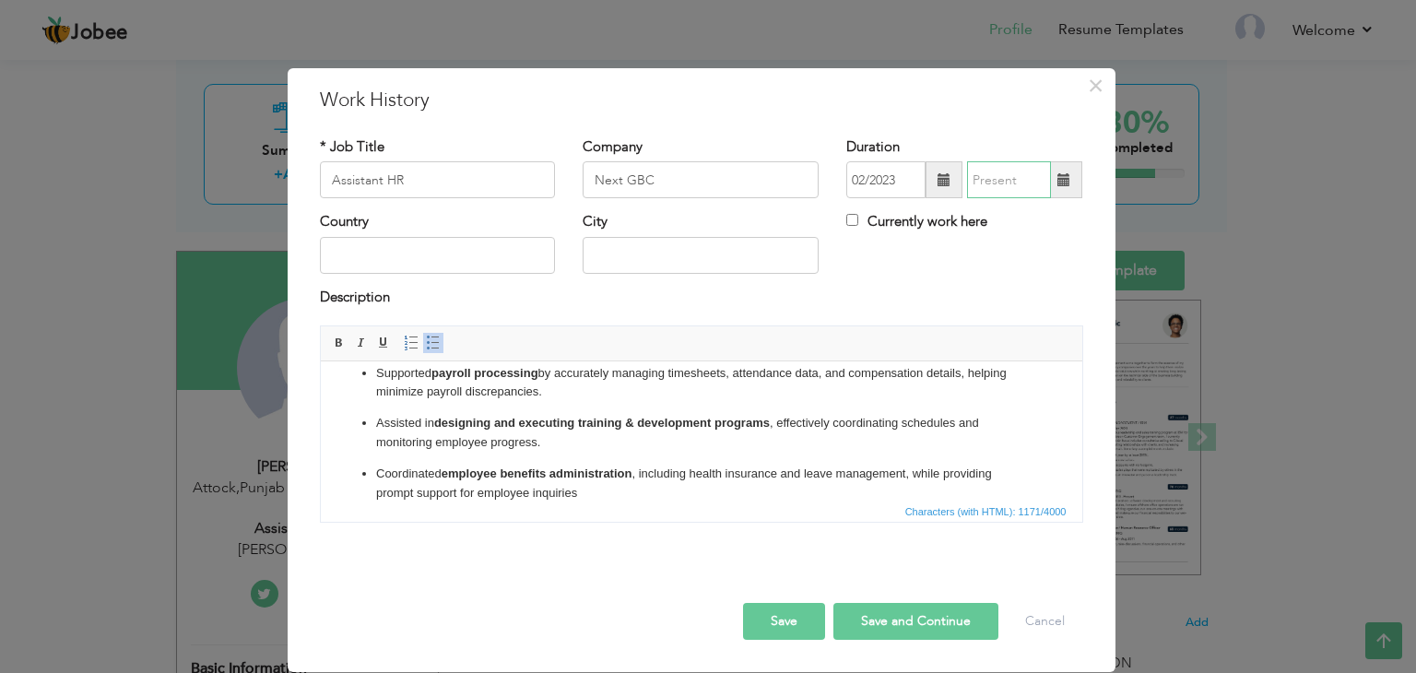
click at [1025, 189] on input "text" at bounding box center [1009, 179] width 84 height 37
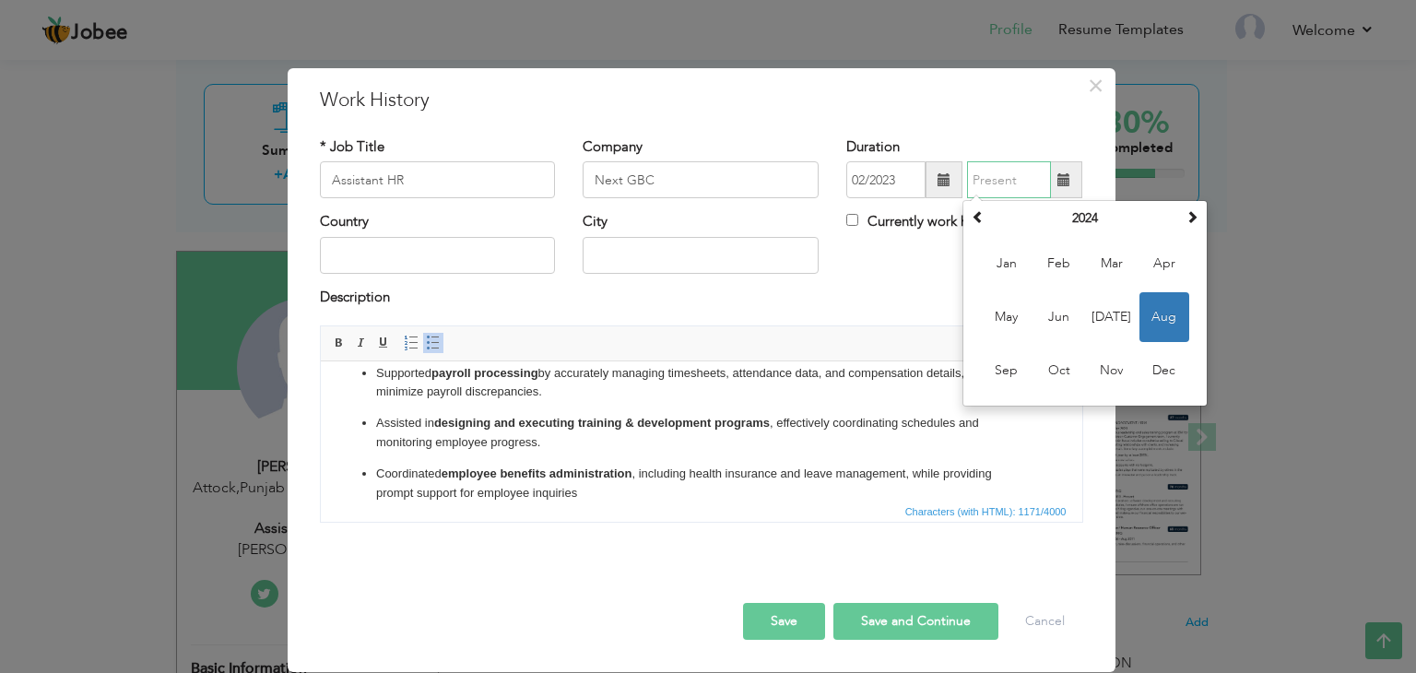
click at [1173, 317] on span "Aug" at bounding box center [1165, 317] width 50 height 50
type input "08/2024"
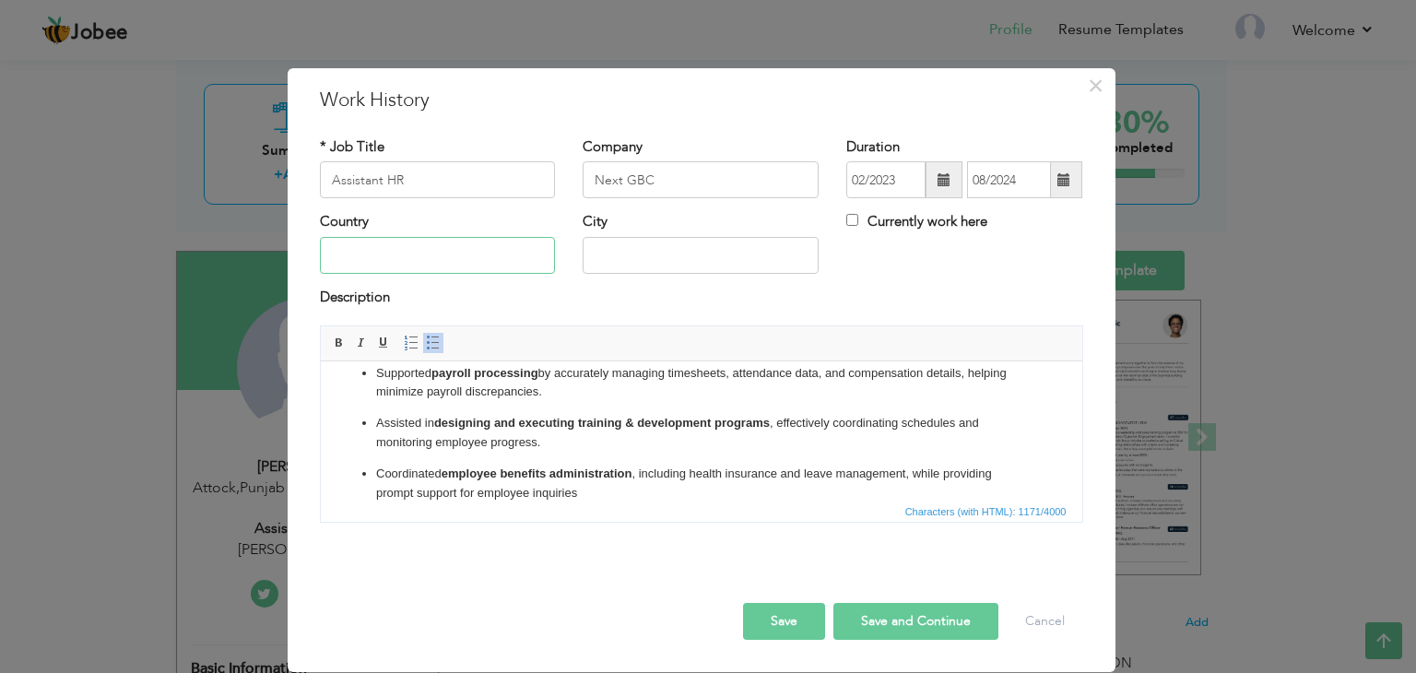
click at [439, 244] on input "text" at bounding box center [438, 255] width 236 height 37
type input "[GEOGRAPHIC_DATA]"
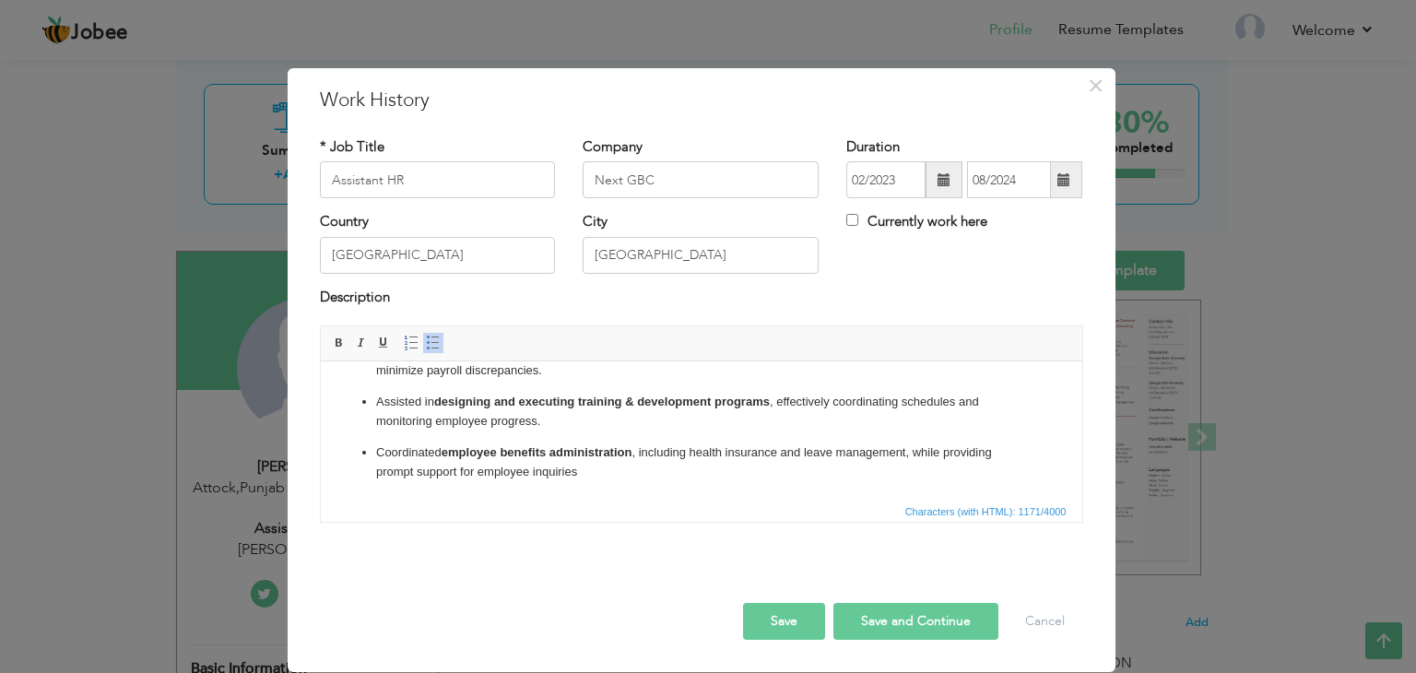
click at [797, 606] on button "Save" at bounding box center [784, 621] width 82 height 37
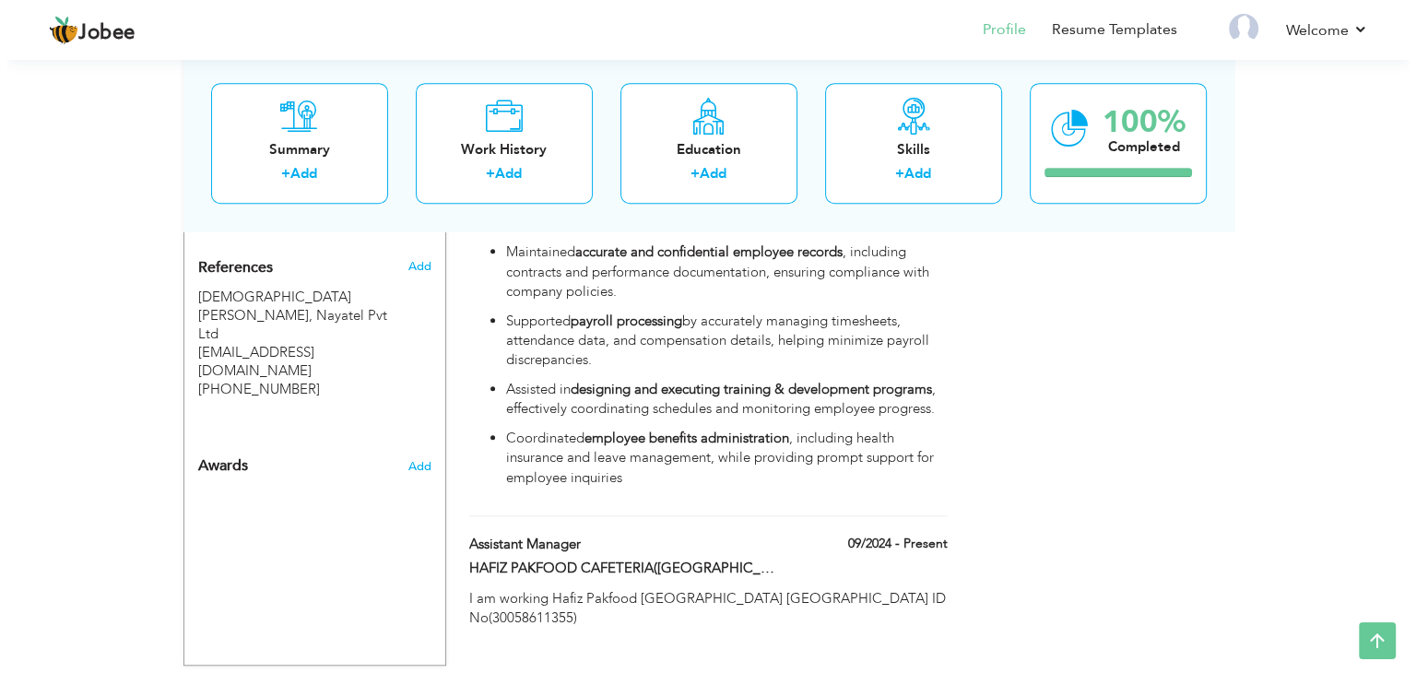
scroll to position [1203, 0]
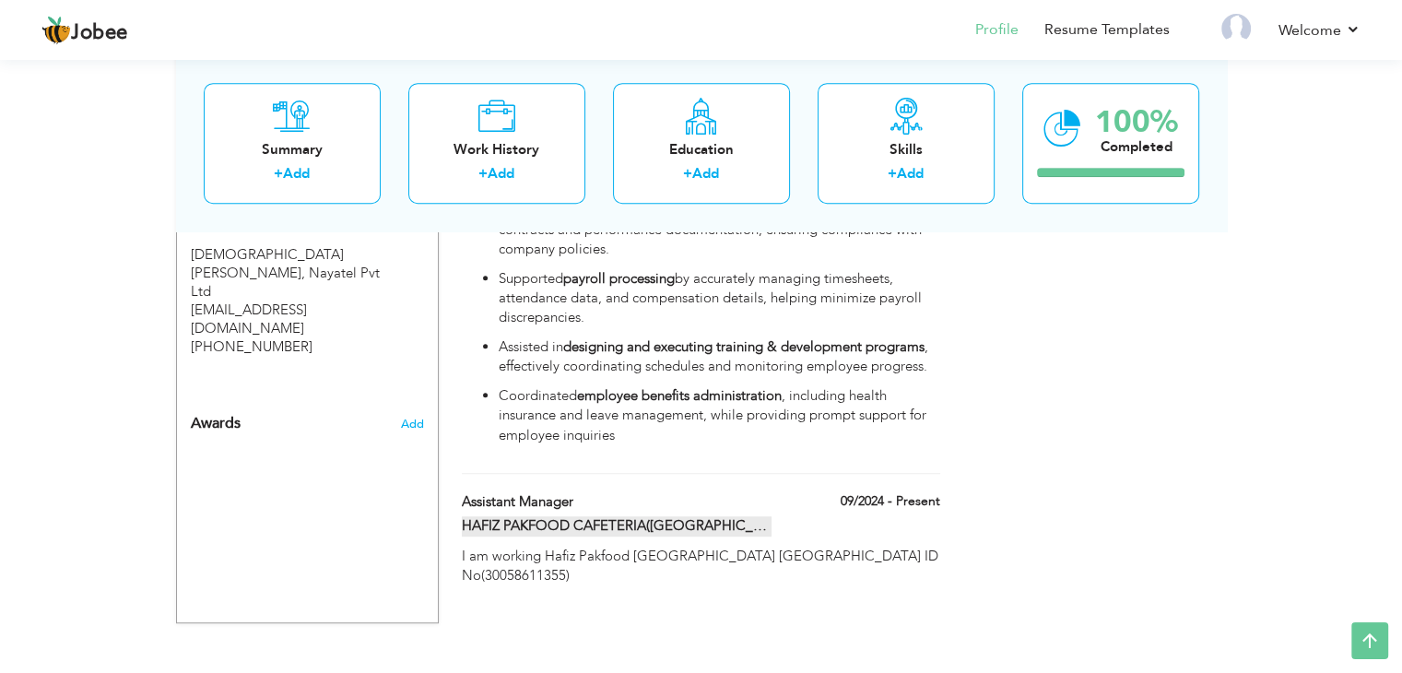
click at [655, 516] on label "HAFIZ PAKFOOD CAFETERIA([GEOGRAPHIC_DATA])" at bounding box center [617, 525] width 310 height 19
type input "HAFIZ PAKFOOD CAFETERIA([GEOGRAPHIC_DATA])"
type input "09/2024"
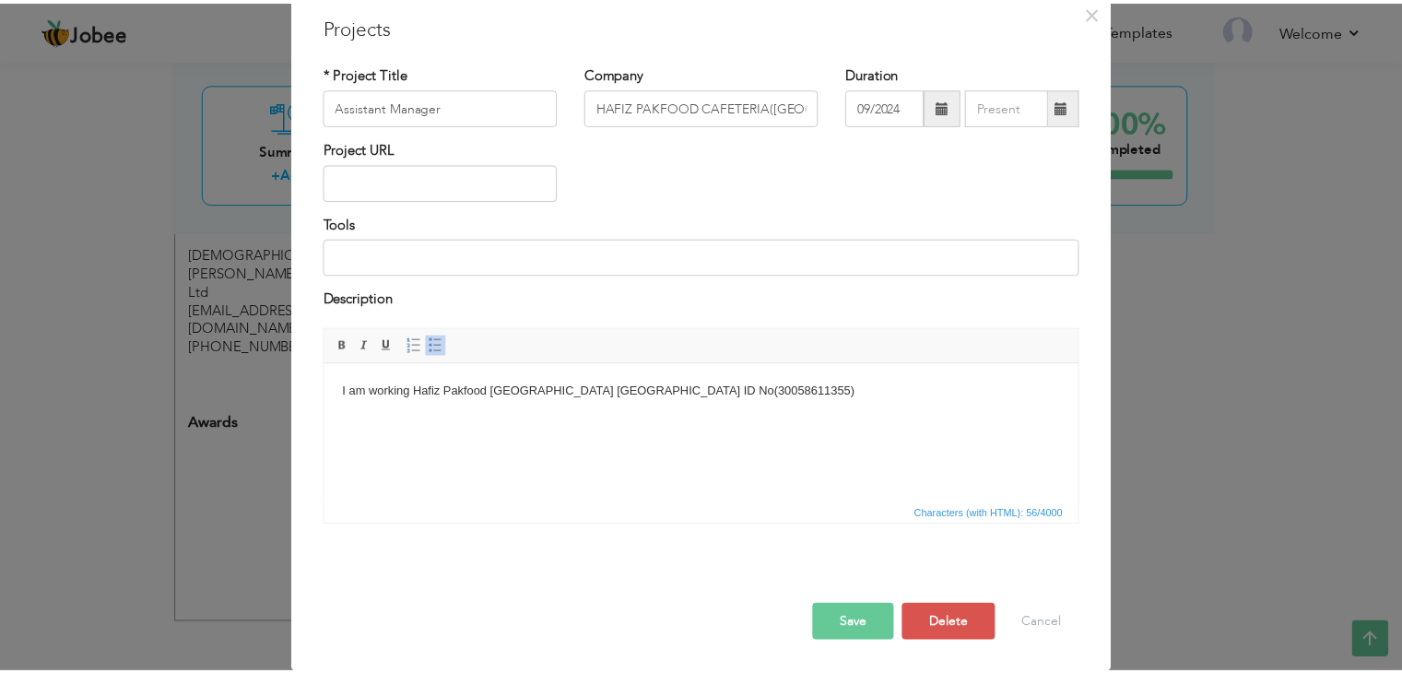
scroll to position [0, 0]
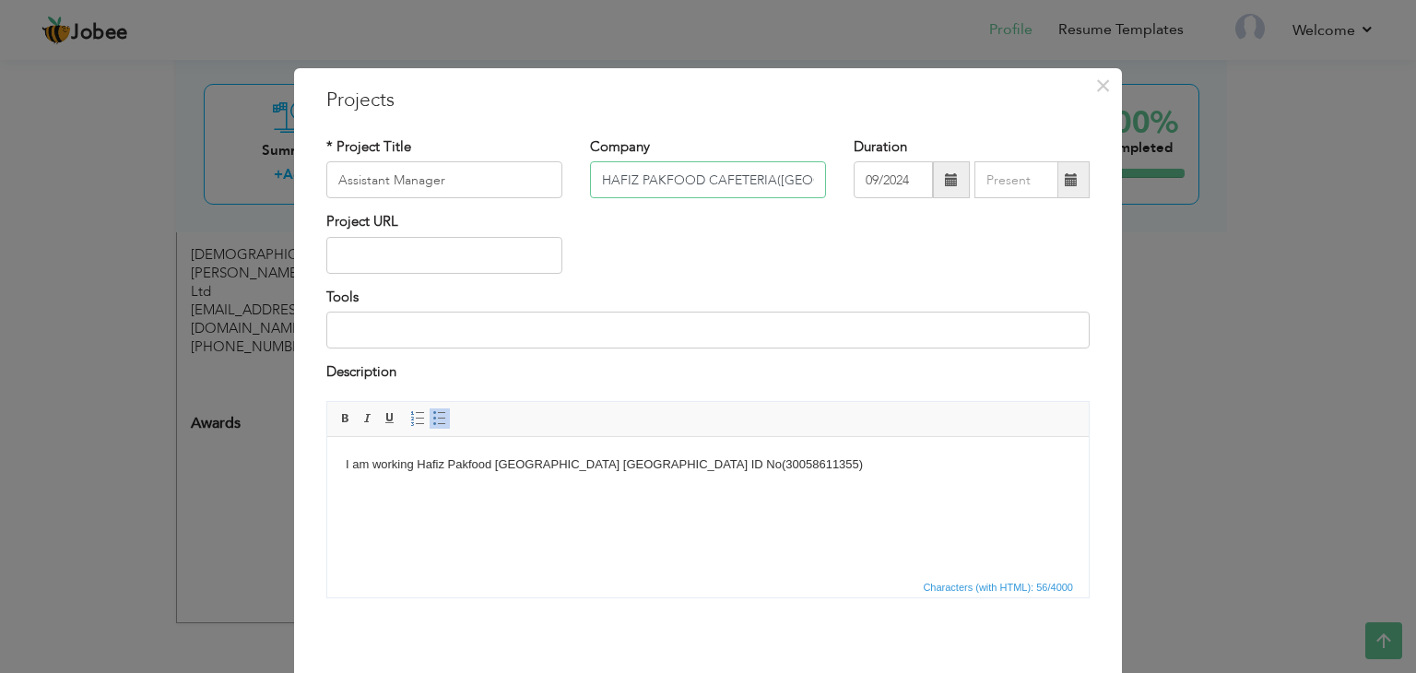
click at [709, 176] on input "HAFIZ PAKFOOD CAFETERIA([GEOGRAPHIC_DATA])" at bounding box center [708, 179] width 236 height 37
click at [1095, 86] on span "×" at bounding box center [1103, 85] width 16 height 33
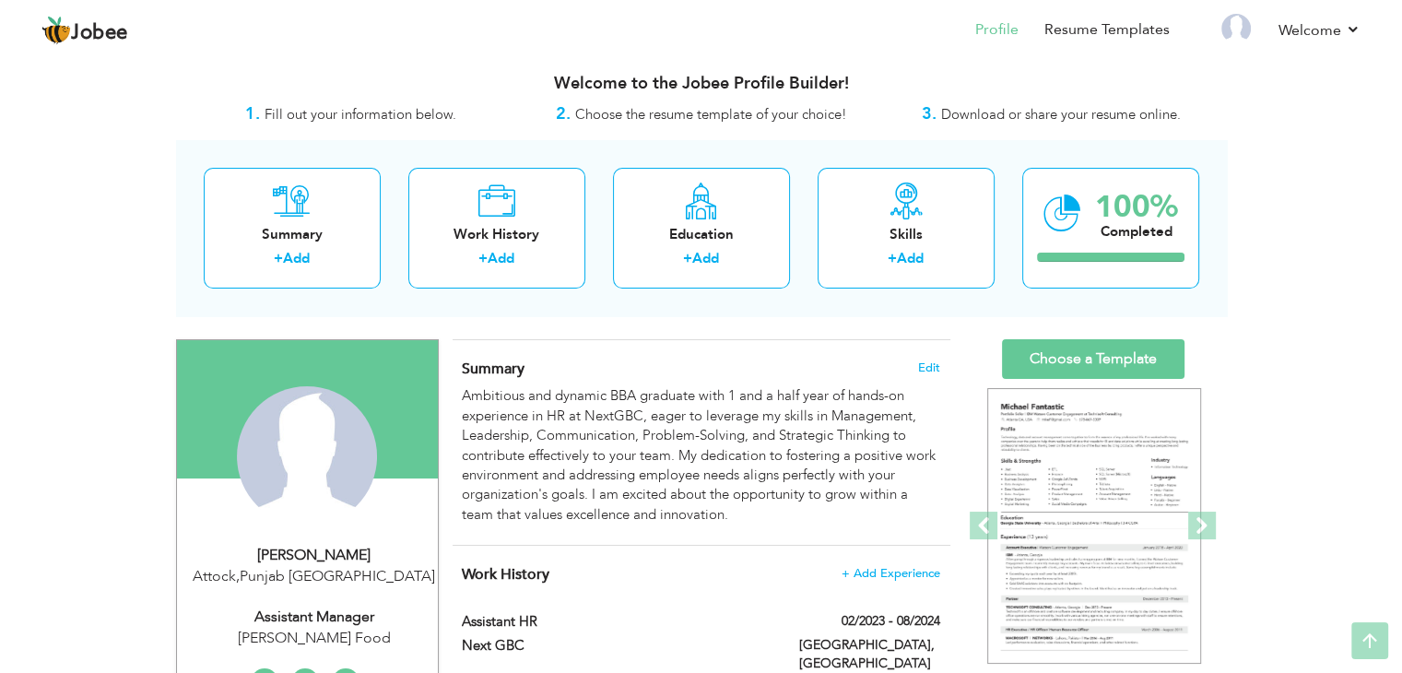
scroll to position [5, 0]
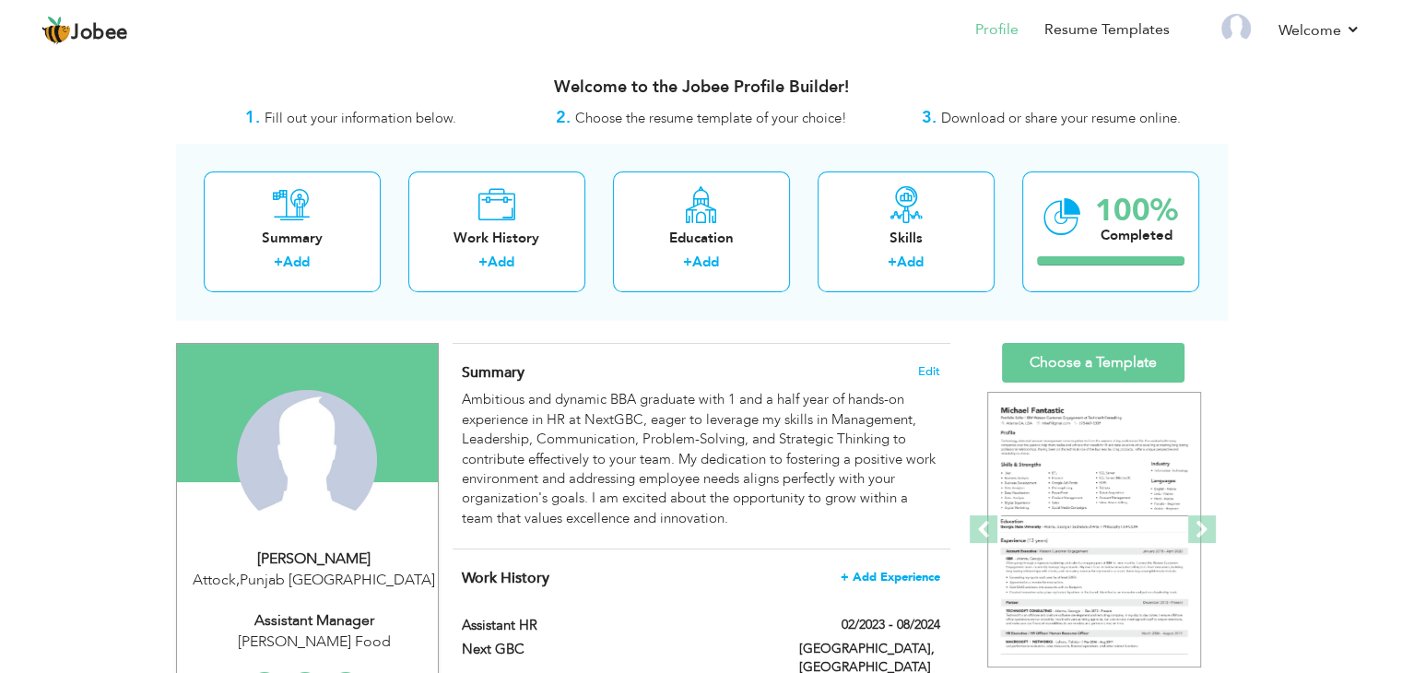
click at [905, 578] on span "+ Add Experience" at bounding box center [891, 577] width 100 height 13
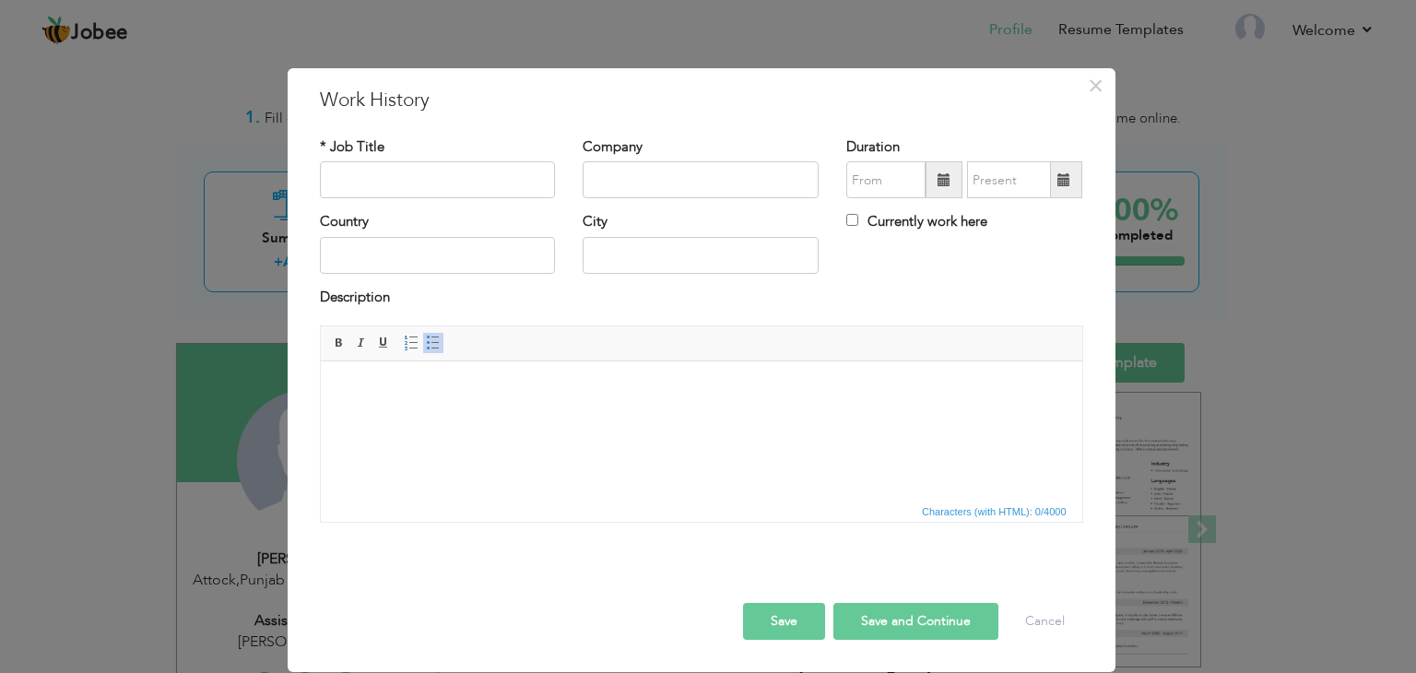
click at [448, 418] on html at bounding box center [701, 389] width 762 height 56
click at [638, 189] on input "text" at bounding box center [701, 179] width 236 height 37
paste input "HAFIZ PAKFOOD CAFETERIA([GEOGRAPHIC_DATA])"
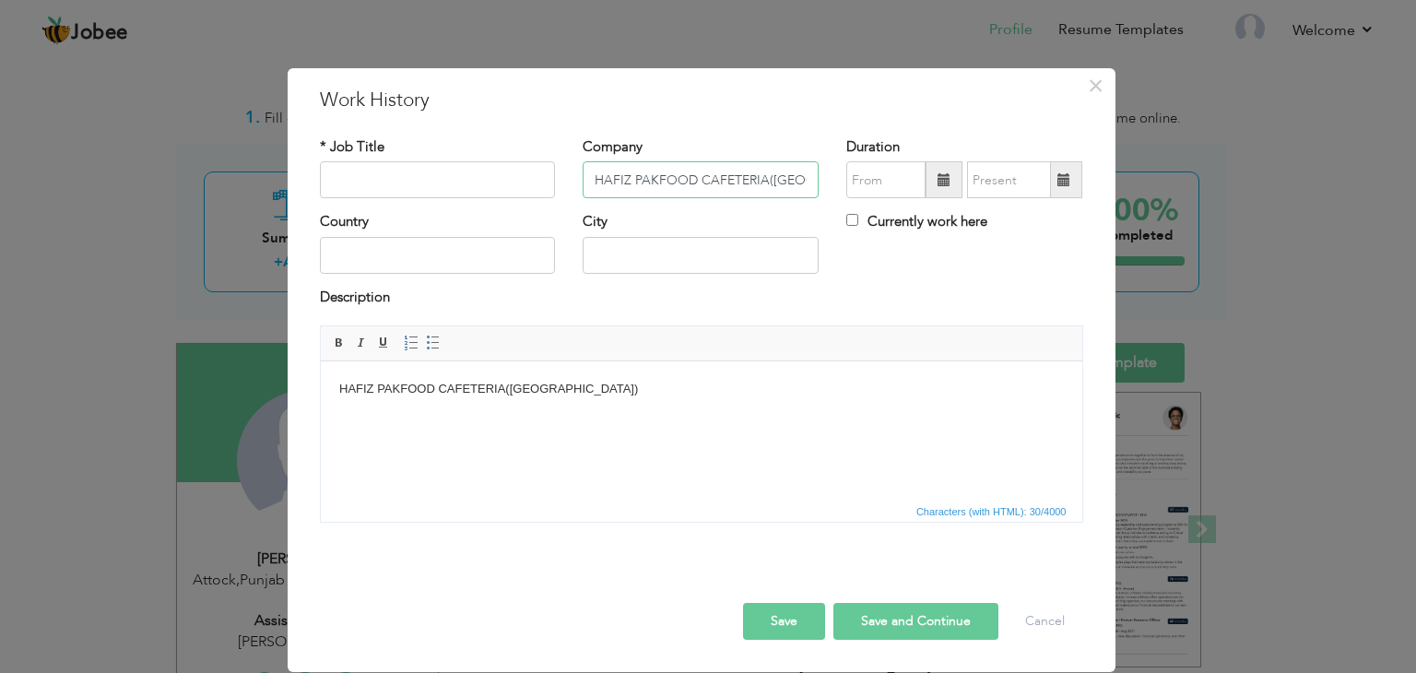
type input "HAFIZ PAKFOOD CAFETERIA([GEOGRAPHIC_DATA])"
click at [450, 171] on input "text" at bounding box center [438, 179] width 236 height 37
type input "Assistant Manager"
drag, startPoint x: 946, startPoint y: 167, endPoint x: 946, endPoint y: 193, distance: 25.8
click at [946, 174] on span at bounding box center [944, 179] width 37 height 37
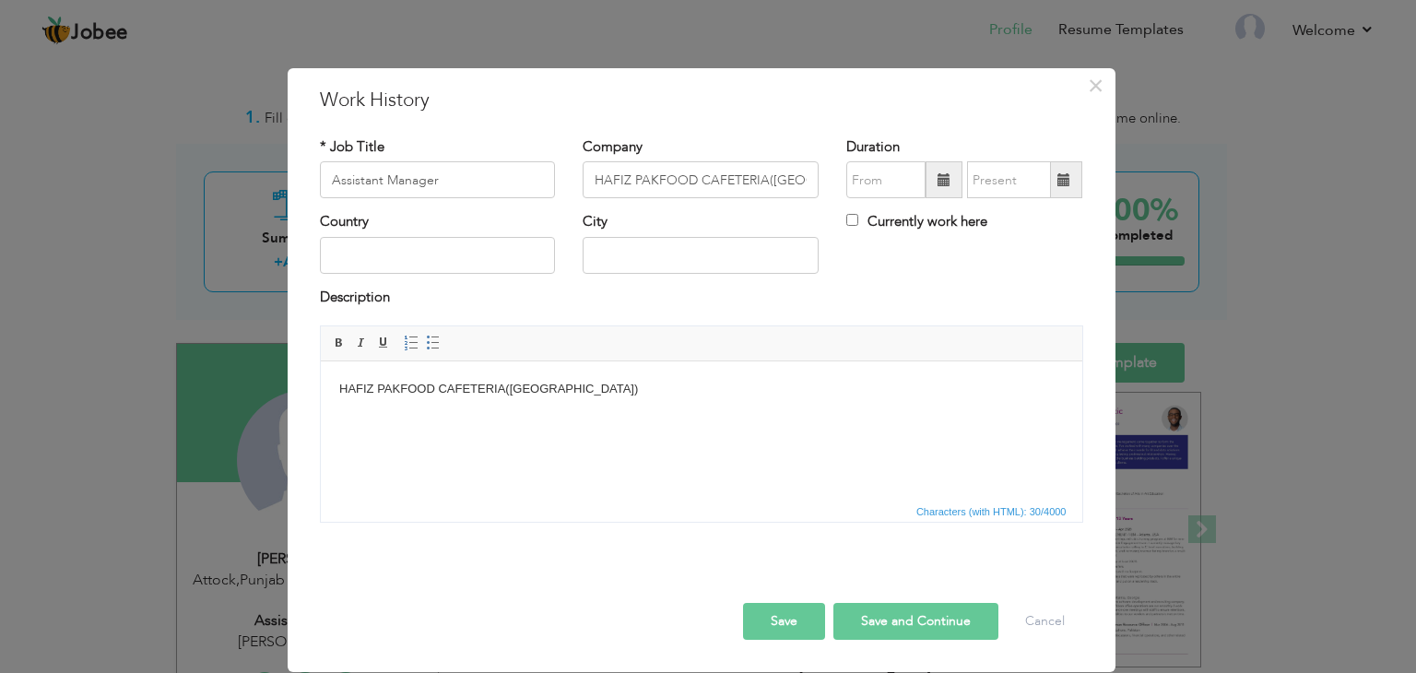
click at [1093, 223] on div "Currently work here" at bounding box center [965, 231] width 264 height 38
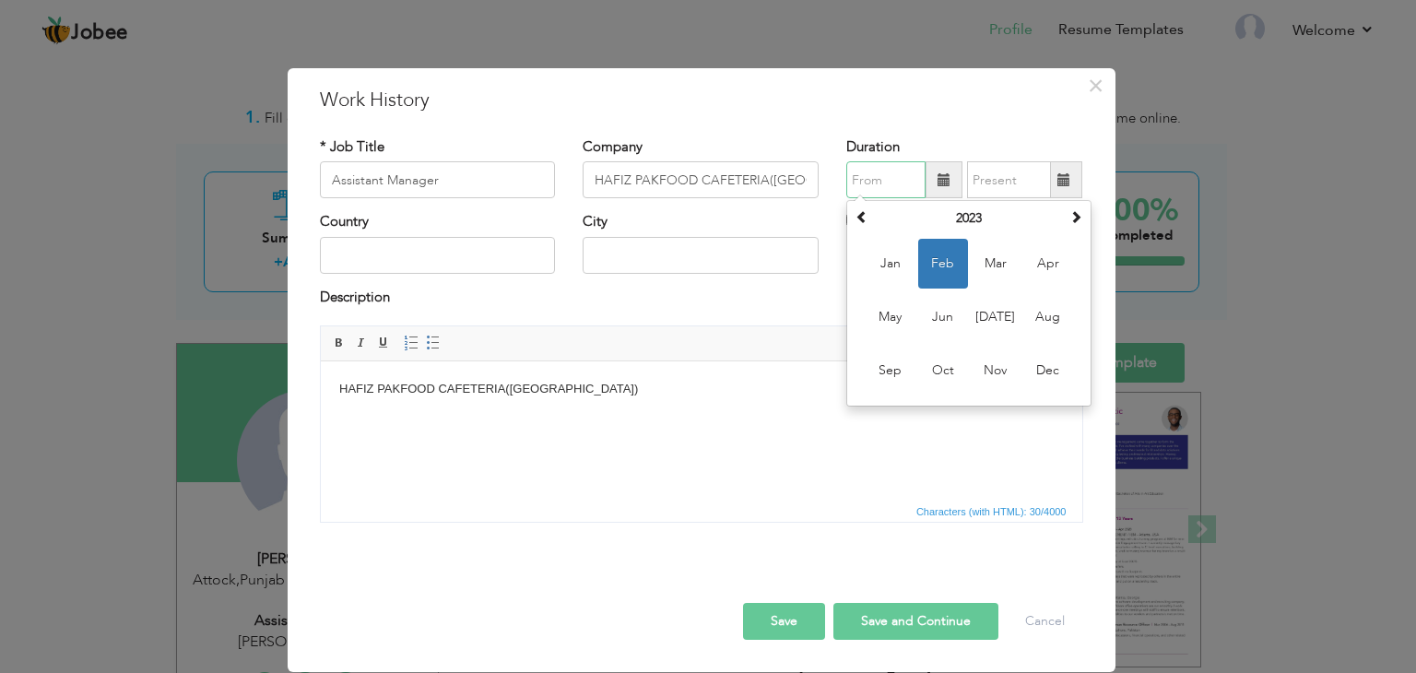
click at [924, 177] on input "text" at bounding box center [885, 179] width 79 height 37
click at [1073, 230] on th at bounding box center [1076, 219] width 22 height 28
click at [896, 366] on span "Sep" at bounding box center [891, 371] width 50 height 50
type input "09/2024"
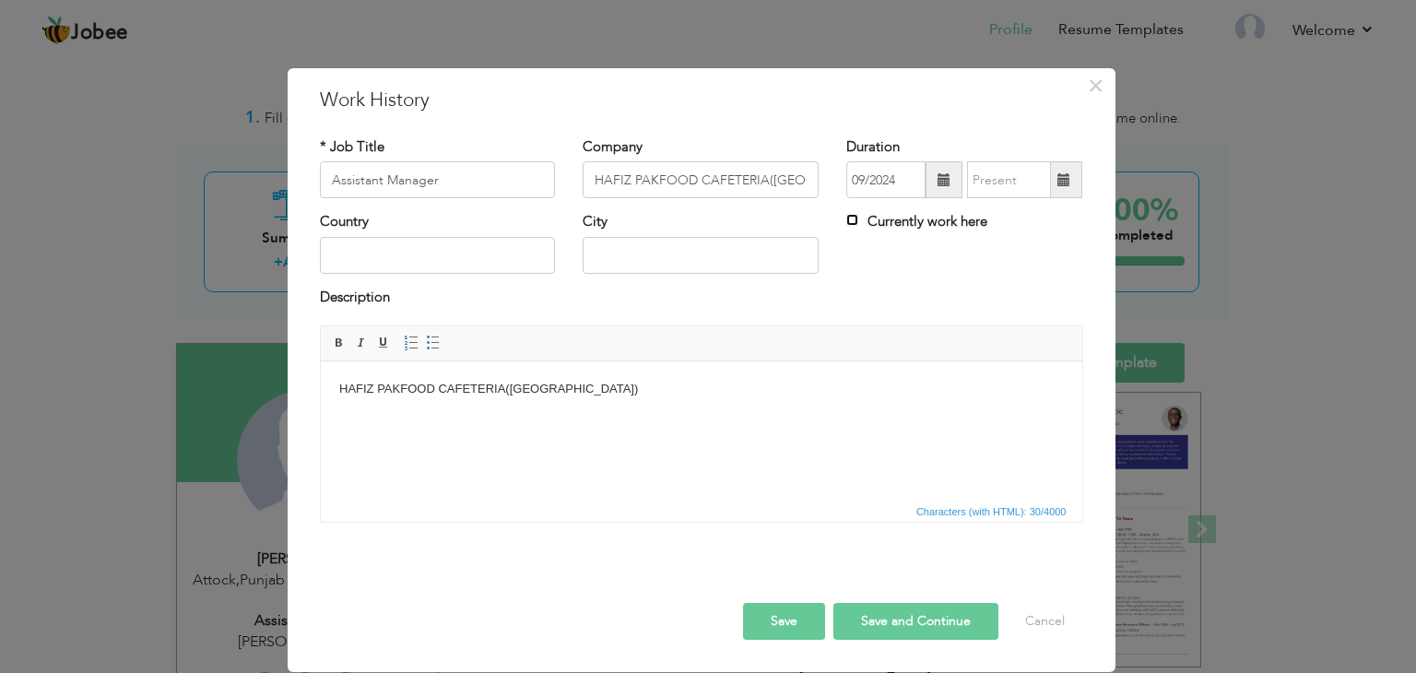
click at [850, 220] on input "Currently work here" at bounding box center [852, 220] width 12 height 12
checkbox input "true"
click at [482, 244] on input "text" at bounding box center [438, 255] width 236 height 37
type input "[GEOGRAPHIC_DATA]"
type input "A"
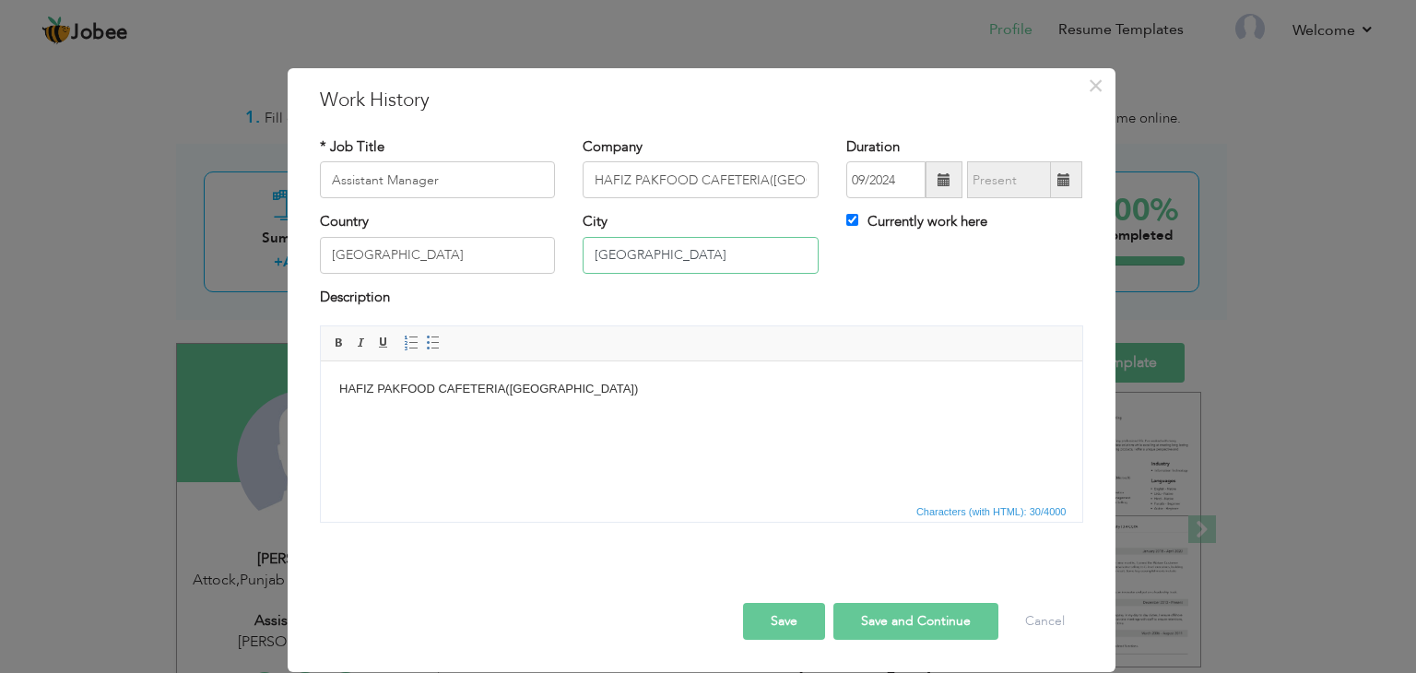
type input "[GEOGRAPHIC_DATA]"
click at [571, 418] on html "HAFIZ PAKFOOD CAFETERIA([GEOGRAPHIC_DATA])" at bounding box center [701, 389] width 762 height 56
click at [775, 621] on button "Save" at bounding box center [784, 621] width 82 height 37
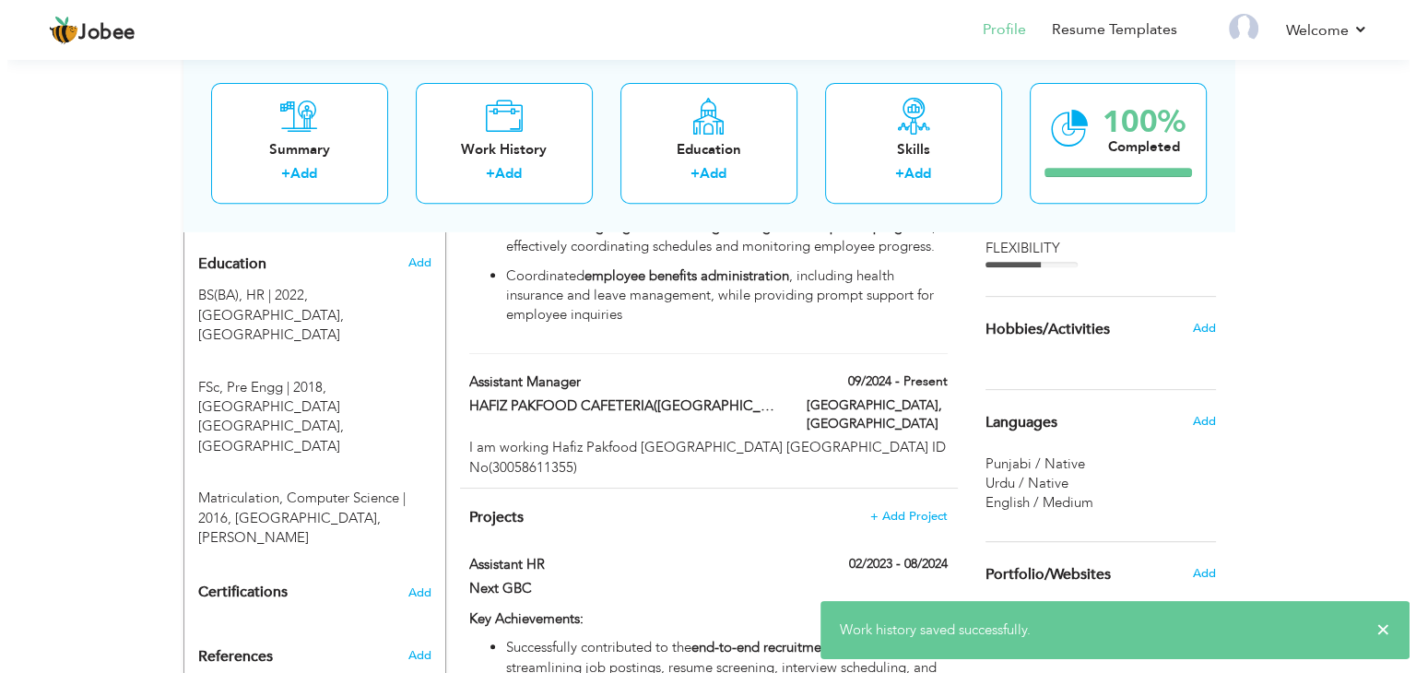
scroll to position [927, 0]
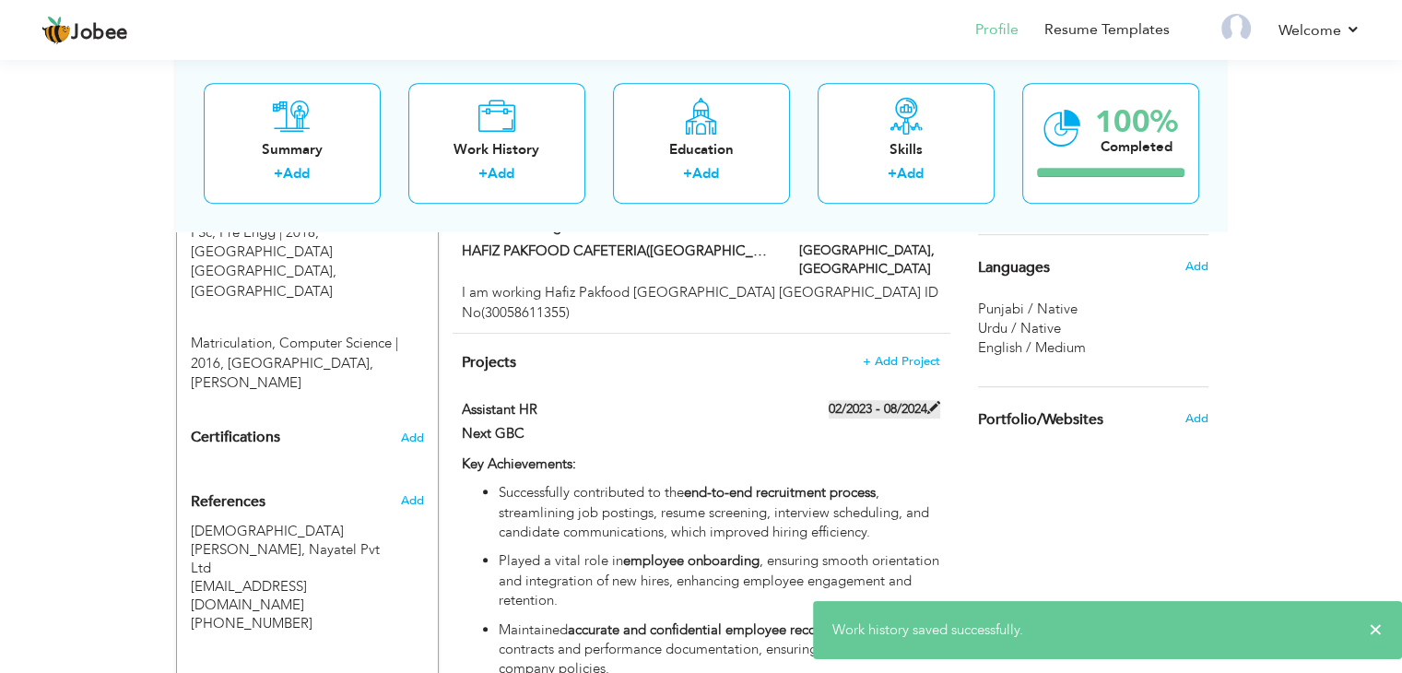
click at [892, 400] on label "02/2023 - 08/2024" at bounding box center [885, 409] width 112 height 18
type input "Assistant HR"
type input "Next GBC"
type input "02/2023"
type input "08/2024"
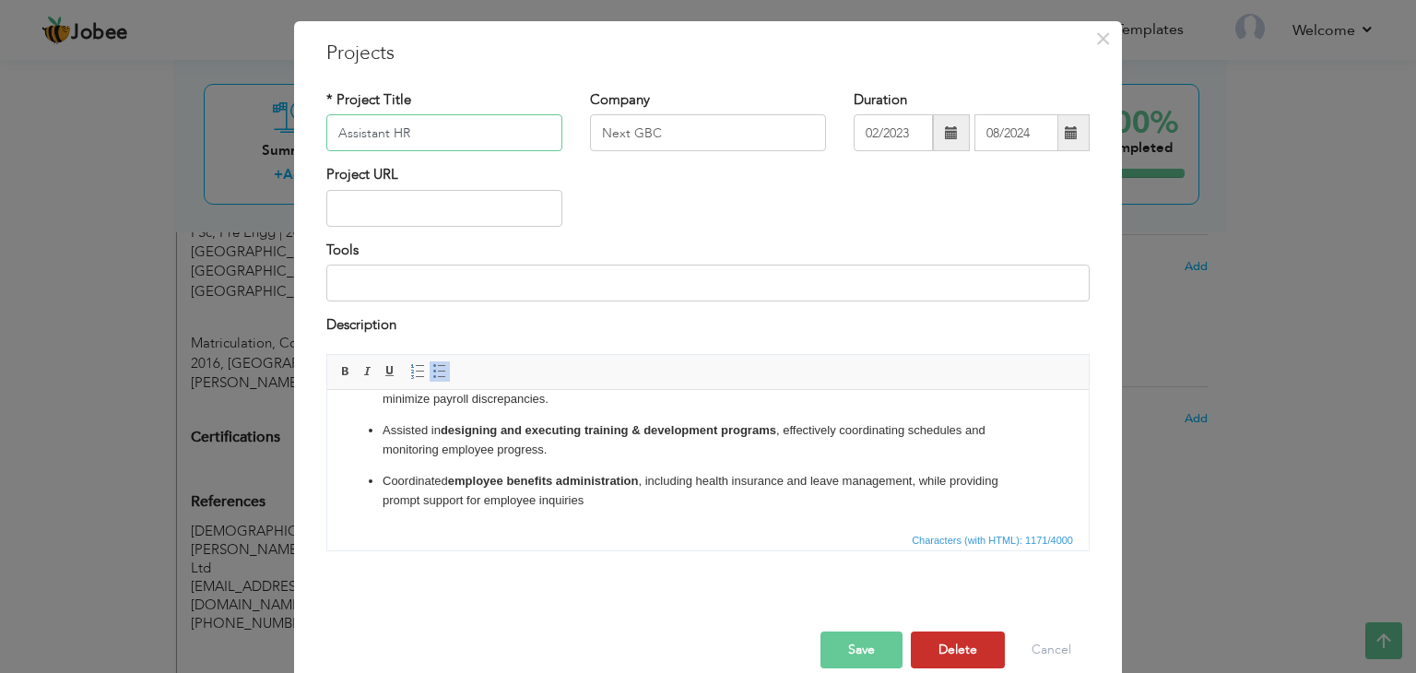
scroll to position [74, 0]
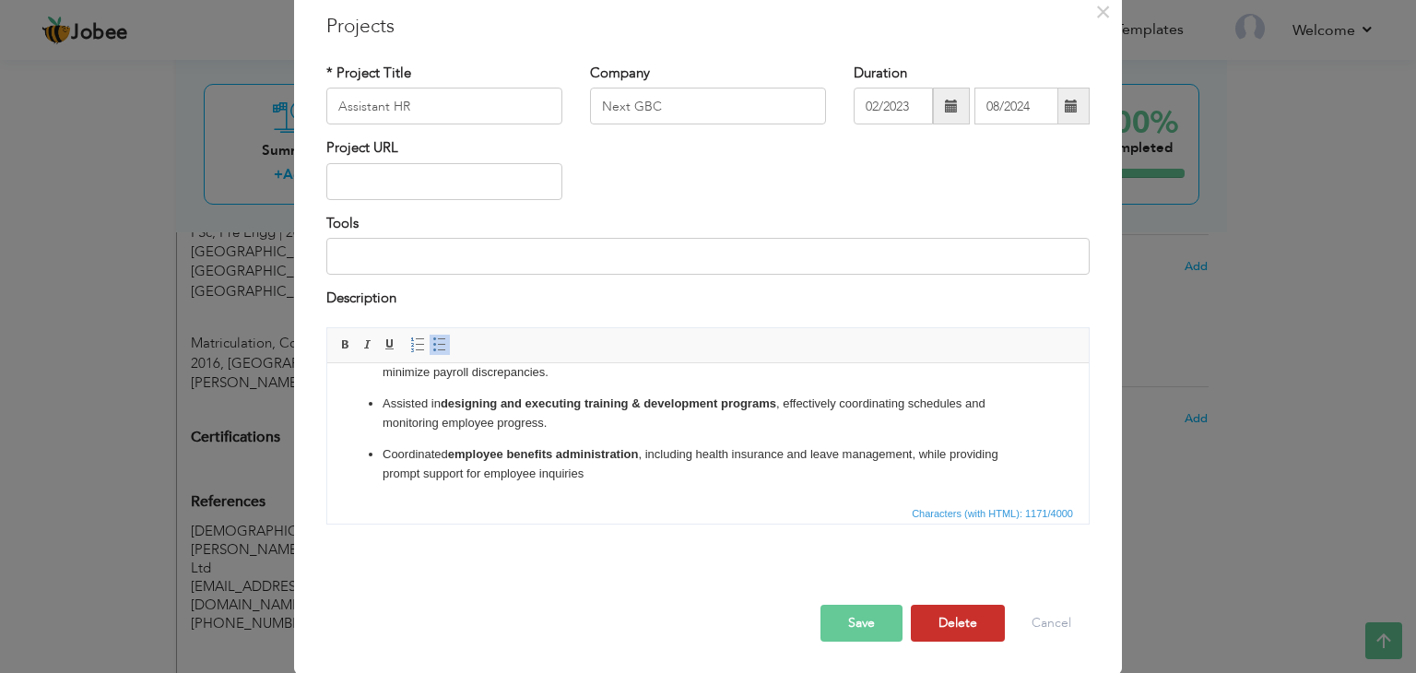
click at [950, 621] on button "Delete" at bounding box center [958, 623] width 94 height 37
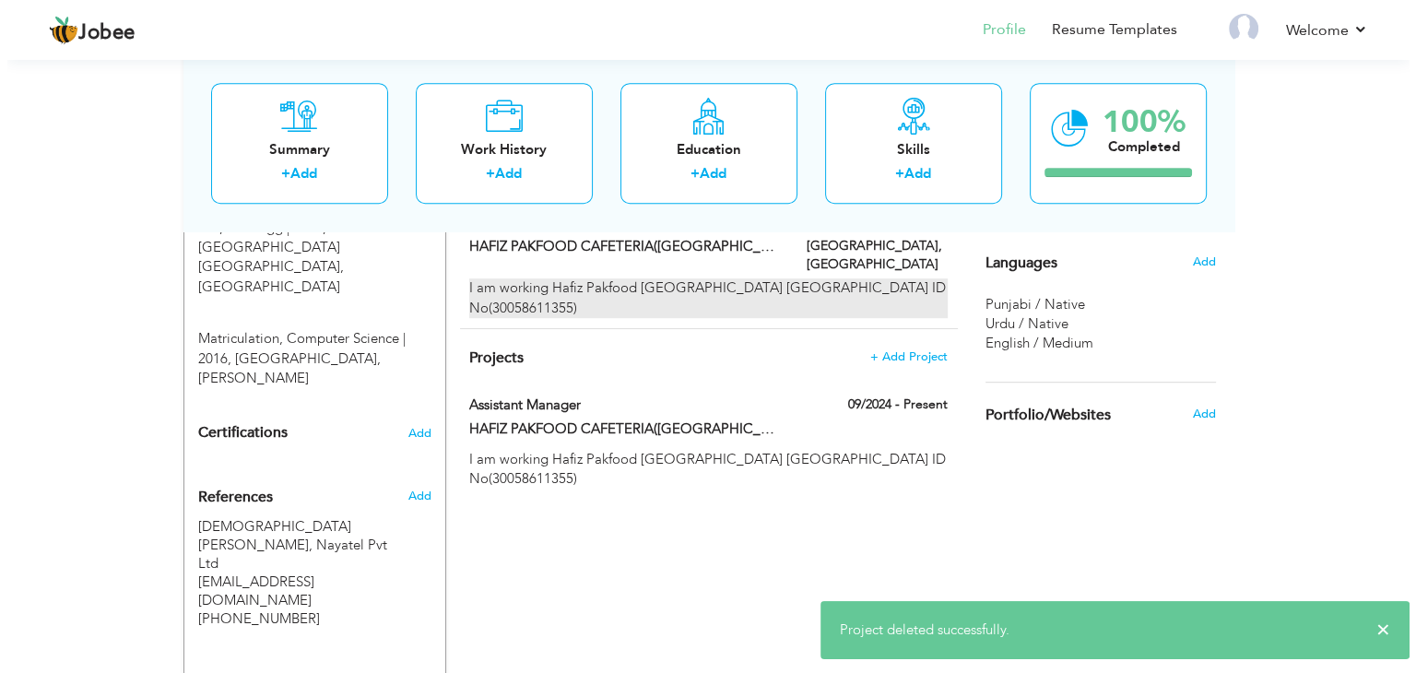
scroll to position [834, 0]
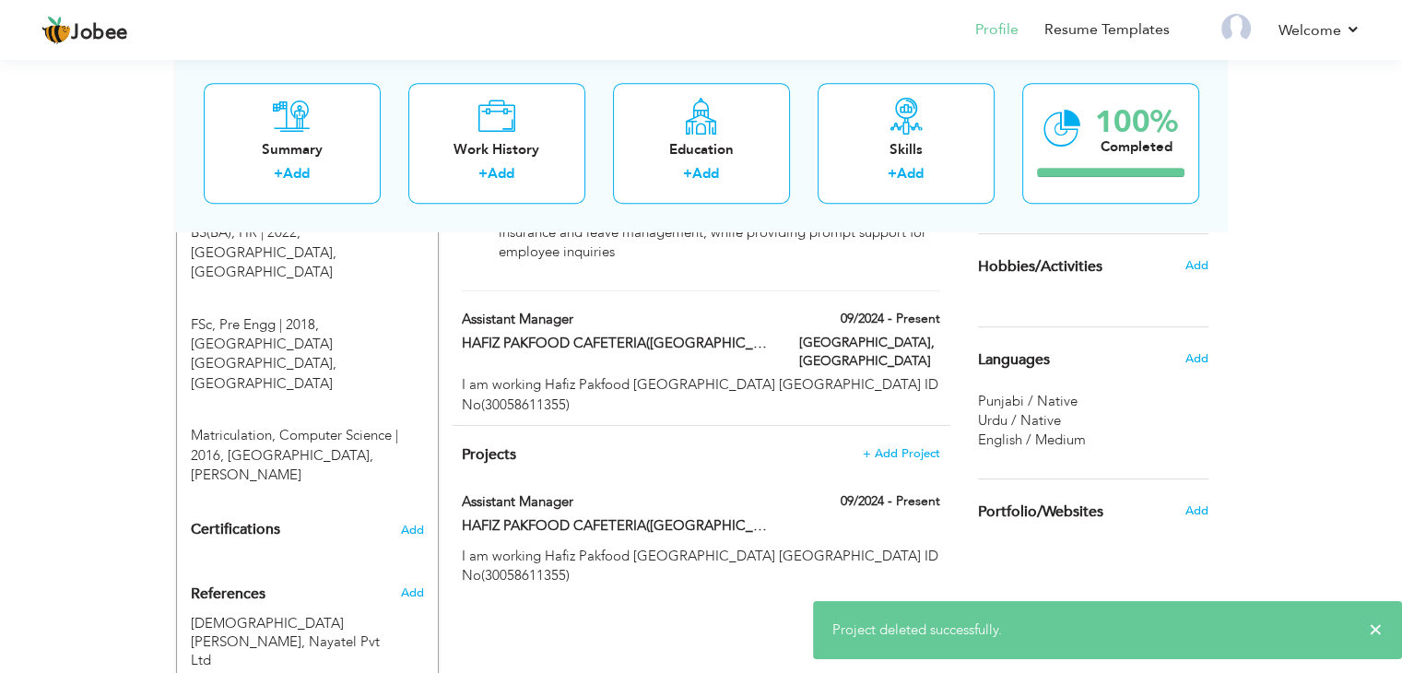
click at [881, 492] on div "09/2024 - Present" at bounding box center [870, 503] width 169 height 23
type input "Assistant Manager"
type input "HAFIZ PAKFOOD CAFETERIA([GEOGRAPHIC_DATA])"
type input "09/2024"
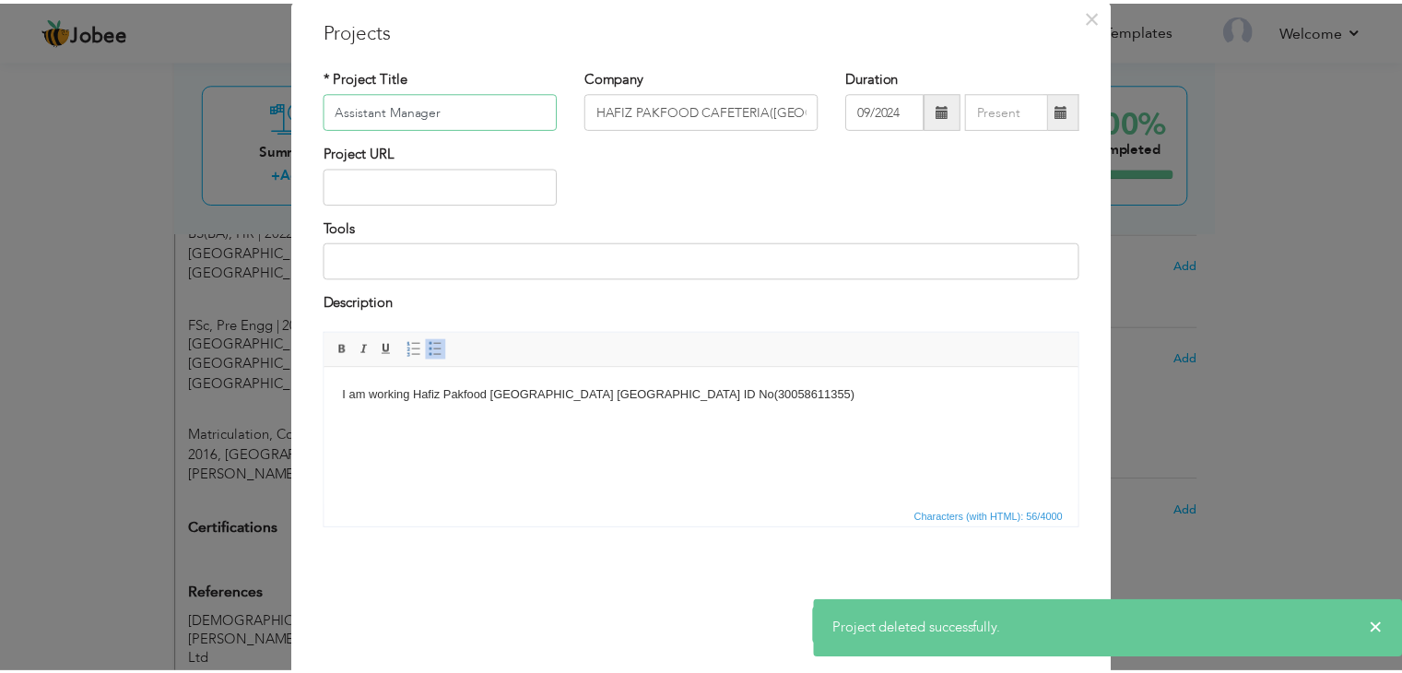
scroll to position [74, 0]
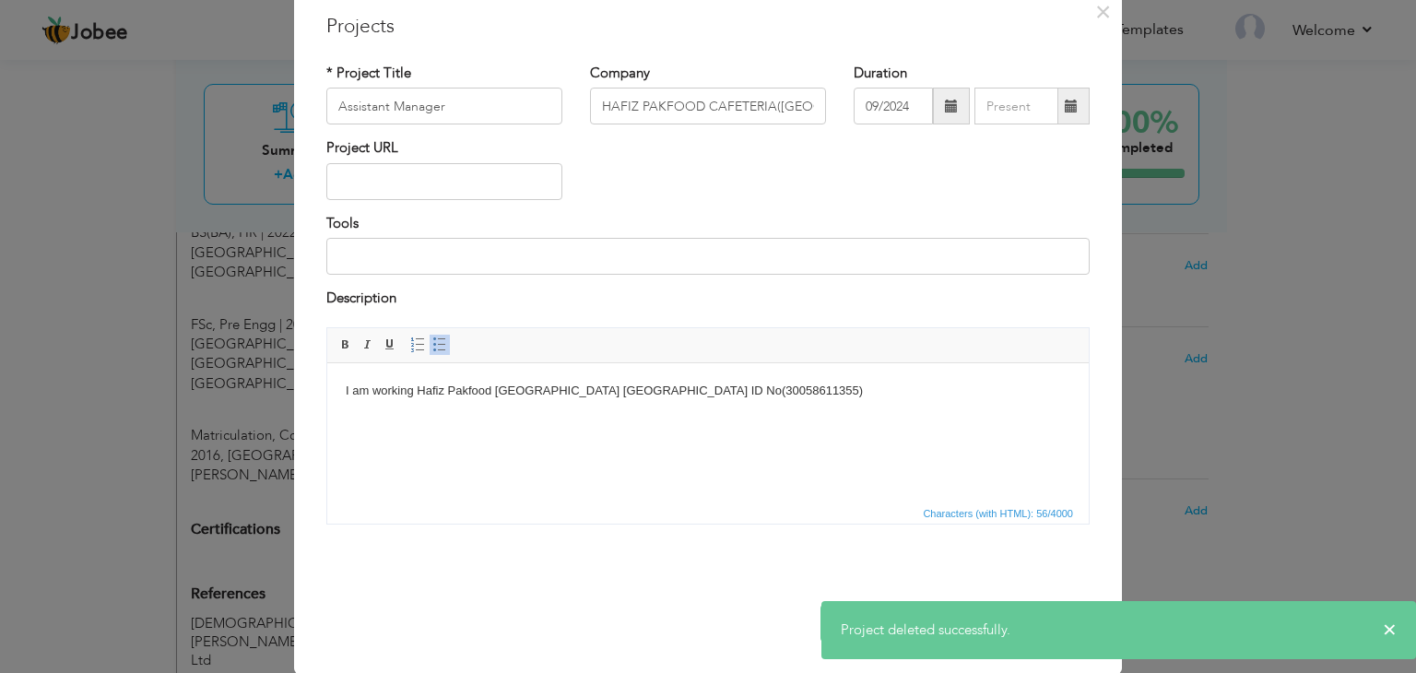
click at [760, 624] on div "Save Save and Continue Delete Cancel" at bounding box center [708, 603] width 791 height 103
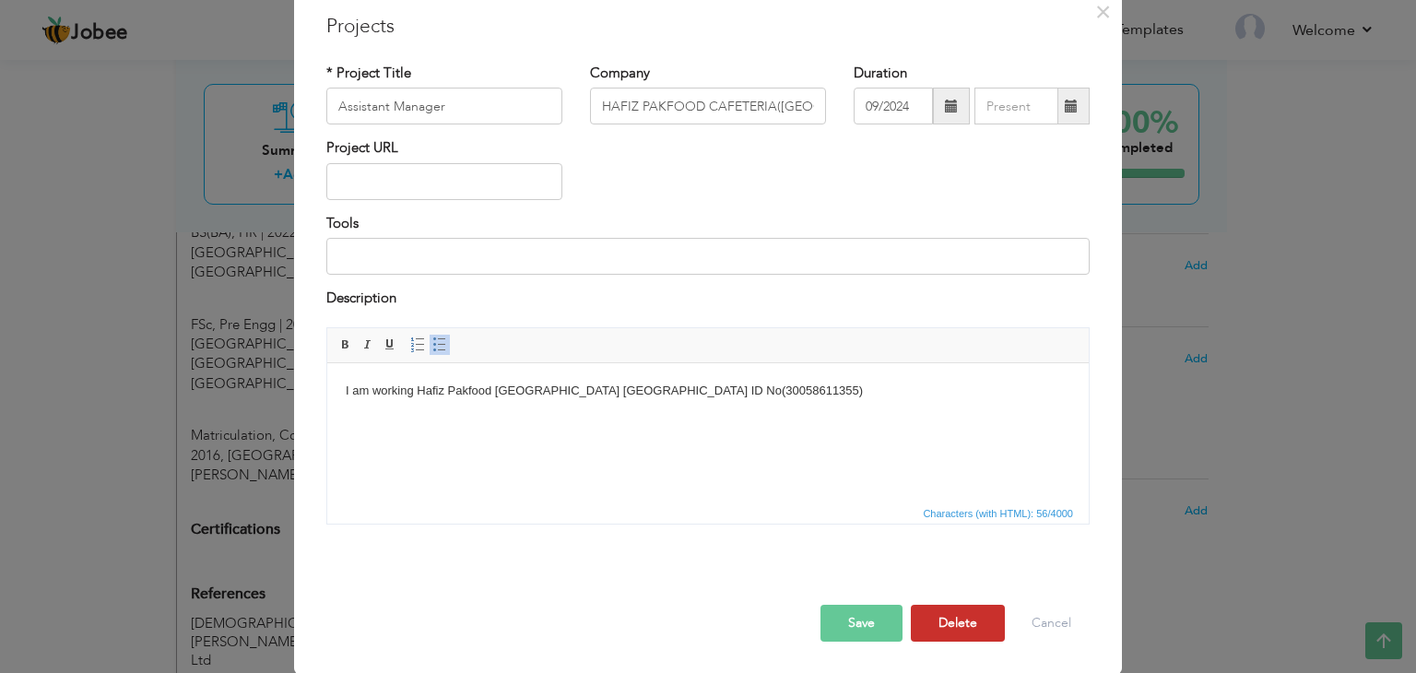
click at [981, 617] on button "Delete" at bounding box center [958, 623] width 94 height 37
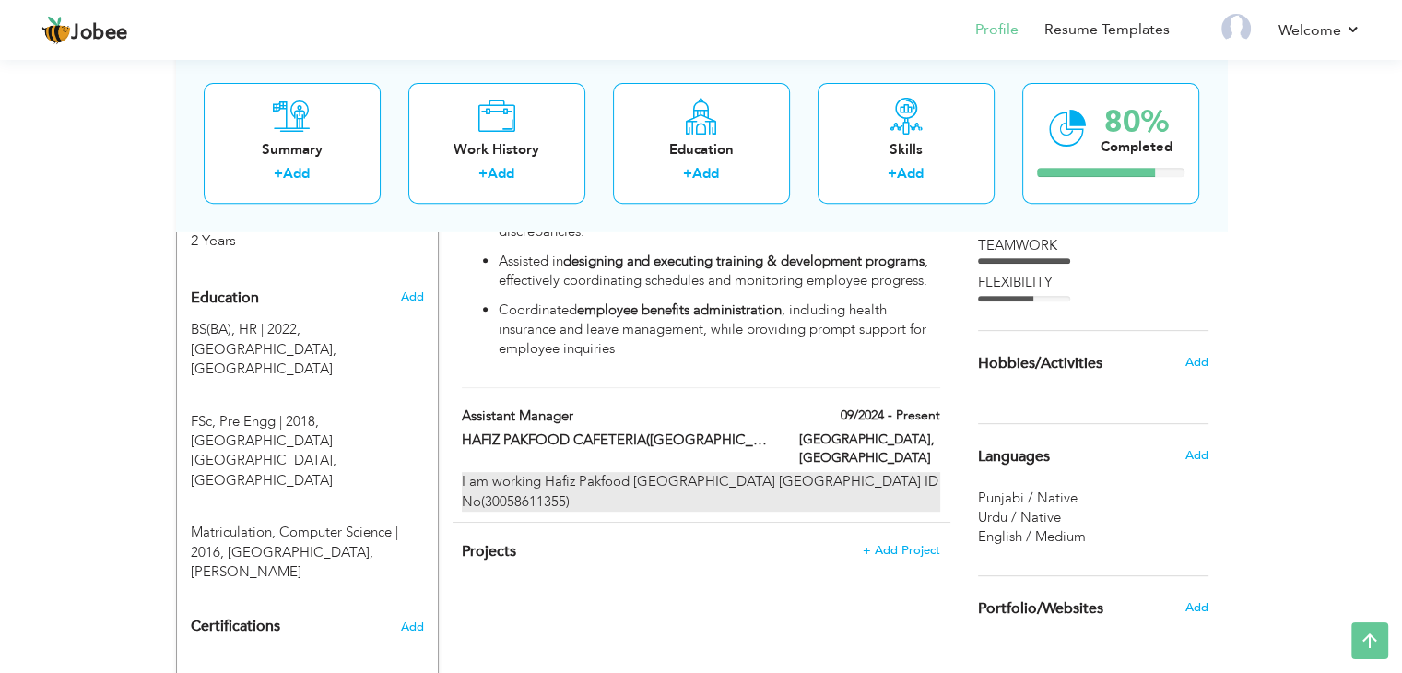
scroll to position [922, 0]
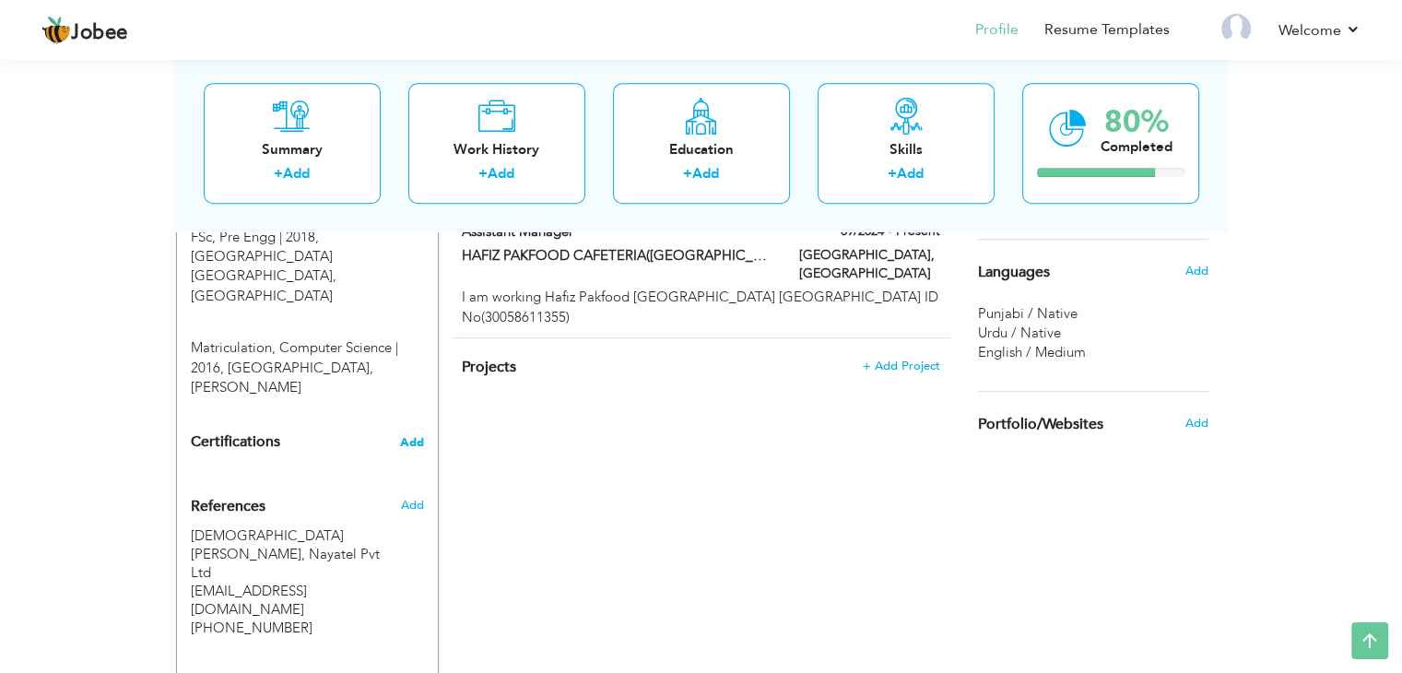
click at [409, 436] on span "Add" at bounding box center [412, 442] width 24 height 13
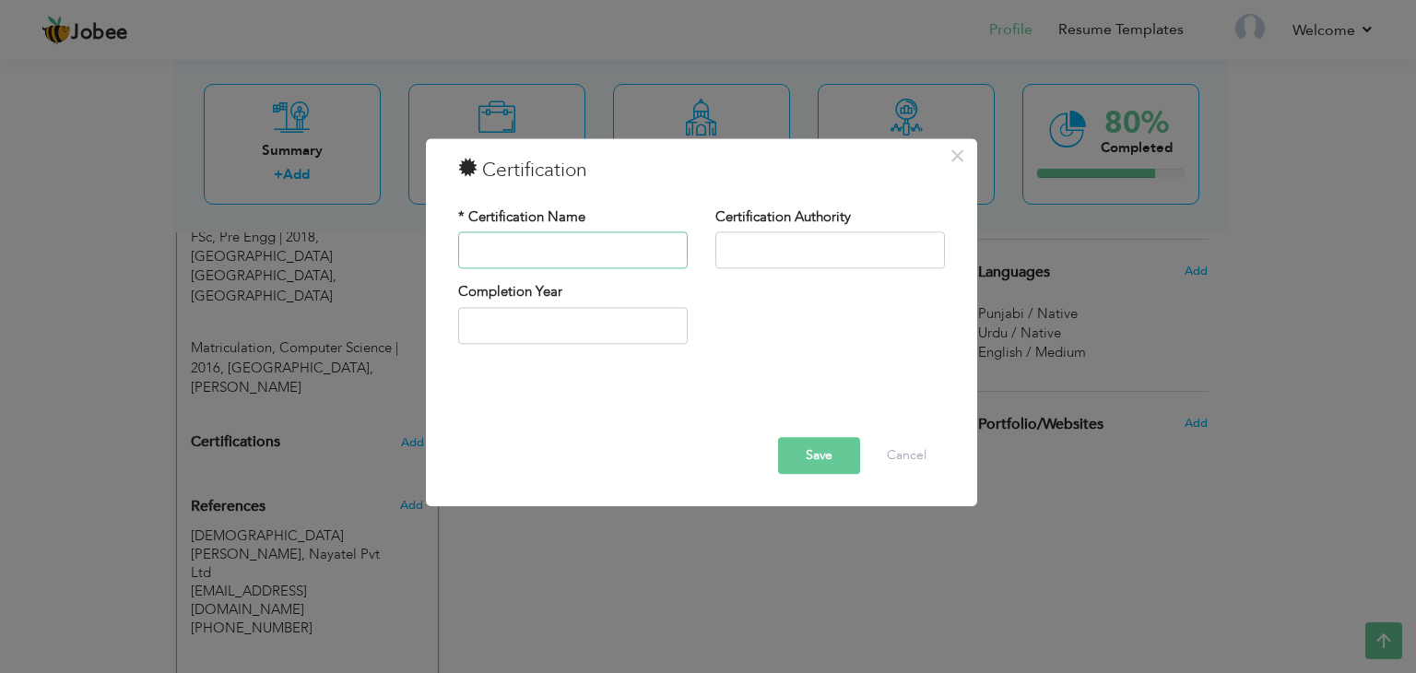
click at [535, 261] on input "text" at bounding box center [573, 250] width 230 height 37
click at [941, 455] on button "Cancel" at bounding box center [907, 456] width 77 height 37
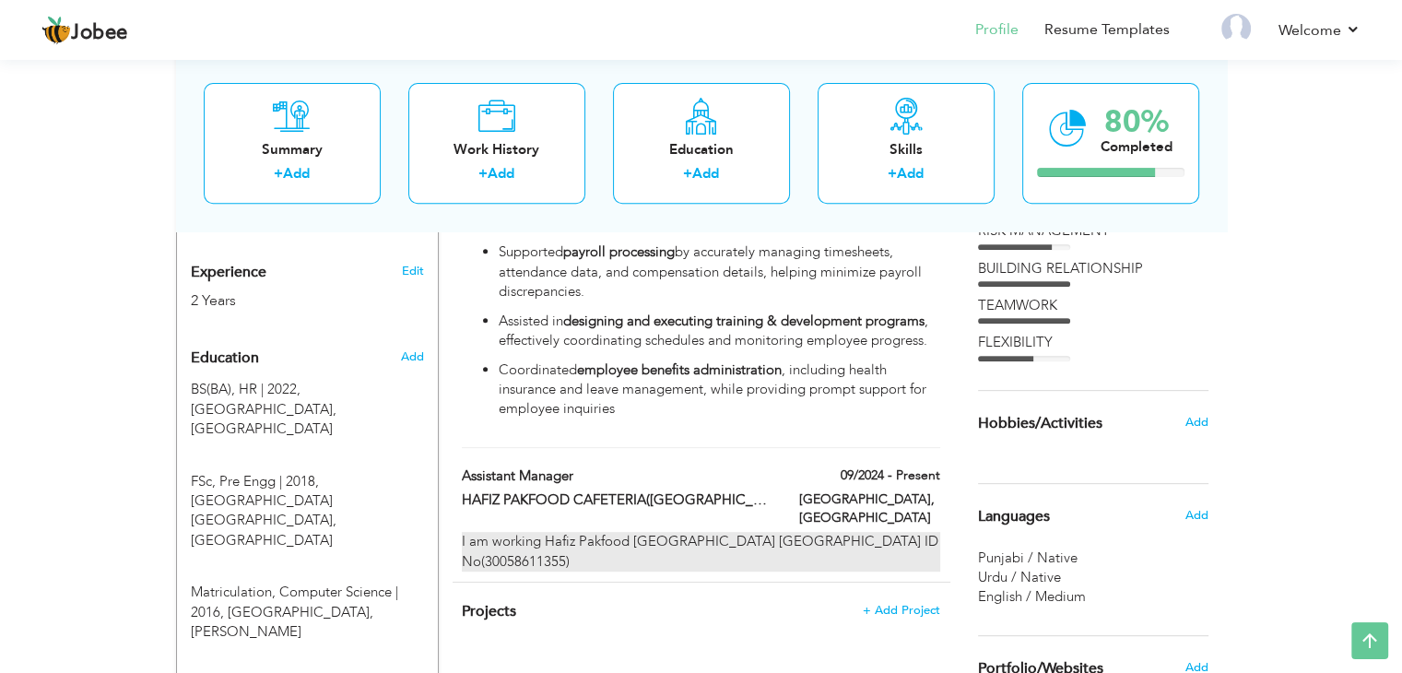
scroll to position [645, 0]
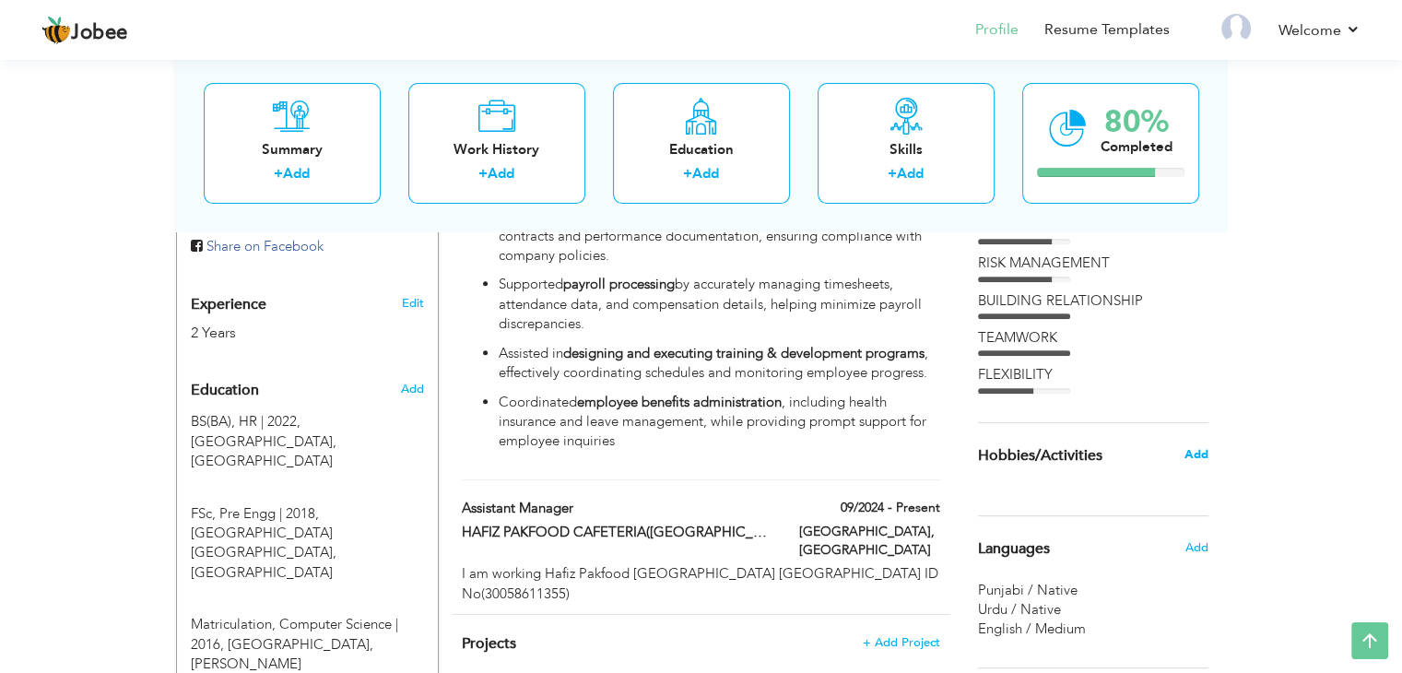
click at [1195, 454] on span "Add" at bounding box center [1196, 454] width 24 height 17
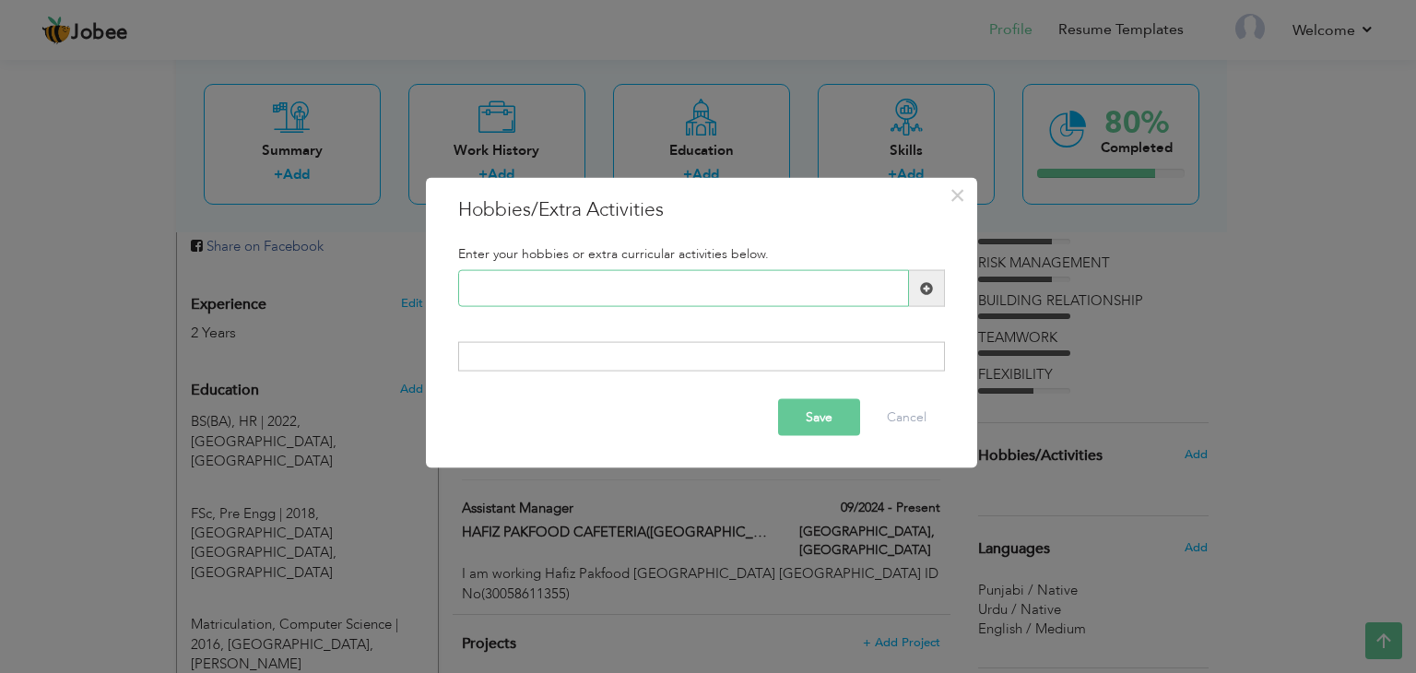
click at [786, 288] on input "text" at bounding box center [683, 288] width 451 height 37
type input "Sex Part Time"
click at [910, 407] on button "Cancel" at bounding box center [907, 416] width 77 height 37
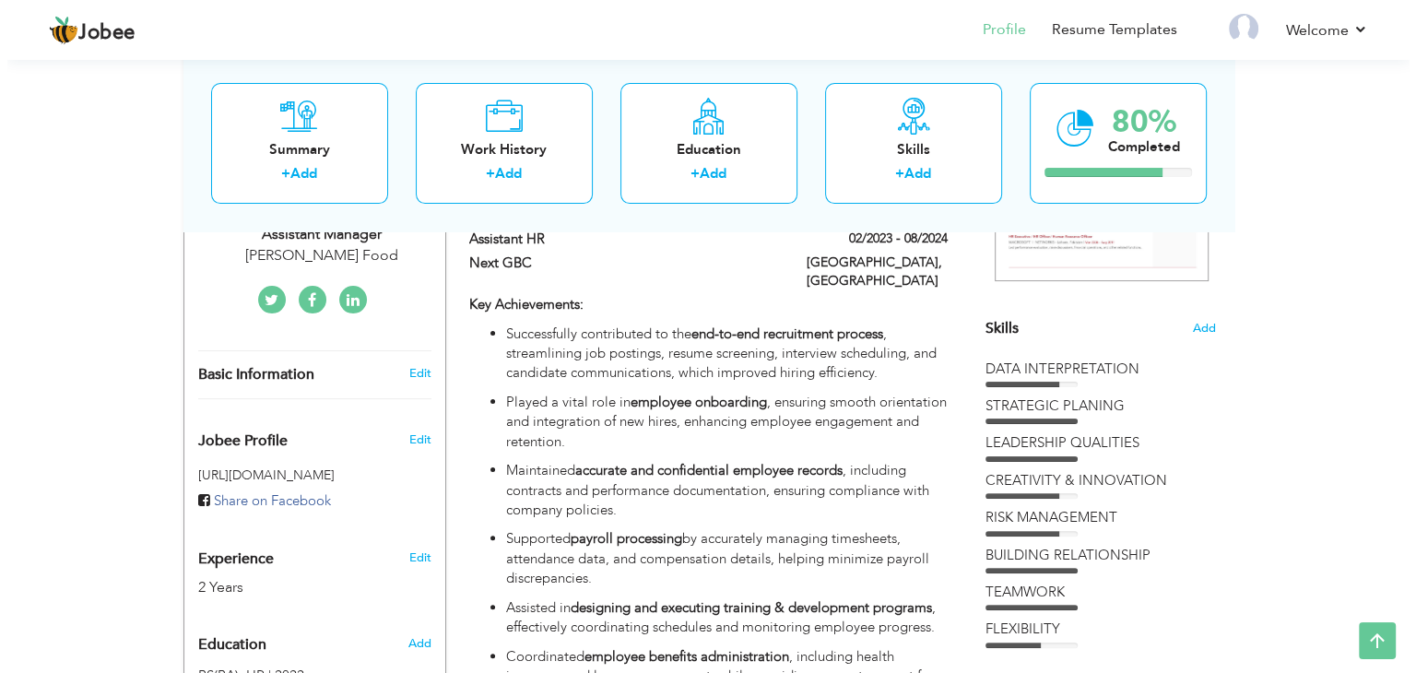
scroll to position [369, 0]
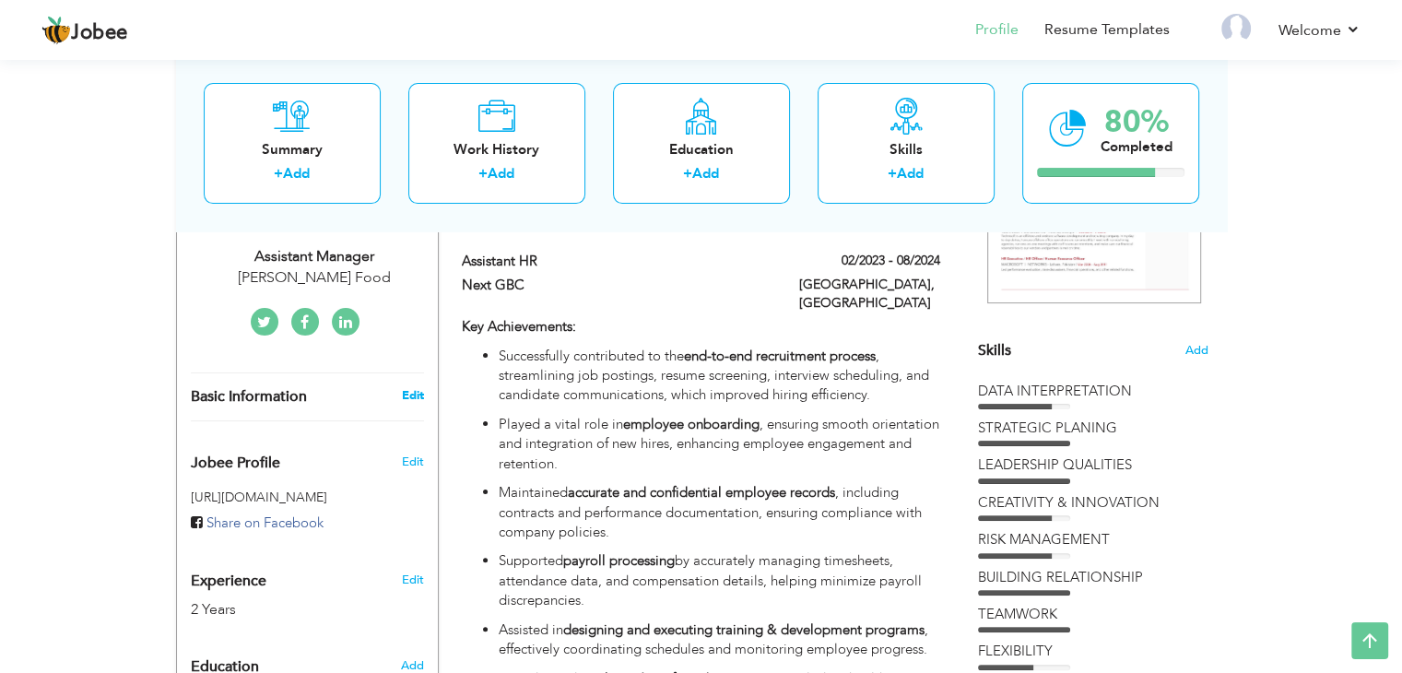
click at [406, 392] on link "Edit" at bounding box center [412, 395] width 22 height 17
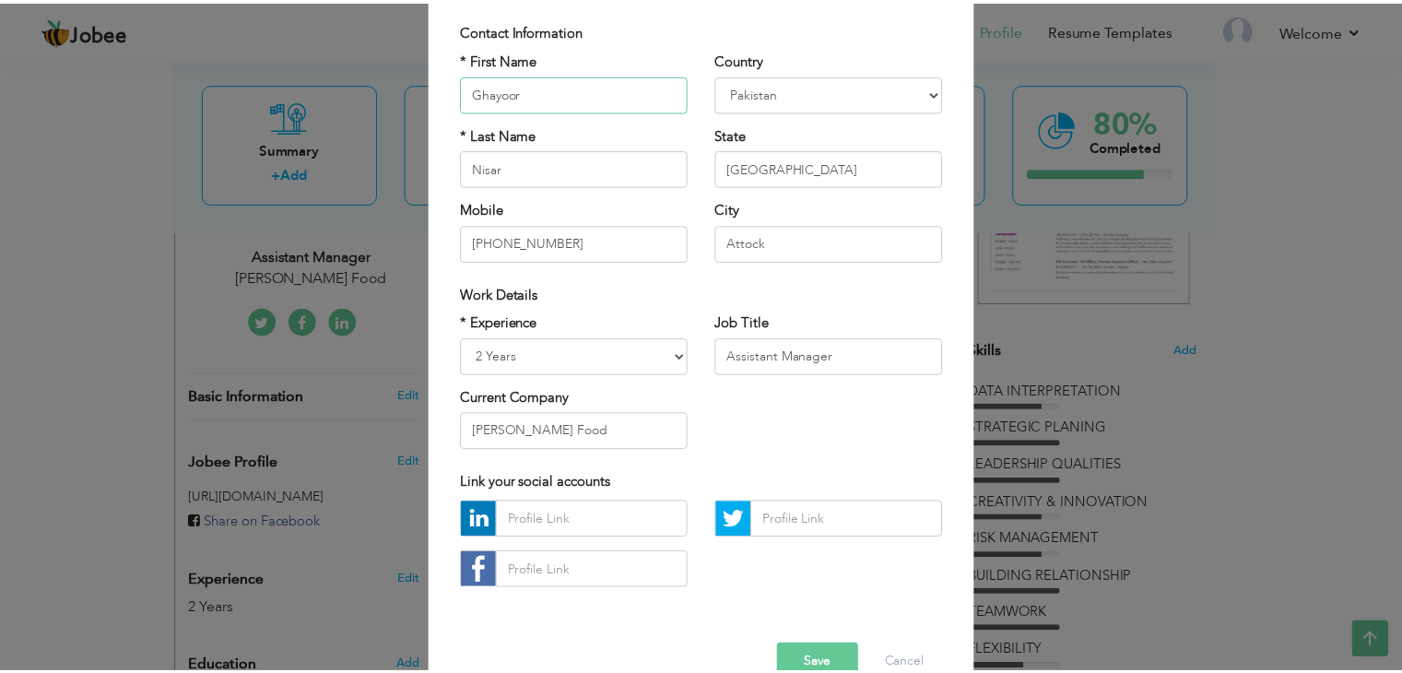
scroll to position [167, 0]
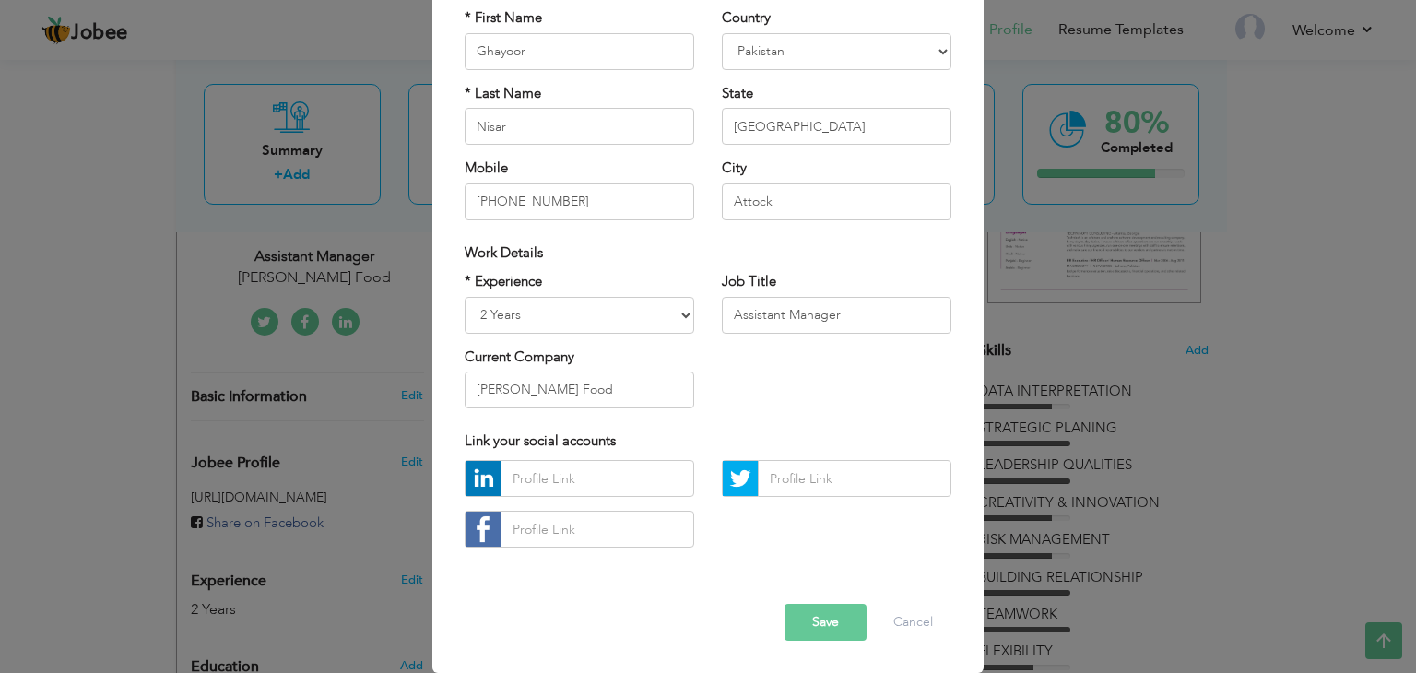
click at [822, 625] on button "Save" at bounding box center [826, 622] width 82 height 37
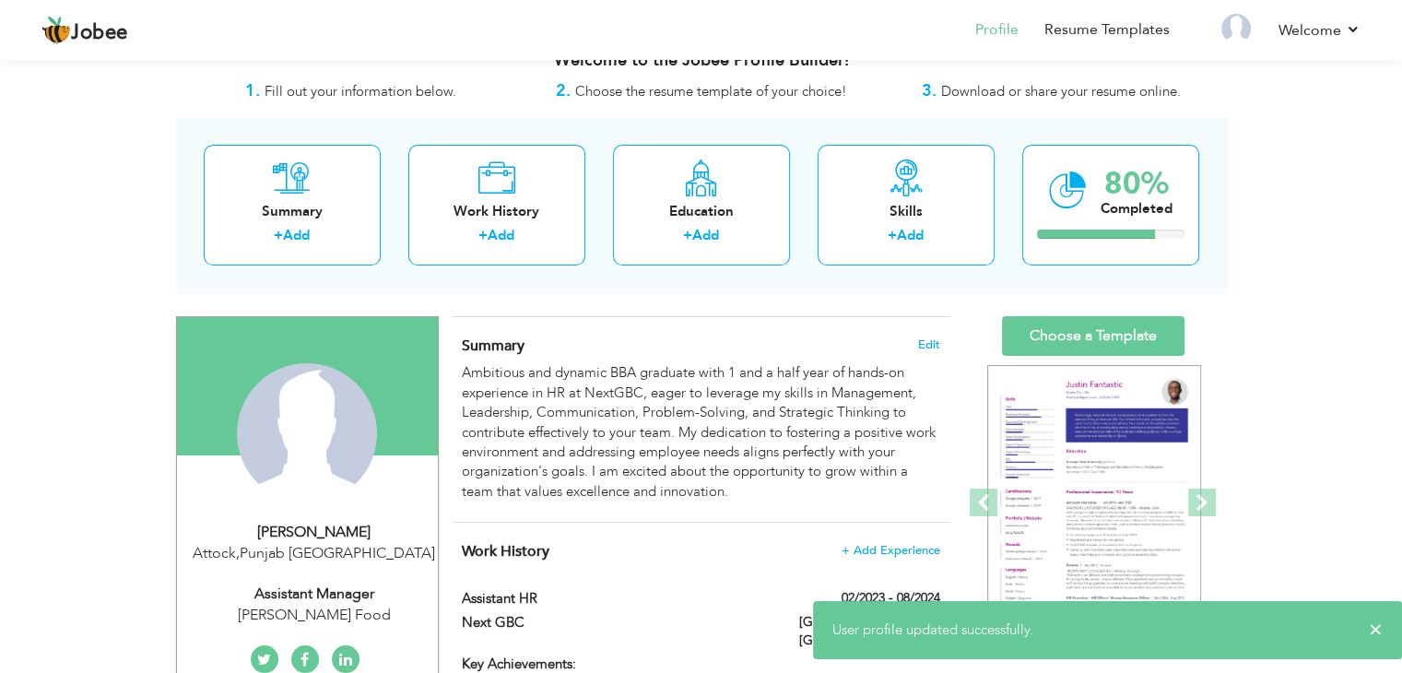
scroll to position [0, 0]
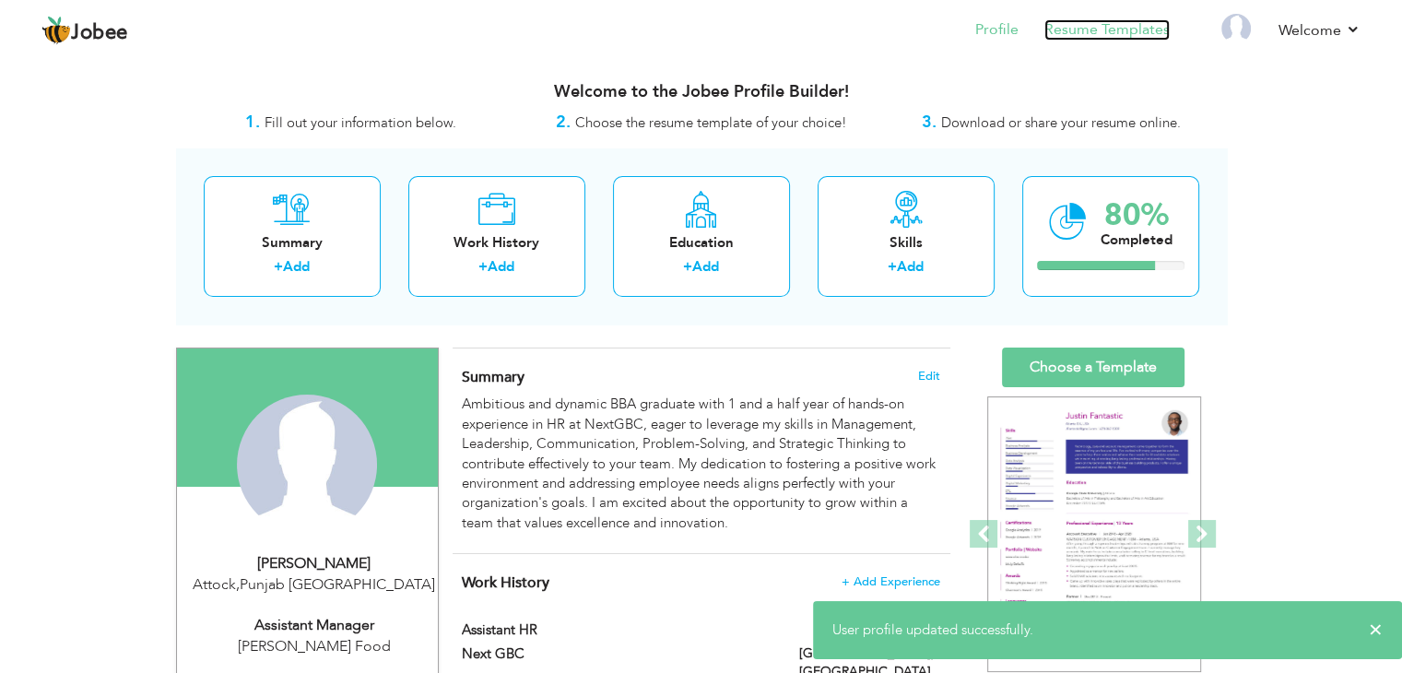
click at [1093, 32] on link "Resume Templates" at bounding box center [1107, 29] width 125 height 21
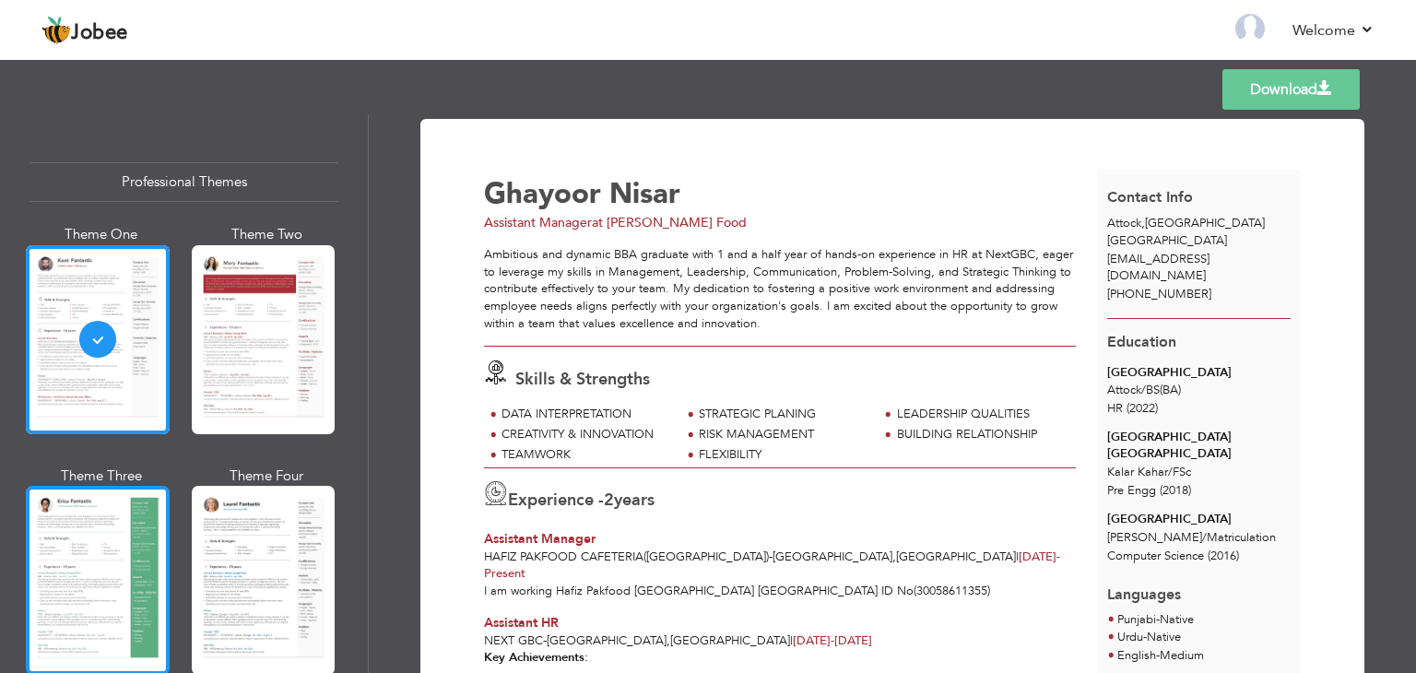
click at [112, 561] on div at bounding box center [98, 580] width 144 height 189
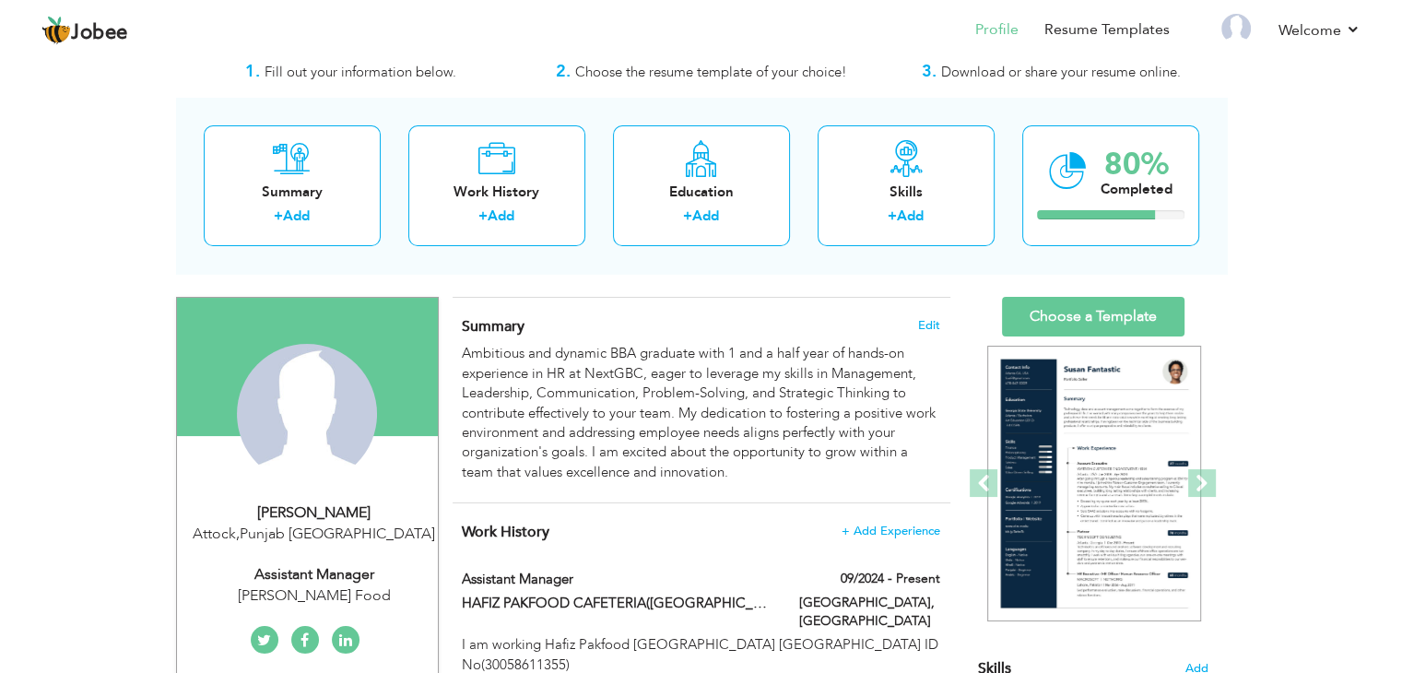
scroll to position [92, 0]
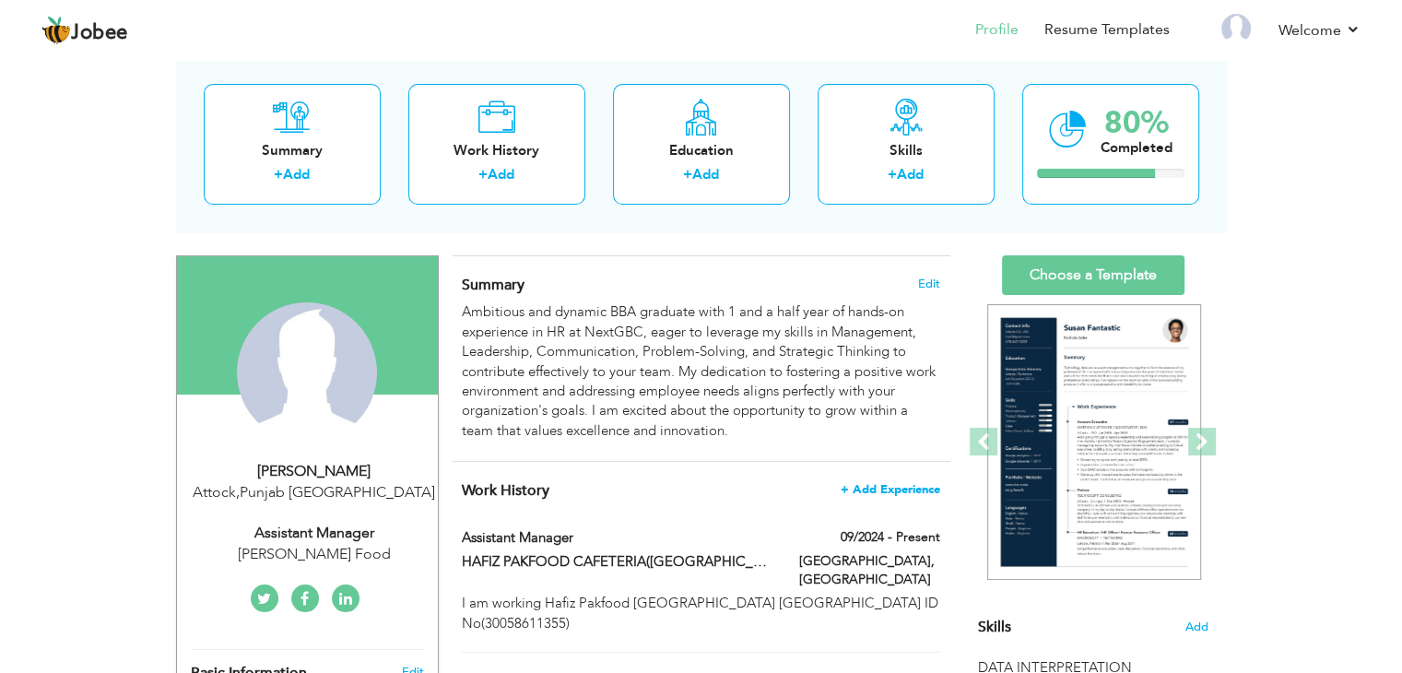
click at [890, 487] on span "+ Add Experience" at bounding box center [891, 489] width 100 height 13
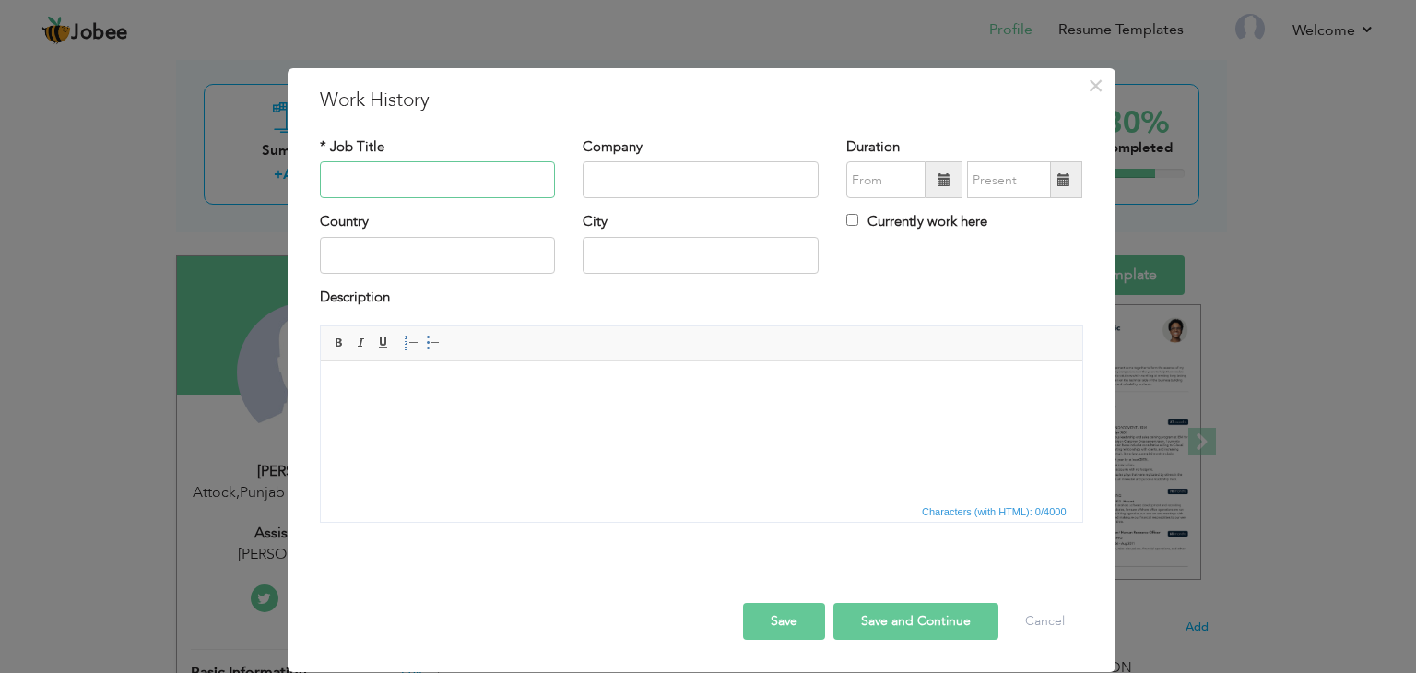
click at [403, 185] on input "text" at bounding box center [438, 179] width 236 height 37
type input "Internee"
type input "Mehria Town Pvt Ltd"
drag, startPoint x: 395, startPoint y: 178, endPoint x: 302, endPoint y: 195, distance: 93.7
click at [302, 195] on div "× Work History * Job Title Internee Company Mehria Town Pvt Ltd Duration Countr…" at bounding box center [702, 370] width 828 height 604
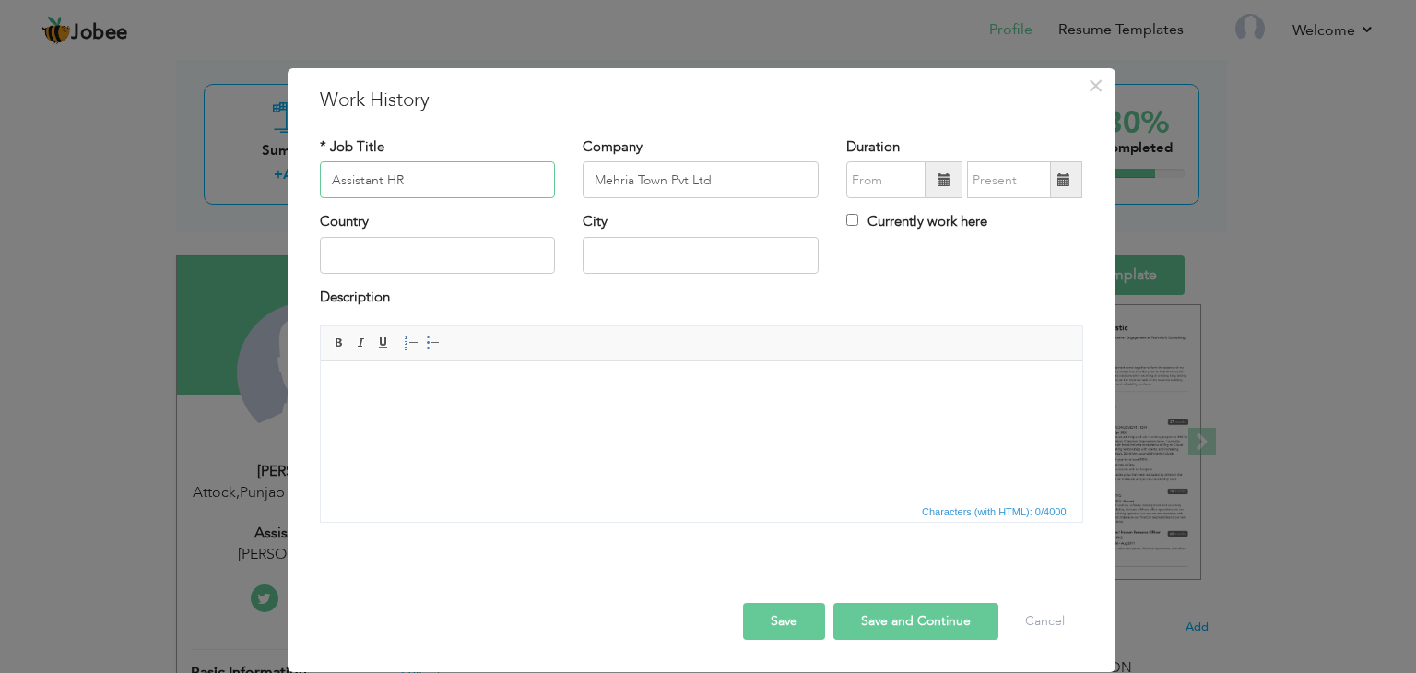
type input "Assistant HR"
type input "09/2025"
click at [910, 182] on input "09/2025" at bounding box center [885, 179] width 79 height 37
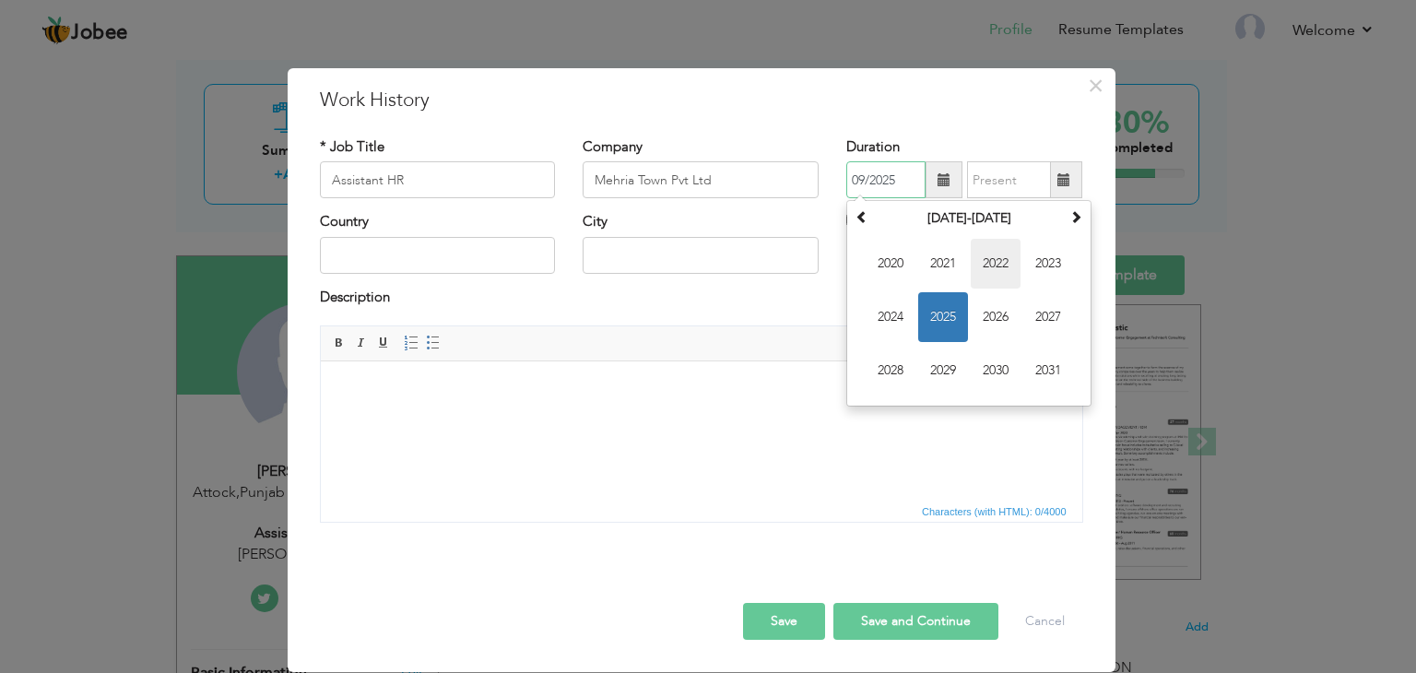
click at [988, 259] on span "2022" at bounding box center [996, 264] width 50 height 50
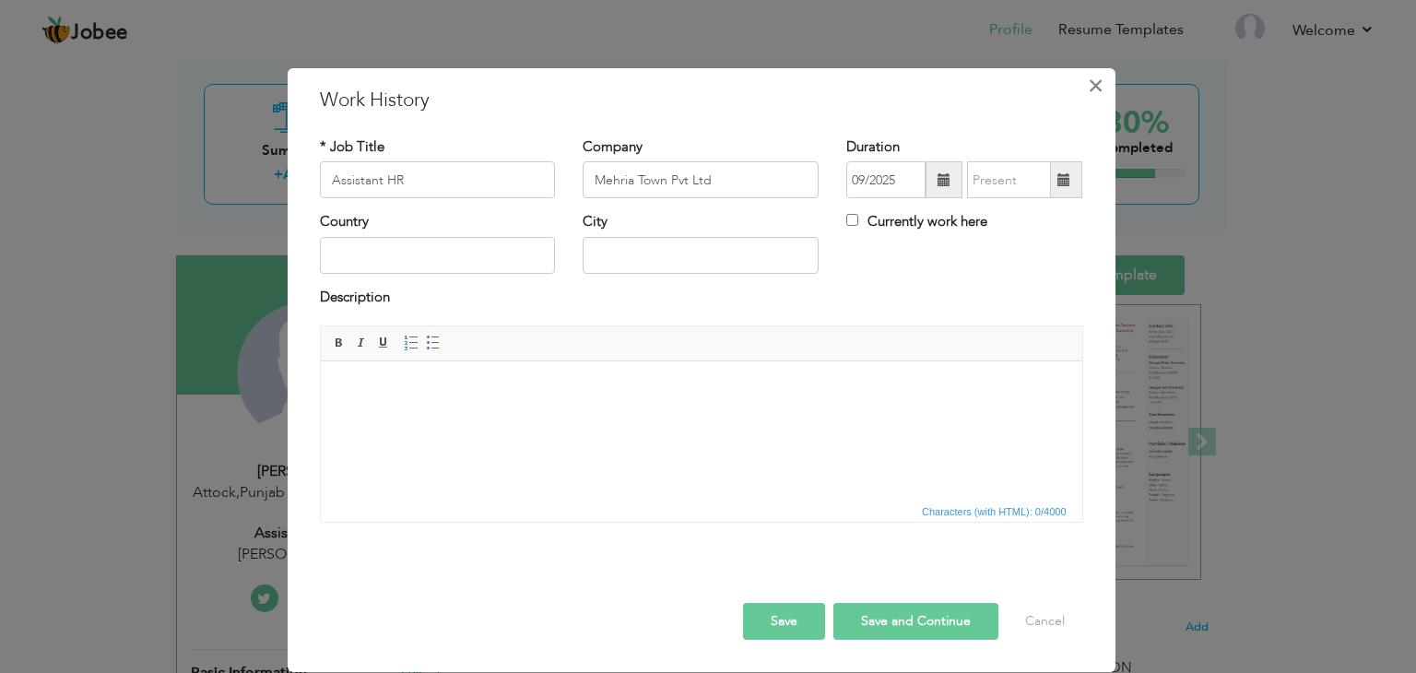
click at [1096, 89] on span "×" at bounding box center [1096, 85] width 16 height 33
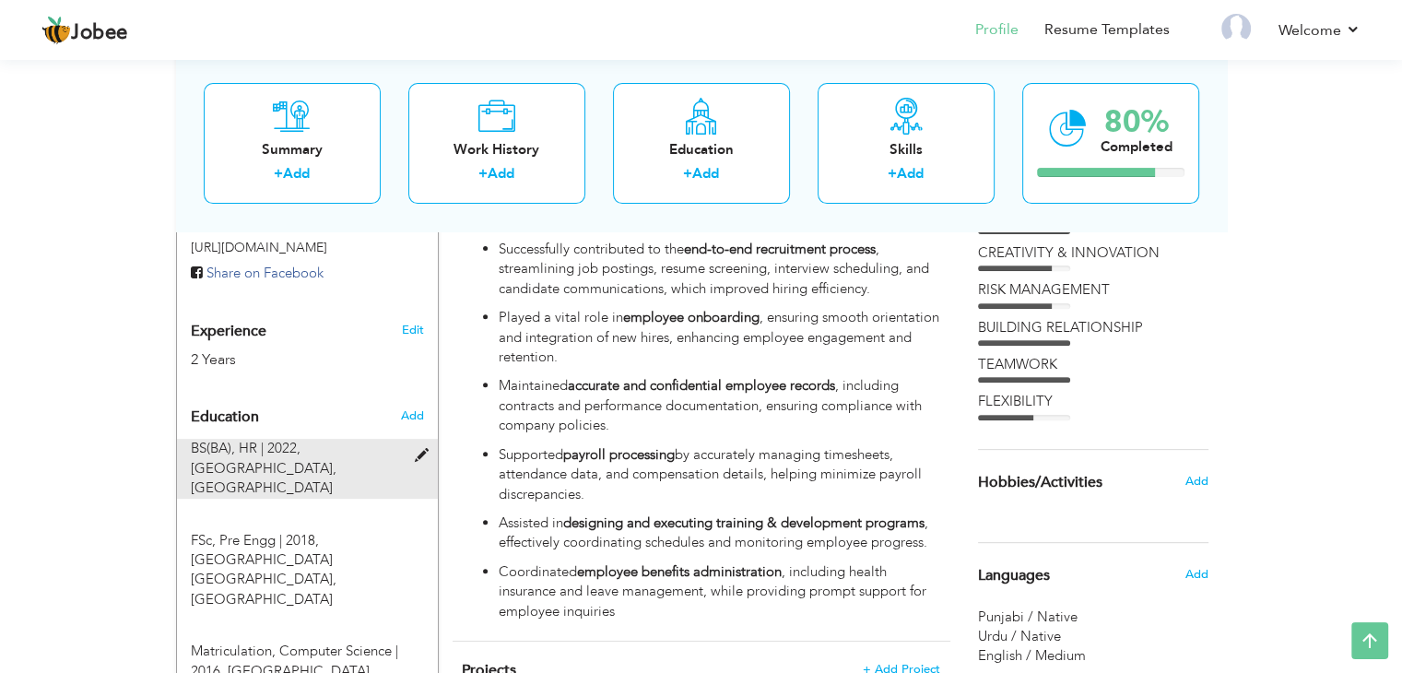
scroll to position [645, 0]
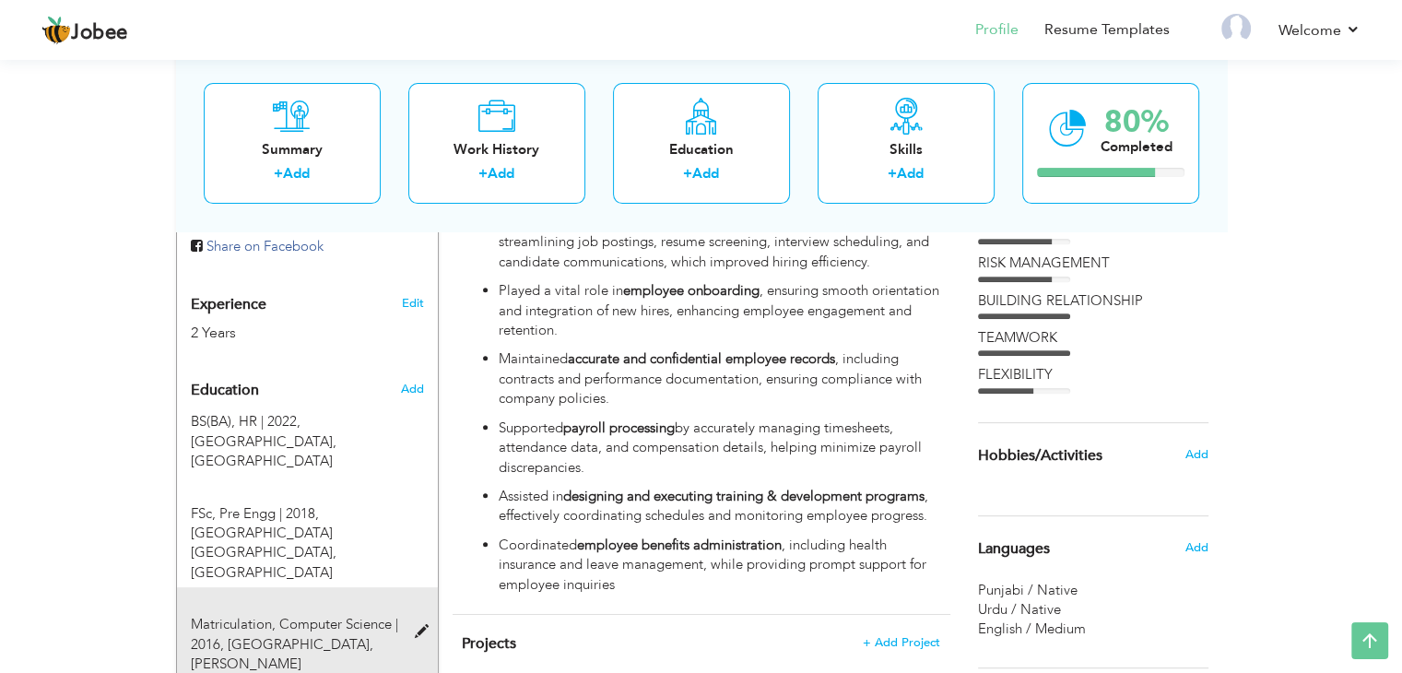
click at [415, 625] on span at bounding box center [425, 632] width 23 height 14
type input "Matriculation"
type input "Computer Science"
type input "2016"
type input "[GEOGRAPHIC_DATA]"
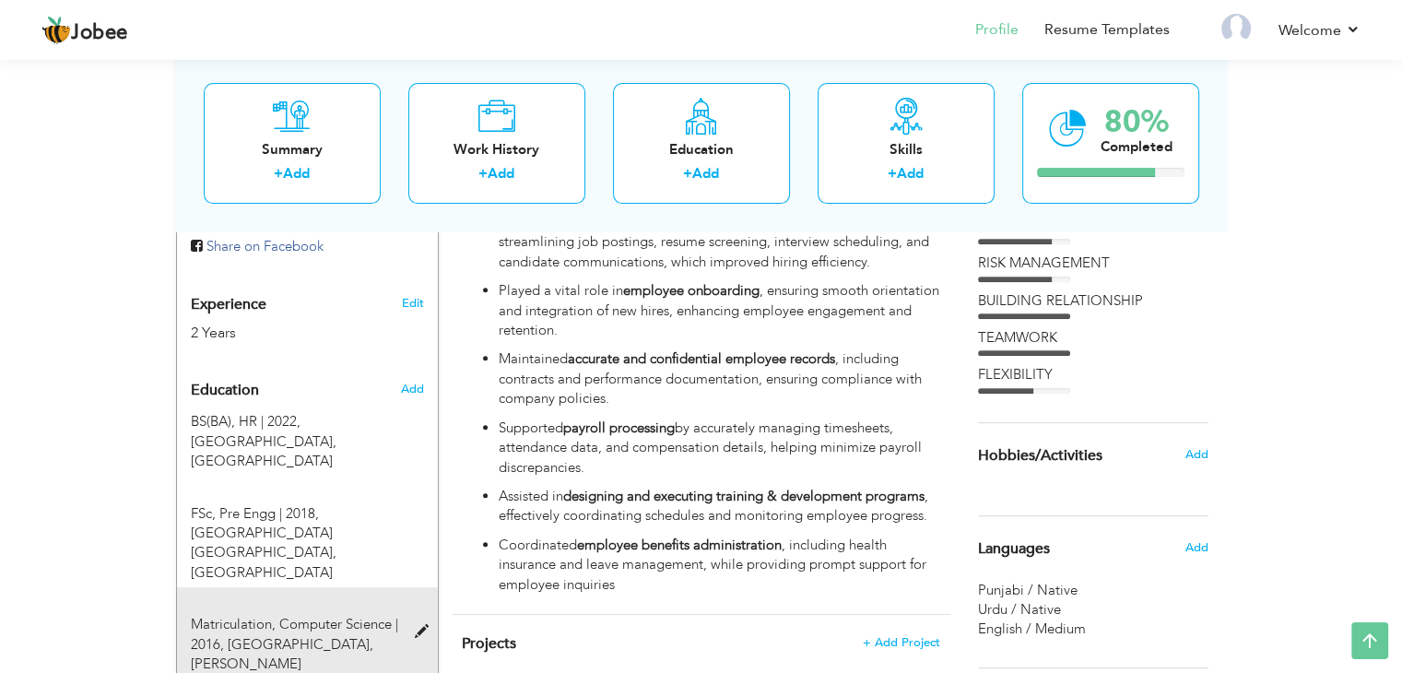
radio input "true"
type input "[PERSON_NAME]"
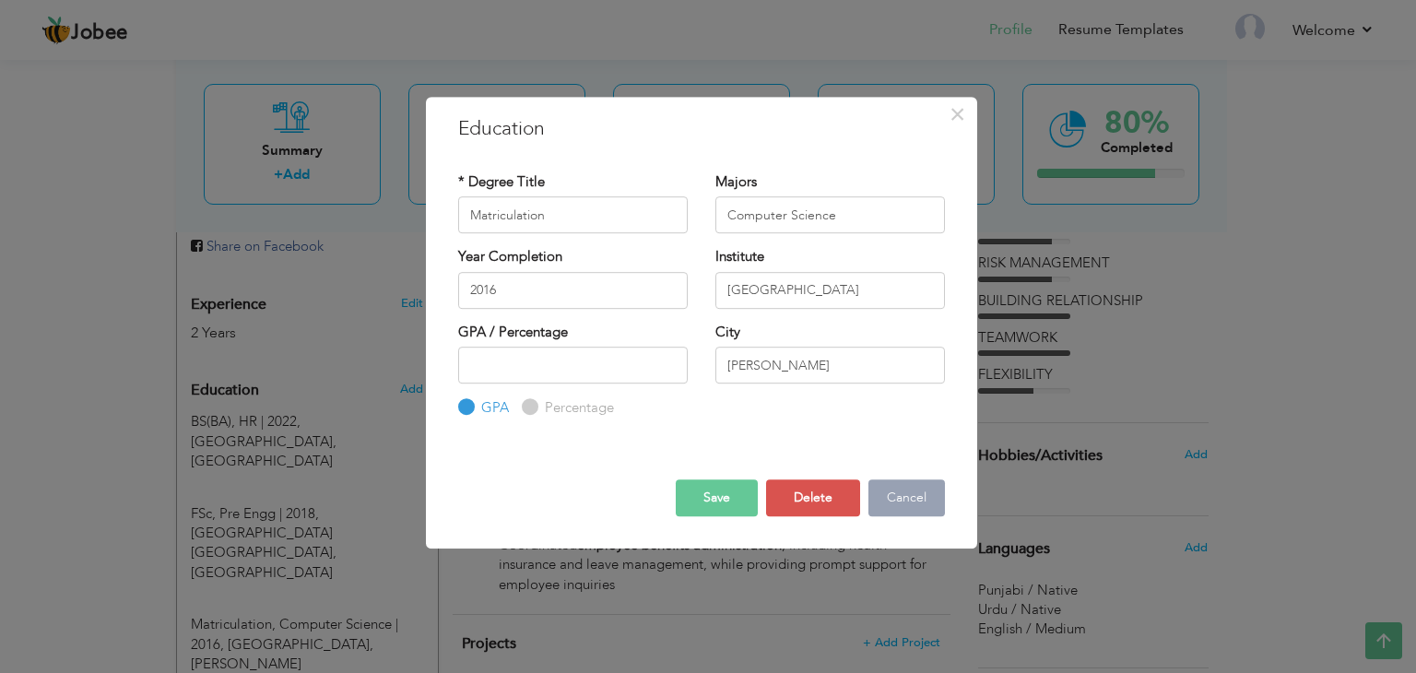
click at [881, 499] on button "Cancel" at bounding box center [907, 497] width 77 height 37
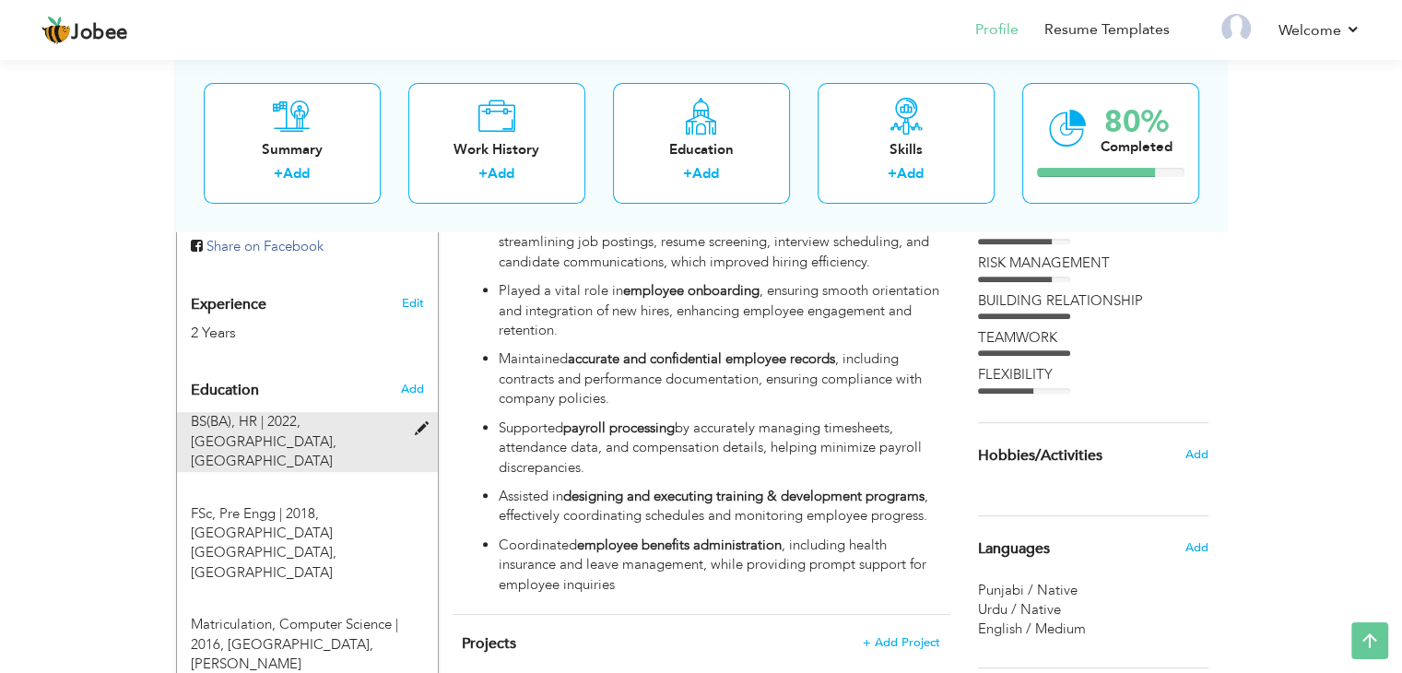
click at [419, 428] on span at bounding box center [425, 429] width 23 height 14
type input "BS(BA)"
type input "HR"
type input "2022"
type input "[GEOGRAPHIC_DATA]"
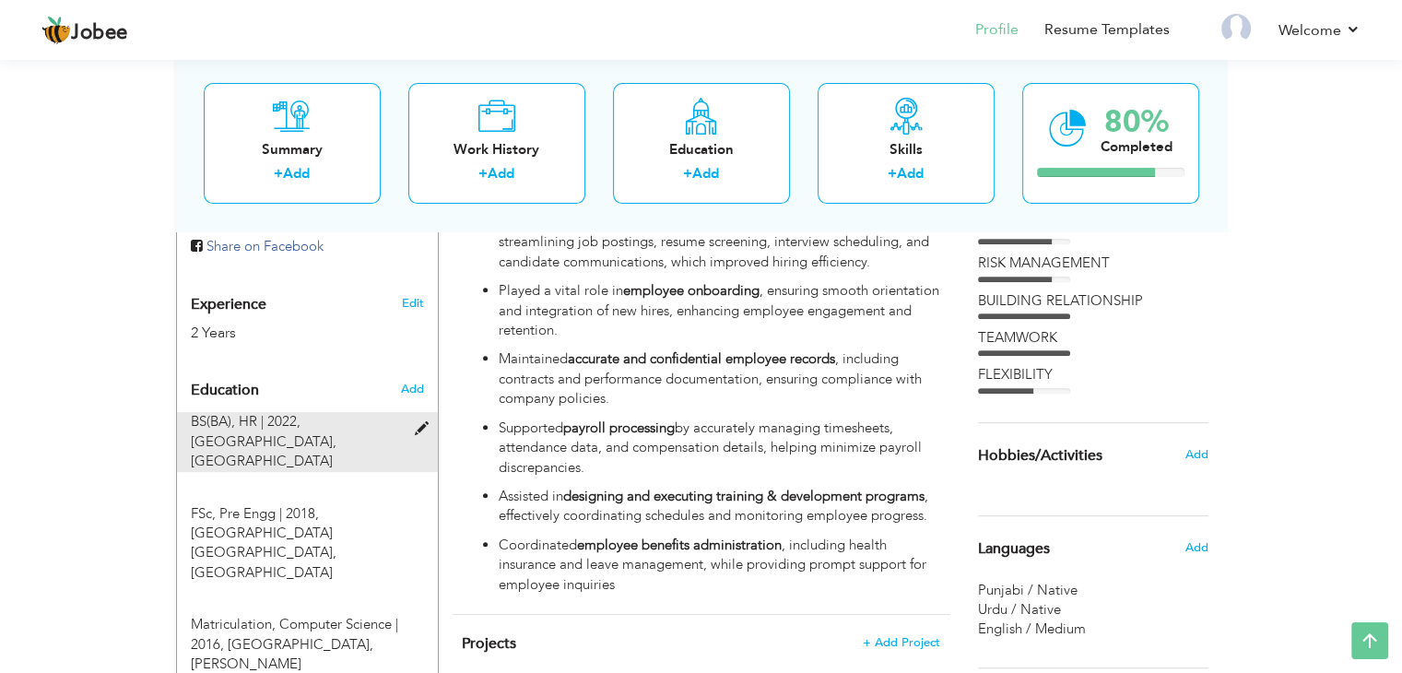
type input "Attock"
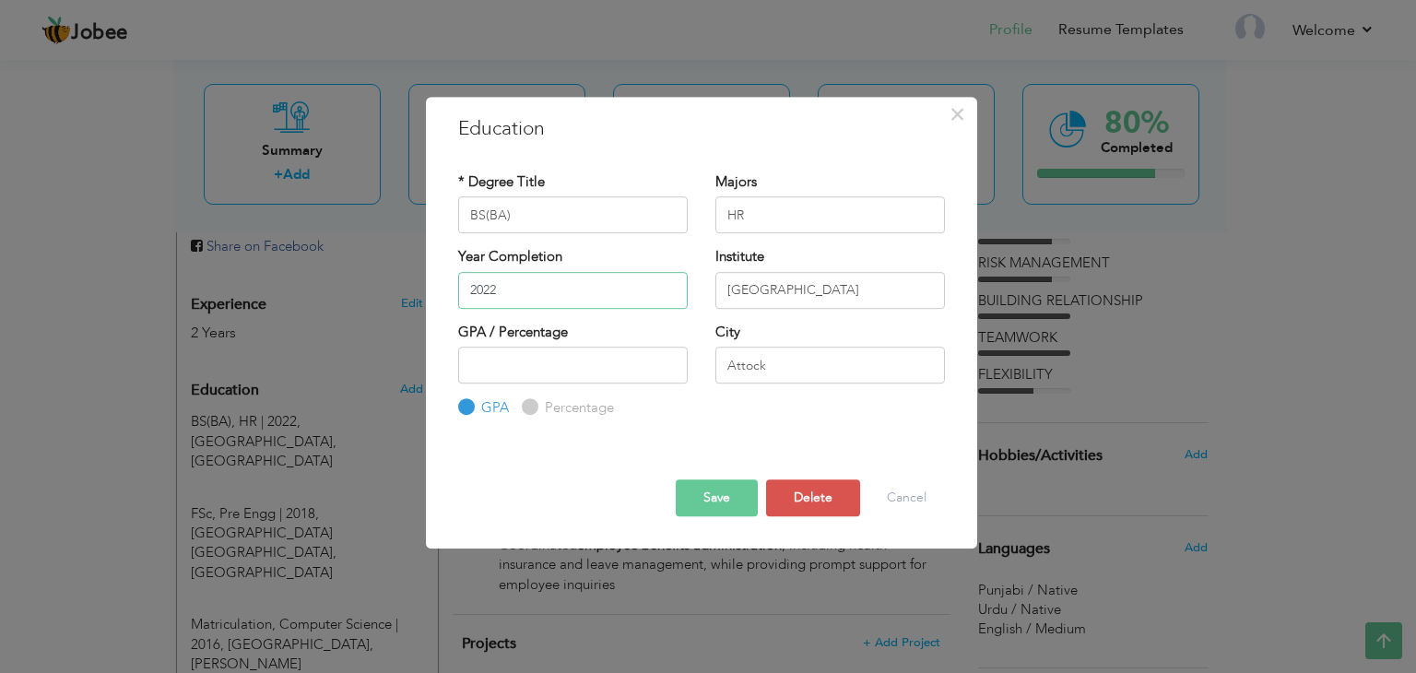
click at [541, 297] on input "2022" at bounding box center [573, 290] width 230 height 37
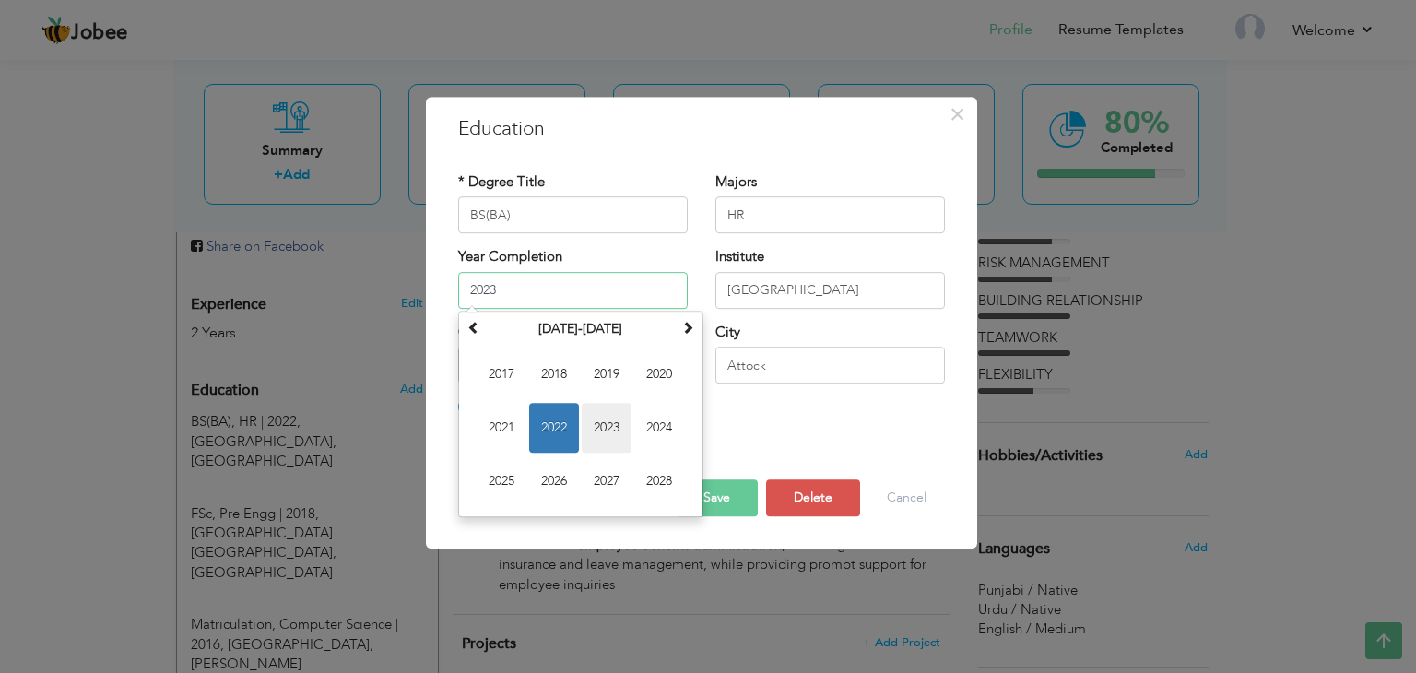
click at [613, 429] on span "2023" at bounding box center [607, 428] width 50 height 50
type input "2023"
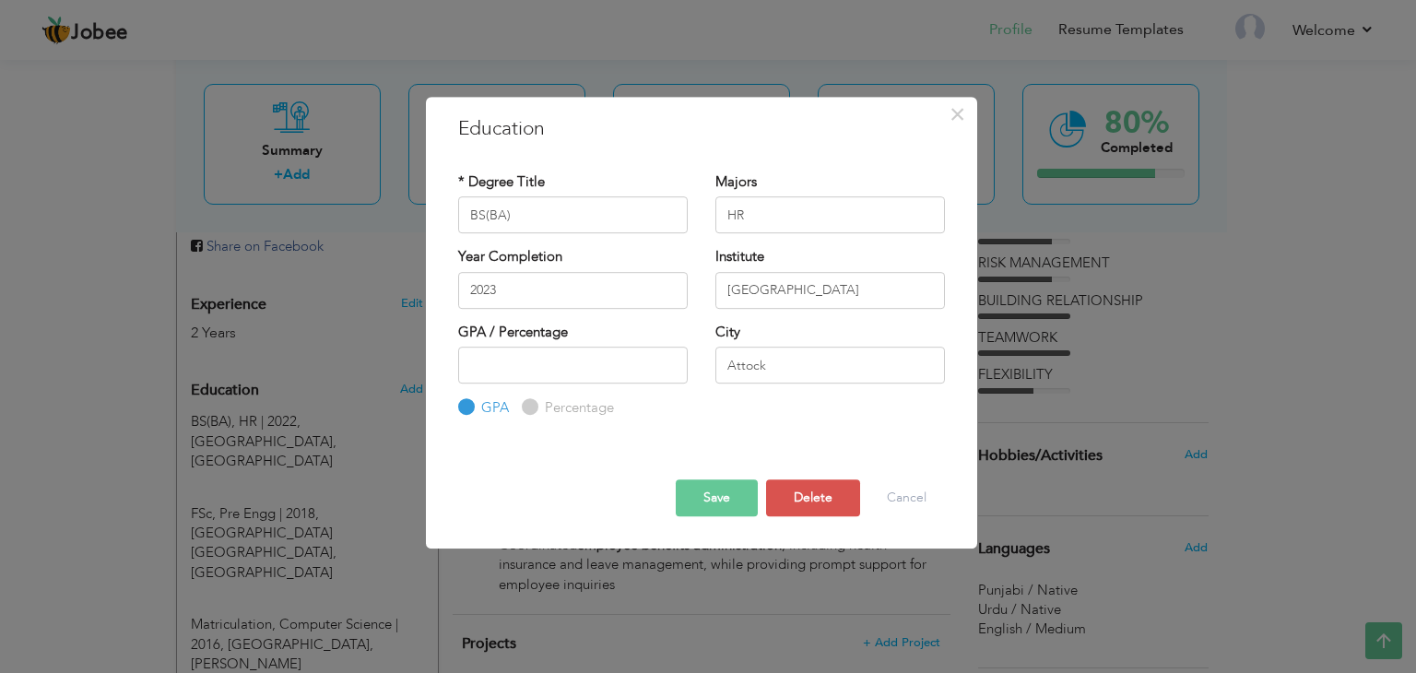
click at [734, 495] on button "Save" at bounding box center [717, 497] width 82 height 37
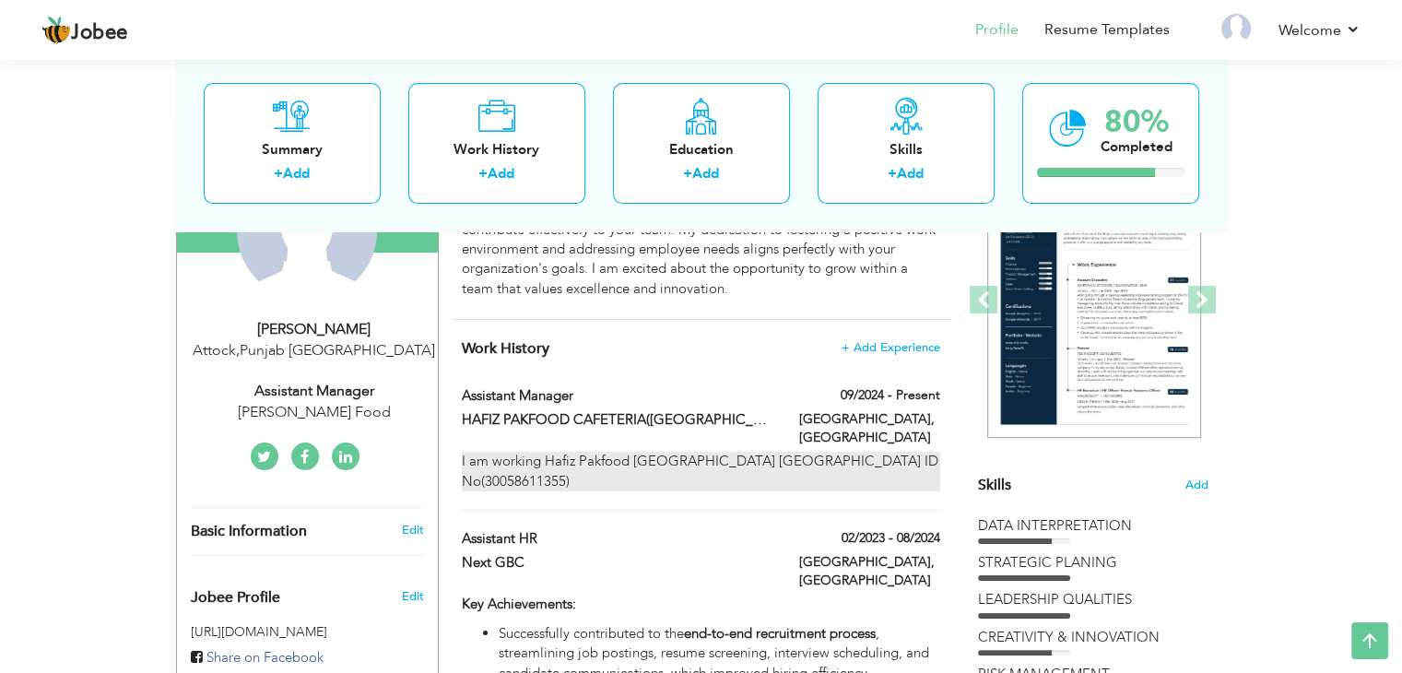
scroll to position [222, 0]
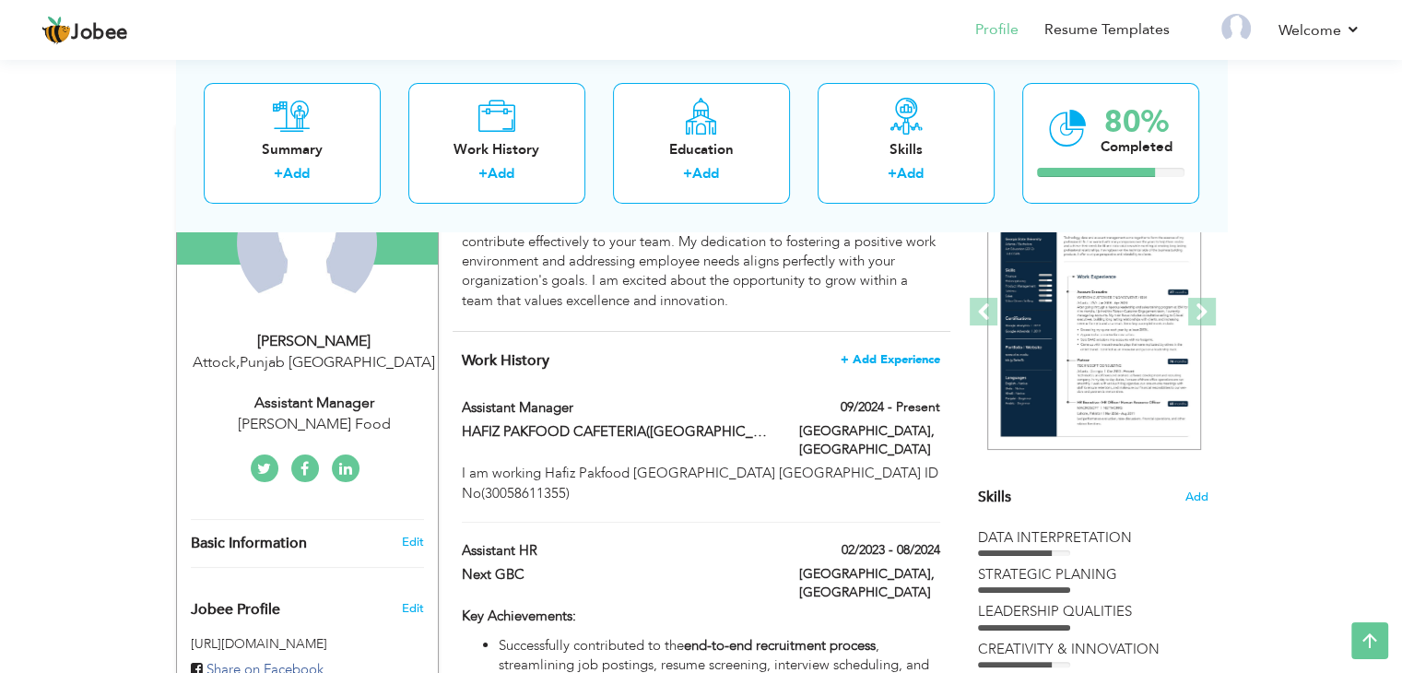
click at [892, 356] on span "+ Add Experience" at bounding box center [891, 359] width 100 height 13
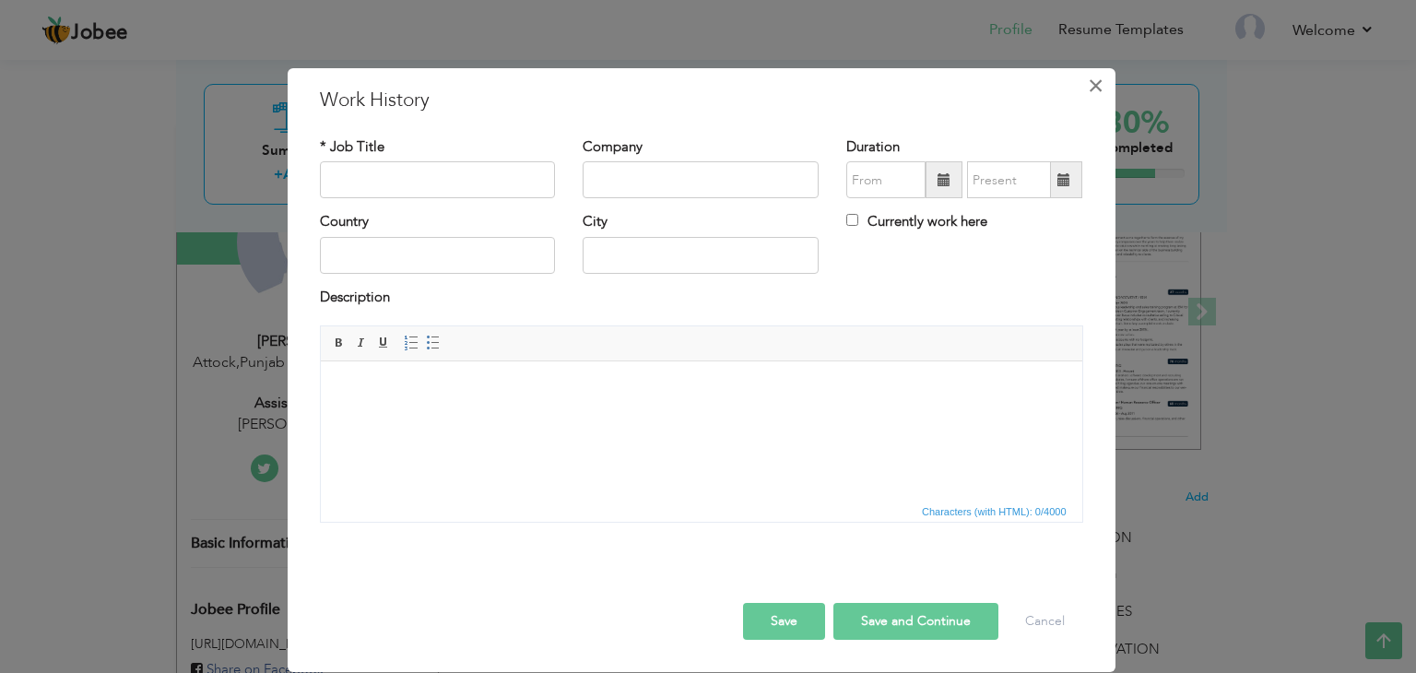
click at [1090, 93] on span "×" at bounding box center [1096, 85] width 16 height 33
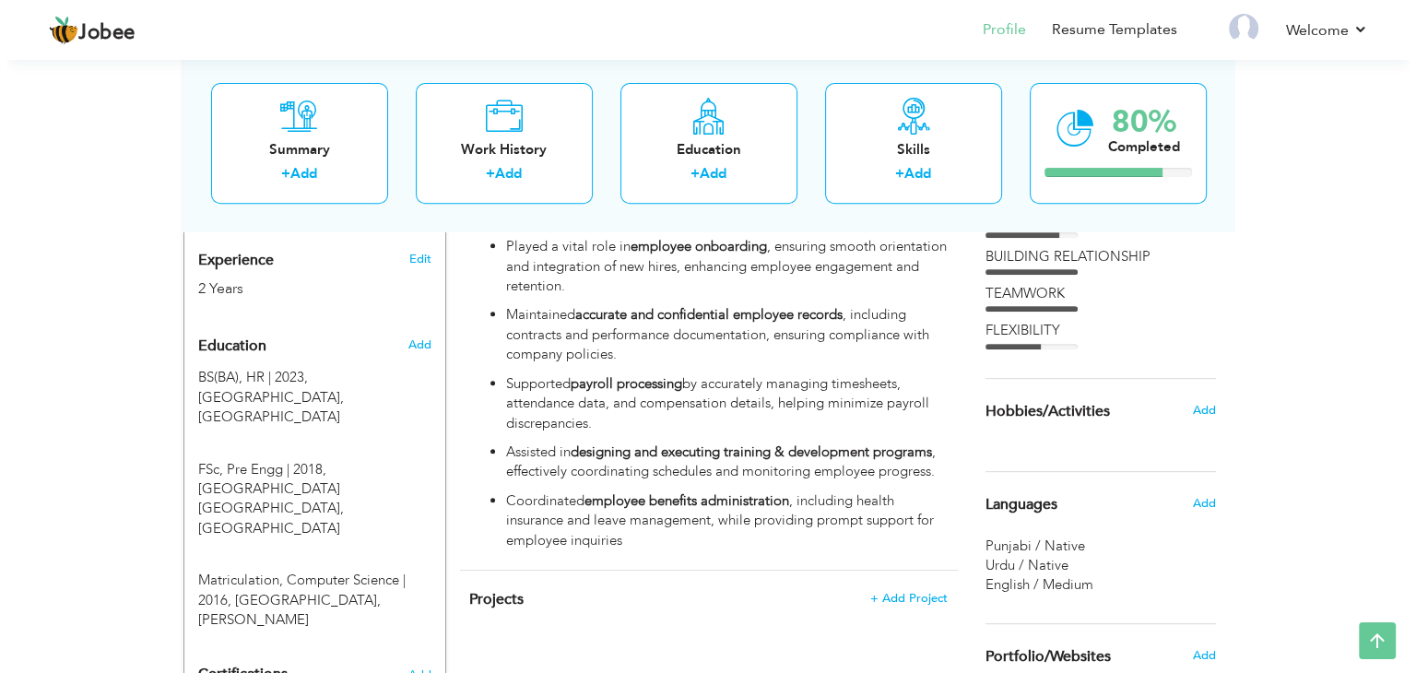
scroll to position [868, 0]
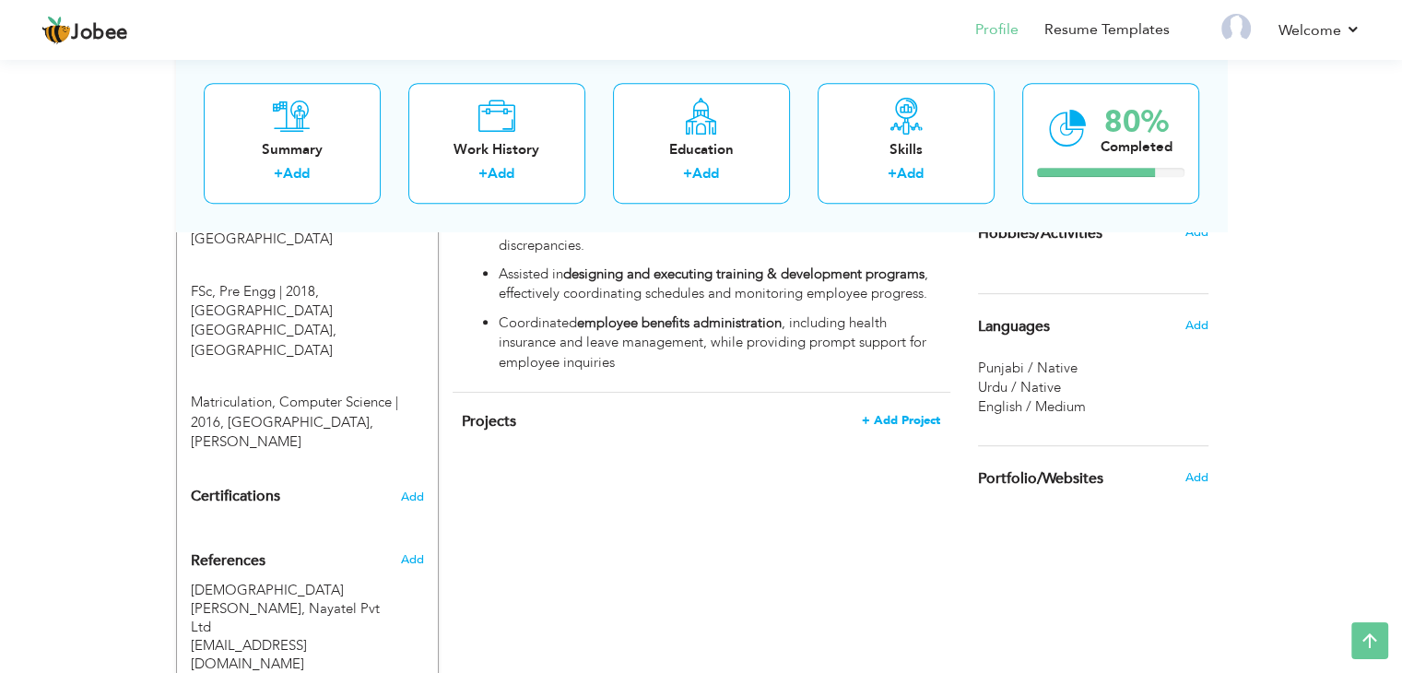
click at [908, 414] on span "+ Add Project" at bounding box center [901, 420] width 78 height 13
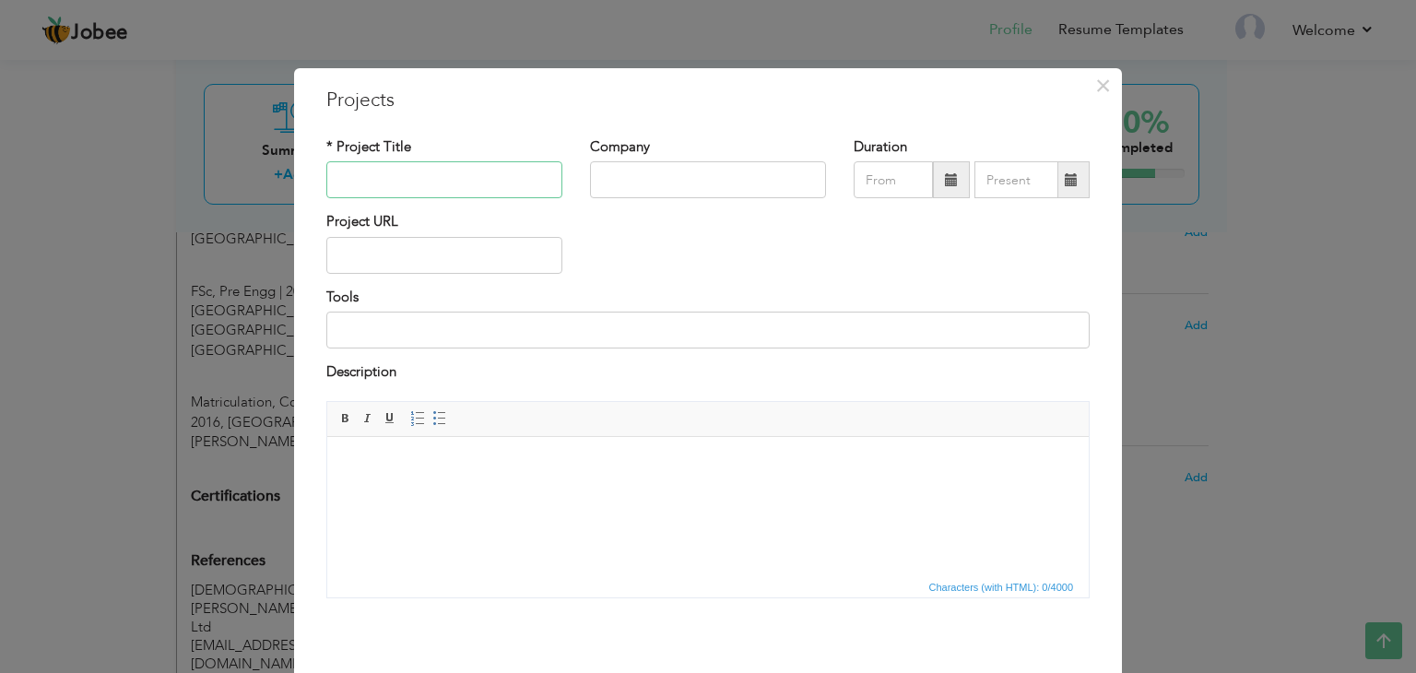
click at [426, 194] on input "text" at bounding box center [444, 179] width 236 height 37
type input "Birds Avary"
type input "[GEOGRAPHIC_DATA]"
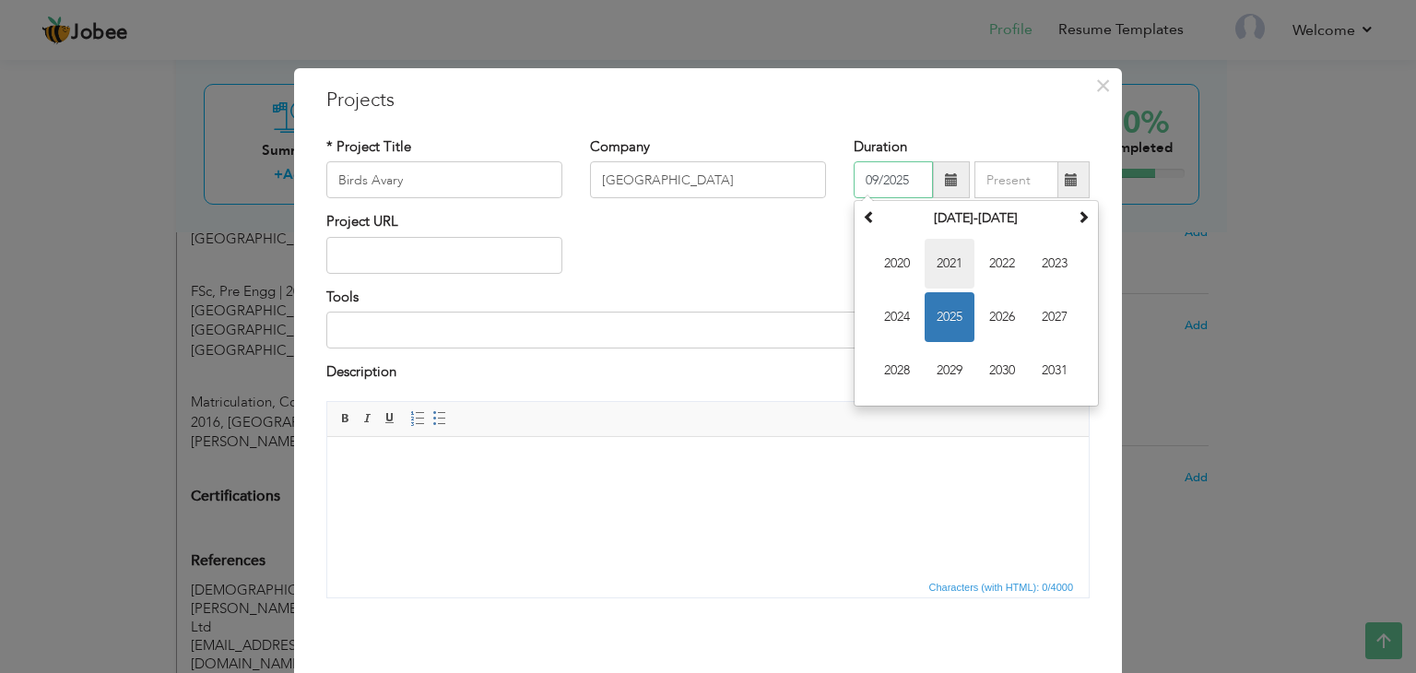
click at [944, 266] on span "2021" at bounding box center [950, 264] width 50 height 50
click at [881, 367] on span "Sep" at bounding box center [897, 371] width 50 height 50
type input "09/2021"
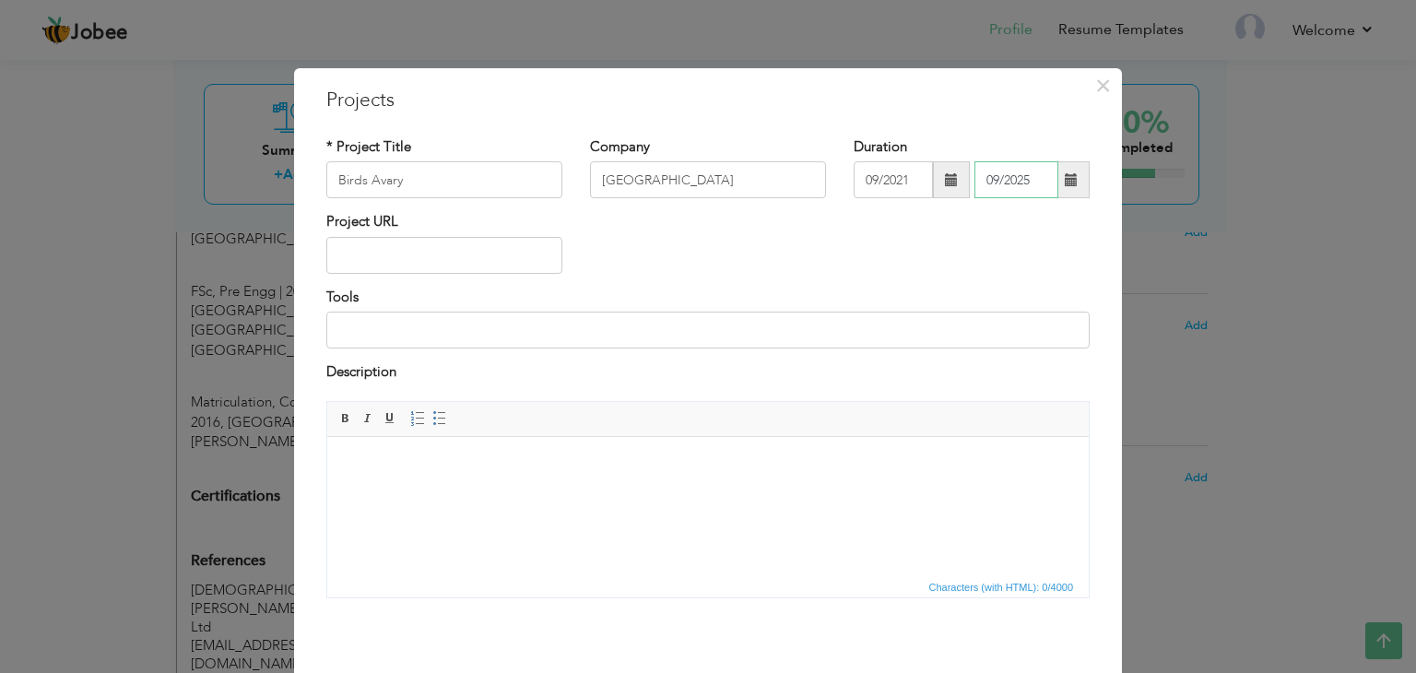
click at [1035, 180] on input "09/2025" at bounding box center [1017, 179] width 84 height 37
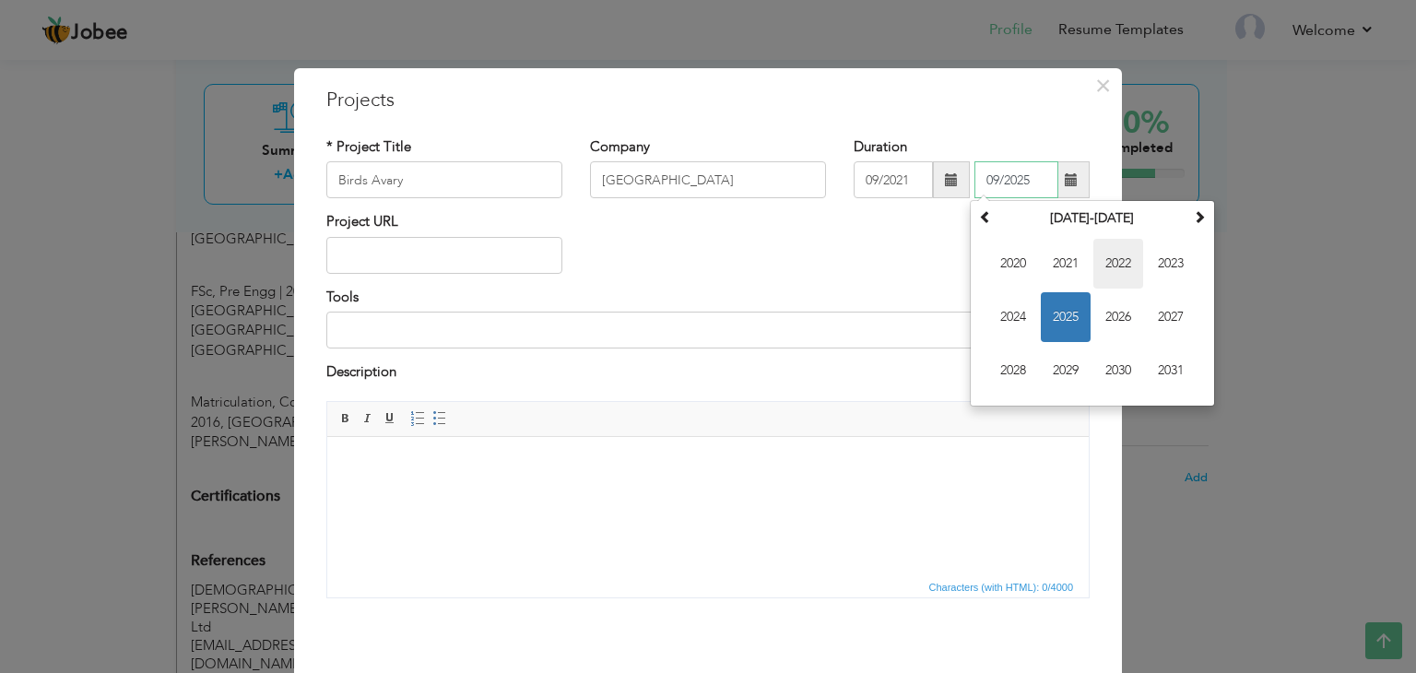
click at [1099, 266] on span "2022" at bounding box center [1119, 264] width 50 height 50
click at [1022, 261] on span "Jan" at bounding box center [1013, 264] width 50 height 50
type input "01/2022"
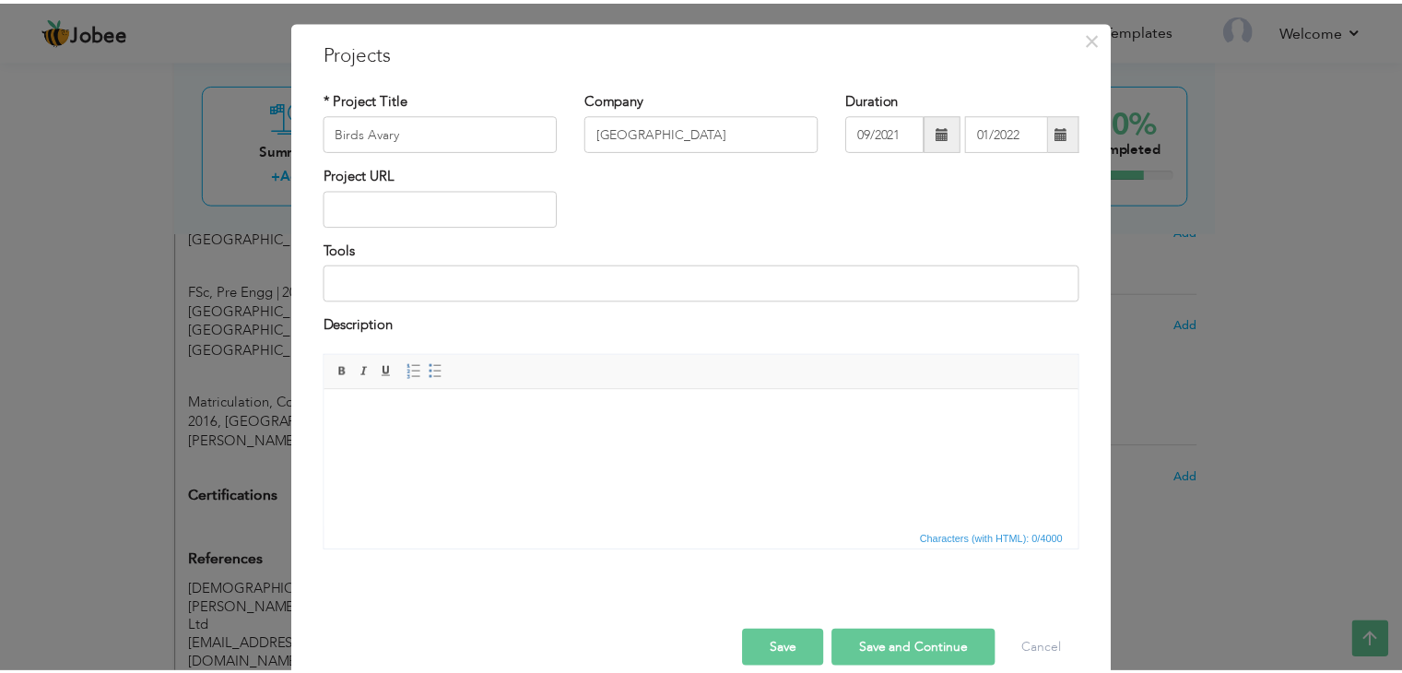
scroll to position [74, 0]
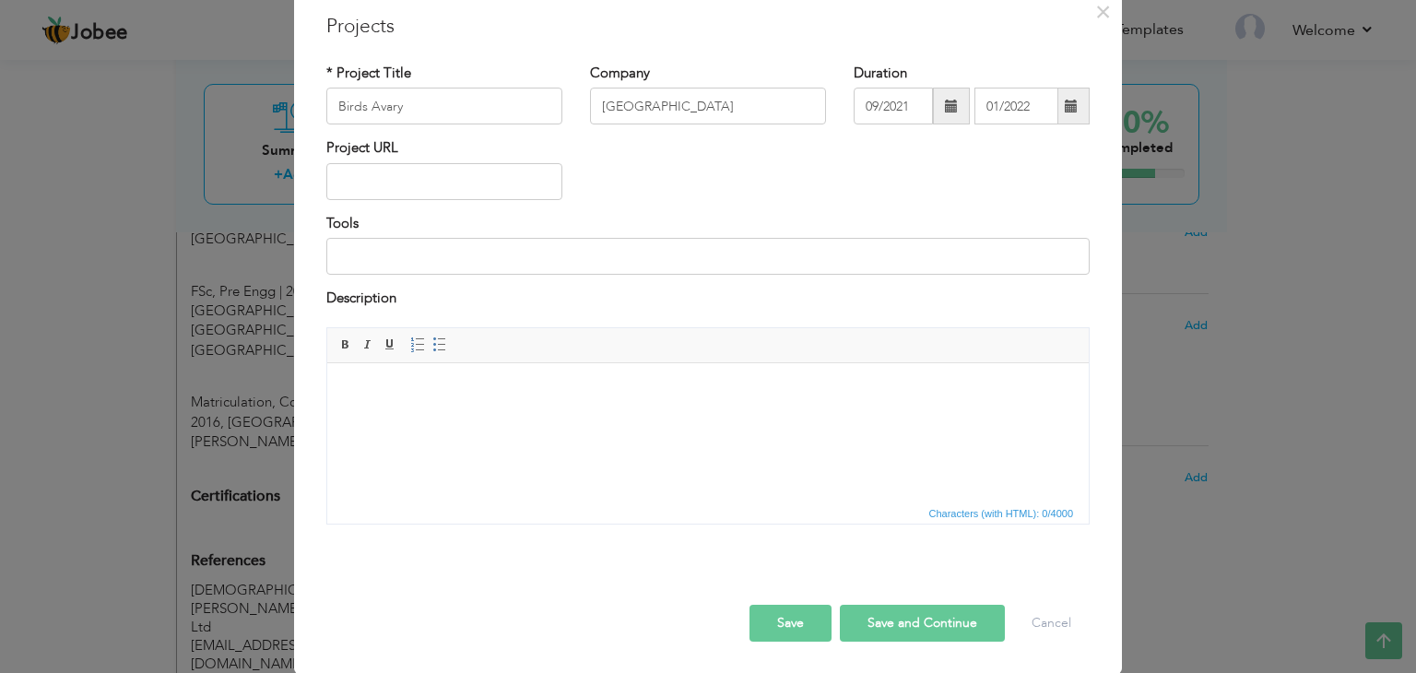
click at [789, 614] on button "Save" at bounding box center [791, 623] width 82 height 37
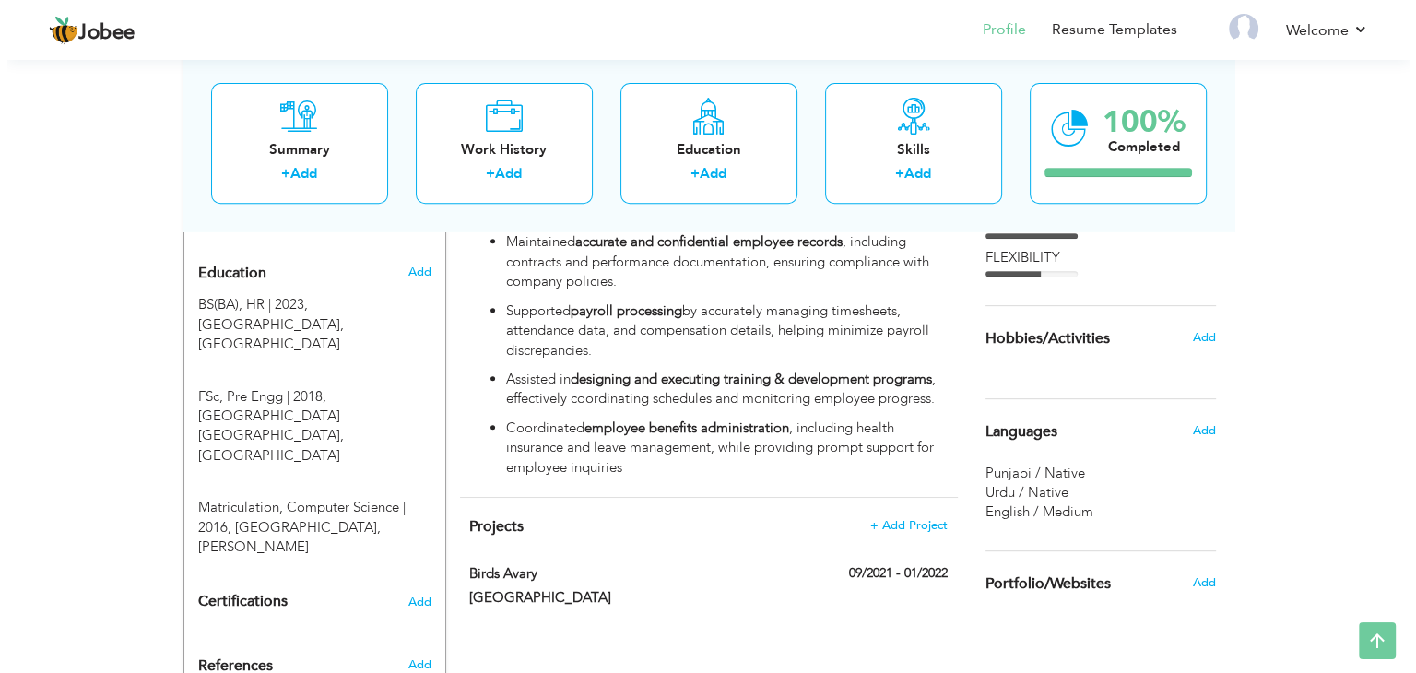
scroll to position [960, 0]
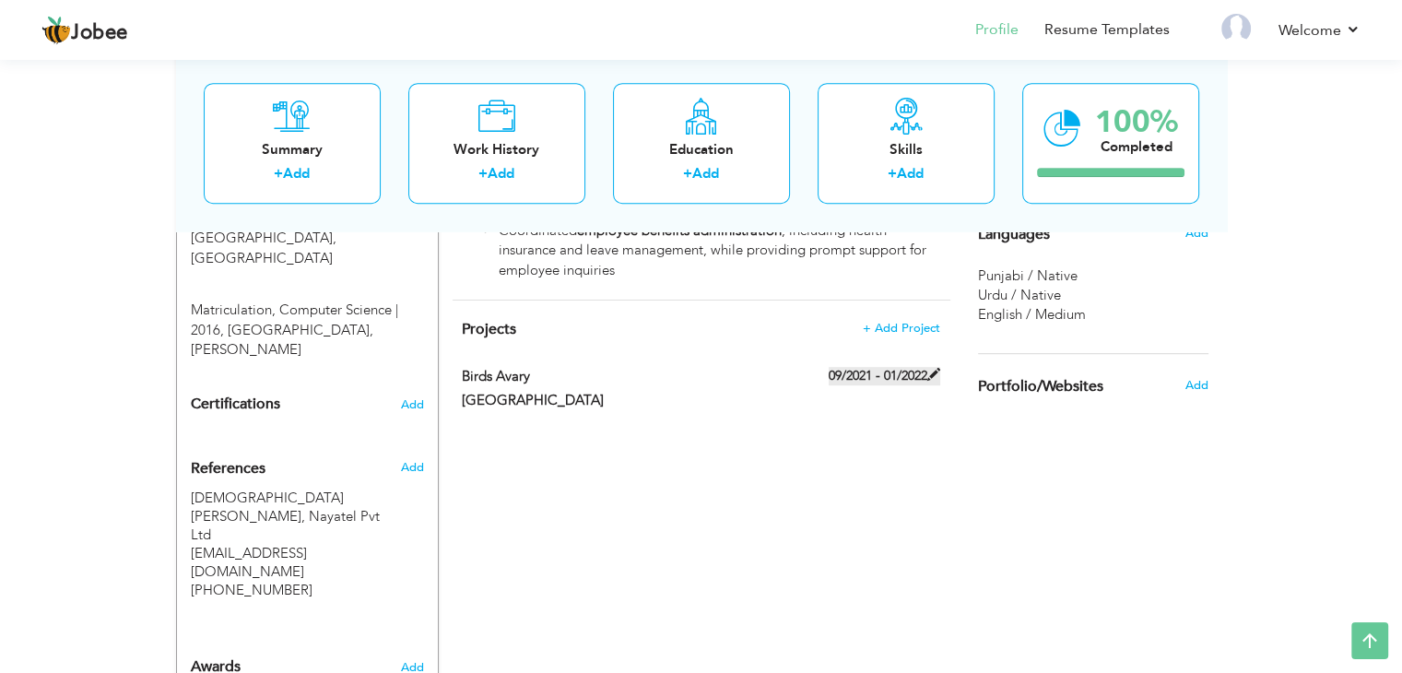
click at [936, 368] on span at bounding box center [934, 374] width 13 height 13
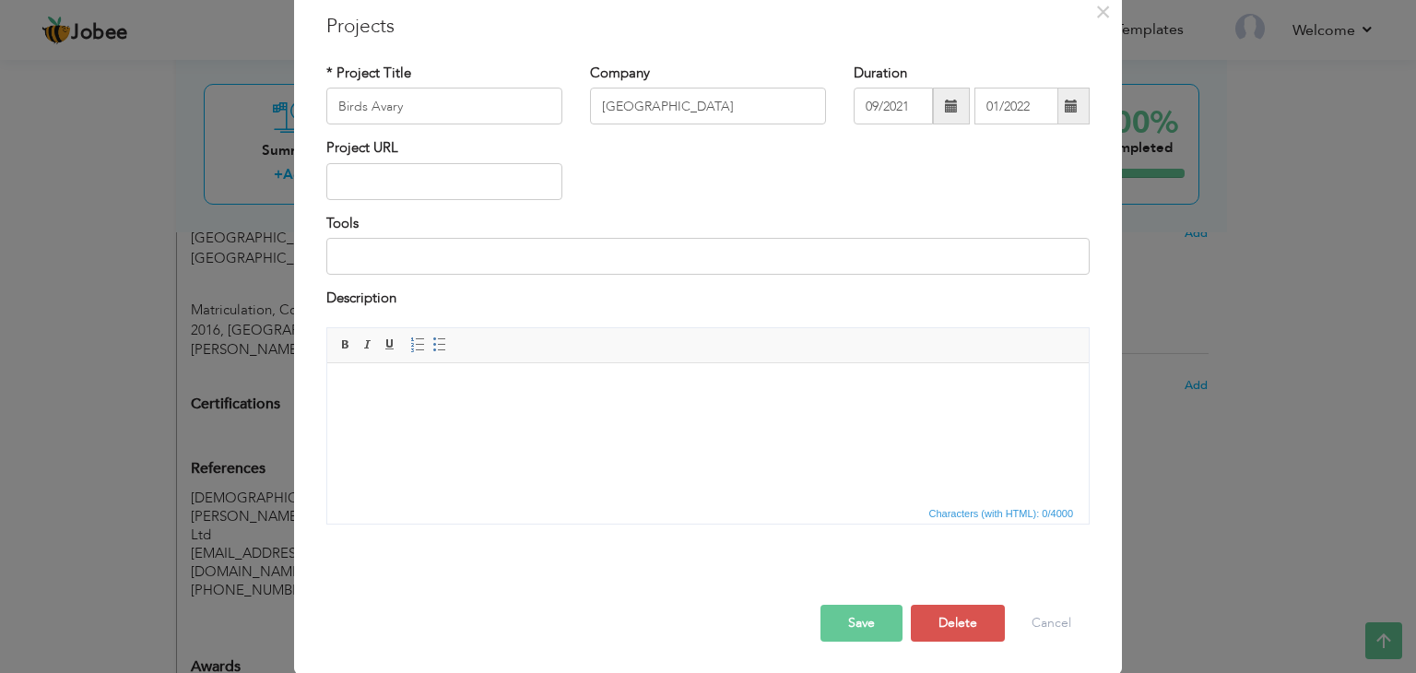
scroll to position [0, 0]
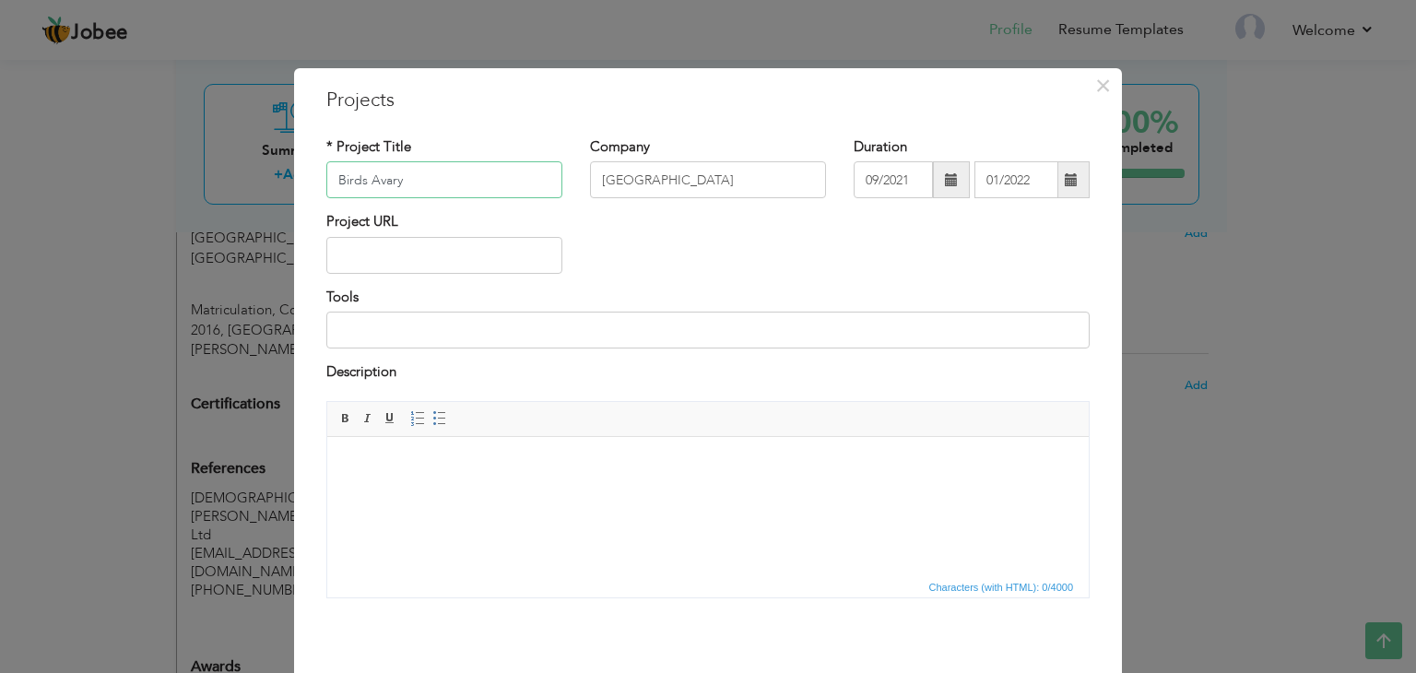
drag, startPoint x: 432, startPoint y: 186, endPoint x: 215, endPoint y: 175, distance: 217.0
click at [216, 175] on div "× Projects * Project Title Birds Avary Company COMSATS University Islamabad Att…" at bounding box center [708, 336] width 1416 height 673
click at [573, 491] on html at bounding box center [708, 464] width 762 height 56
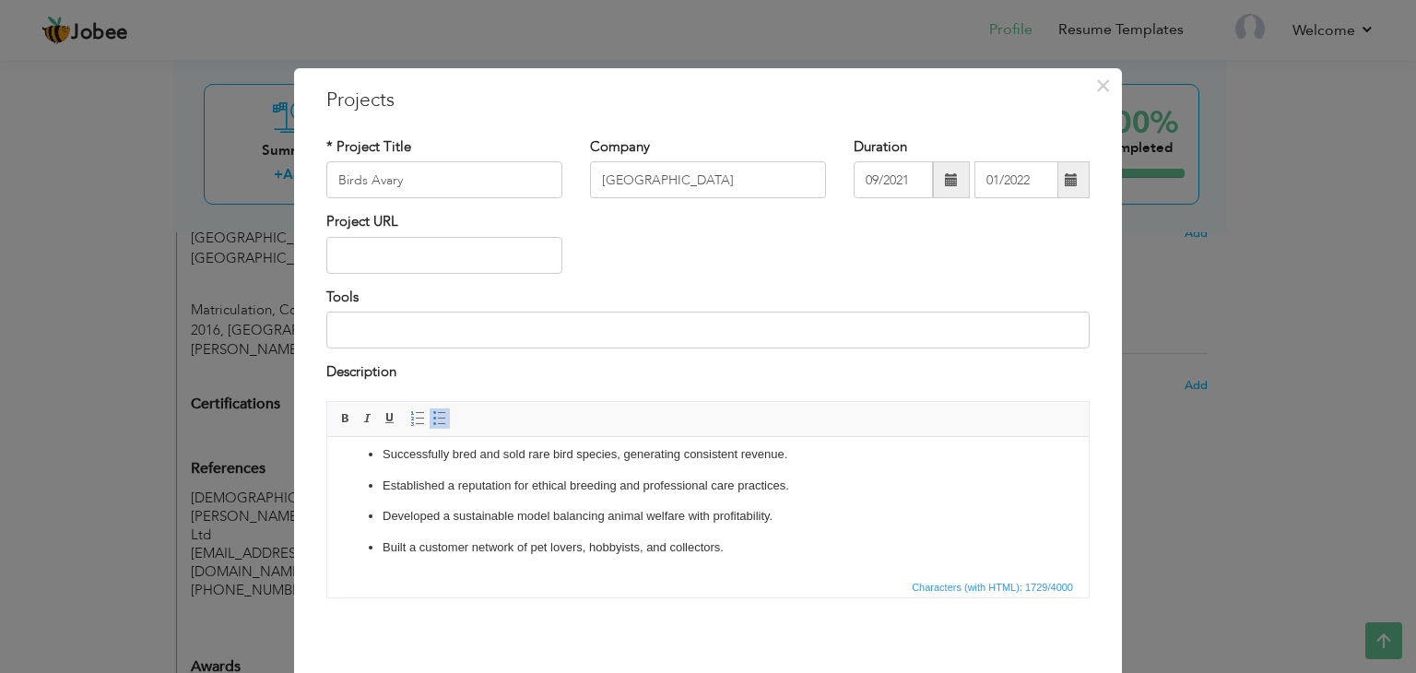
scroll to position [74, 0]
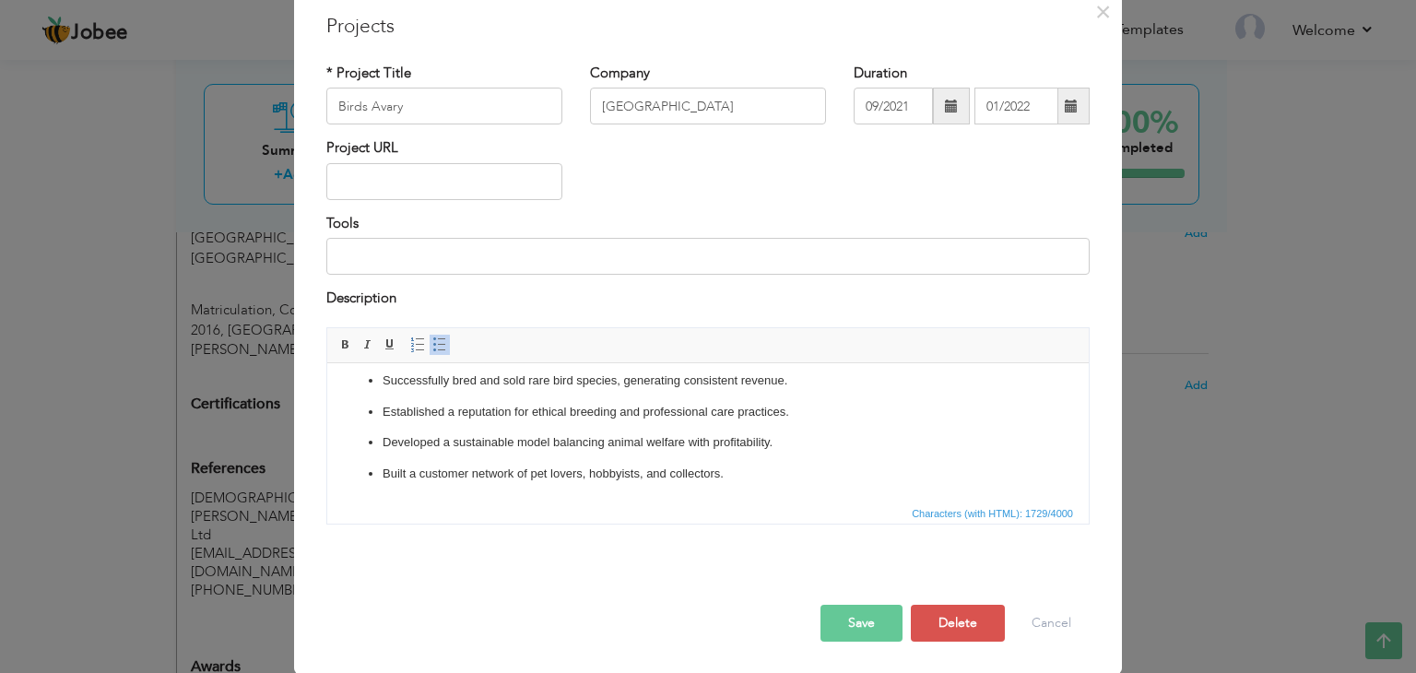
click at [853, 622] on button "Save" at bounding box center [862, 623] width 82 height 37
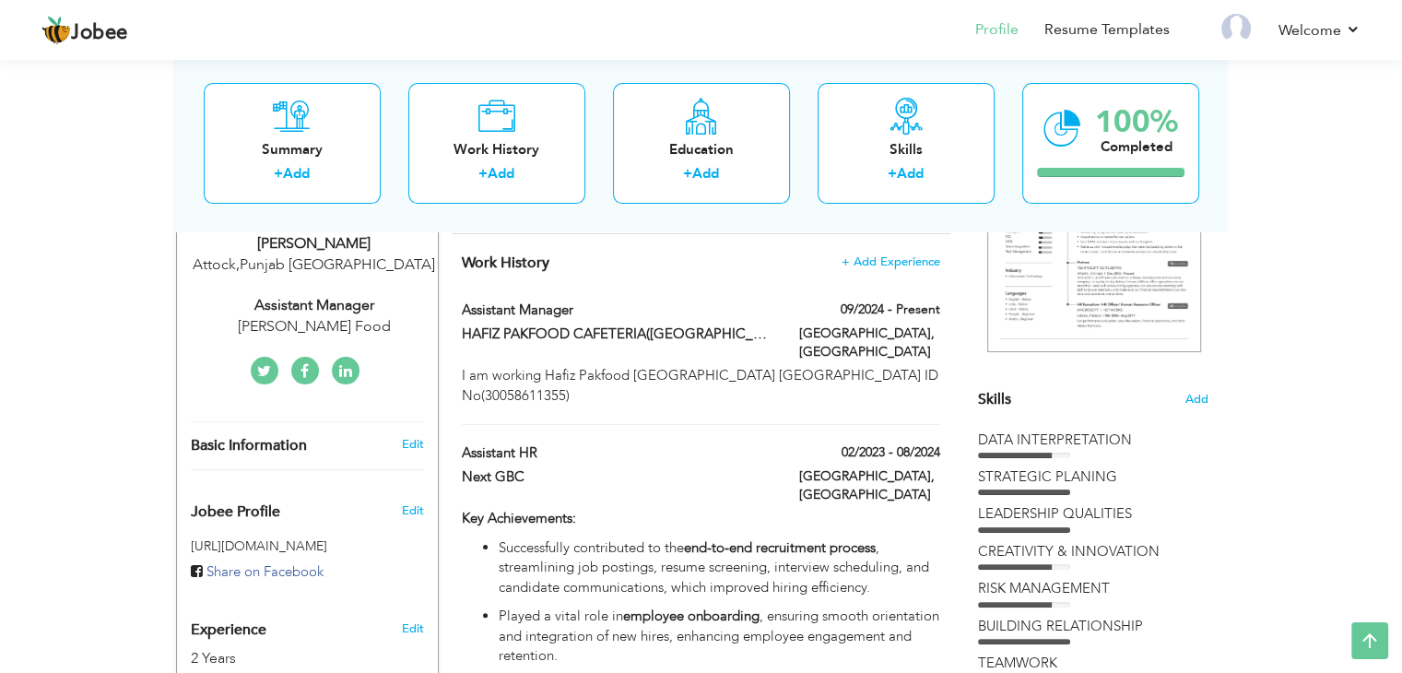
scroll to position [136, 0]
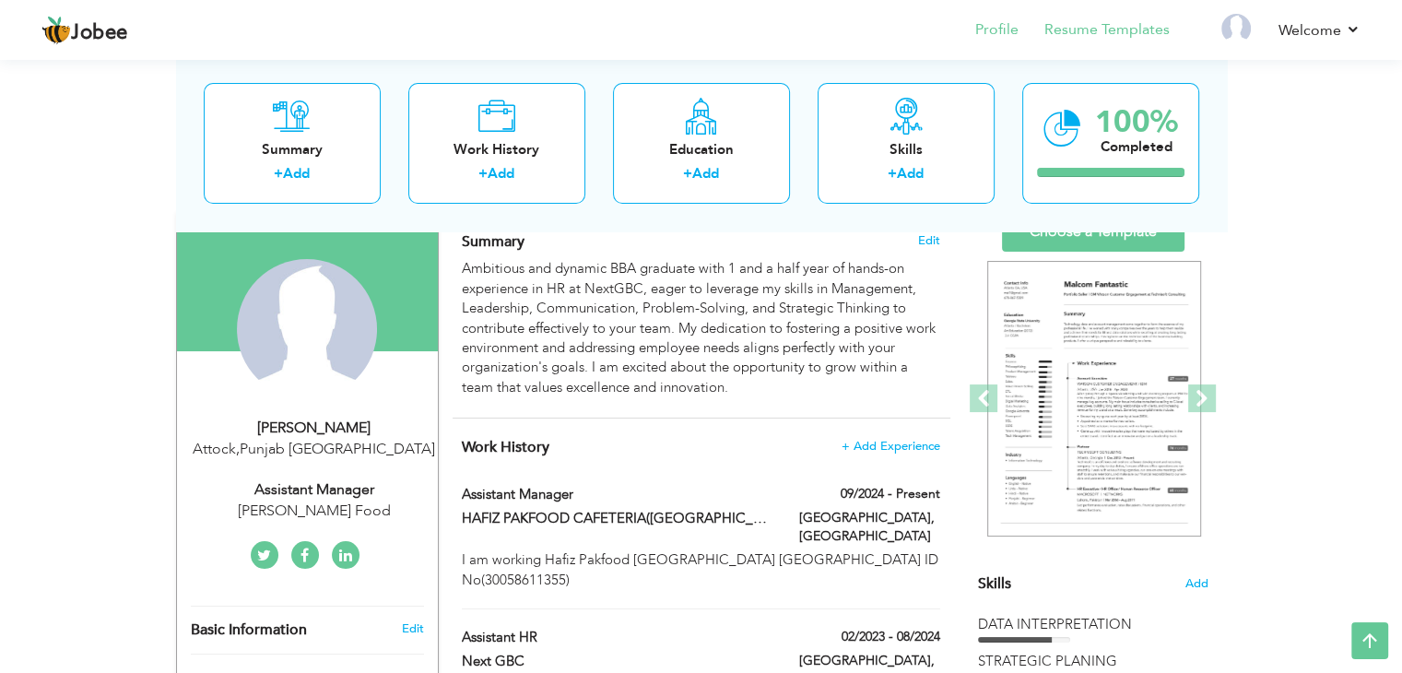
click at [1121, 41] on li "Resume Templates" at bounding box center [1094, 31] width 151 height 50
click at [1085, 19] on link "Resume Templates" at bounding box center [1107, 29] width 125 height 21
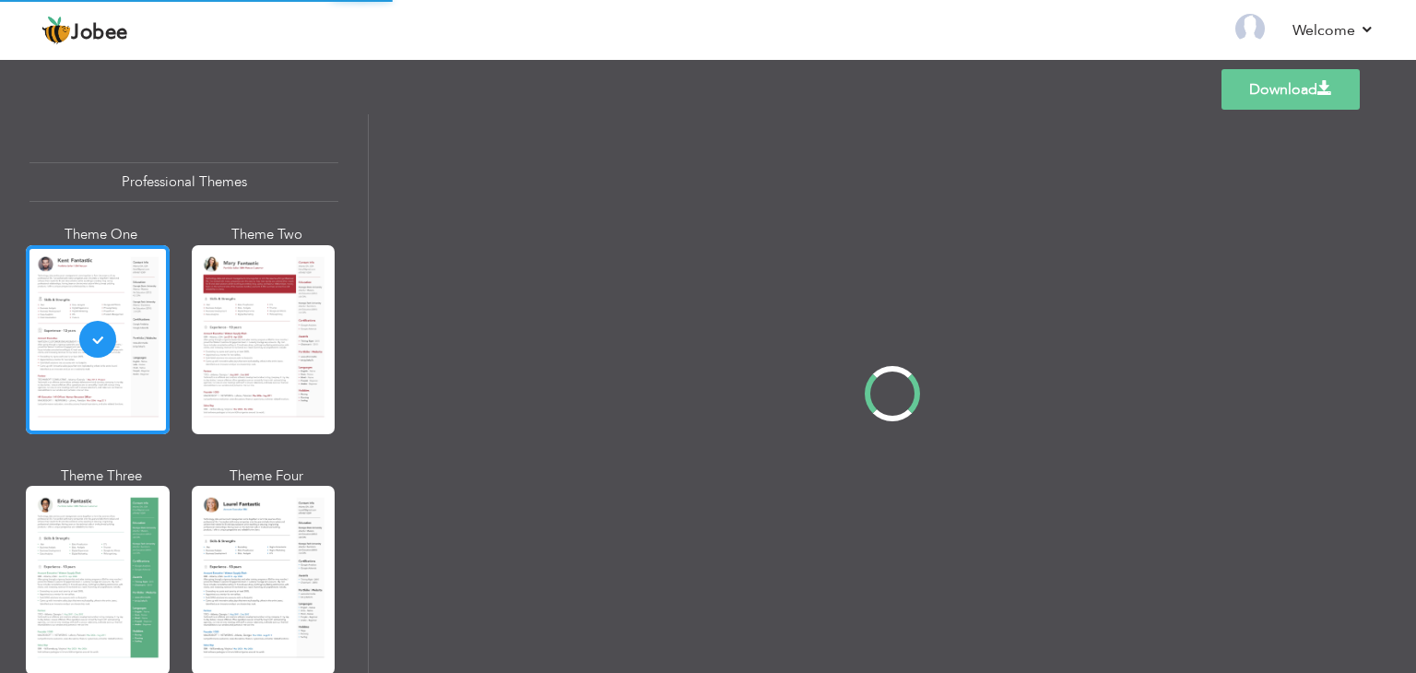
click at [153, 577] on div "Professional Themes Theme One Theme Two Theme Three Theme Four" at bounding box center [708, 393] width 1416 height 559
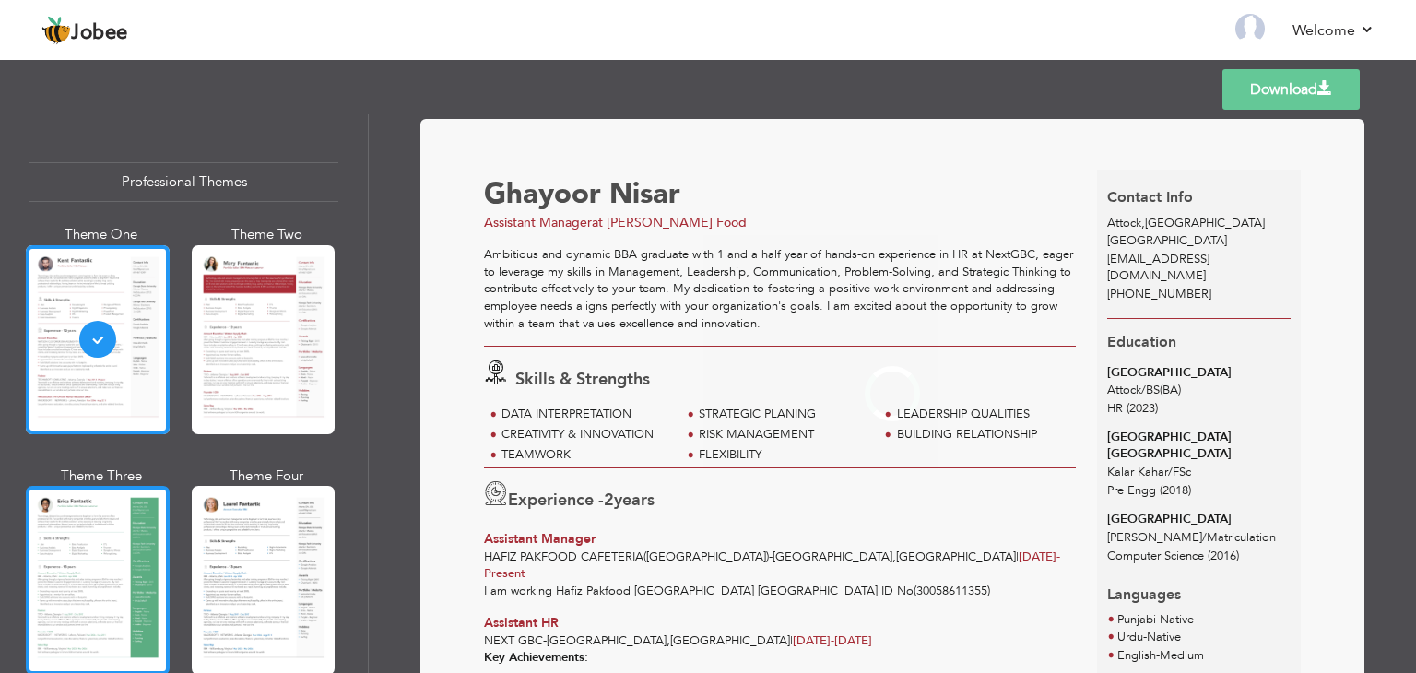
click at [52, 558] on div at bounding box center [98, 580] width 144 height 189
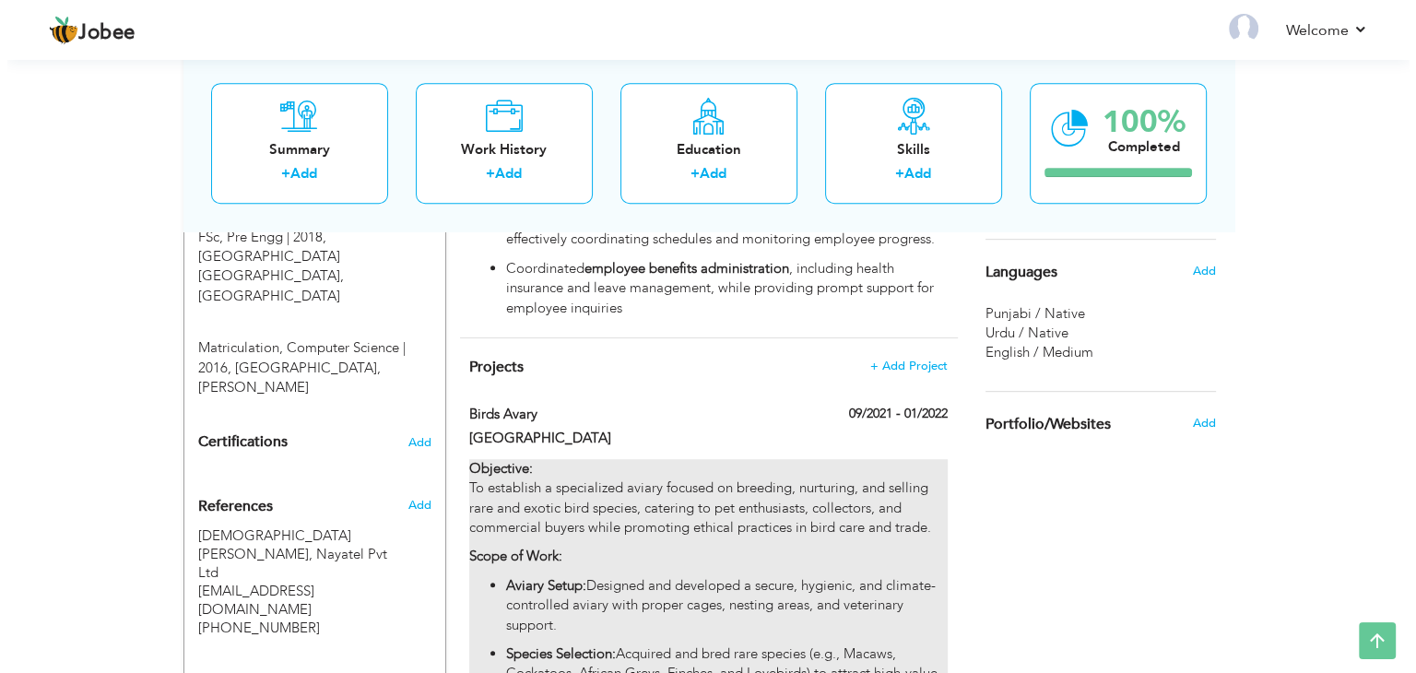
scroll to position [1383, 0]
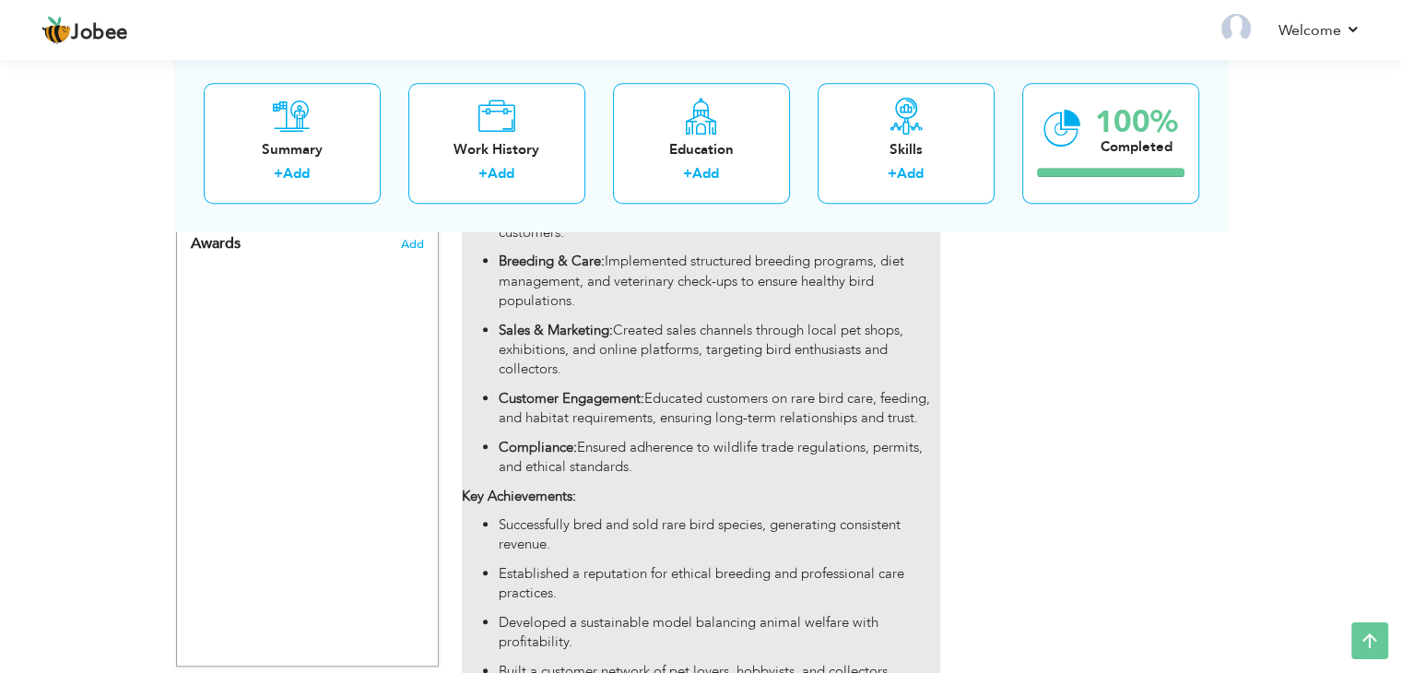
click at [816, 515] on p "Successfully bred and sold rare bird species, generating consistent revenue." at bounding box center [719, 535] width 441 height 40
type input "Birds Avary"
type input "[GEOGRAPHIC_DATA]"
type input "09/2021"
type input "01/2022"
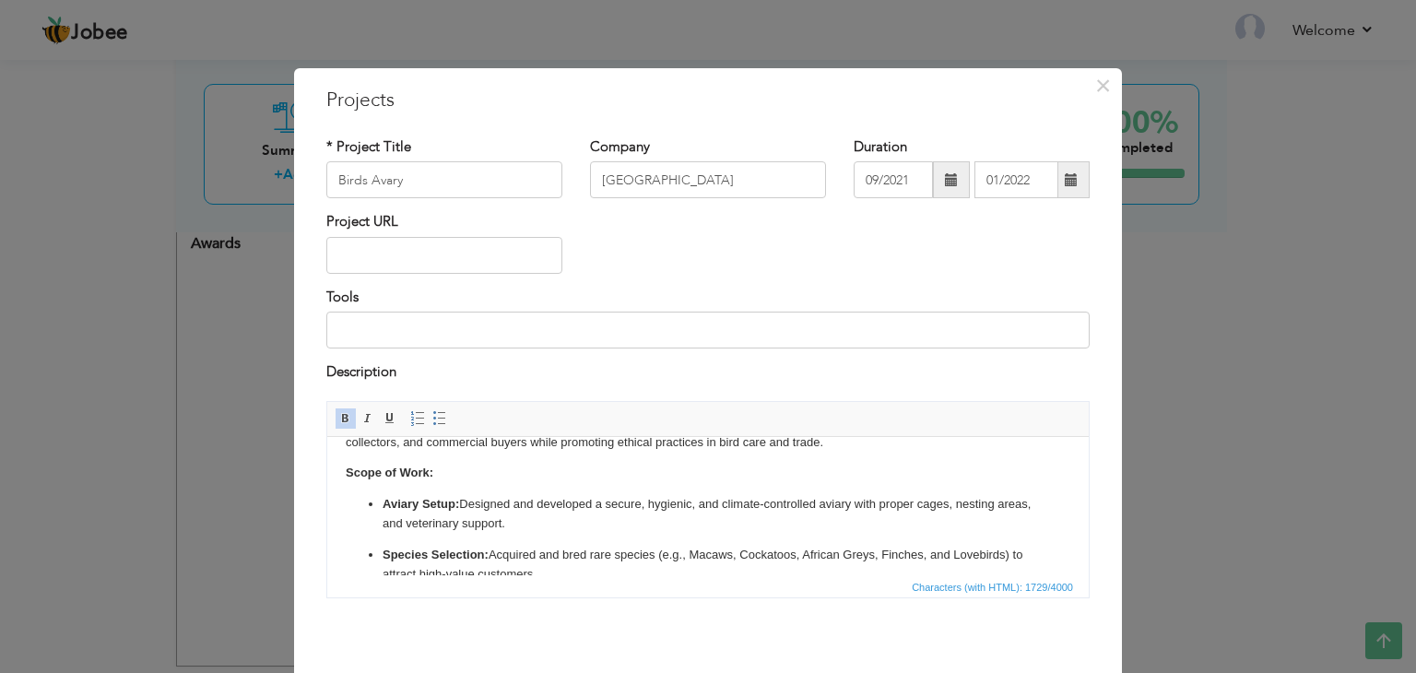
scroll to position [56, 0]
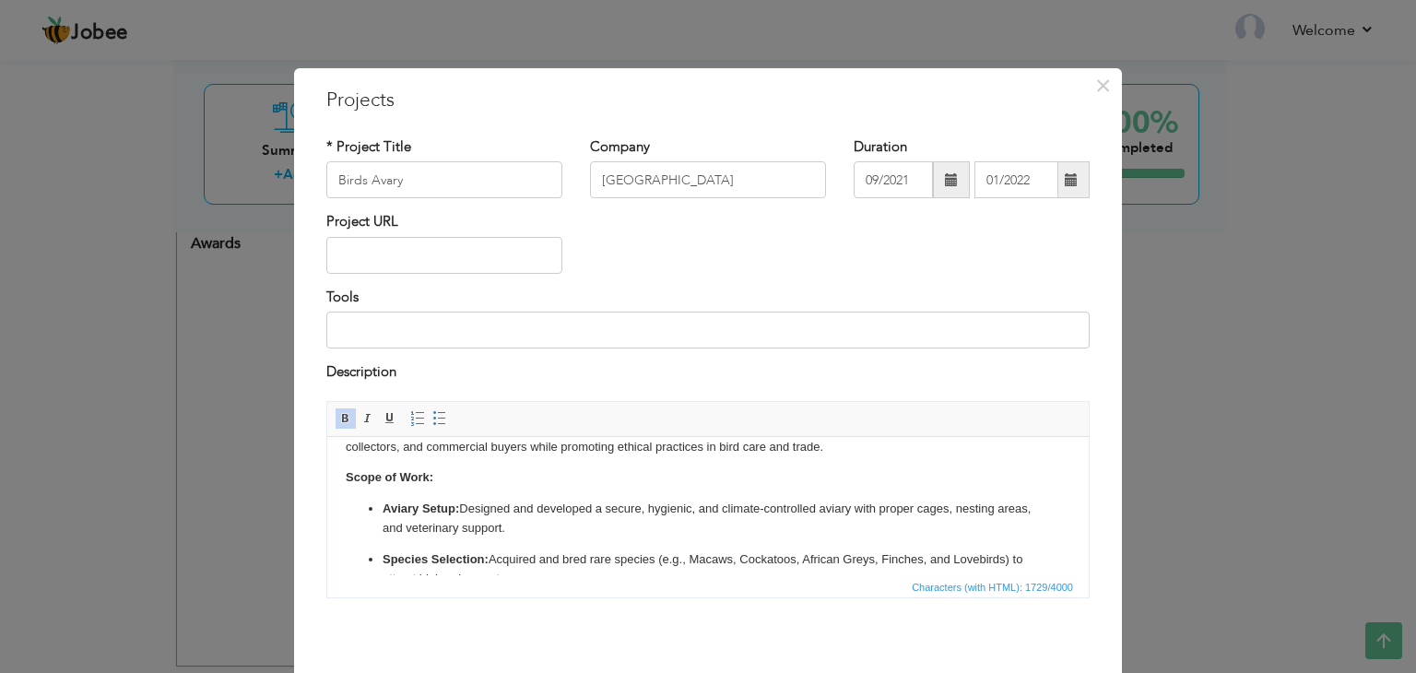
drag, startPoint x: 892, startPoint y: 455, endPoint x: 337, endPoint y: 477, distance: 555.5
click at [337, 475] on html "Objective: To establish a specialized aviary focused on breeding, nurturing, an…" at bounding box center [708, 662] width 762 height 564
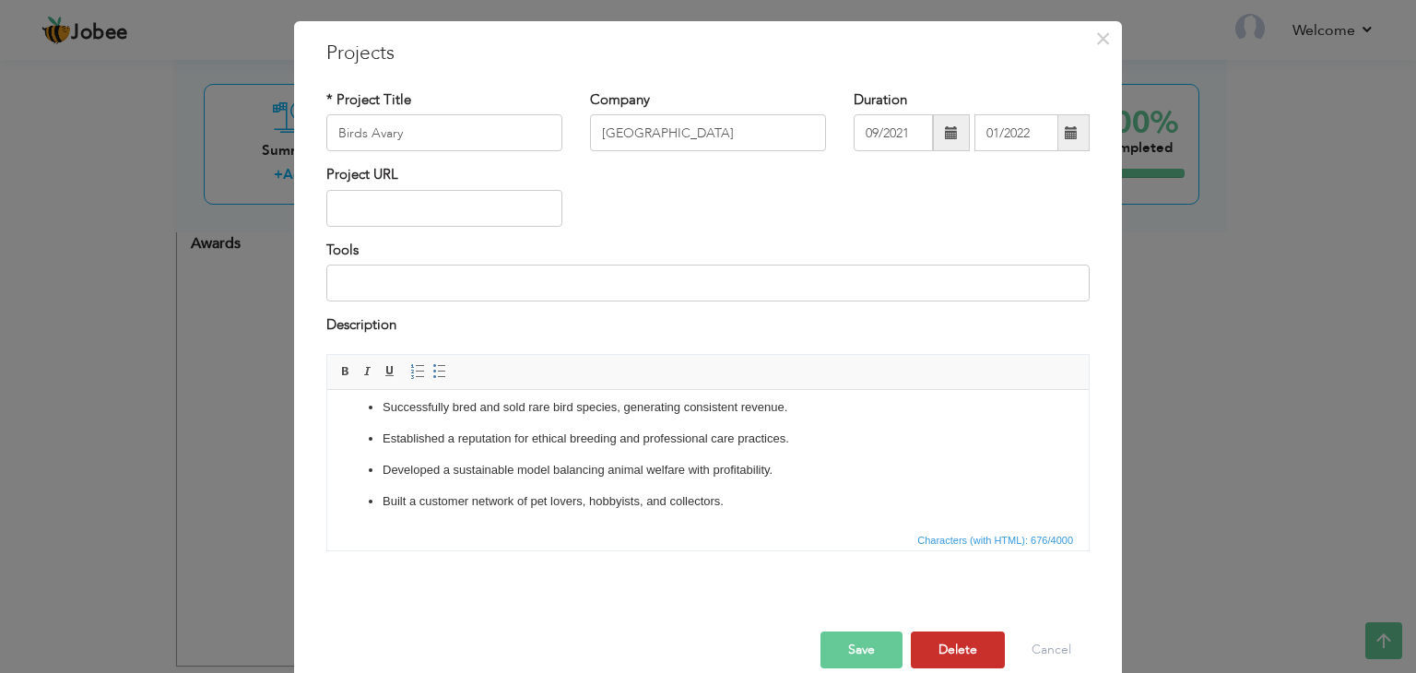
scroll to position [74, 0]
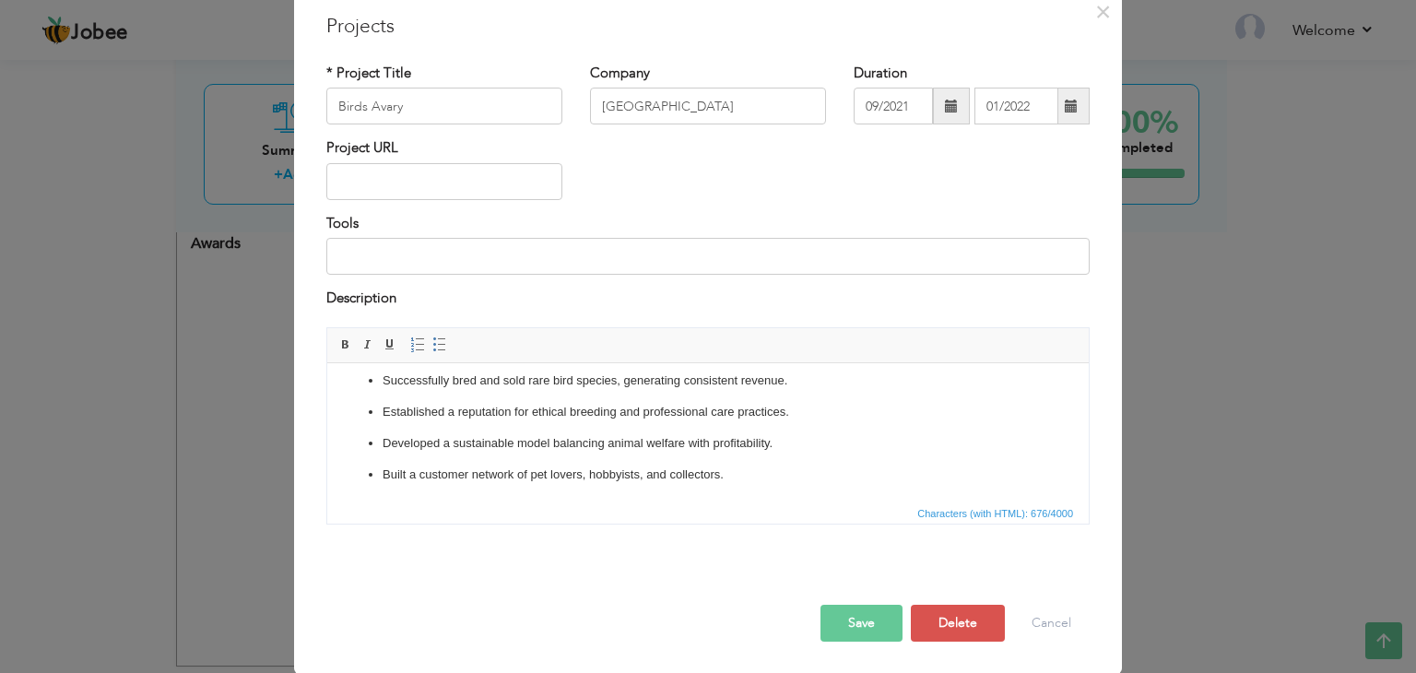
click at [874, 613] on button "Save" at bounding box center [862, 623] width 82 height 37
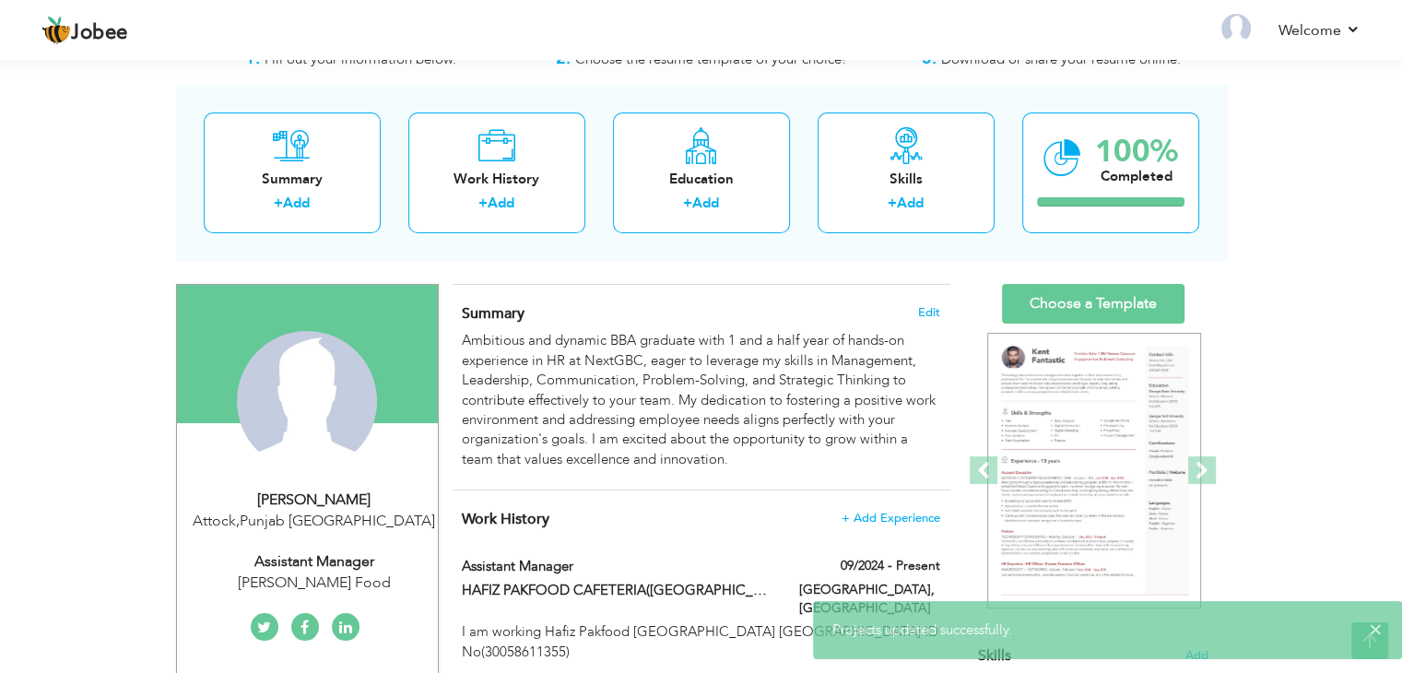
scroll to position [0, 0]
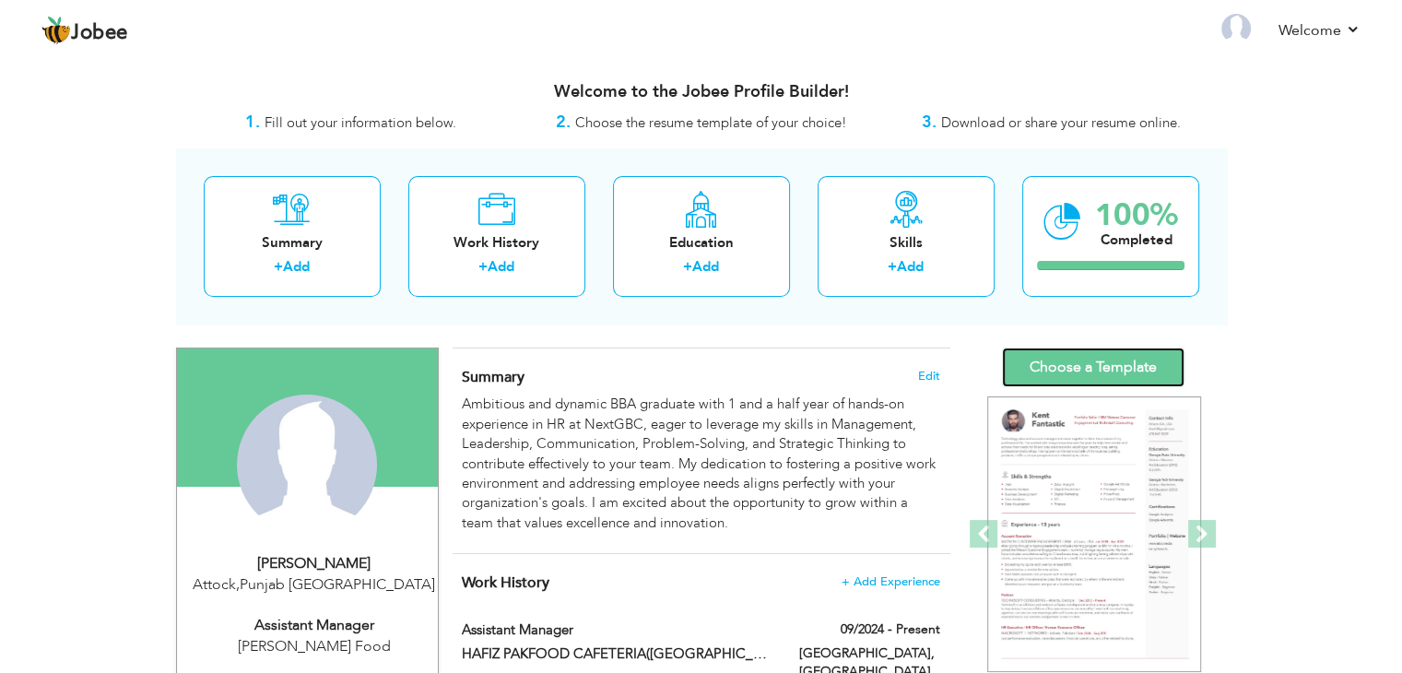
click at [1102, 376] on link "Choose a Template" at bounding box center [1093, 368] width 183 height 40
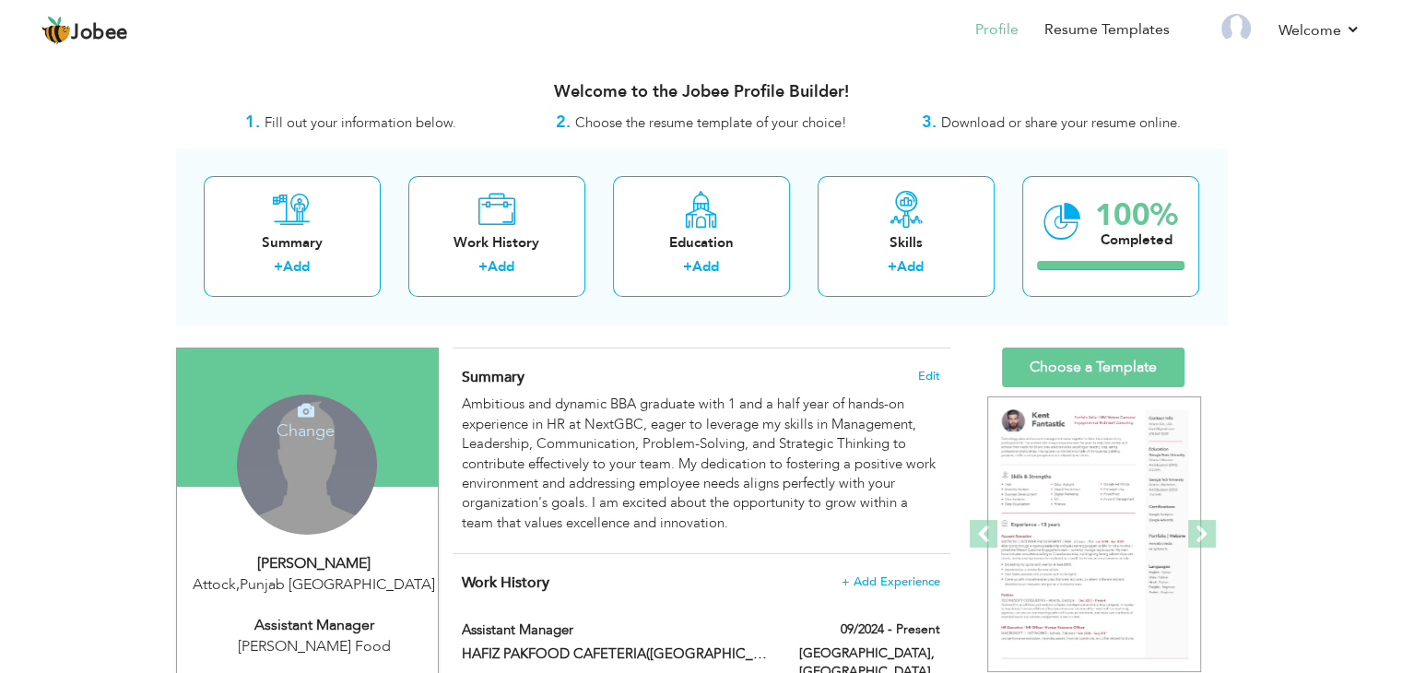
click at [310, 454] on div "Change Remove" at bounding box center [307, 465] width 140 height 140
click at [315, 425] on h4 "Change" at bounding box center [306, 418] width 132 height 44
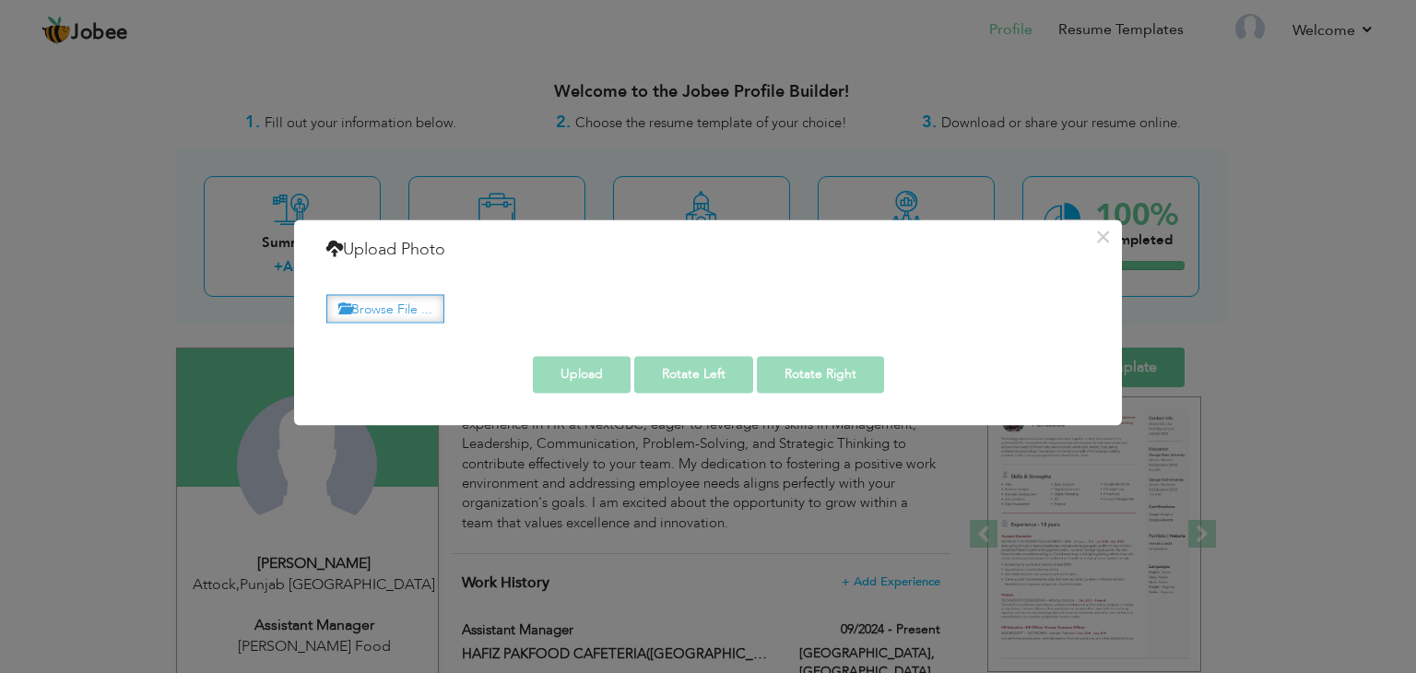
click at [410, 313] on label "Browse File ..." at bounding box center [385, 308] width 118 height 29
click at [0, 0] on input "Browse File ..." at bounding box center [0, 0] width 0 height 0
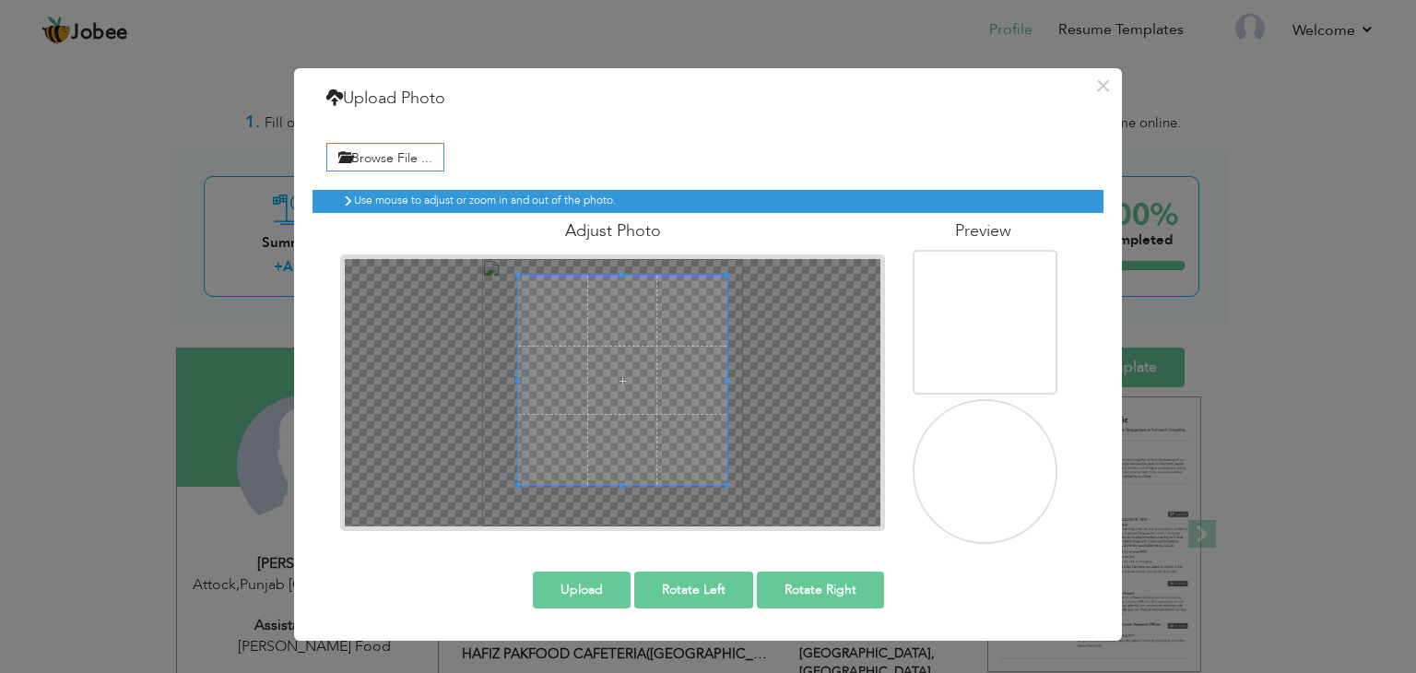
click at [646, 385] on span at bounding box center [622, 380] width 209 height 209
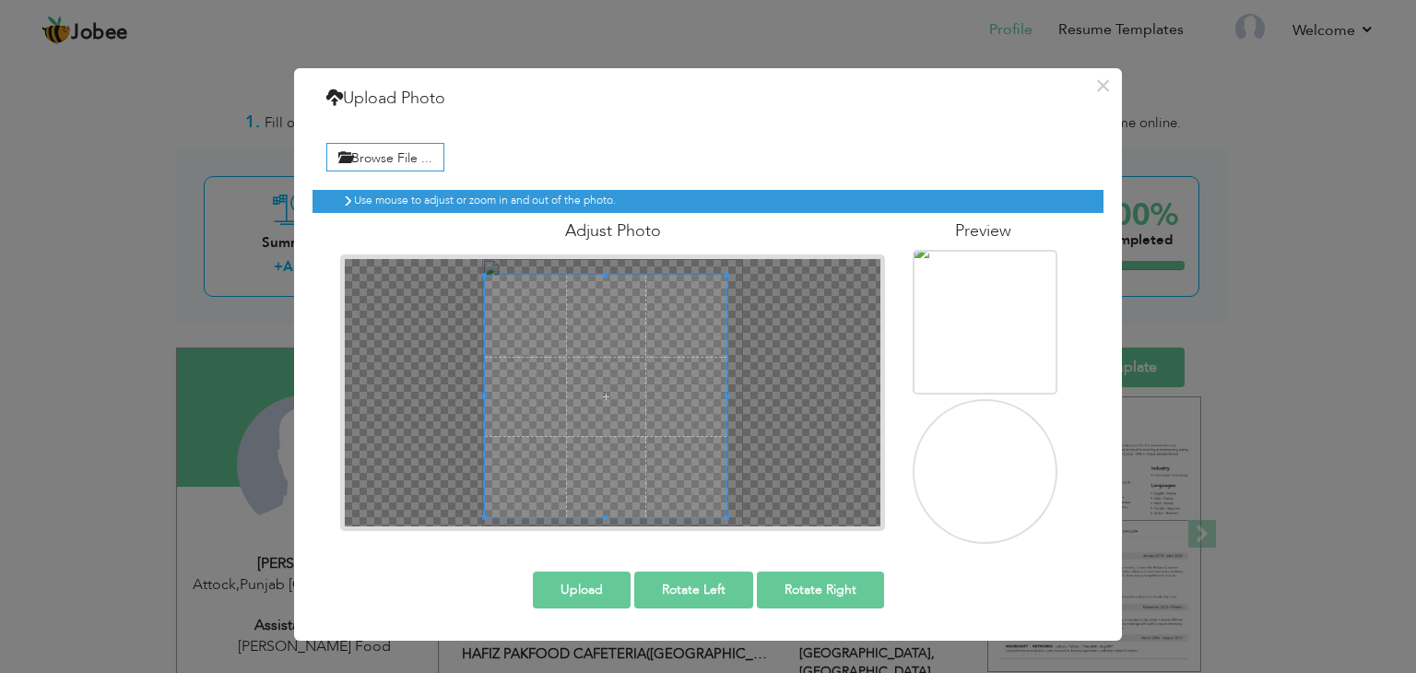
click at [484, 521] on div at bounding box center [613, 392] width 536 height 267
click at [741, 519] on div at bounding box center [613, 392] width 536 height 267
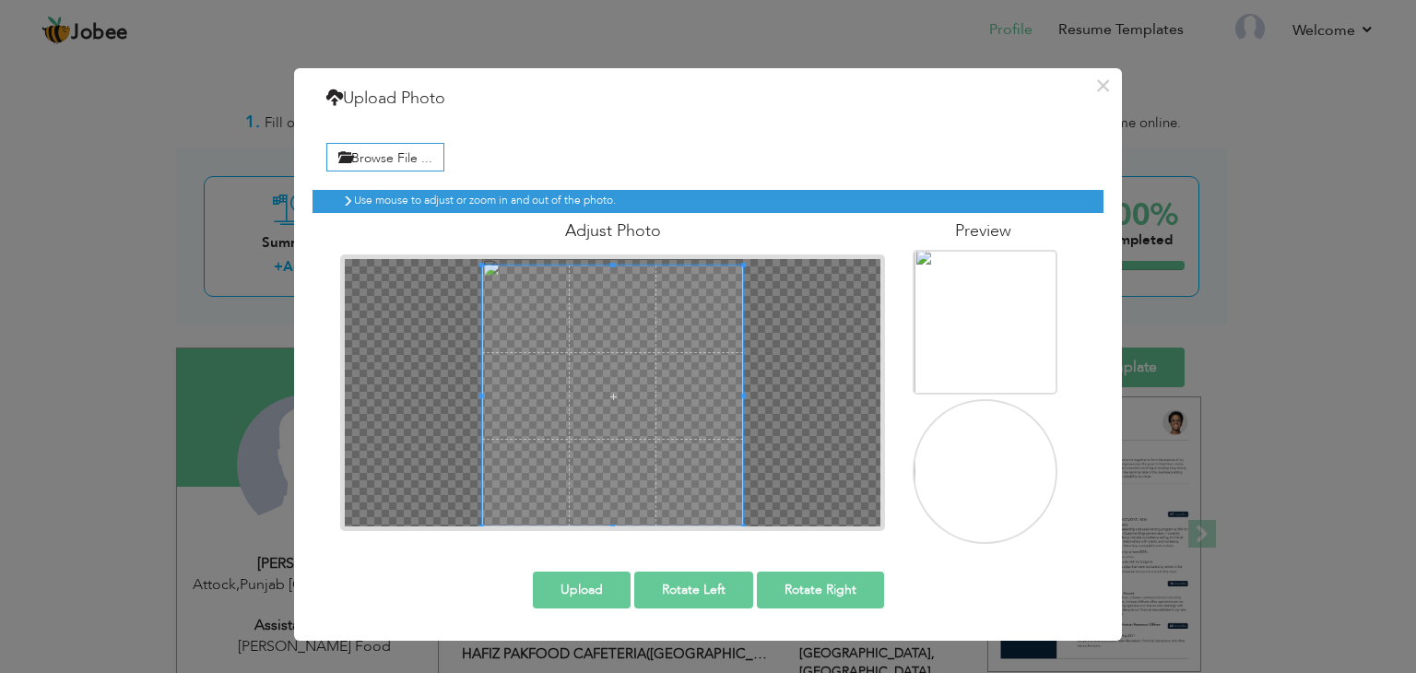
click at [746, 263] on div at bounding box center [613, 392] width 536 height 267
click at [594, 576] on button "Upload" at bounding box center [582, 590] width 98 height 37
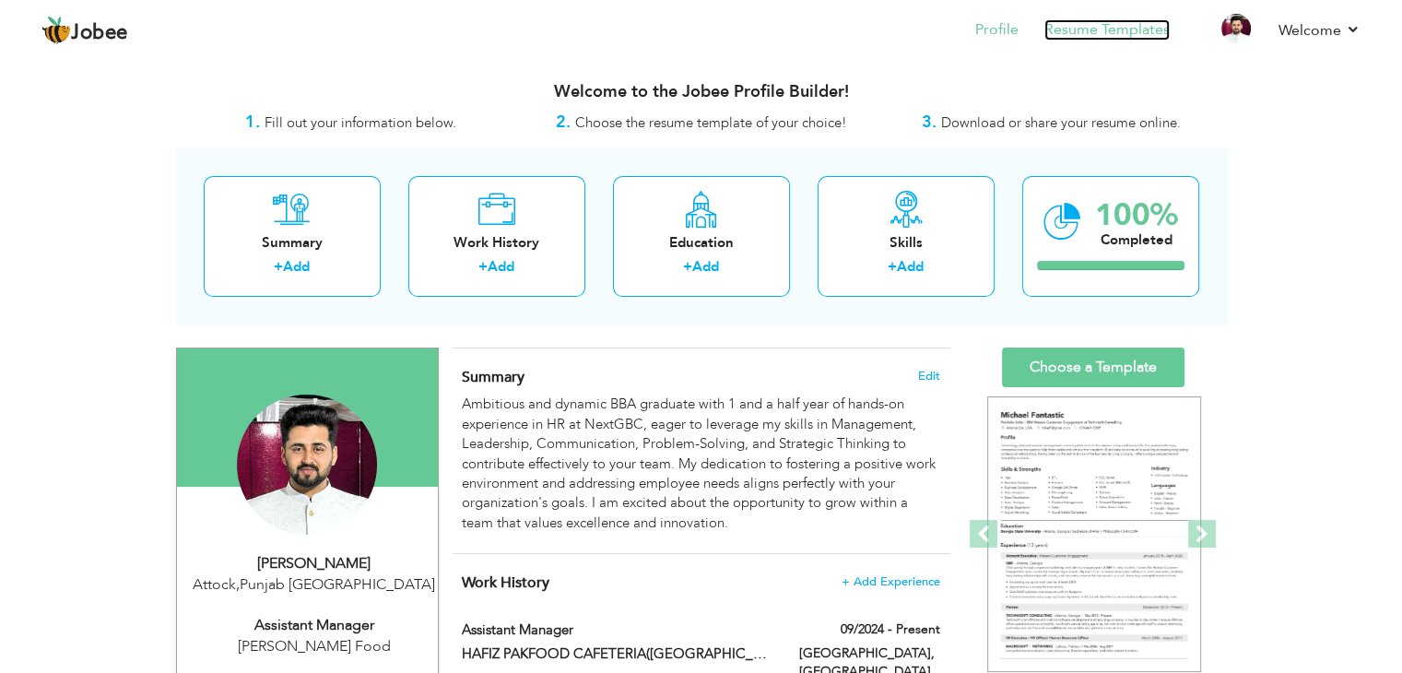
click at [1129, 30] on link "Resume Templates" at bounding box center [1107, 29] width 125 height 21
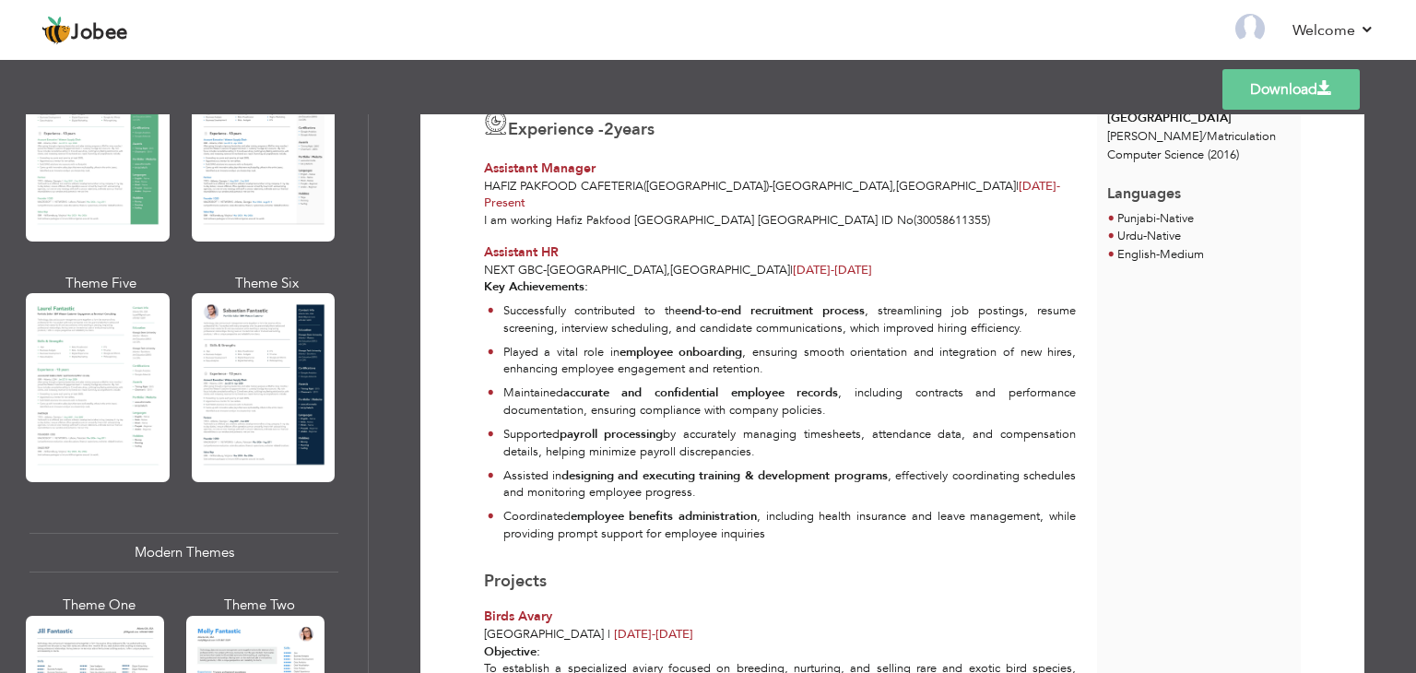
scroll to position [346, 0]
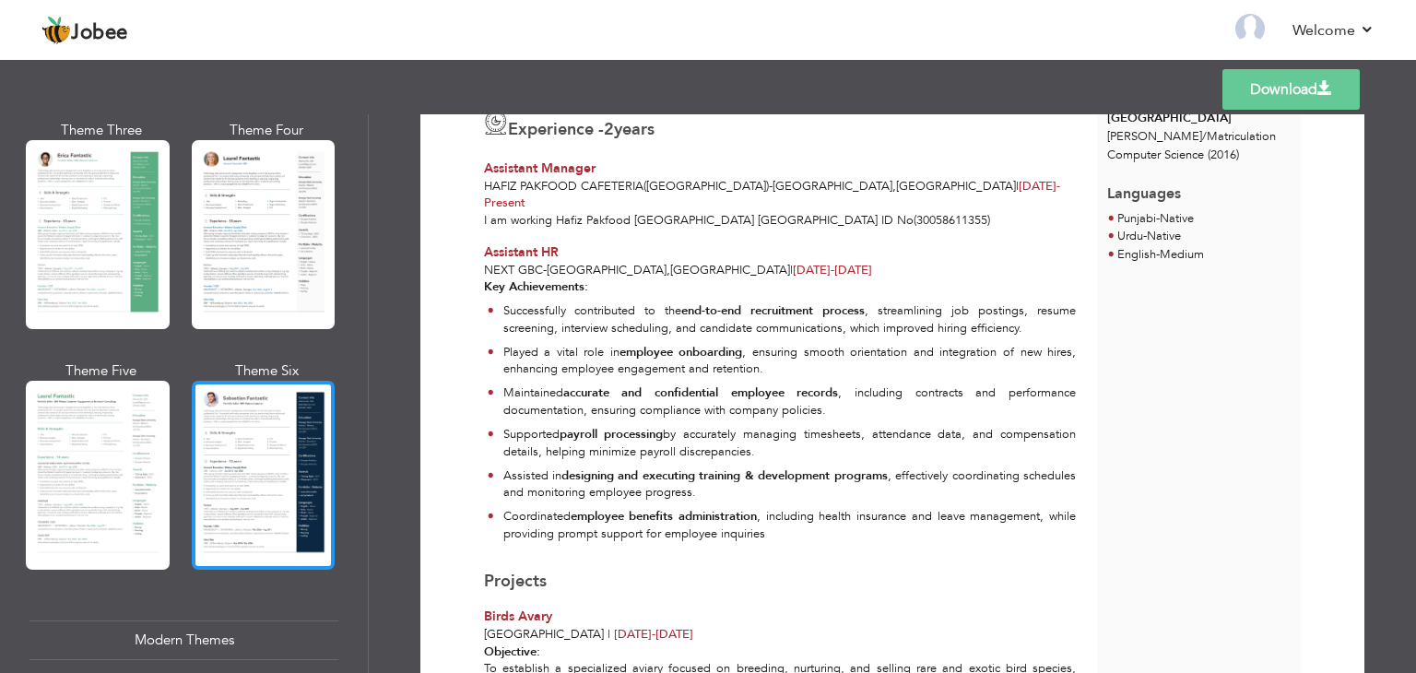
click at [277, 484] on div at bounding box center [264, 475] width 144 height 189
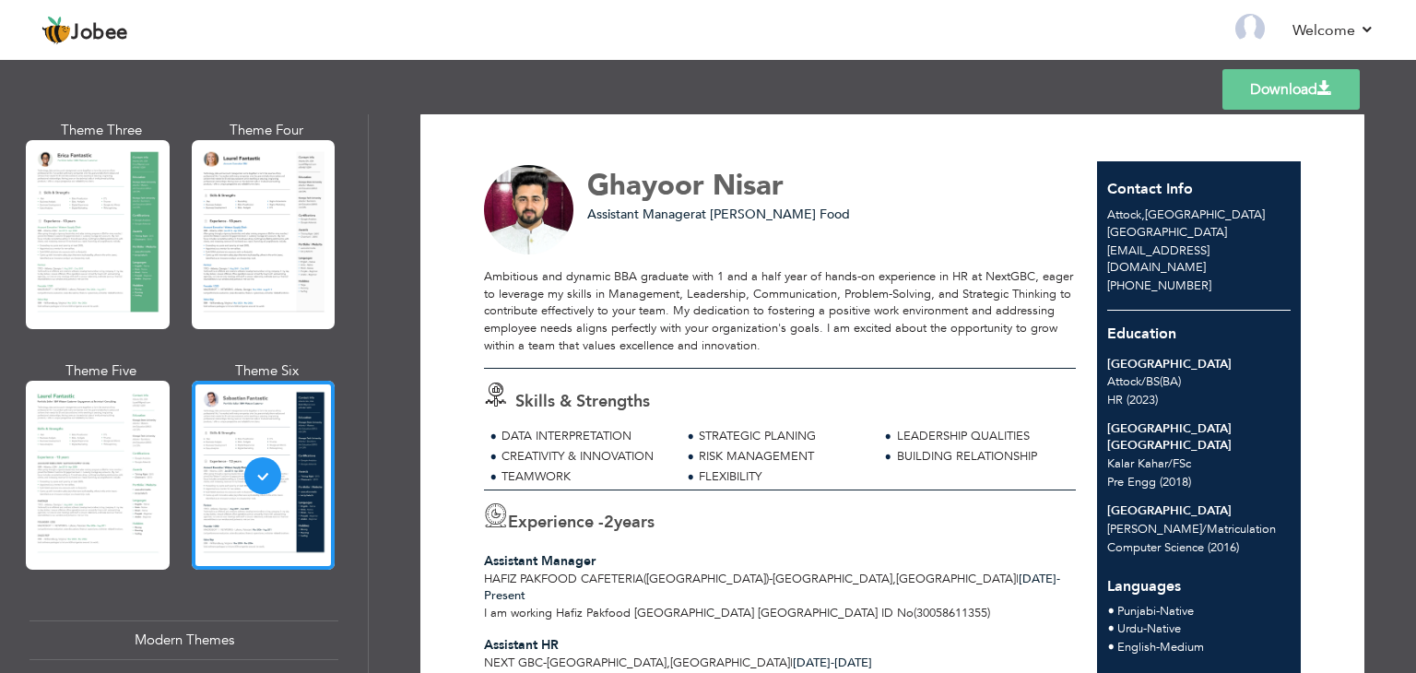
scroll to position [0, 0]
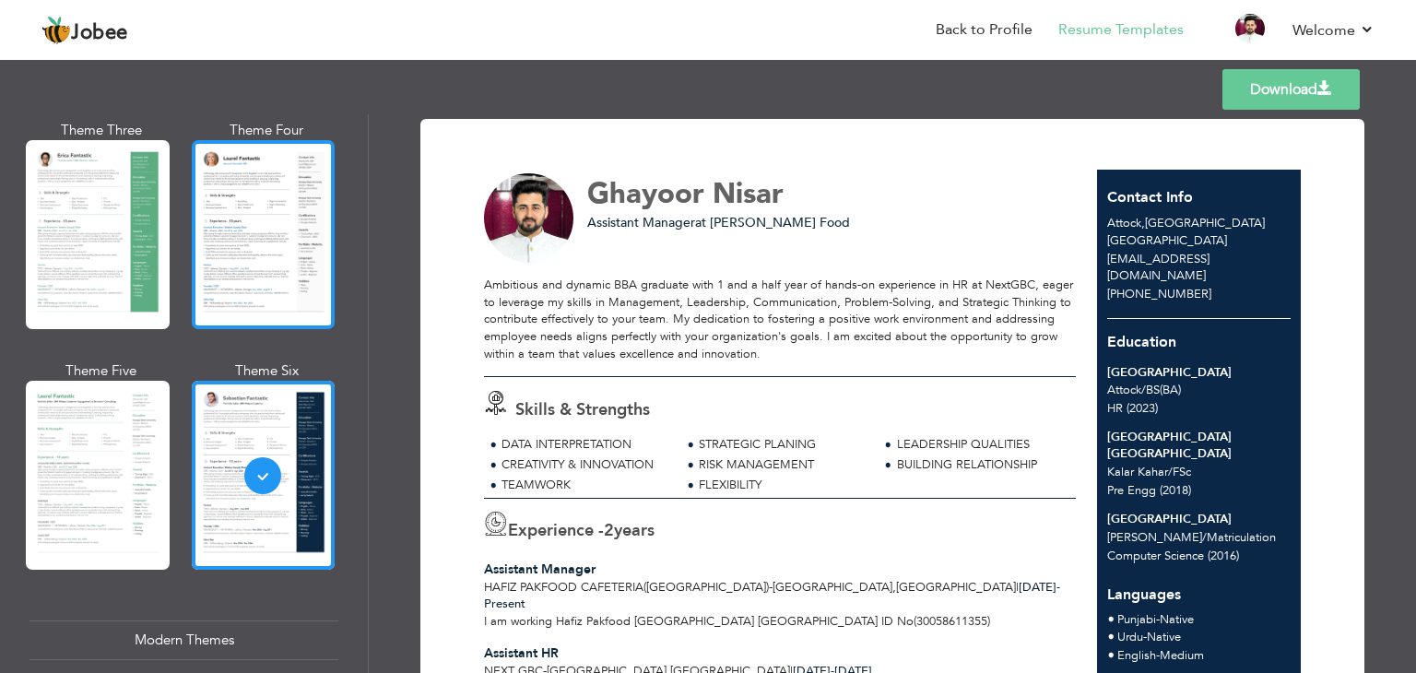
click at [258, 249] on div at bounding box center [264, 234] width 144 height 189
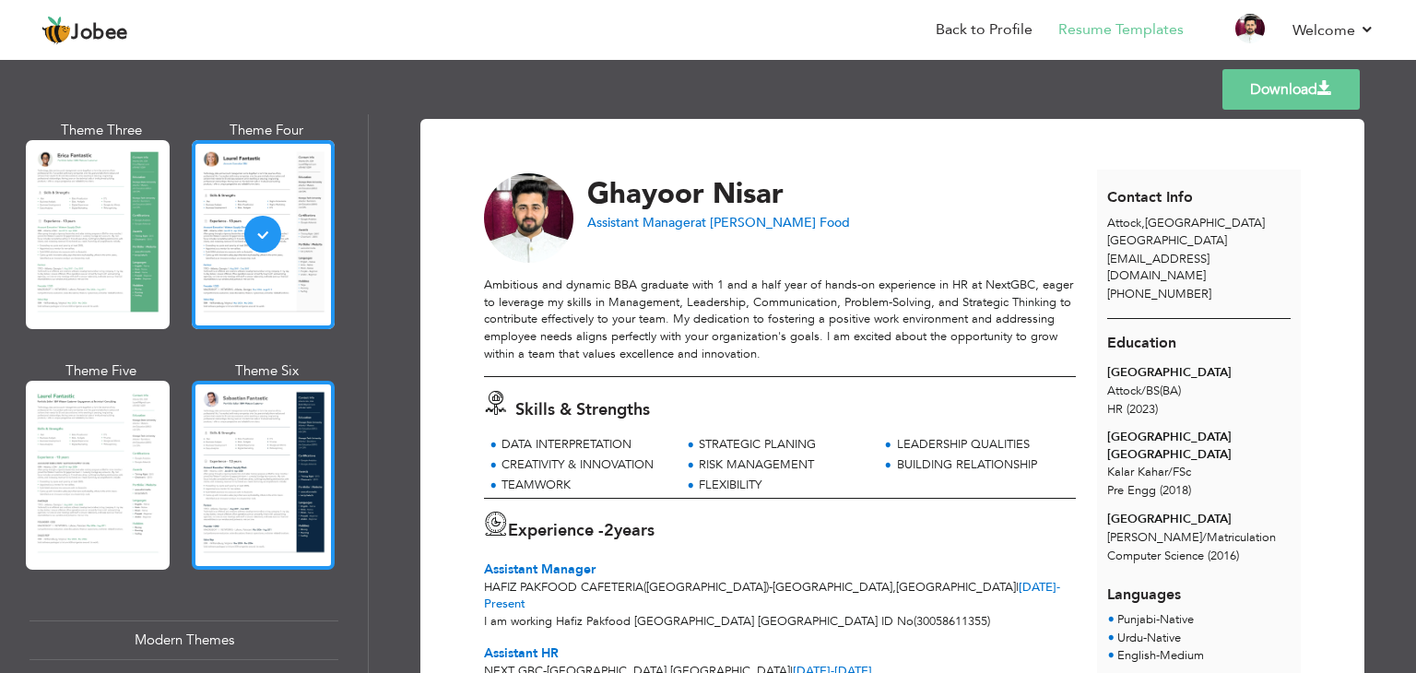
click at [280, 418] on div at bounding box center [264, 475] width 144 height 189
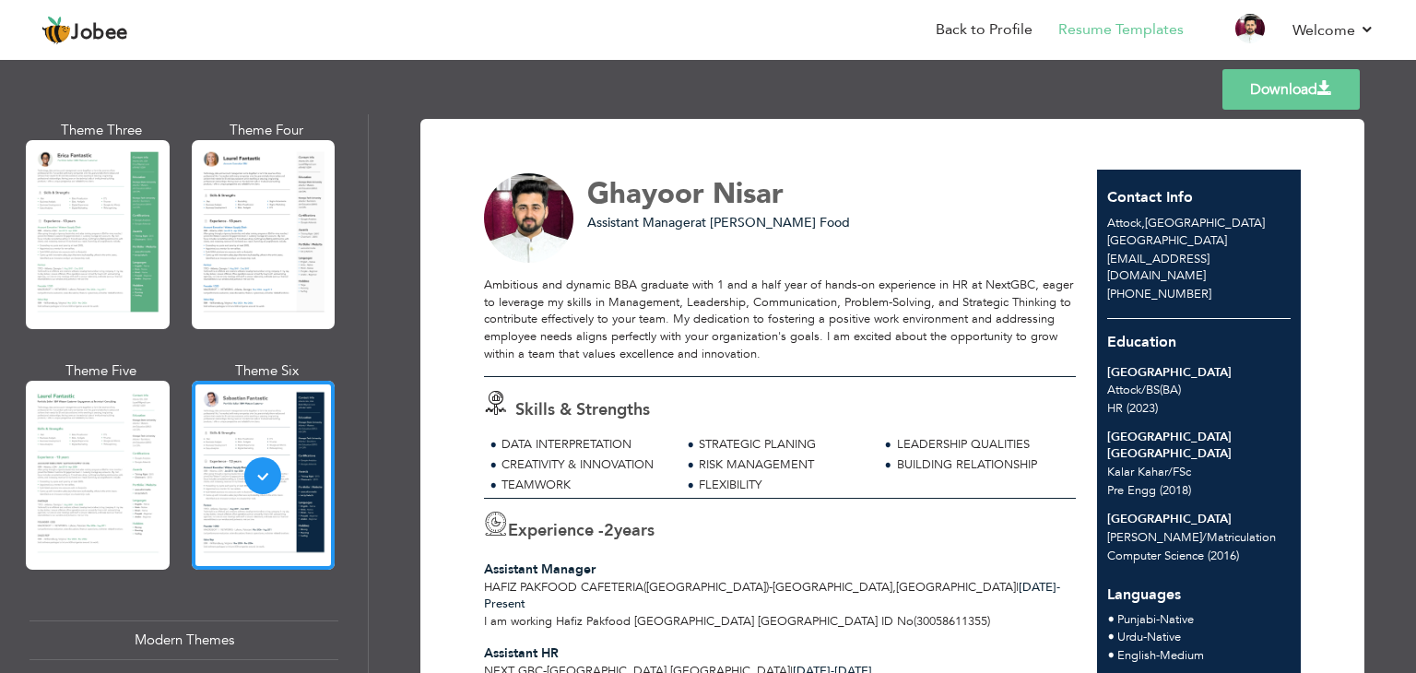
click at [1303, 86] on link "Download" at bounding box center [1291, 89] width 137 height 41
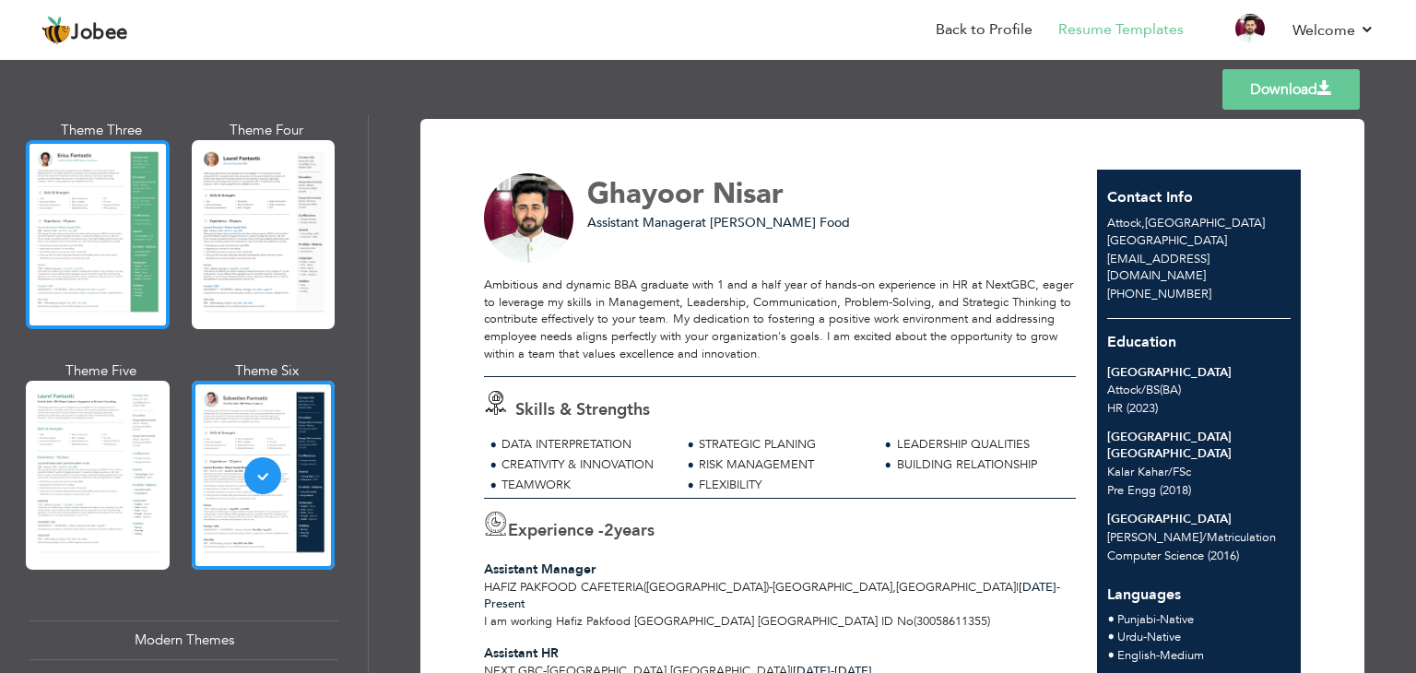
click at [153, 270] on div at bounding box center [98, 234] width 144 height 189
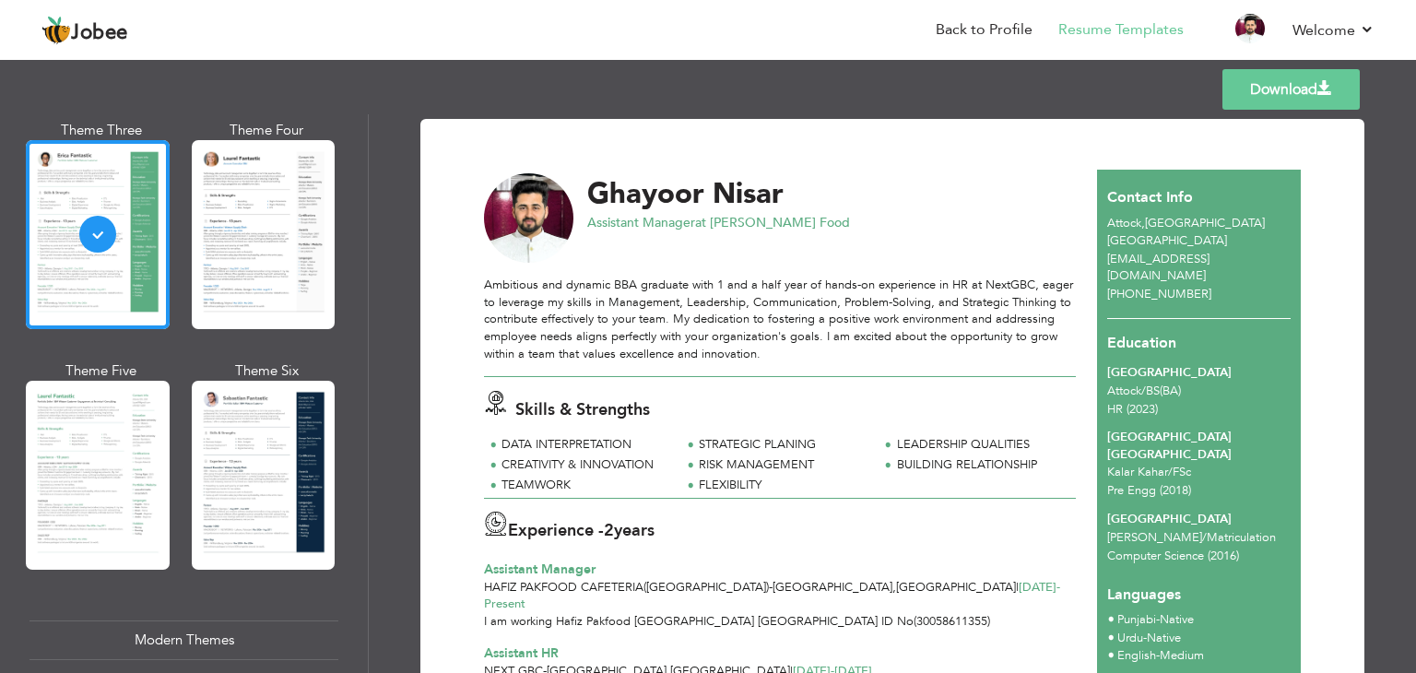
click at [1299, 87] on link "Download" at bounding box center [1291, 89] width 137 height 41
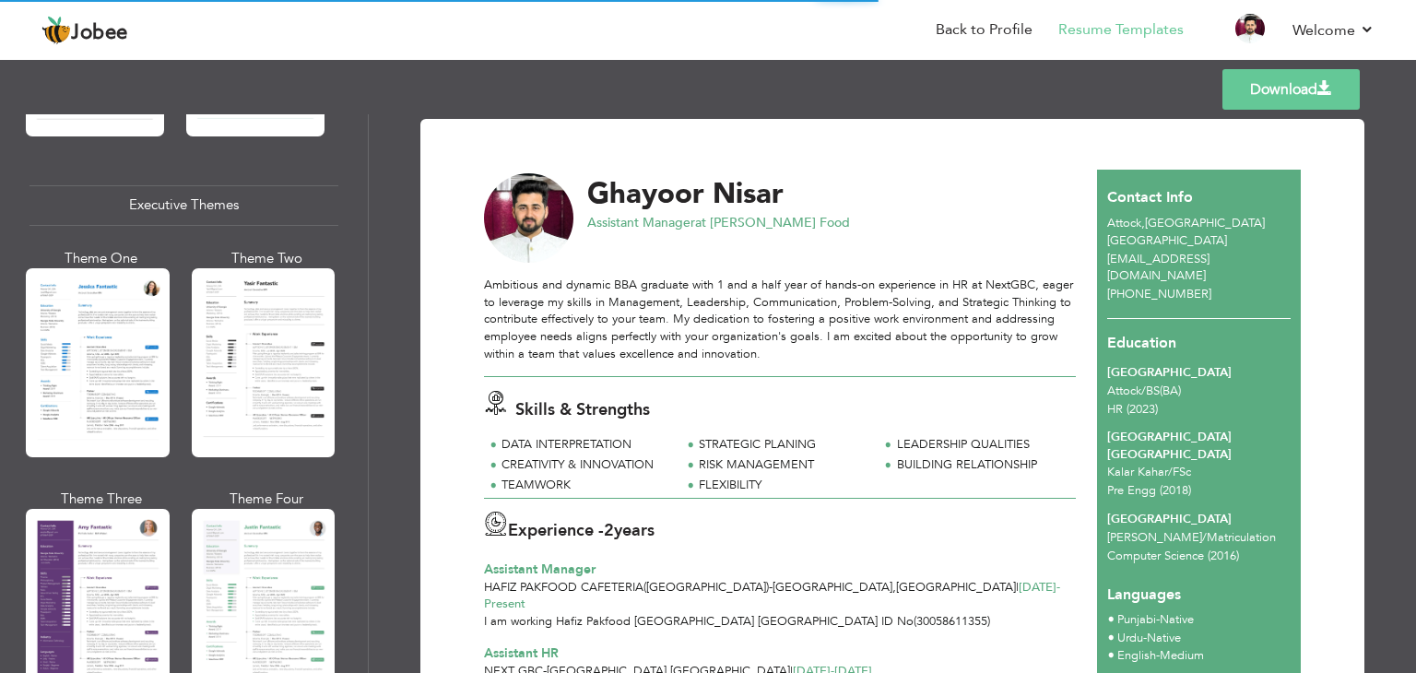
scroll to position [1360, 0]
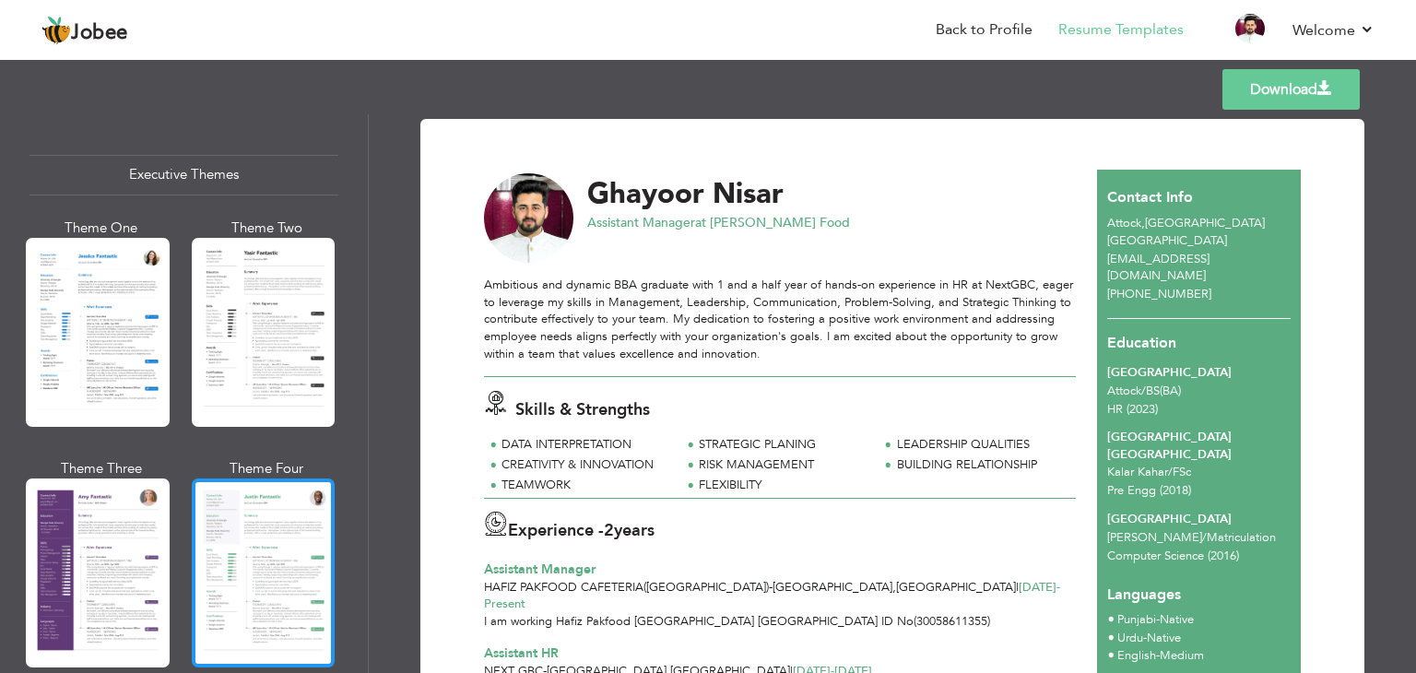
click at [266, 560] on div at bounding box center [264, 573] width 144 height 189
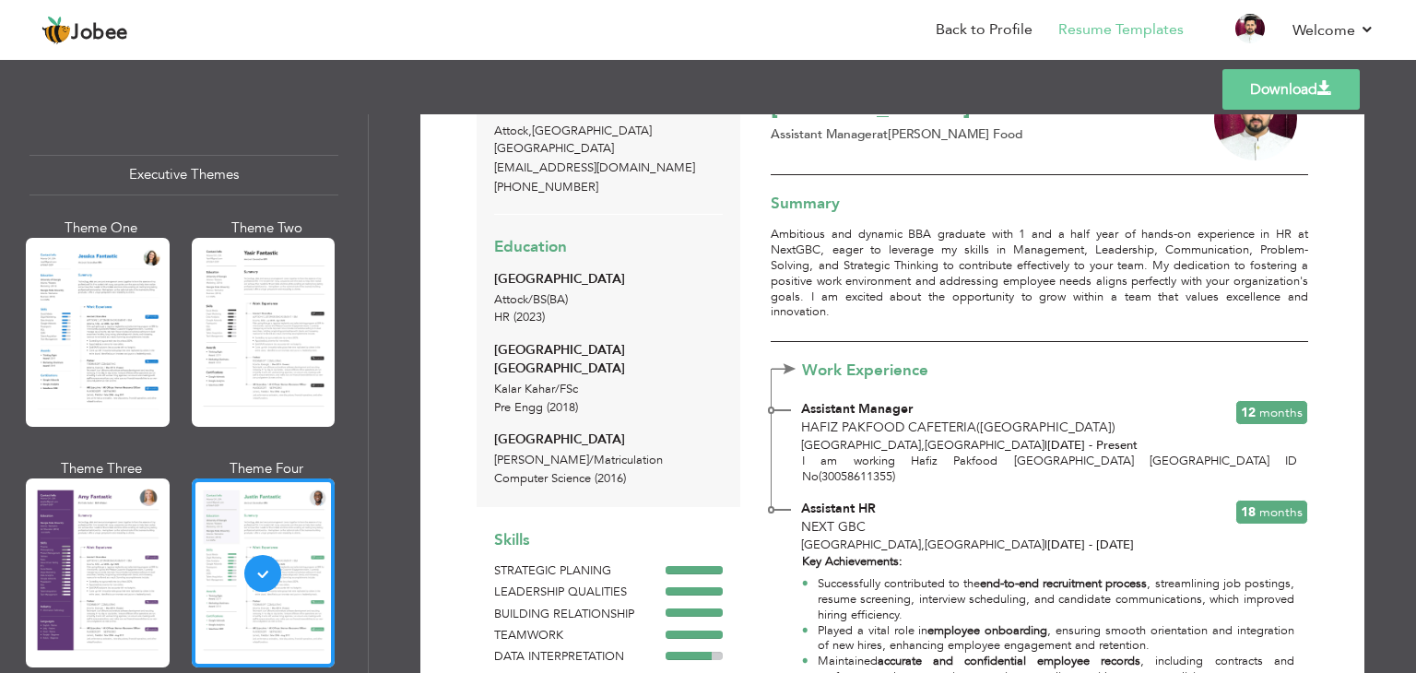
scroll to position [0, 0]
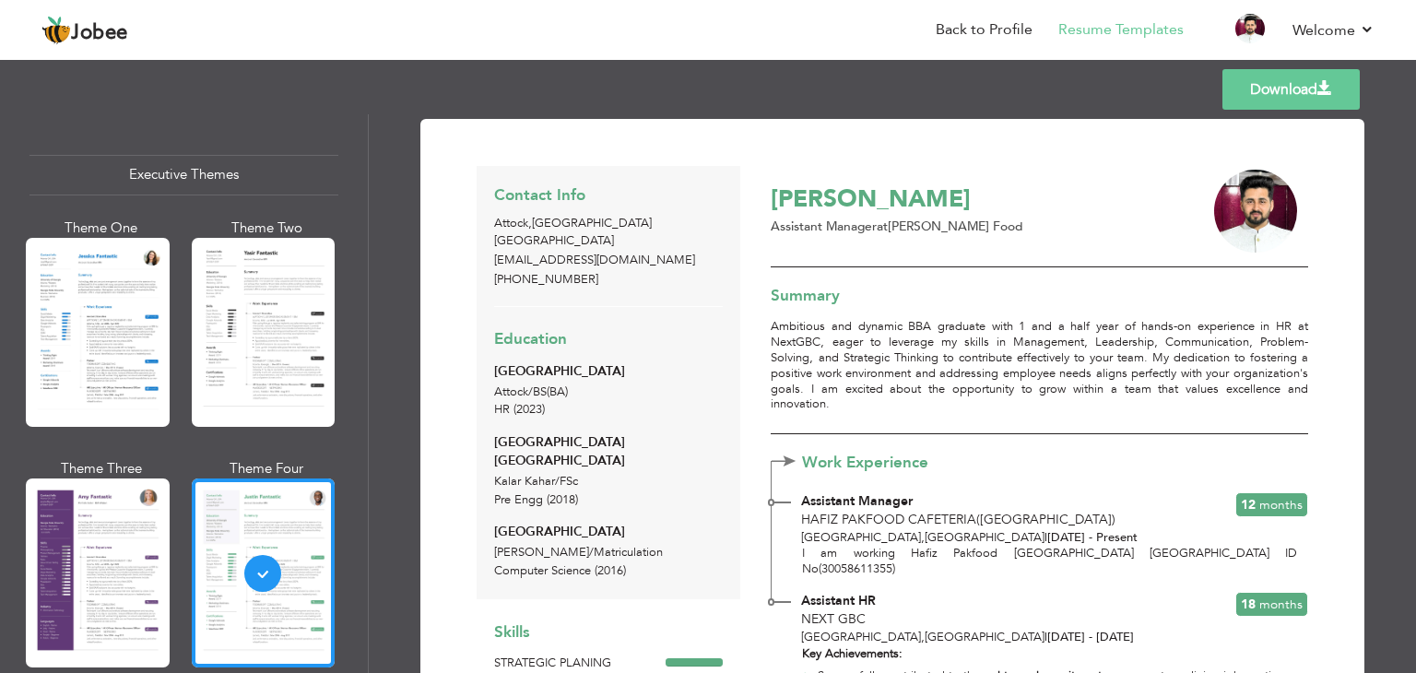
click at [1244, 95] on link "Download" at bounding box center [1291, 89] width 137 height 41
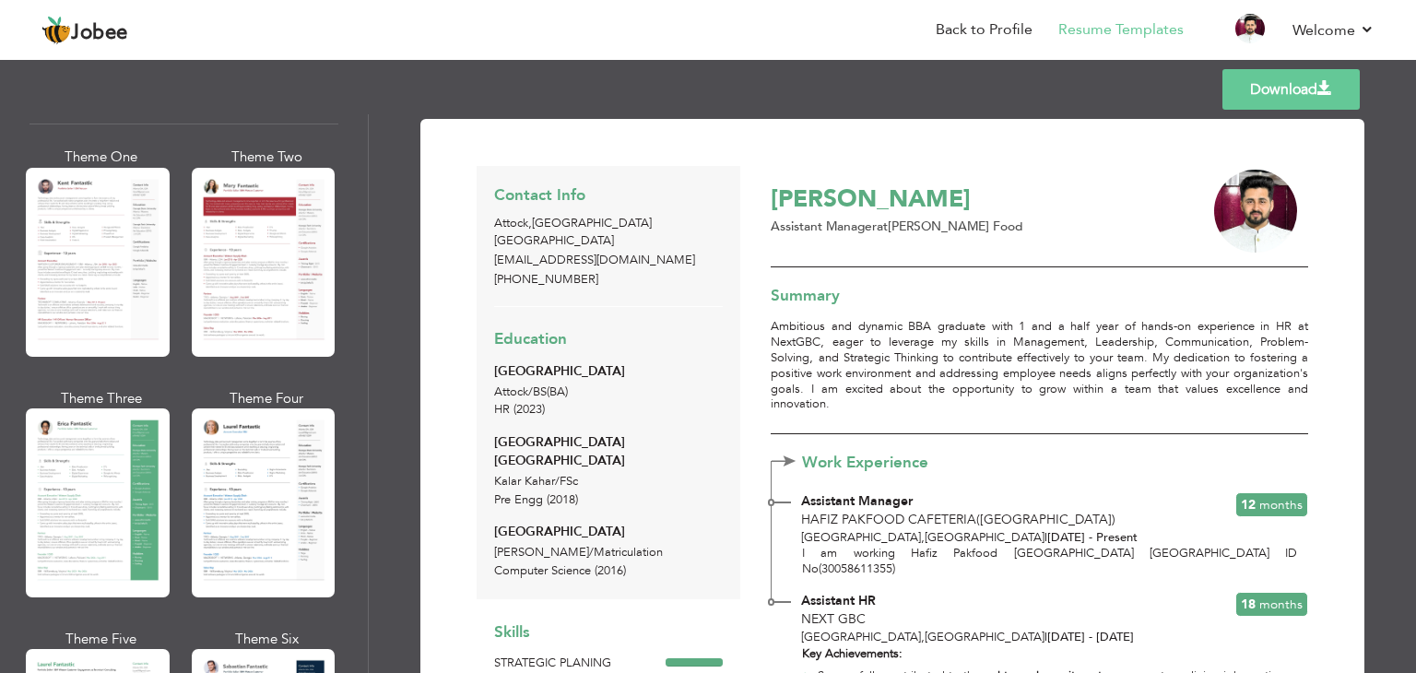
scroll to position [69, 0]
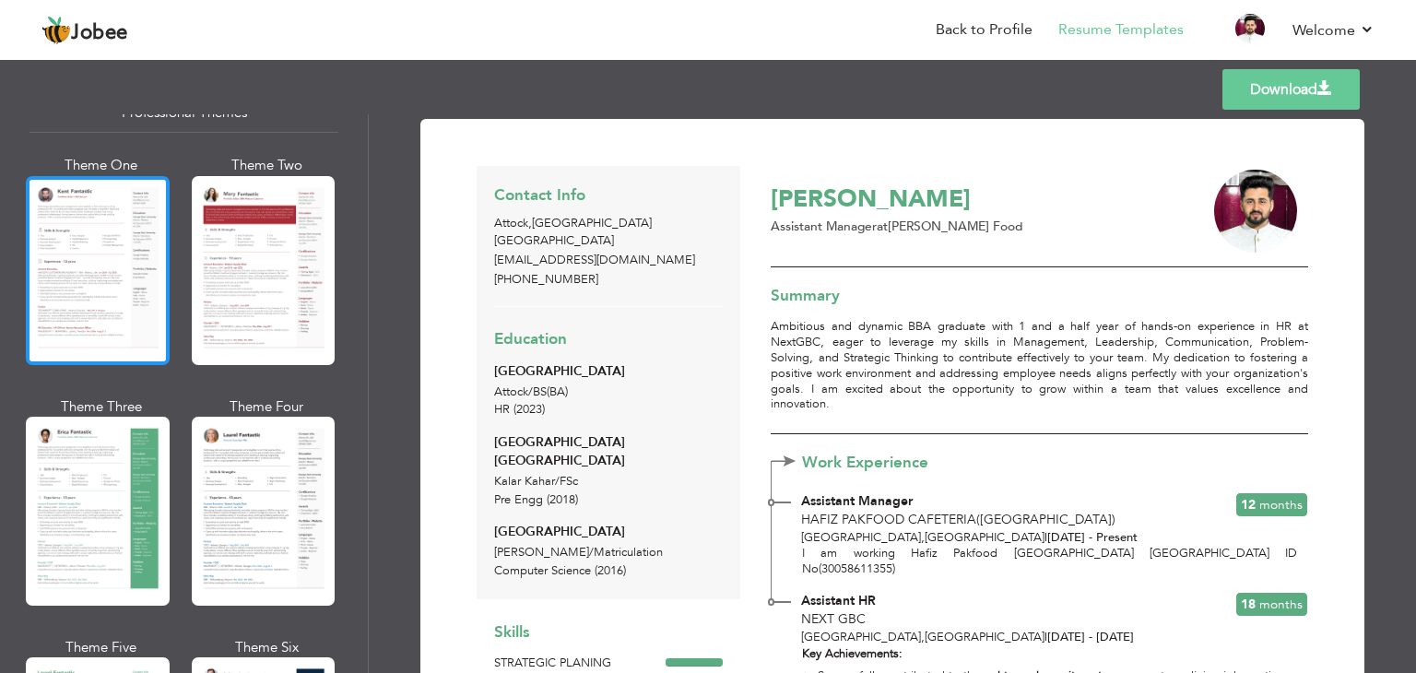
click at [125, 297] on div at bounding box center [98, 270] width 144 height 189
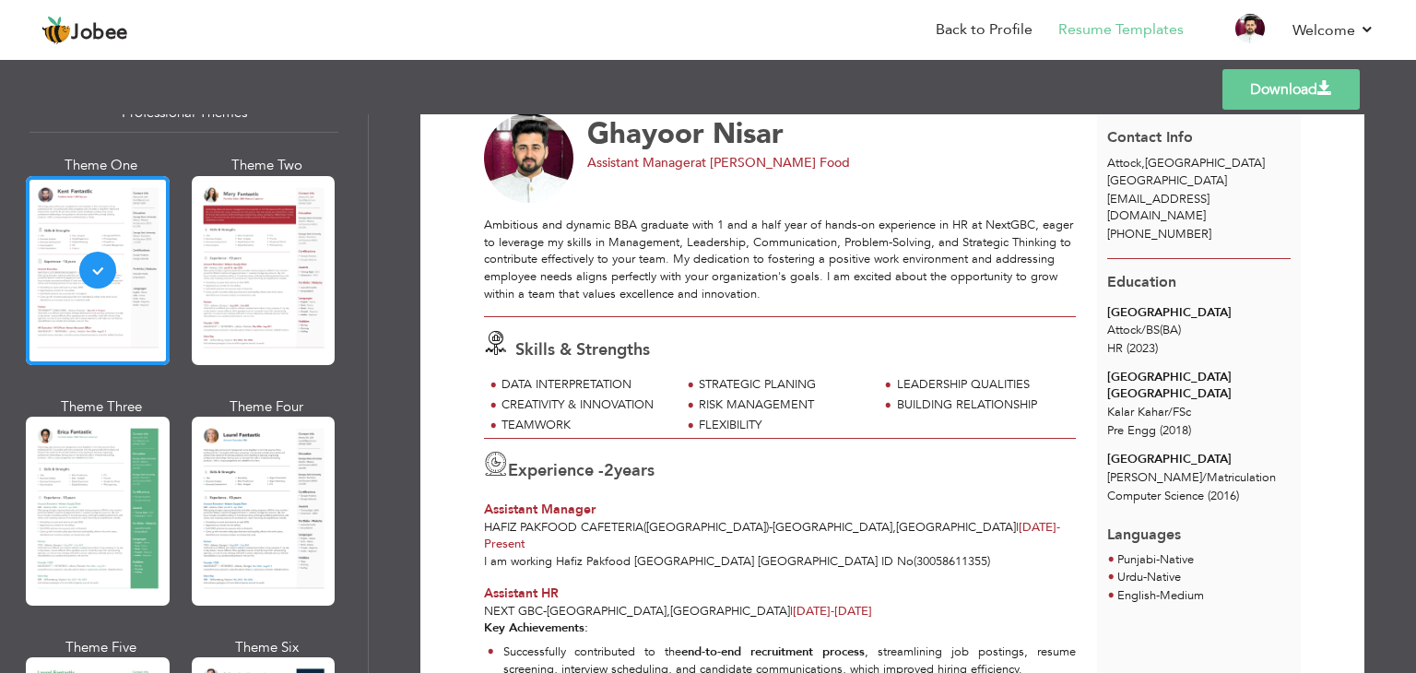
scroll to position [0, 0]
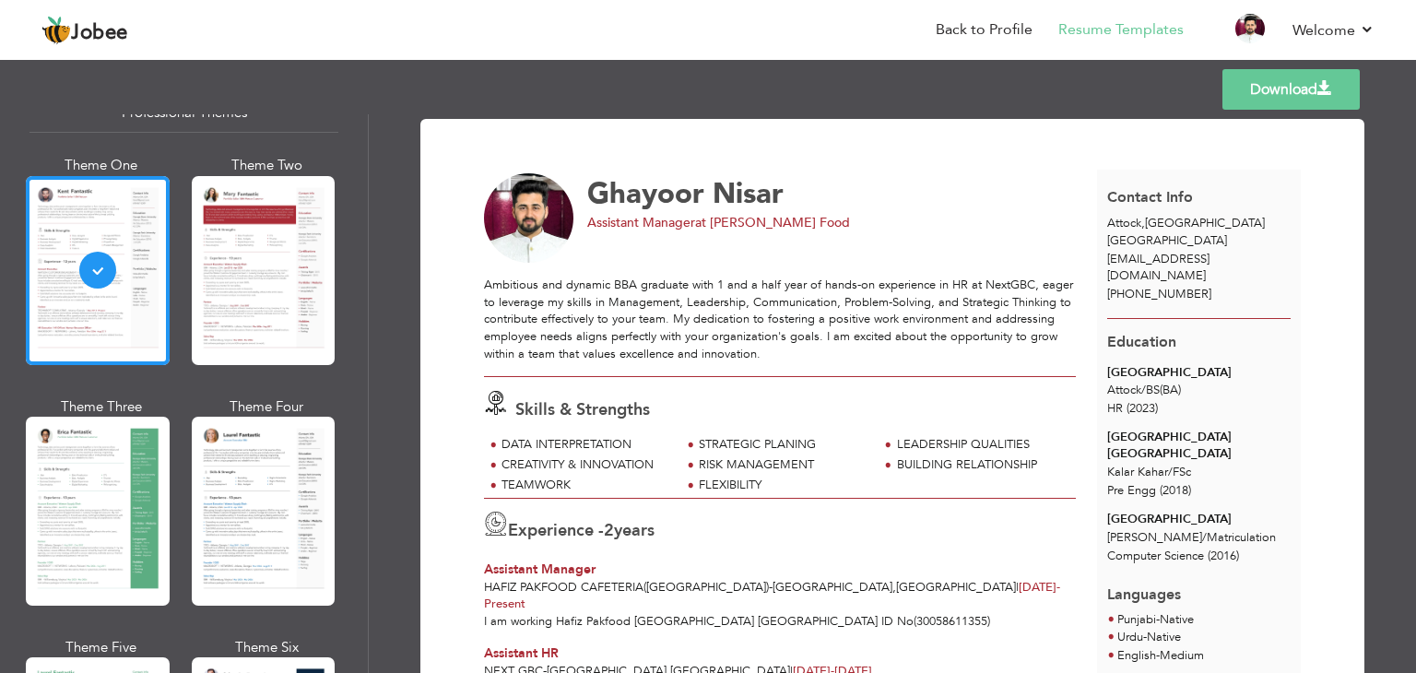
click at [1330, 95] on span at bounding box center [1325, 88] width 15 height 15
click at [916, 100] on div "Templates Download" at bounding box center [708, 89] width 1416 height 59
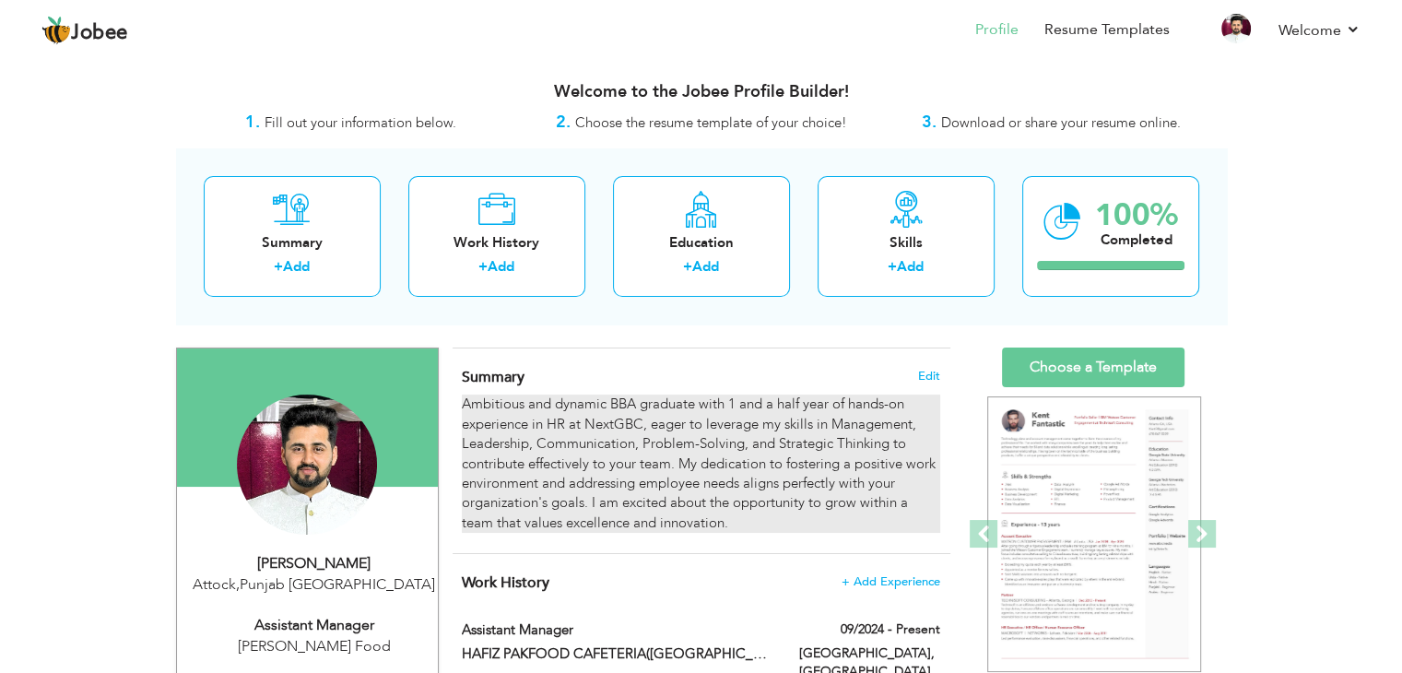
click at [756, 436] on div "Ambitious and dynamic BBA graduate with 1 and a half year of hands-on experienc…" at bounding box center [701, 464] width 478 height 138
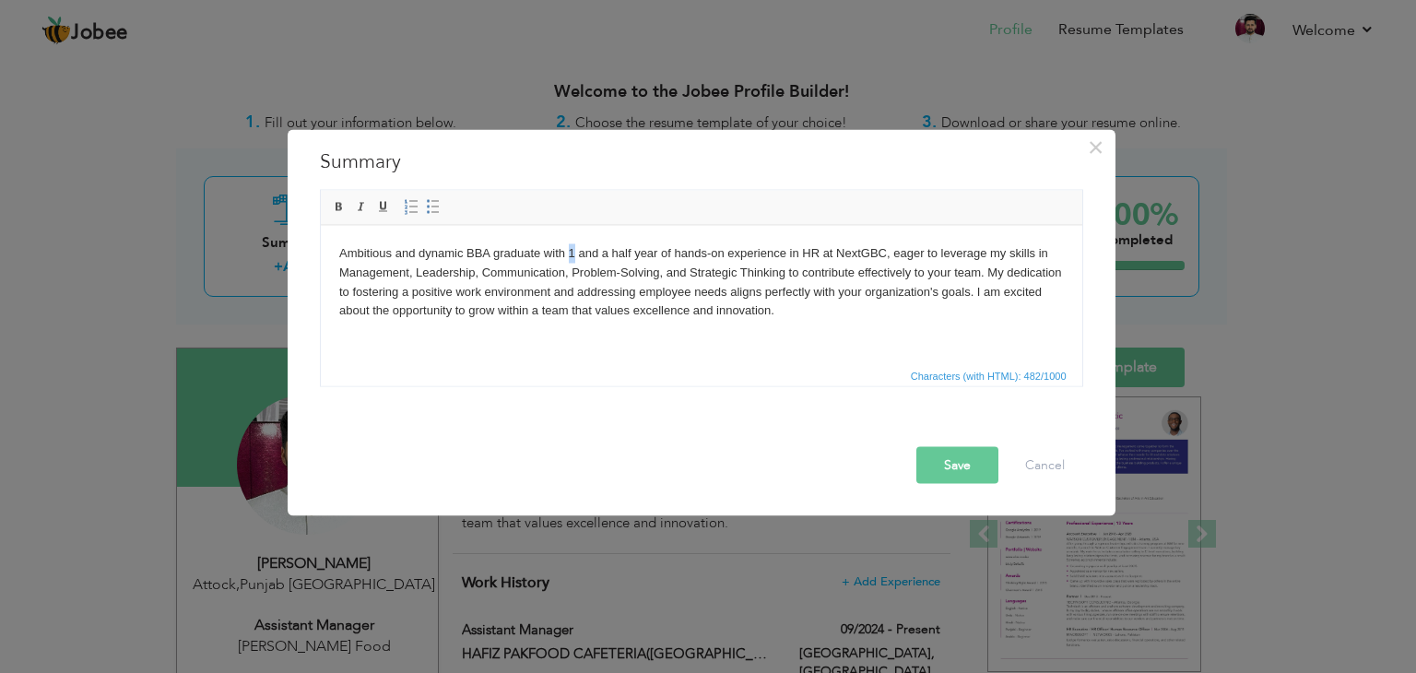
click at [572, 253] on body "Ambitious and dynamic BBA graduate with 1 and a half year of hands-on experienc…" at bounding box center [700, 281] width 725 height 77
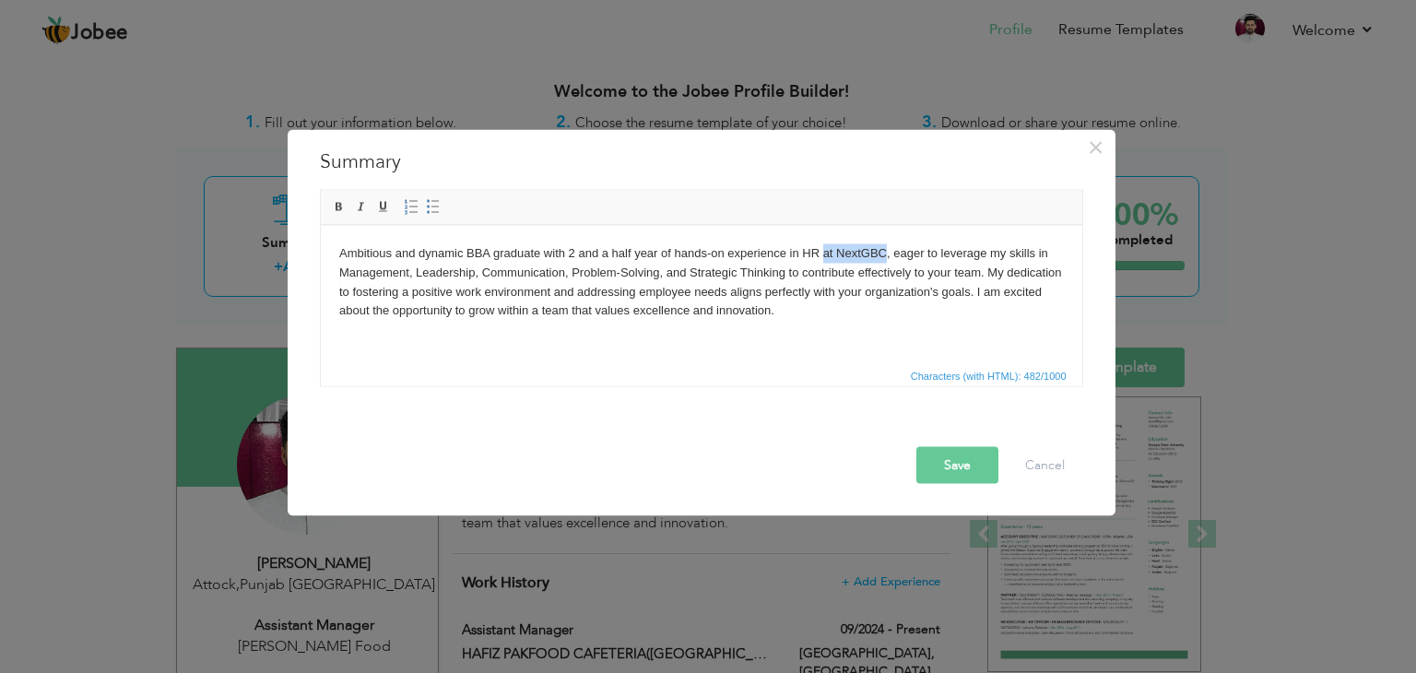
drag, startPoint x: 823, startPoint y: 251, endPoint x: 883, endPoint y: 246, distance: 60.1
click at [883, 246] on body "Ambitious and dynamic BBA graduate with 2 and a half year of hands-on experienc…" at bounding box center [700, 281] width 725 height 77
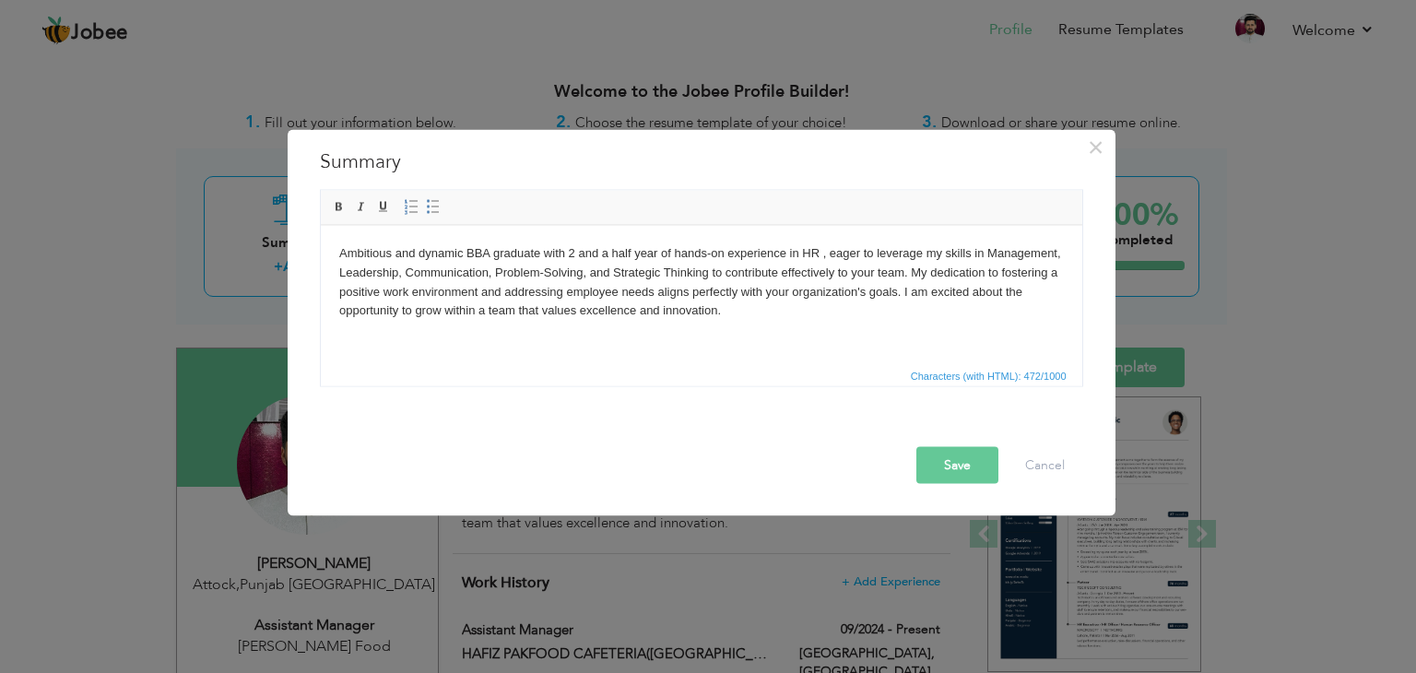
click at [962, 468] on button "Save" at bounding box center [958, 465] width 82 height 37
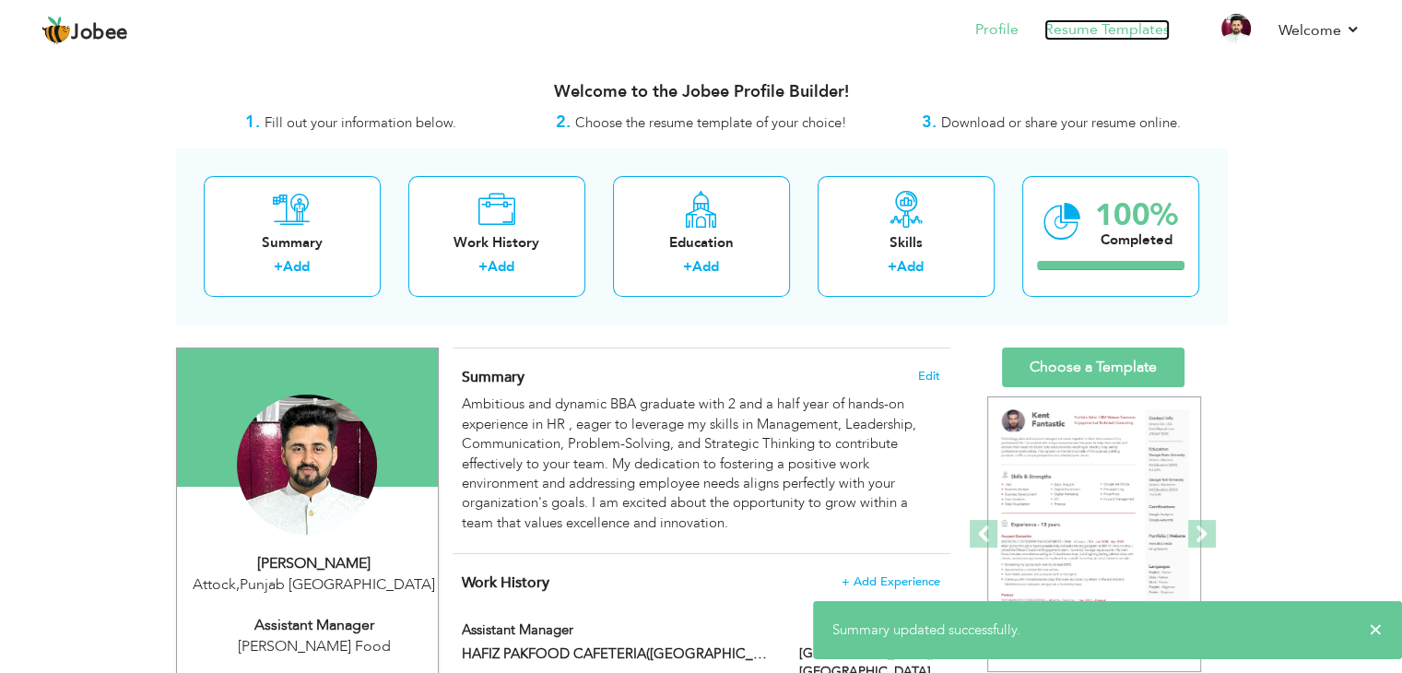
click at [1100, 26] on link "Resume Templates" at bounding box center [1107, 29] width 125 height 21
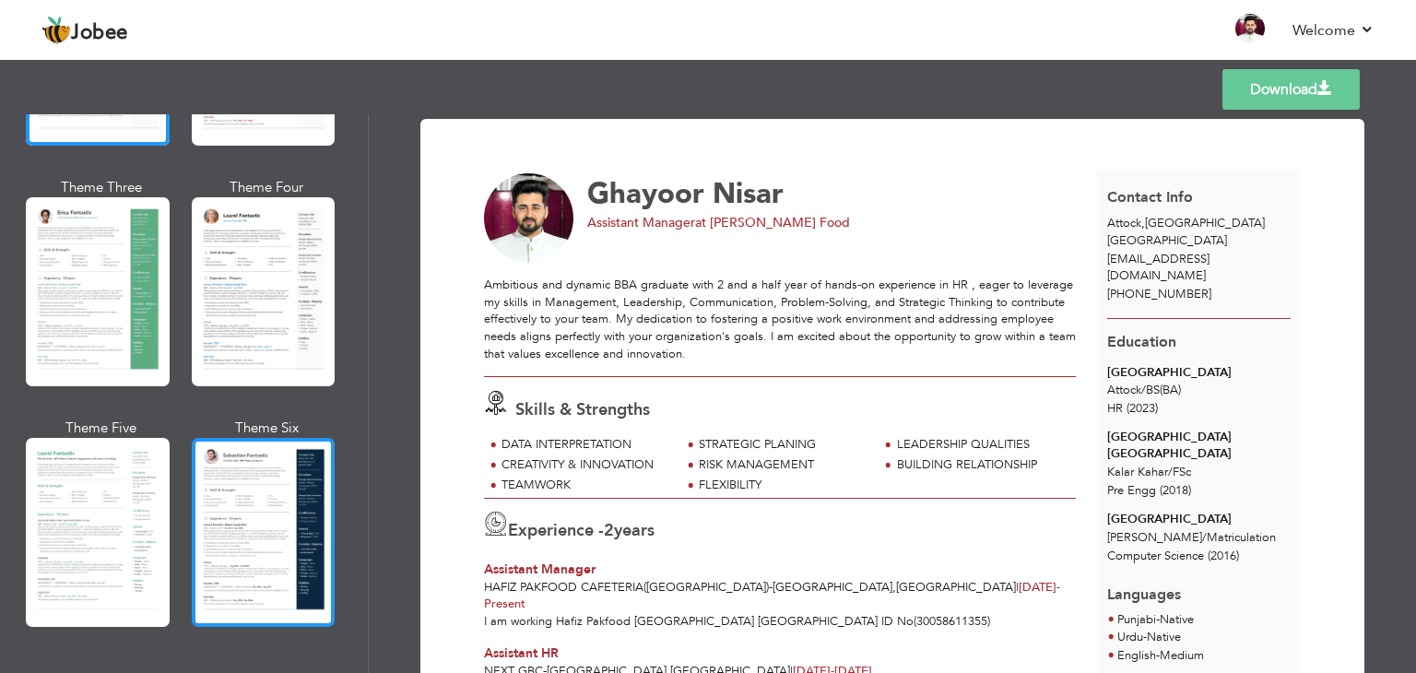
scroll to position [369, 0]
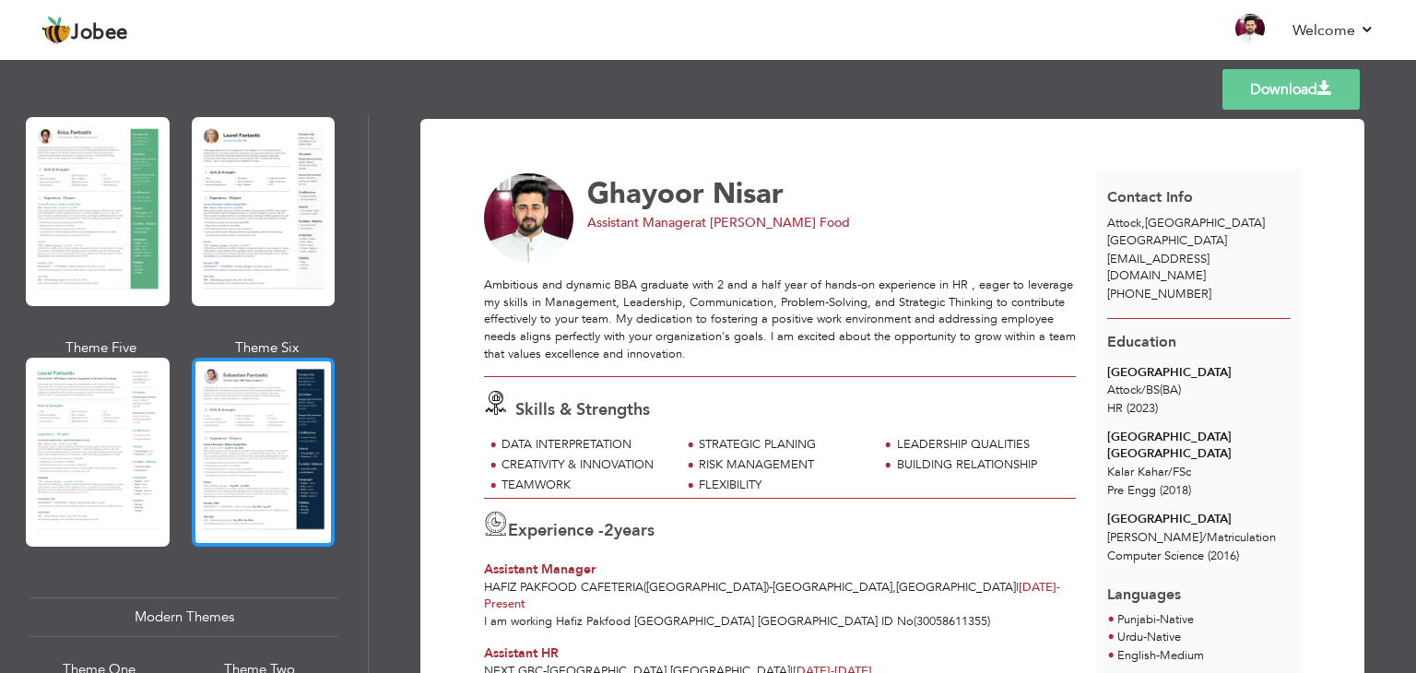
click at [262, 463] on div at bounding box center [264, 452] width 144 height 189
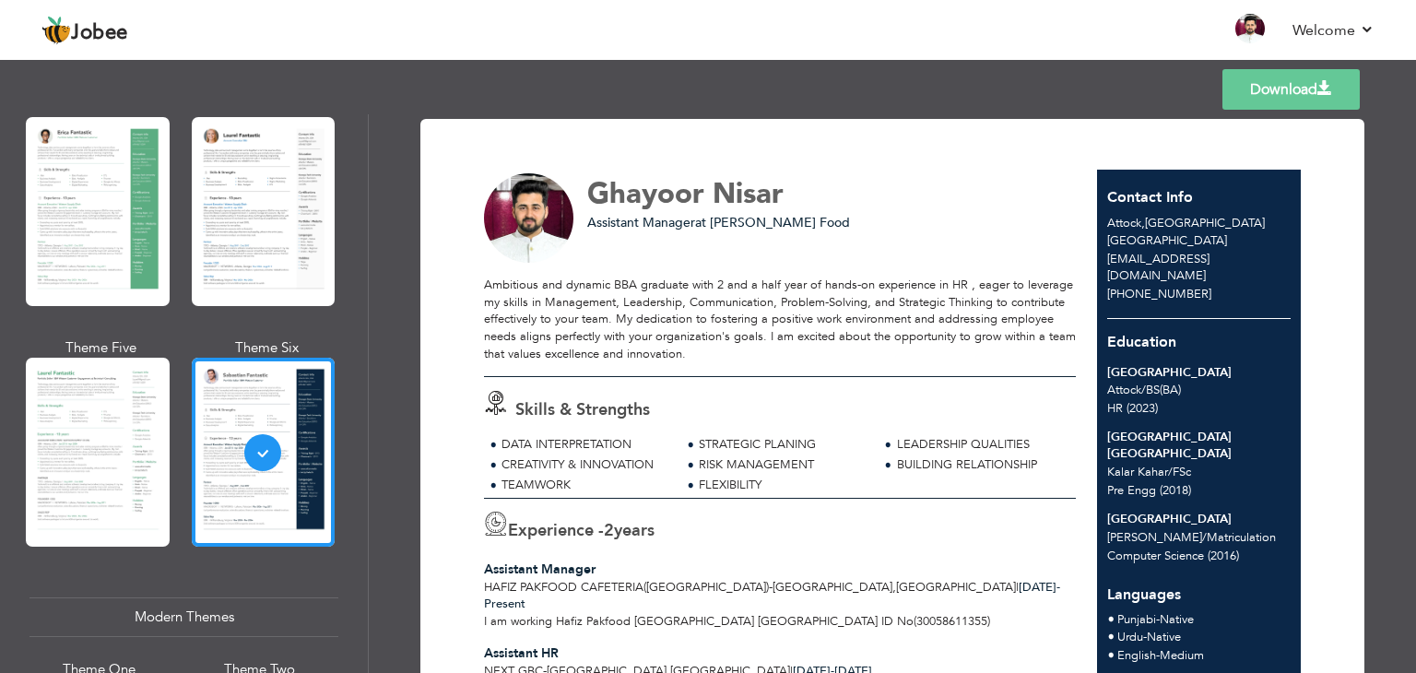
click at [1295, 87] on link "Download" at bounding box center [1291, 89] width 137 height 41
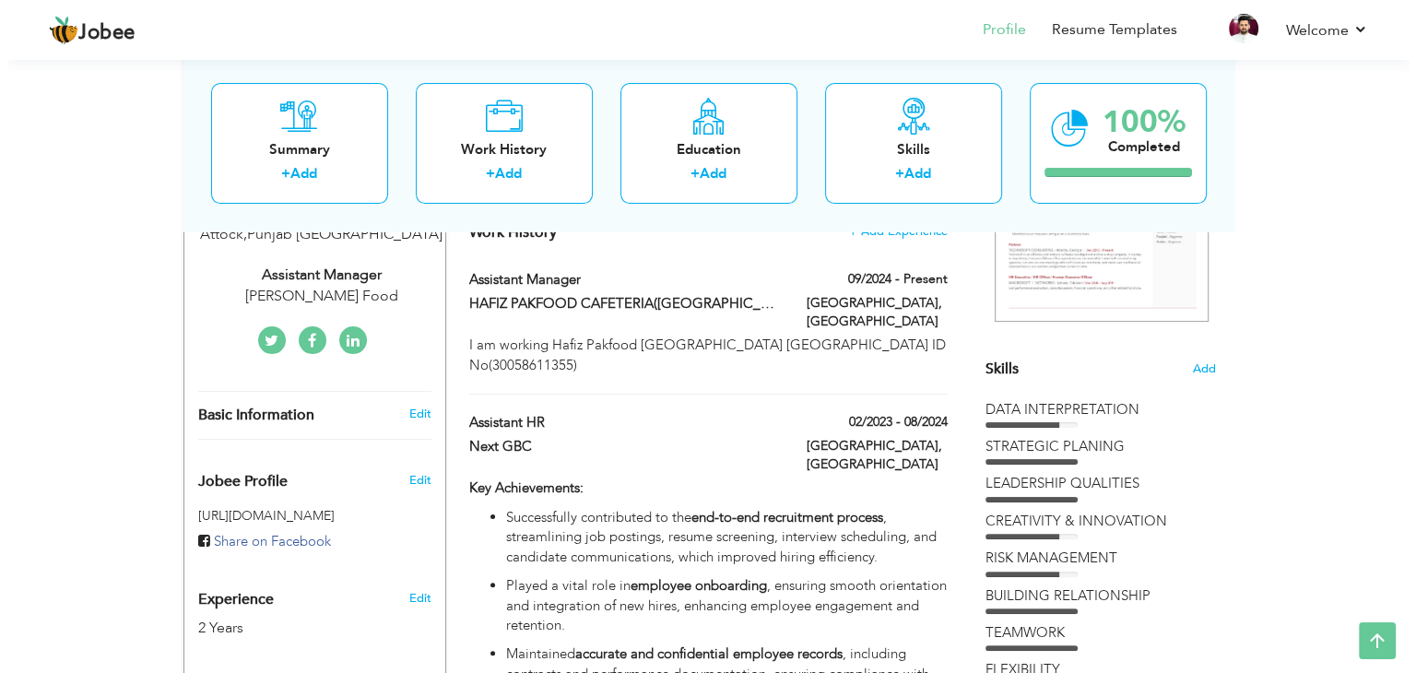
scroll to position [184, 0]
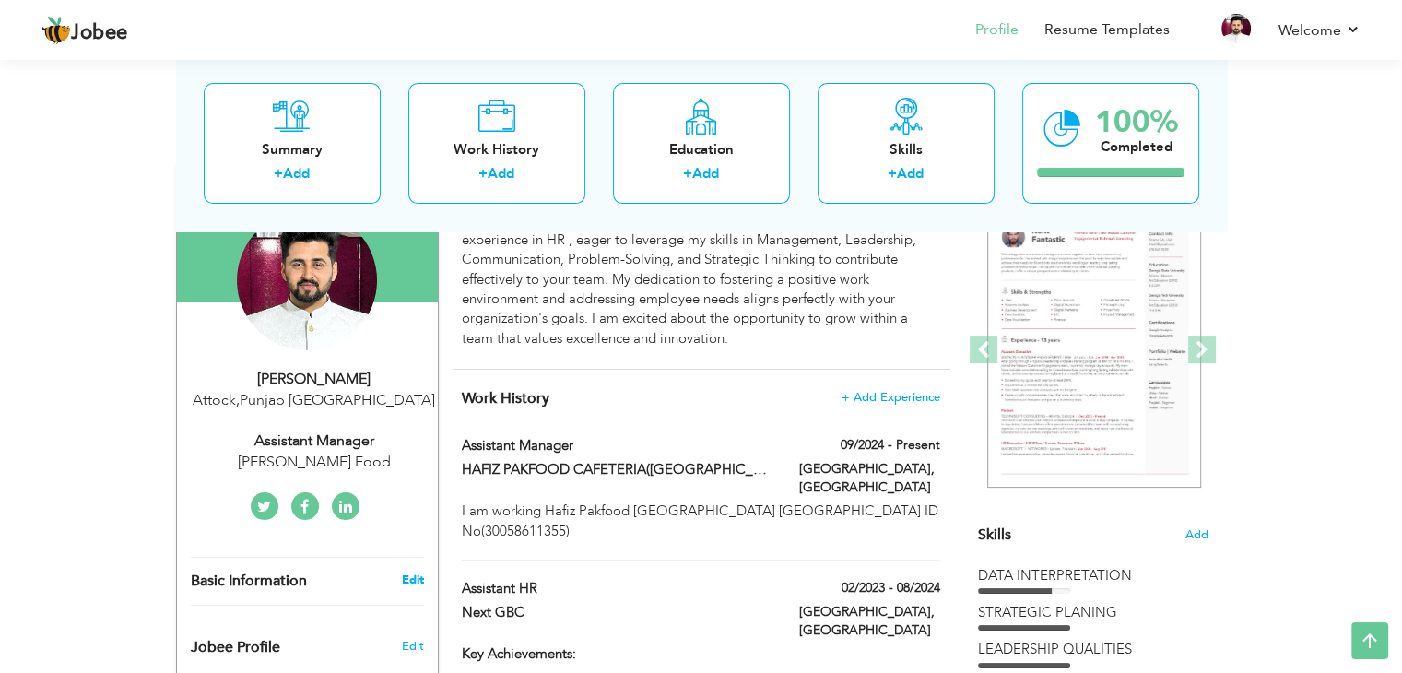
click at [414, 582] on link "Edit" at bounding box center [412, 580] width 22 height 17
select select "number:166"
select select "number:4"
type input "[PERSON_NAME] Food"
type input "Assistant Manager"
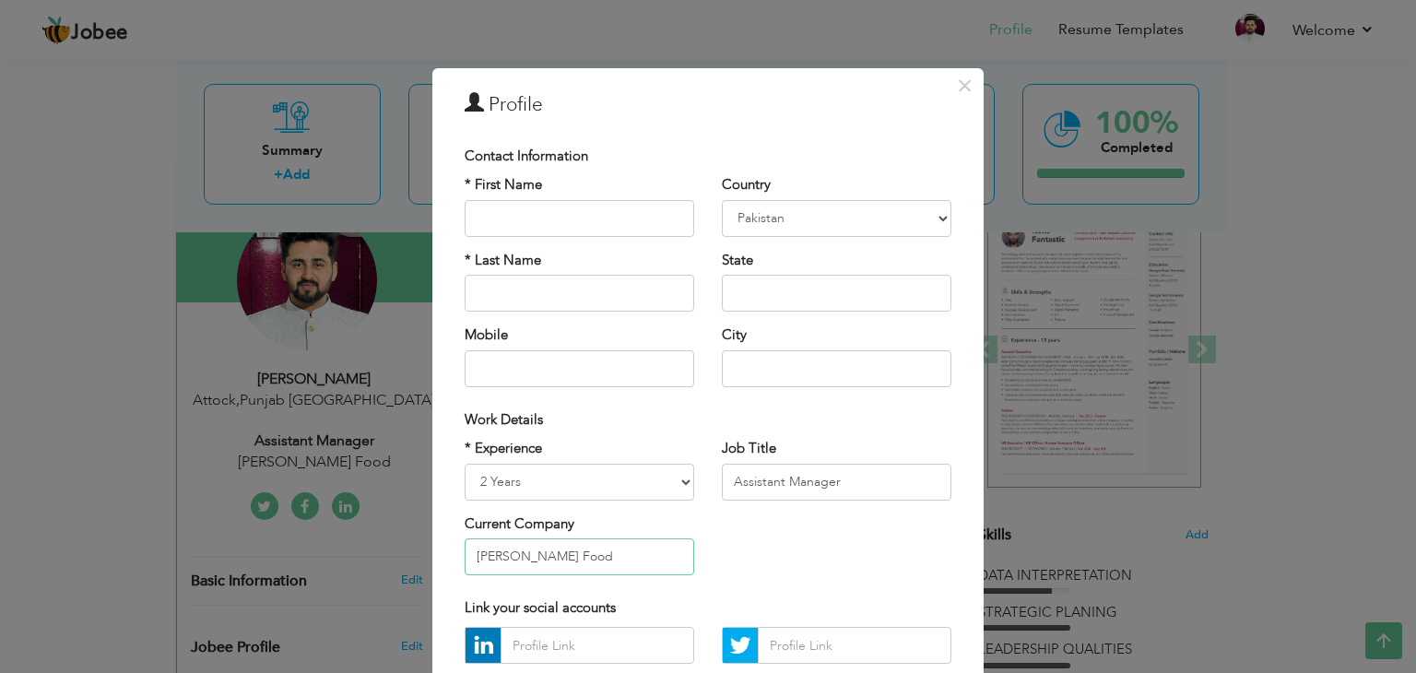
click at [589, 550] on input "[PERSON_NAME] Food" at bounding box center [580, 556] width 230 height 37
drag, startPoint x: 793, startPoint y: 368, endPoint x: 697, endPoint y: 367, distance: 95.9
click at [697, 367] on div "* First Name * Last Name Mobile Country [GEOGRAPHIC_DATA] [GEOGRAPHIC_DATA] [GE…" at bounding box center [708, 287] width 515 height 225
type input "Q"
type input "[GEOGRAPHIC_DATA]"
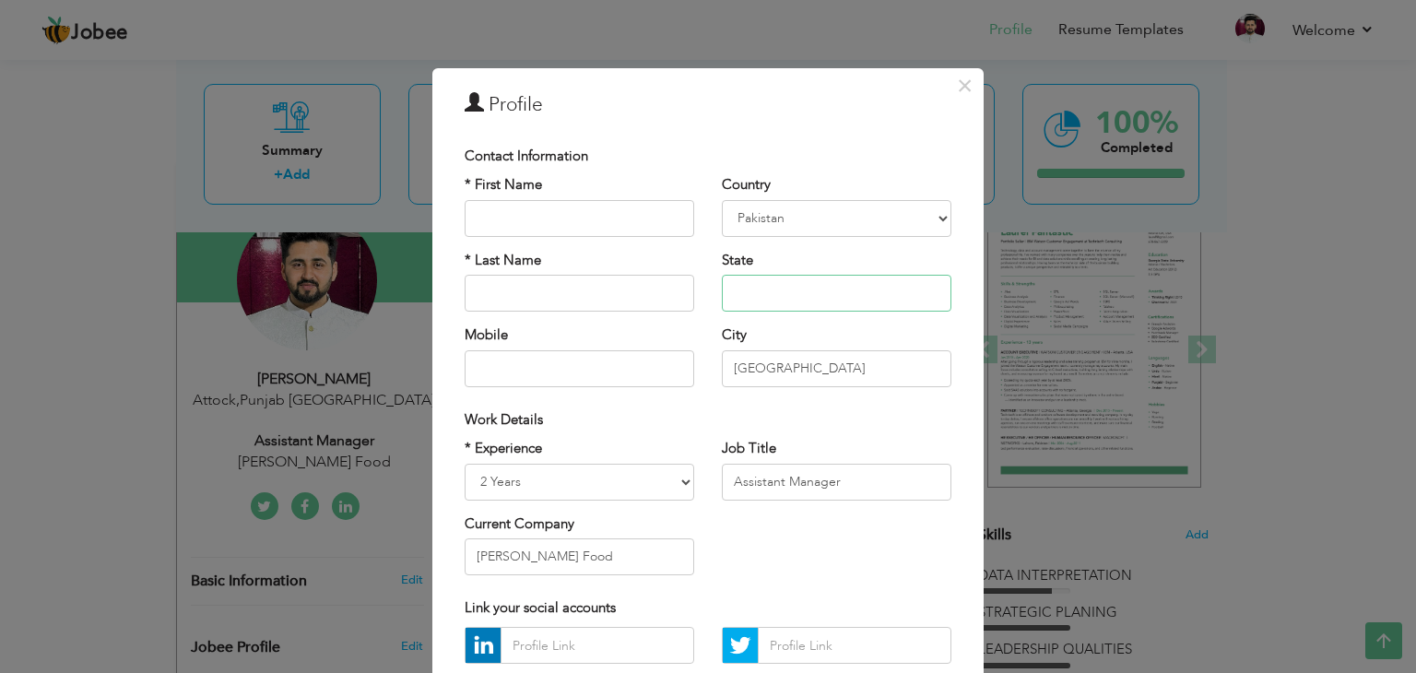
drag, startPoint x: 802, startPoint y: 294, endPoint x: 701, endPoint y: 291, distance: 101.5
click at [708, 291] on div "Country [GEOGRAPHIC_DATA] [GEOGRAPHIC_DATA] [GEOGRAPHIC_DATA] [US_STATE] [GEOGR…" at bounding box center [836, 287] width 257 height 225
type input "[GEOGRAPHIC_DATA]"
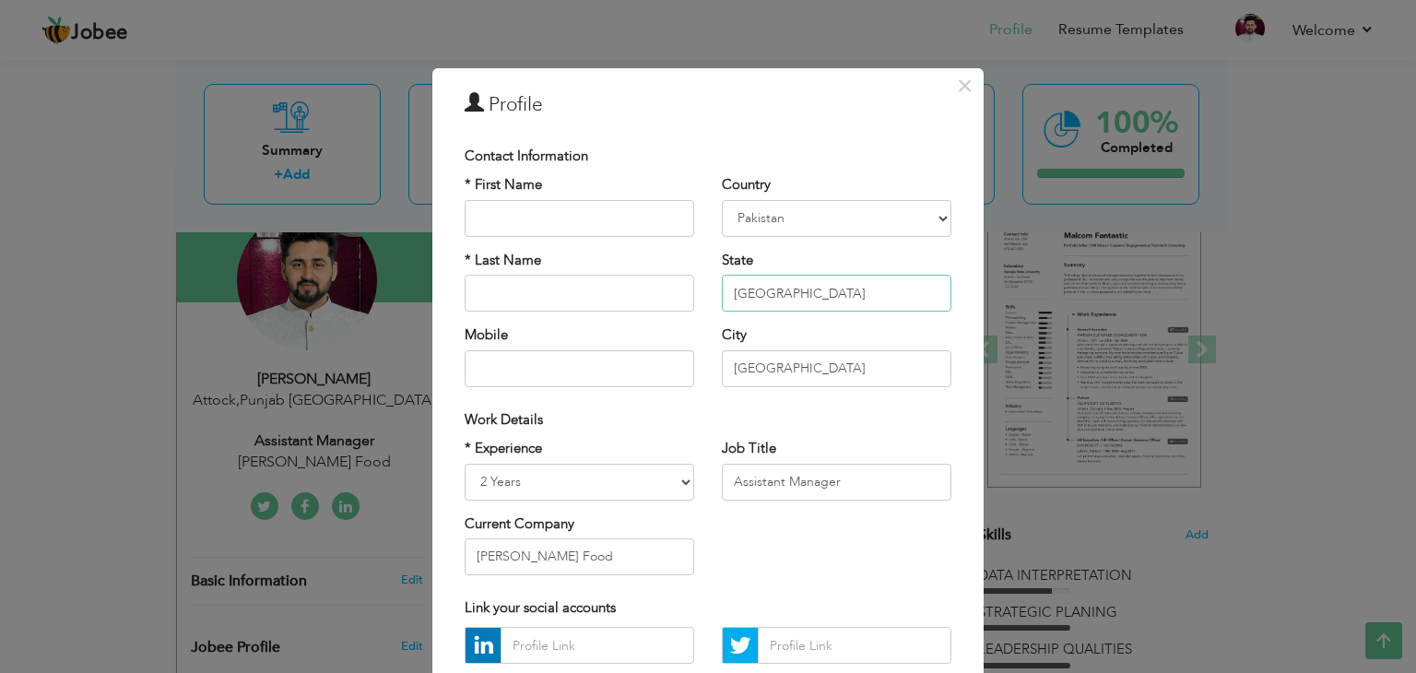
type input "[GEOGRAPHIC_DATA]"
click at [795, 226] on select "[GEOGRAPHIC_DATA] [GEOGRAPHIC_DATA] [GEOGRAPHIC_DATA] [US_STATE] [GEOGRAPHIC_DA…" at bounding box center [837, 218] width 230 height 37
select select "number:178"
click at [722, 200] on select "[GEOGRAPHIC_DATA] [GEOGRAPHIC_DATA] [GEOGRAPHIC_DATA] [US_STATE] [GEOGRAPHIC_DA…" at bounding box center [837, 218] width 230 height 37
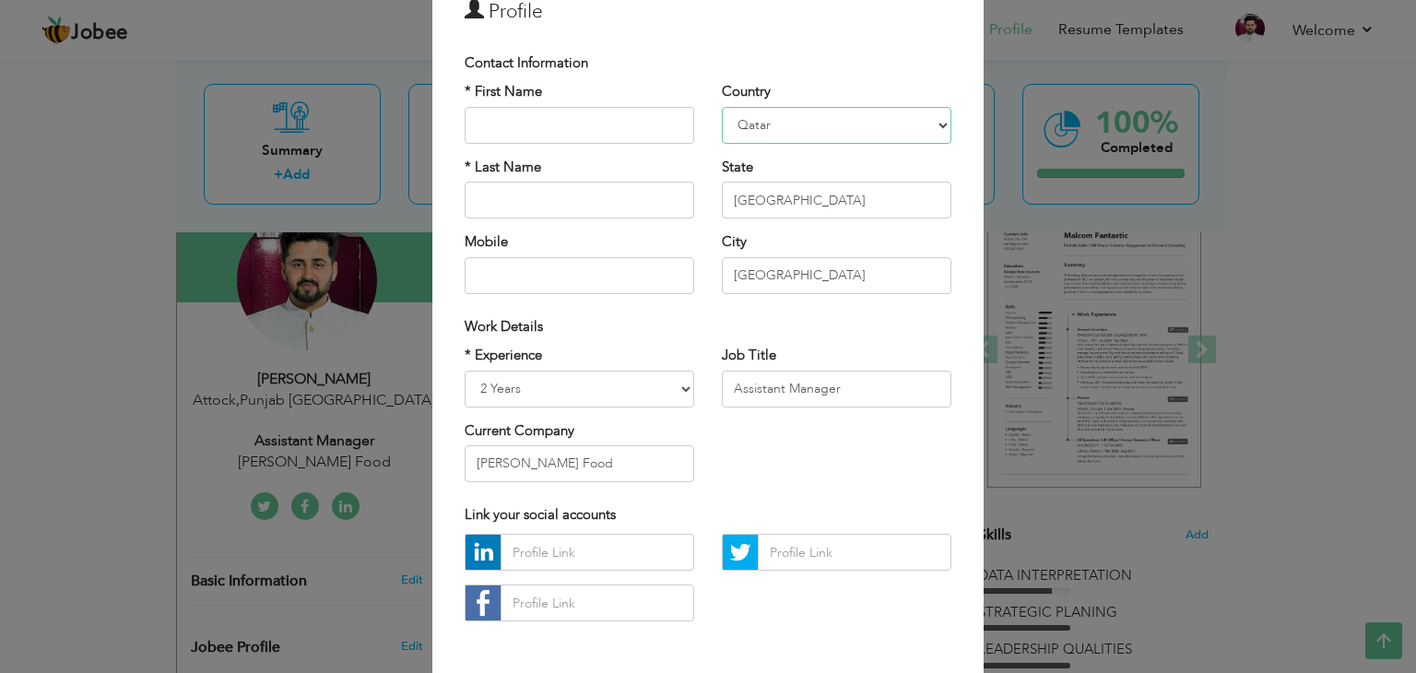
scroll to position [167, 0]
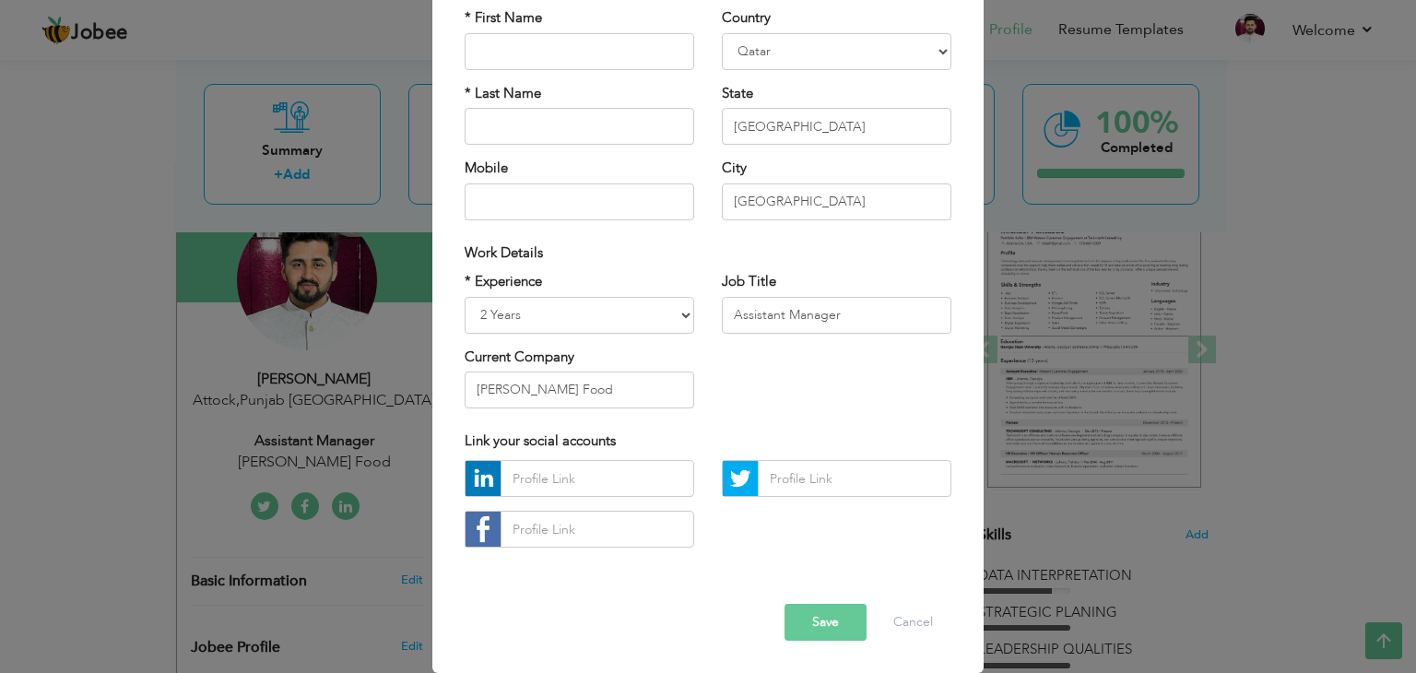
click at [790, 610] on button "Save" at bounding box center [826, 622] width 82 height 37
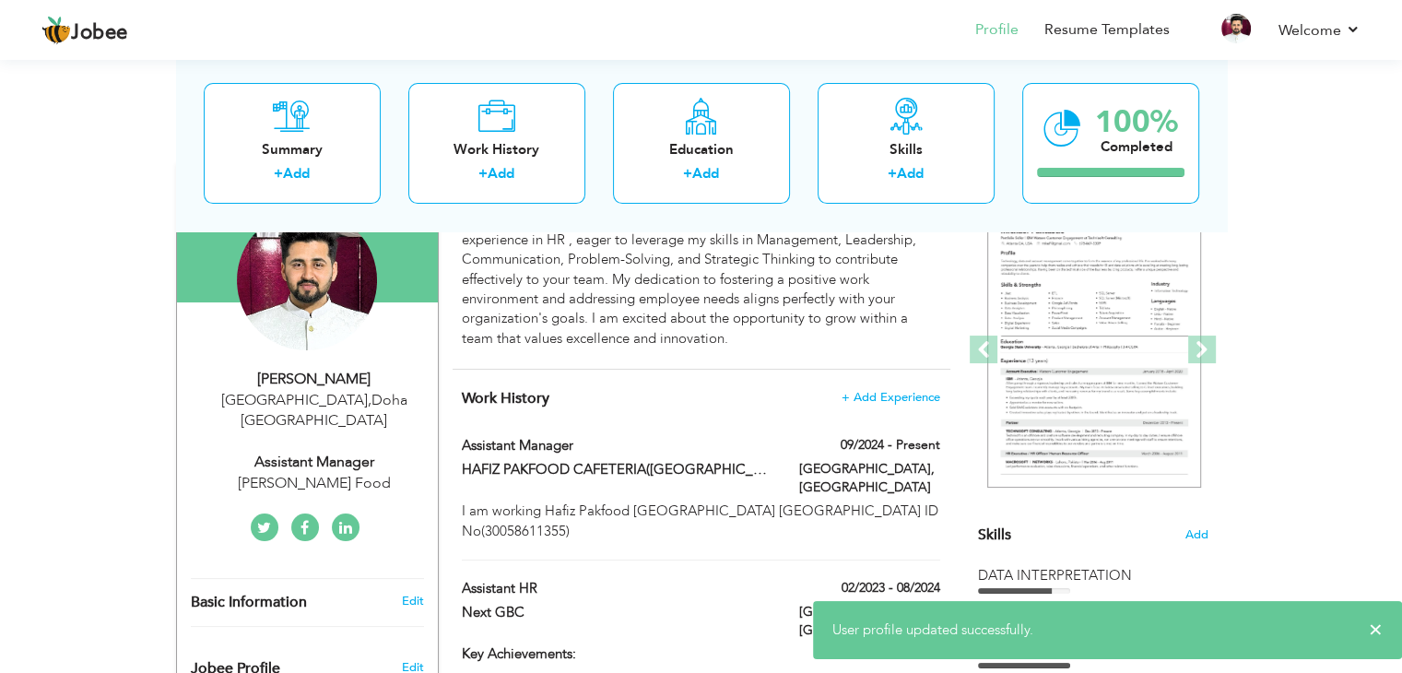
click at [316, 387] on div "[PERSON_NAME]" at bounding box center [314, 379] width 247 height 21
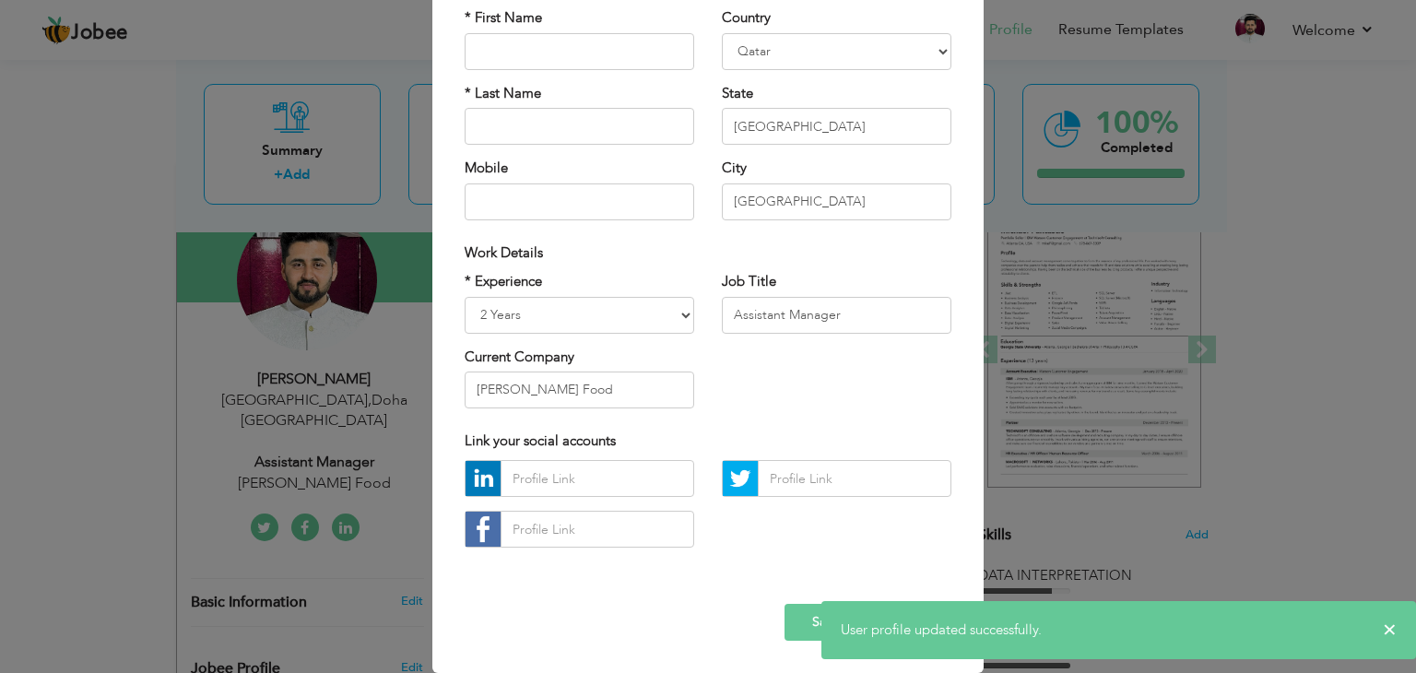
scroll to position [0, 0]
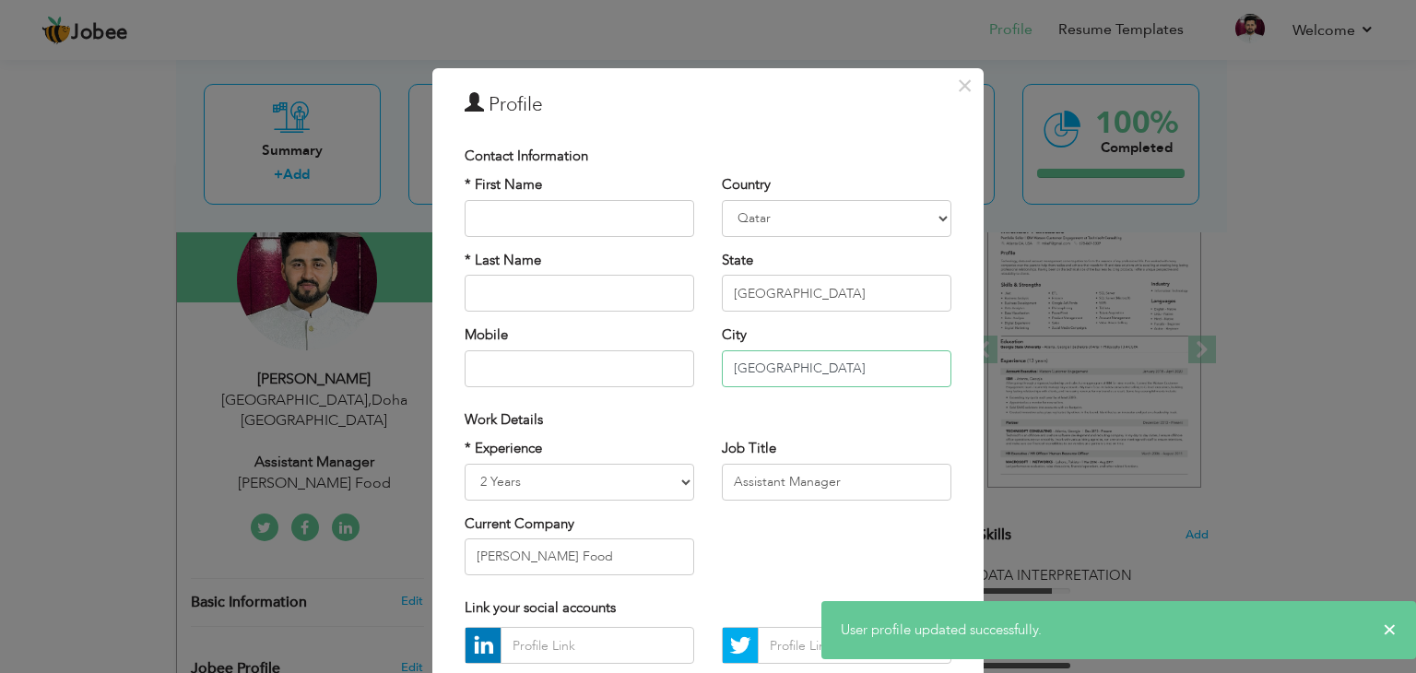
drag, startPoint x: 782, startPoint y: 371, endPoint x: 664, endPoint y: 368, distance: 118.1
click at [664, 368] on div "* First Name * Last Name Mobile Country [GEOGRAPHIC_DATA] [GEOGRAPHIC_DATA] [GE…" at bounding box center [708, 287] width 515 height 225
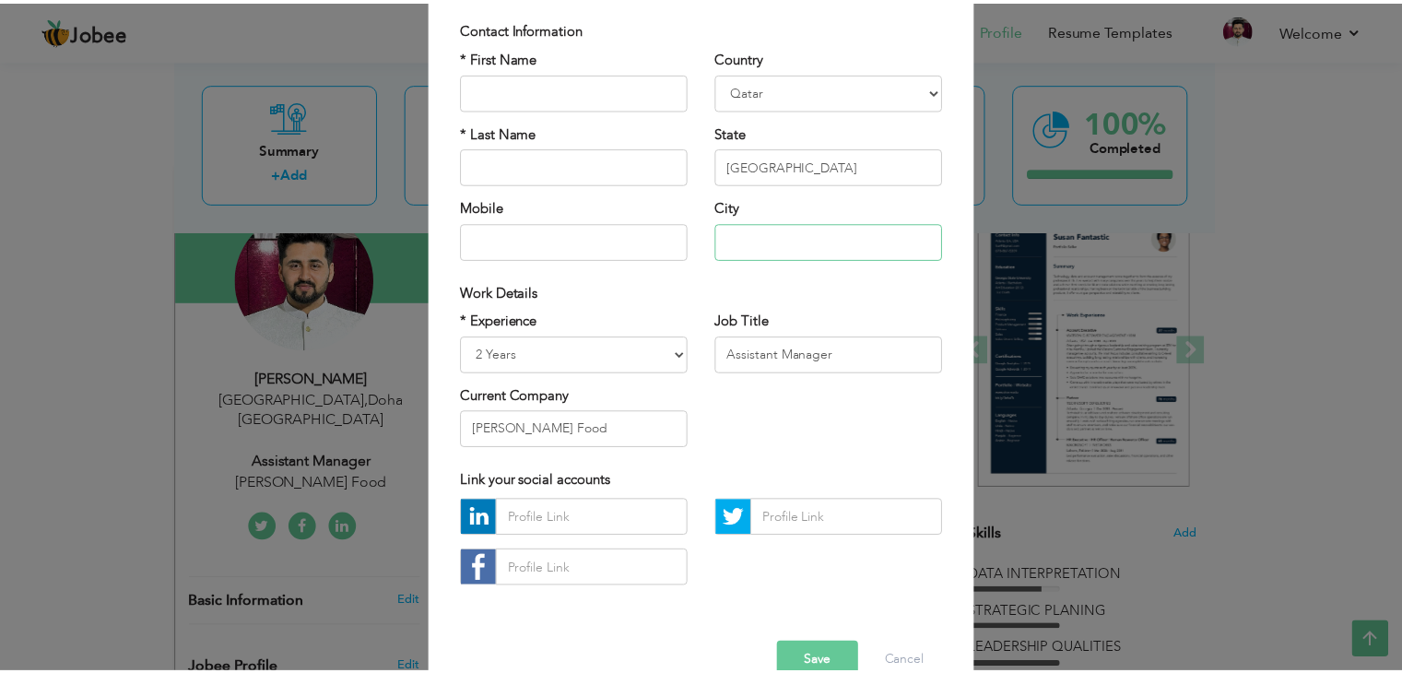
scroll to position [167, 0]
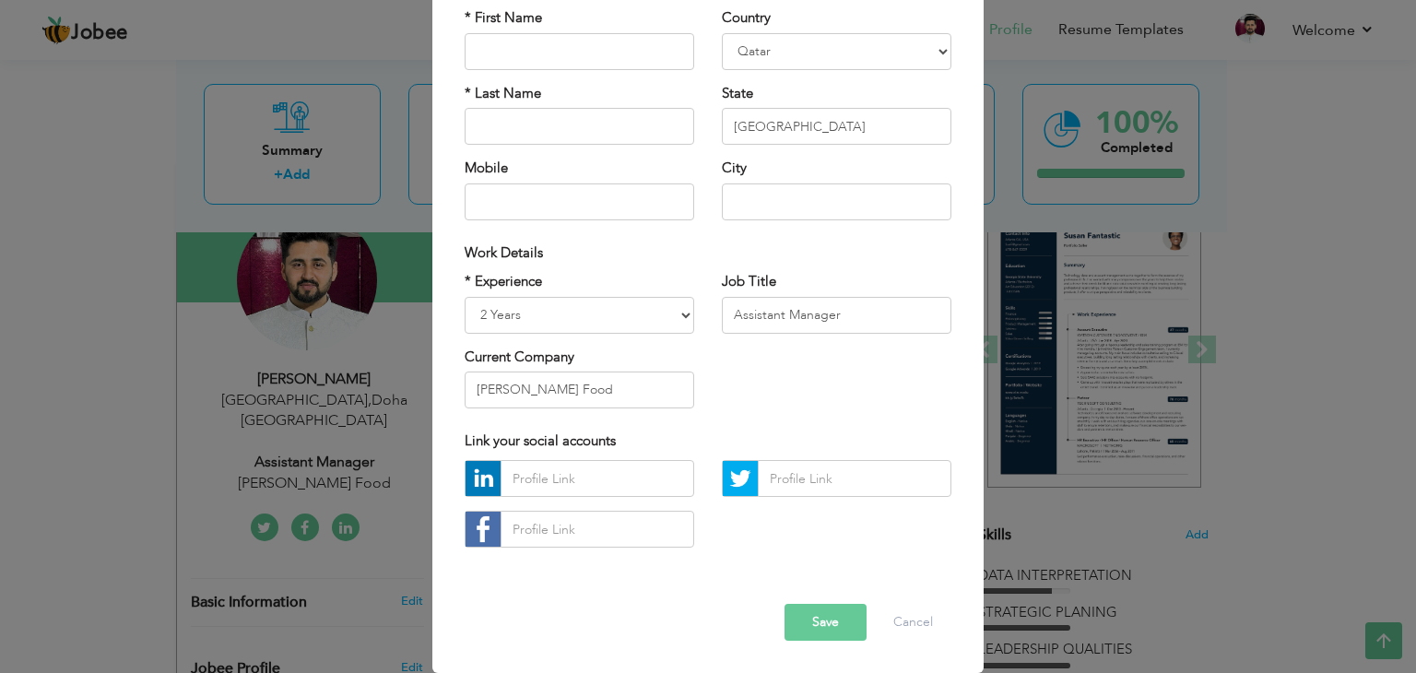
click at [810, 617] on button "Save" at bounding box center [826, 622] width 82 height 37
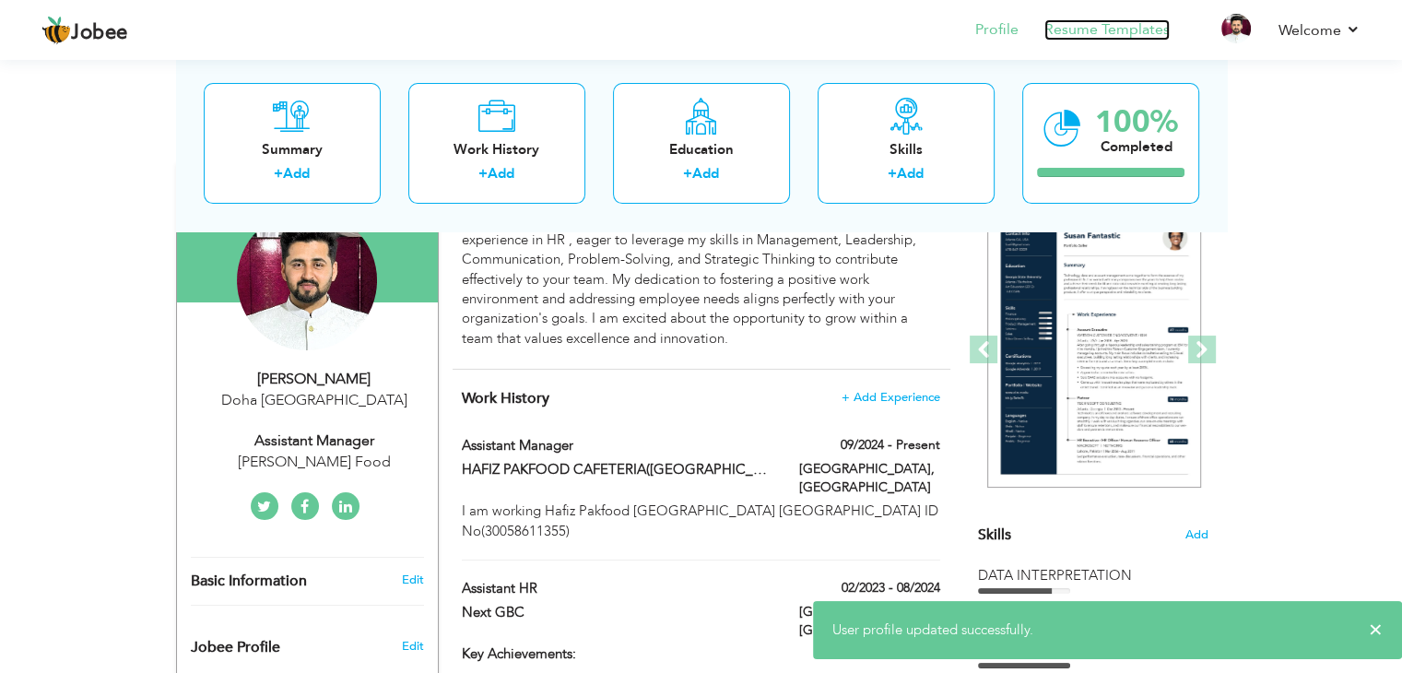
click at [1086, 34] on link "Resume Templates" at bounding box center [1107, 29] width 125 height 21
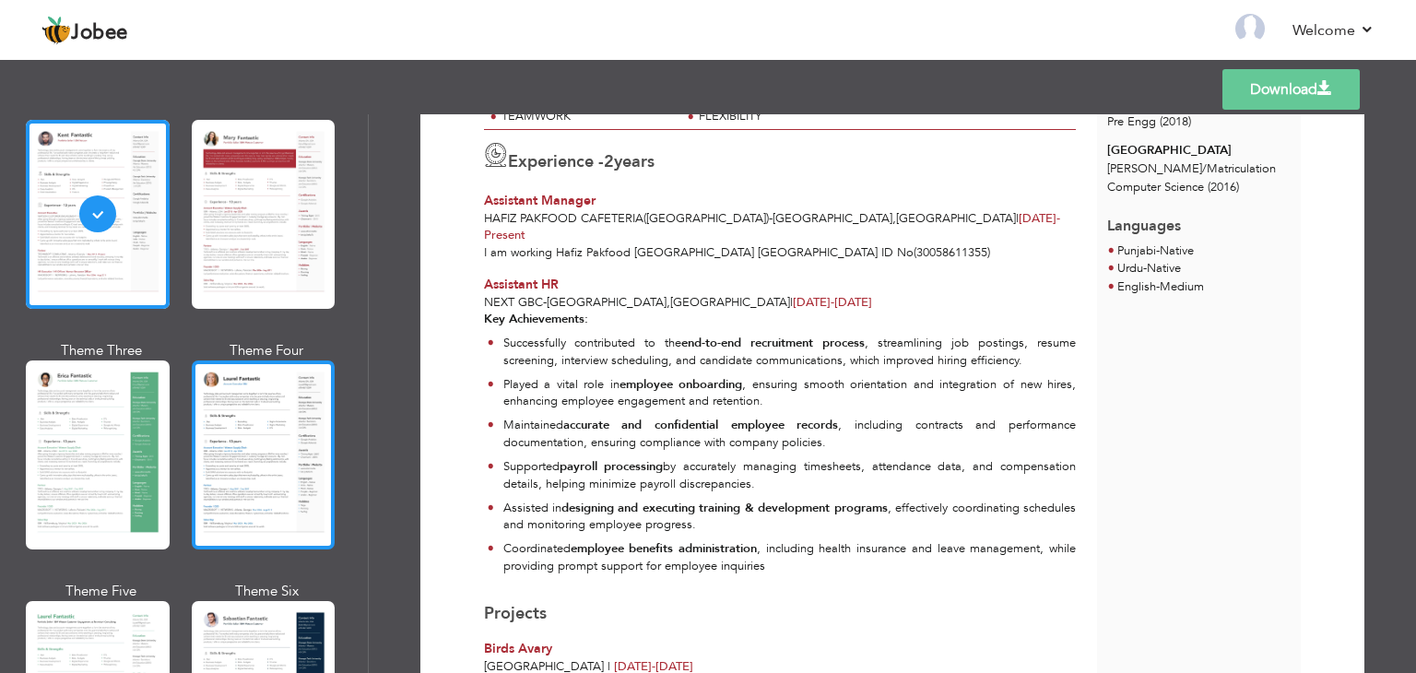
scroll to position [277, 0]
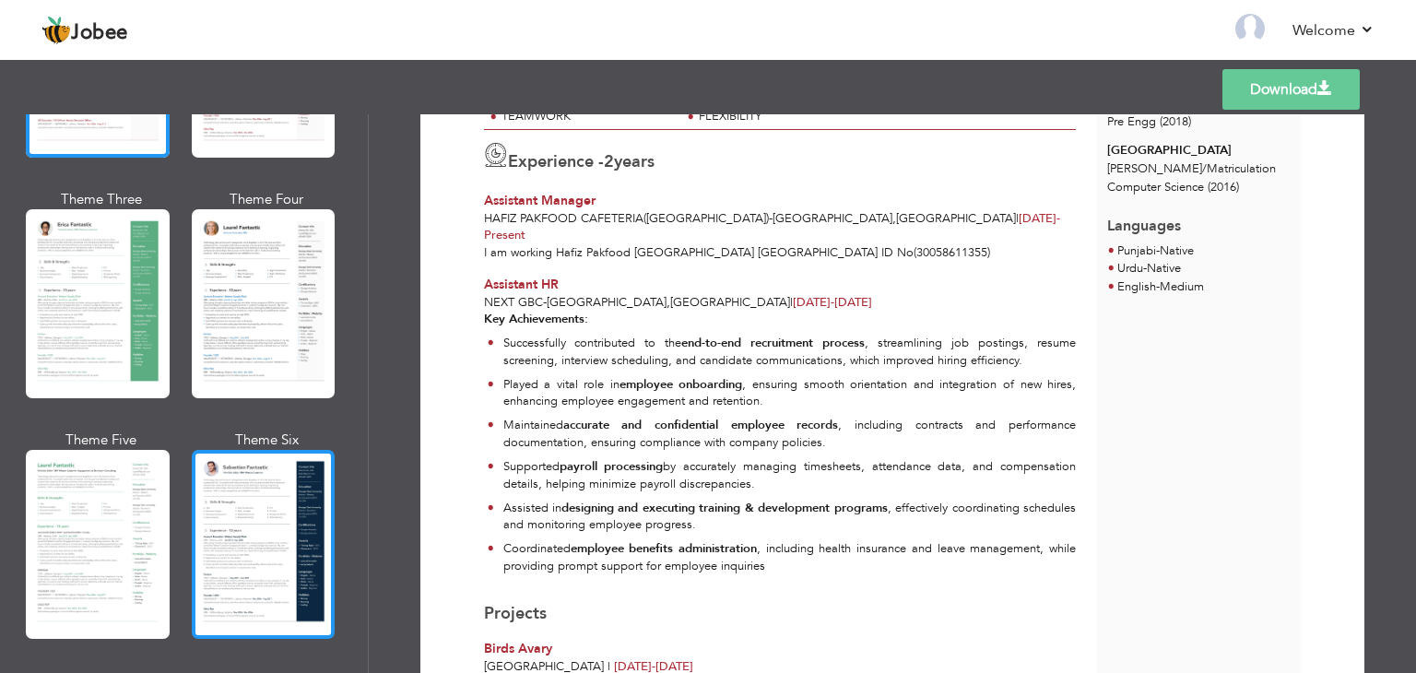
click at [277, 573] on div at bounding box center [264, 544] width 144 height 189
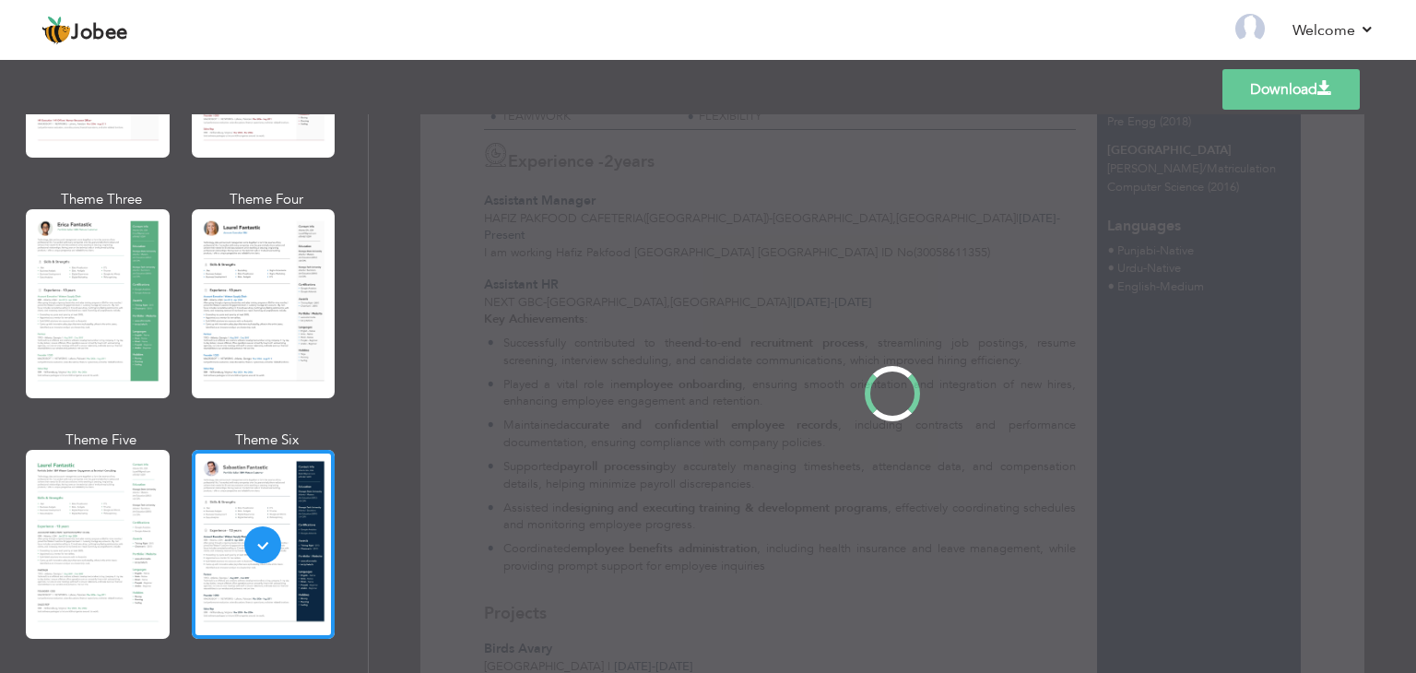
scroll to position [0, 0]
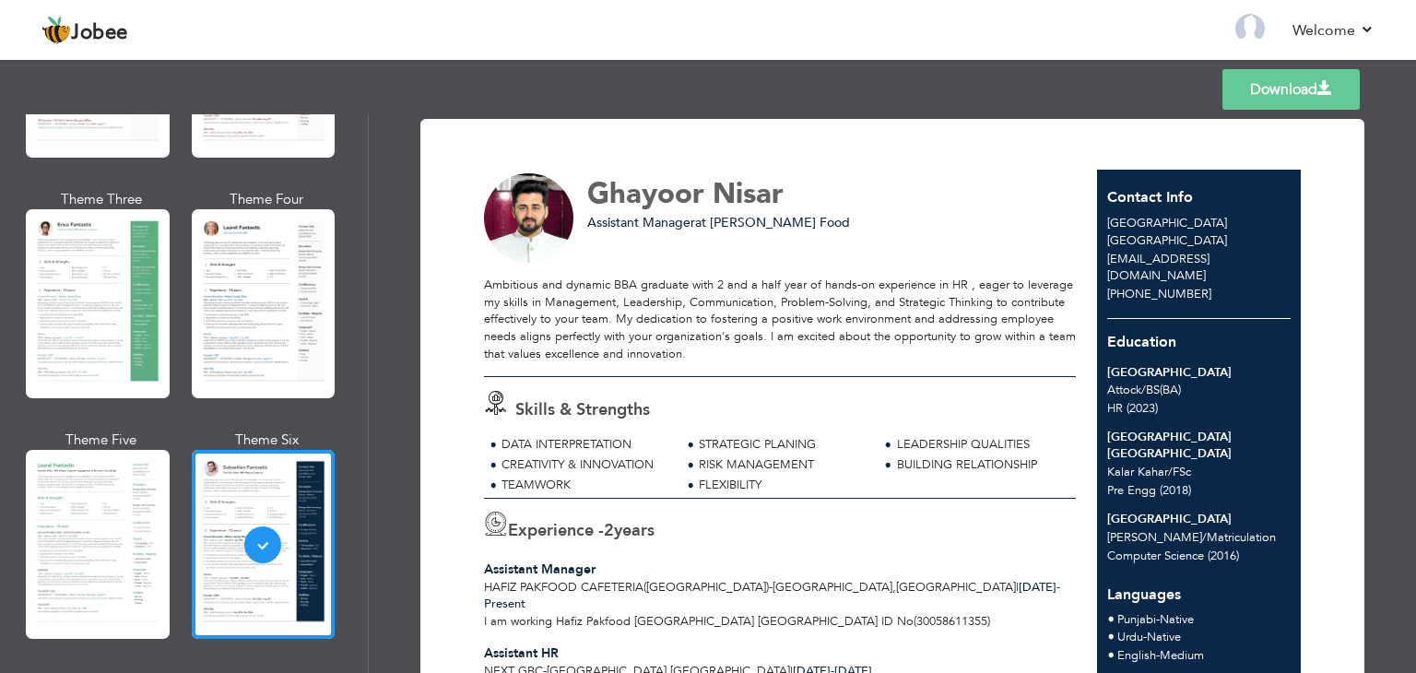
click at [1309, 69] on link "Download" at bounding box center [1291, 89] width 137 height 41
